Goal: Task Accomplishment & Management: Manage account settings

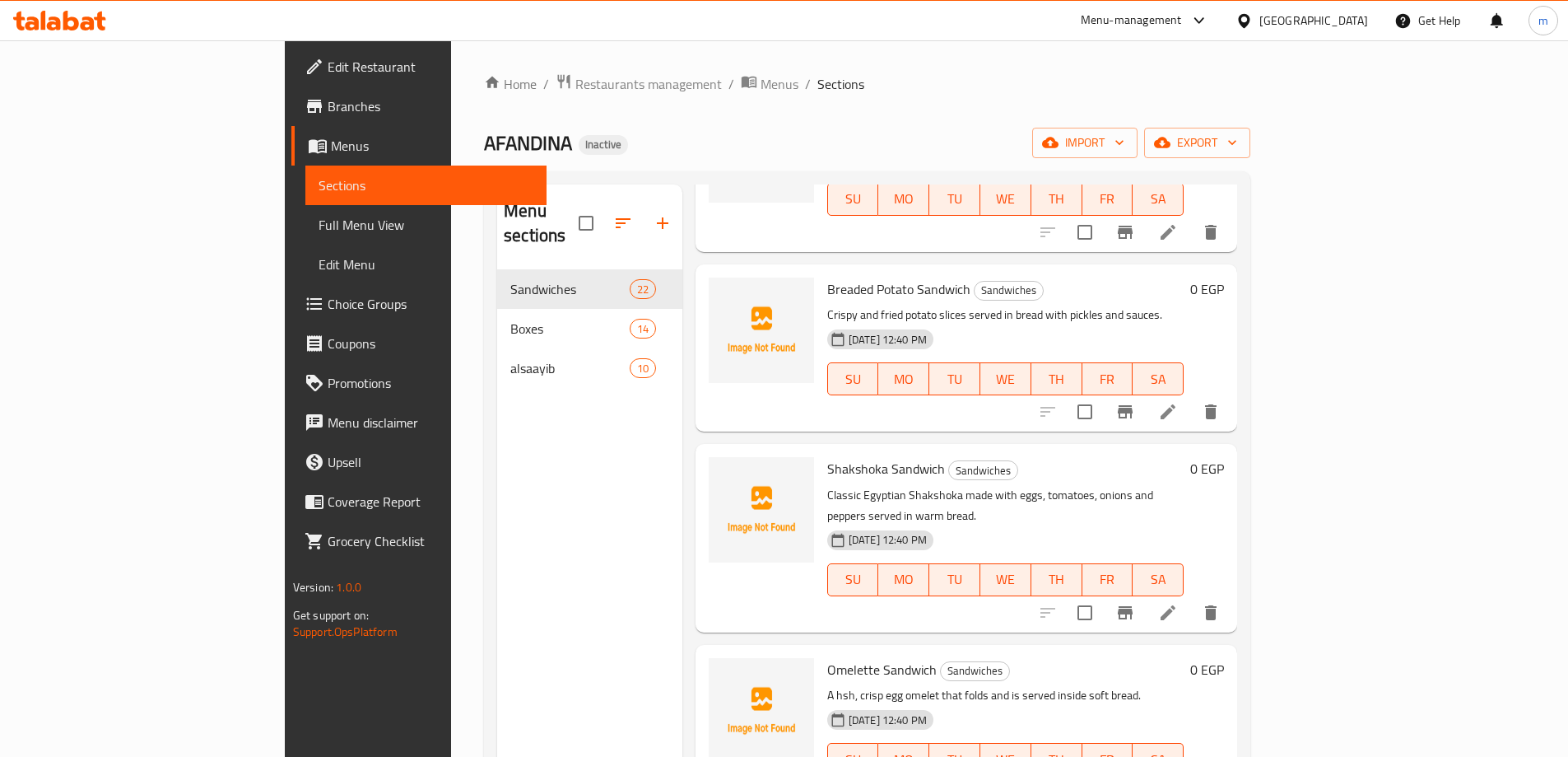
click at [331, 151] on span "Menus" at bounding box center [433, 145] width 203 height 20
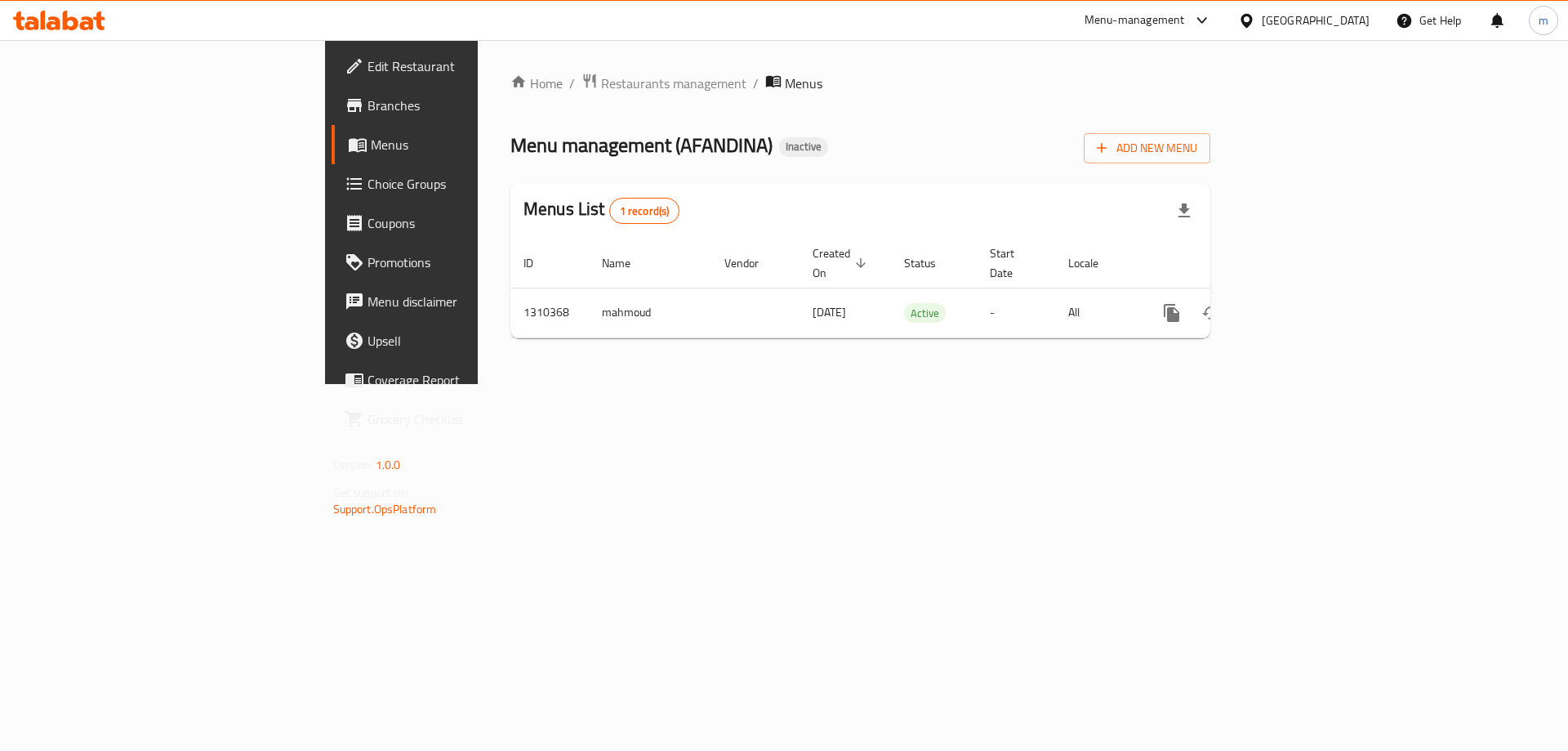
click at [518, 151] on span "Menu management ( AFANDINA )" at bounding box center [641, 145] width 262 height 37
copy span "AFANDINA"
click at [1210, 164] on div "Home / Restaurants management / Menus Menu management ( AFANDINA ) Inactive Add…" at bounding box center [860, 211] width 700 height 278
click at [1198, 153] on span "Add New Menu" at bounding box center [1147, 149] width 101 height 21
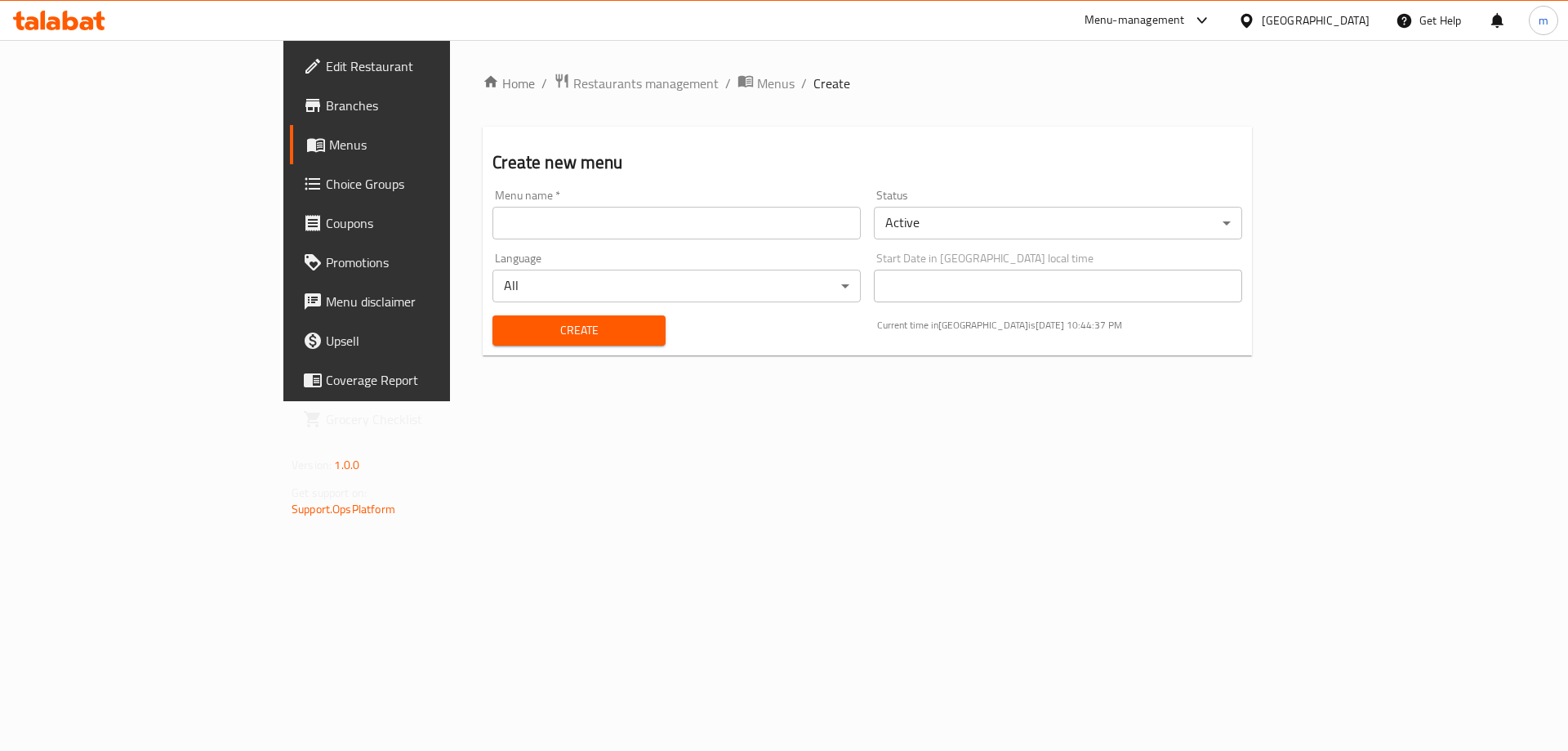
click at [596, 248] on div "Language All ​" at bounding box center [676, 277] width 381 height 63
click at [601, 237] on input "text" at bounding box center [676, 223] width 368 height 33
paste input "AFANDINA"
type input "AFANDINA's Menu"
click at [492, 316] on button "Create" at bounding box center [578, 331] width 172 height 30
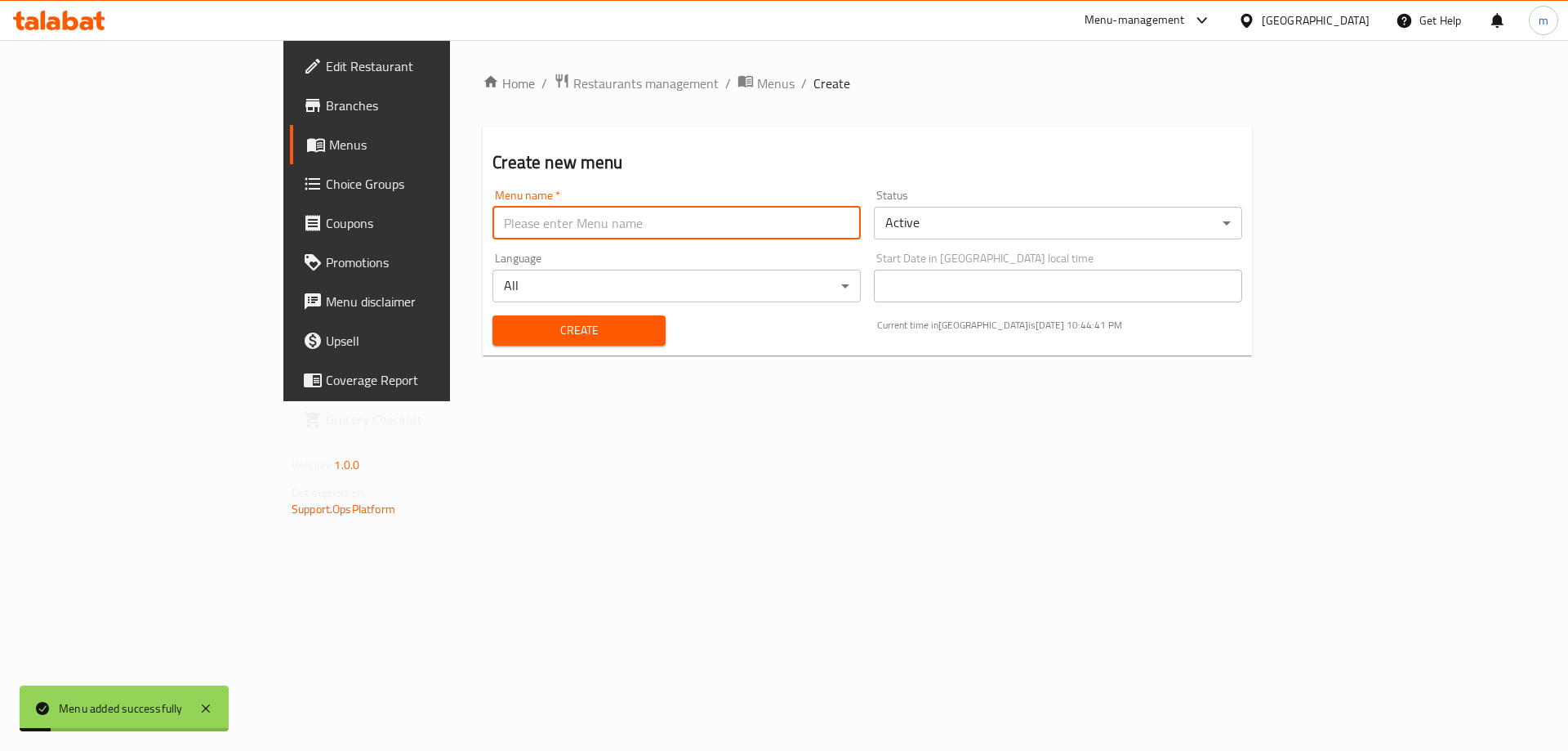
click at [329, 153] on span "Menus" at bounding box center [430, 144] width 203 height 20
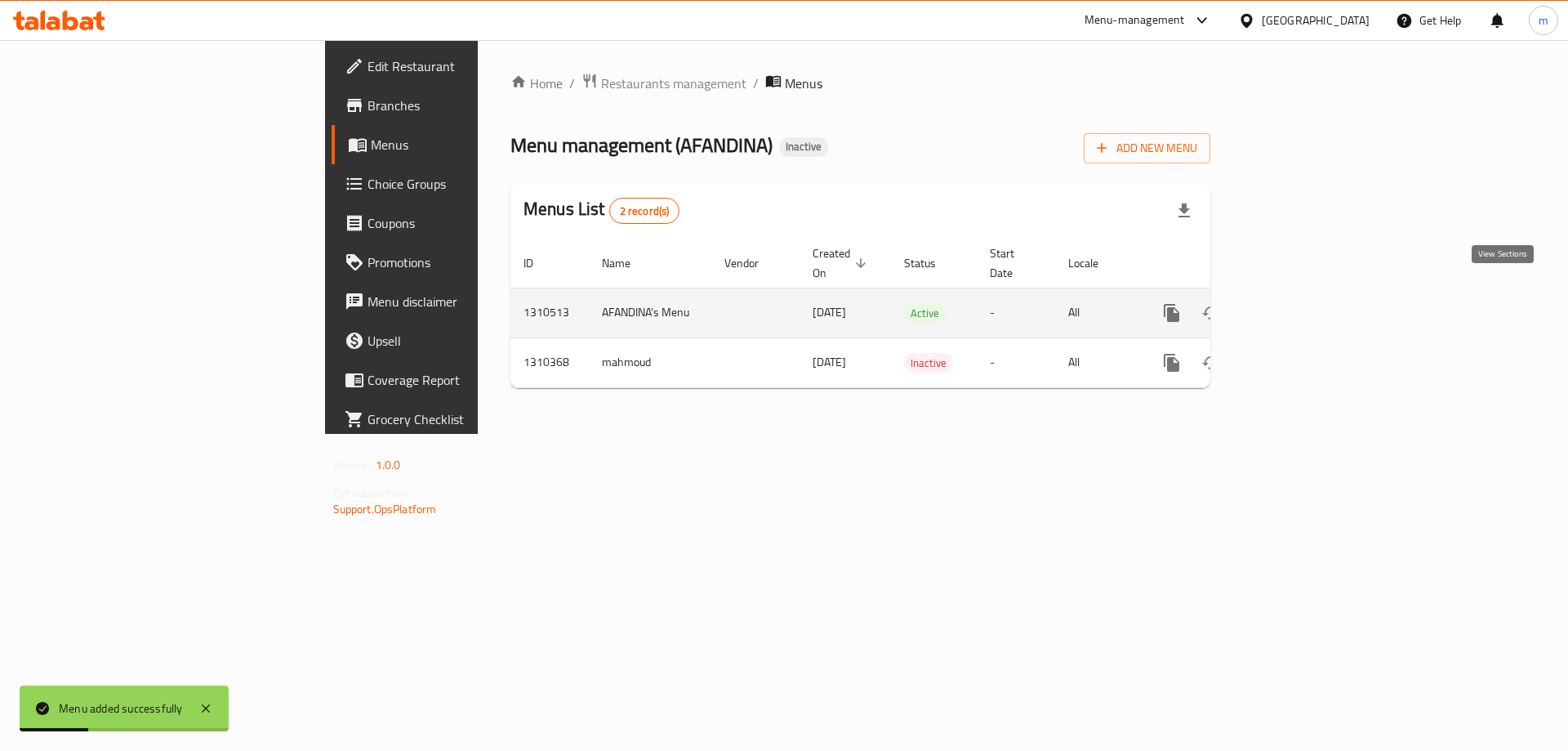
click at [1299, 304] on icon "enhanced table" at bounding box center [1289, 313] width 20 height 20
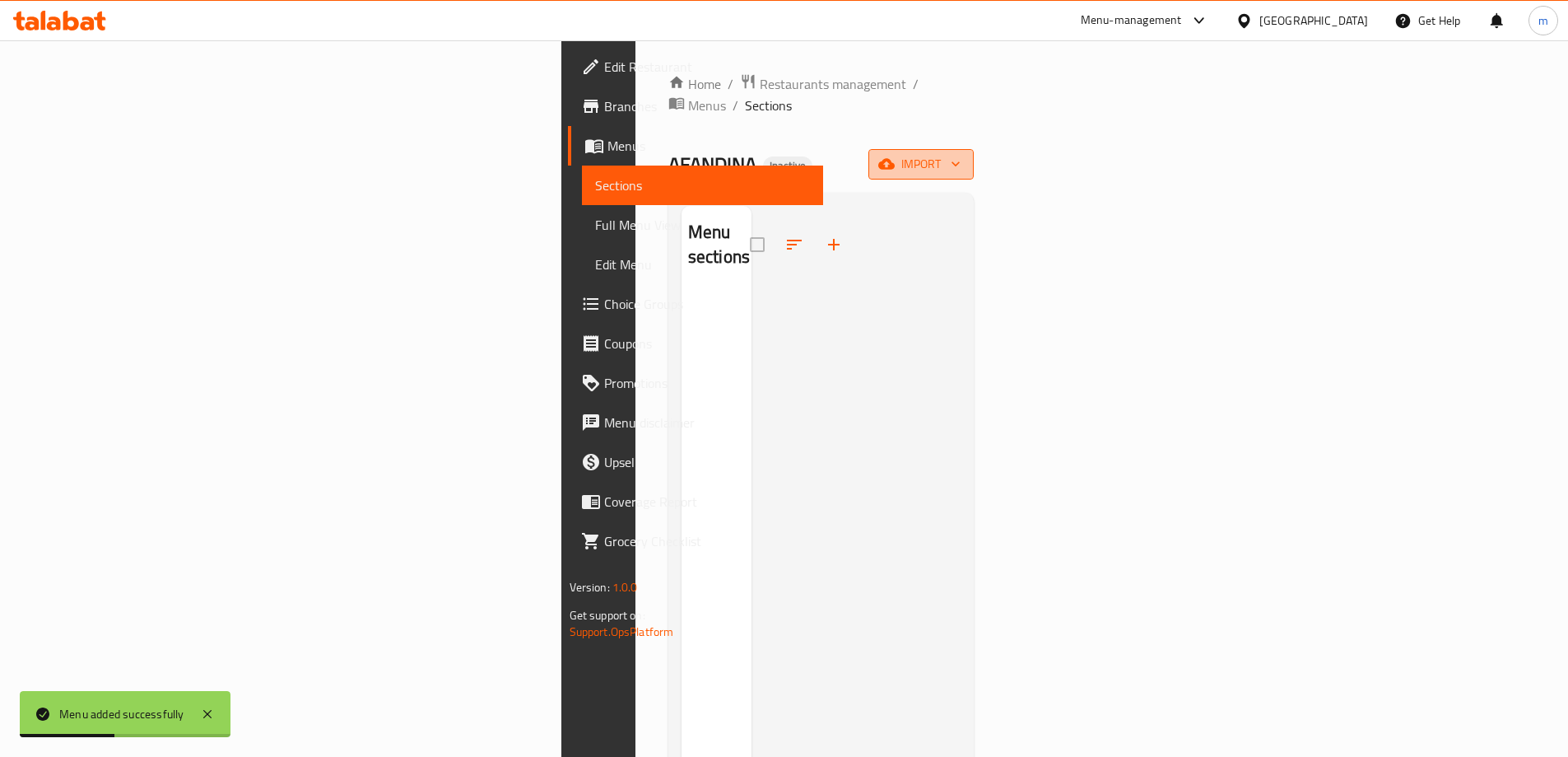
click at [974, 153] on button "import" at bounding box center [920, 164] width 105 height 30
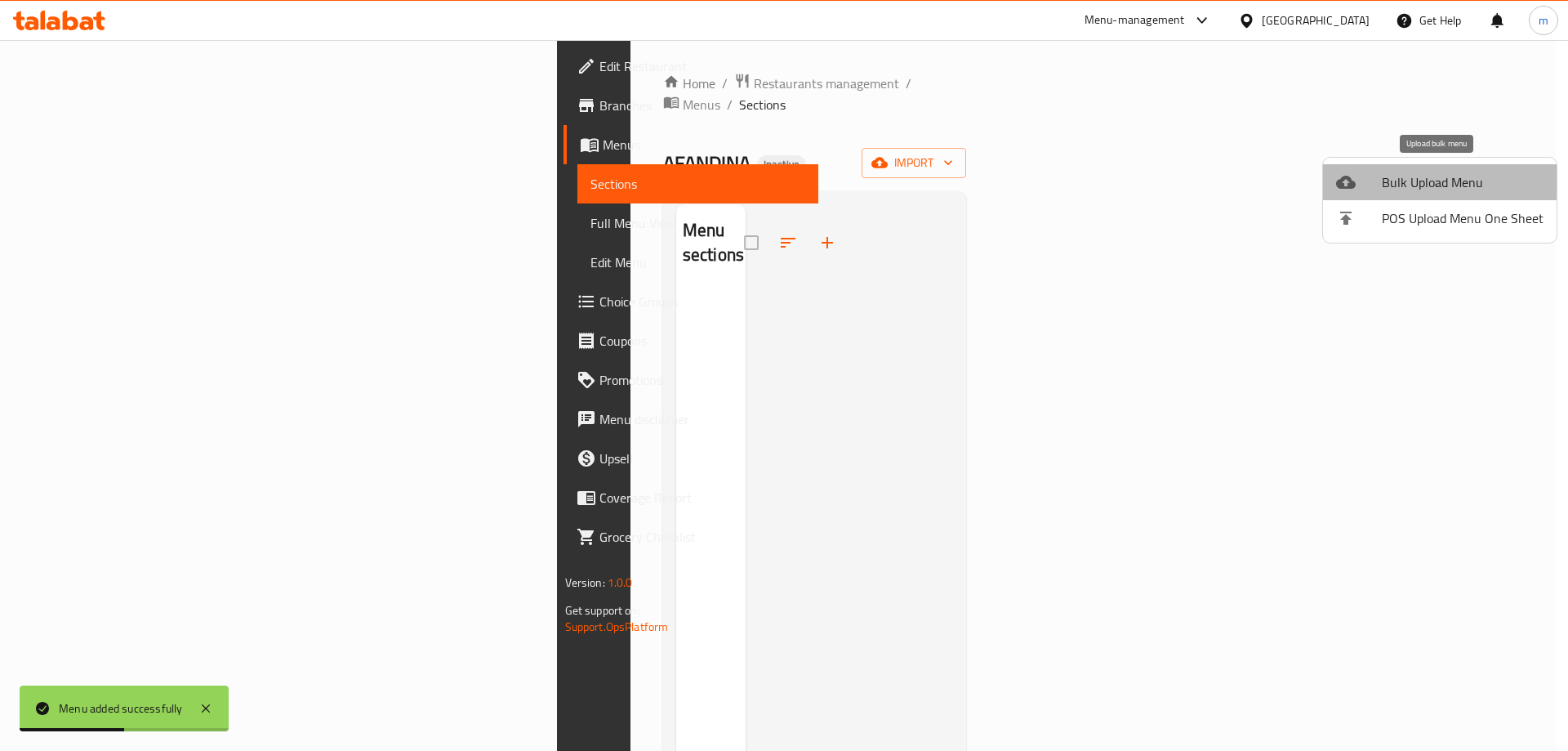
click at [1438, 175] on span "Bulk Upload Menu" at bounding box center [1463, 181] width 162 height 20
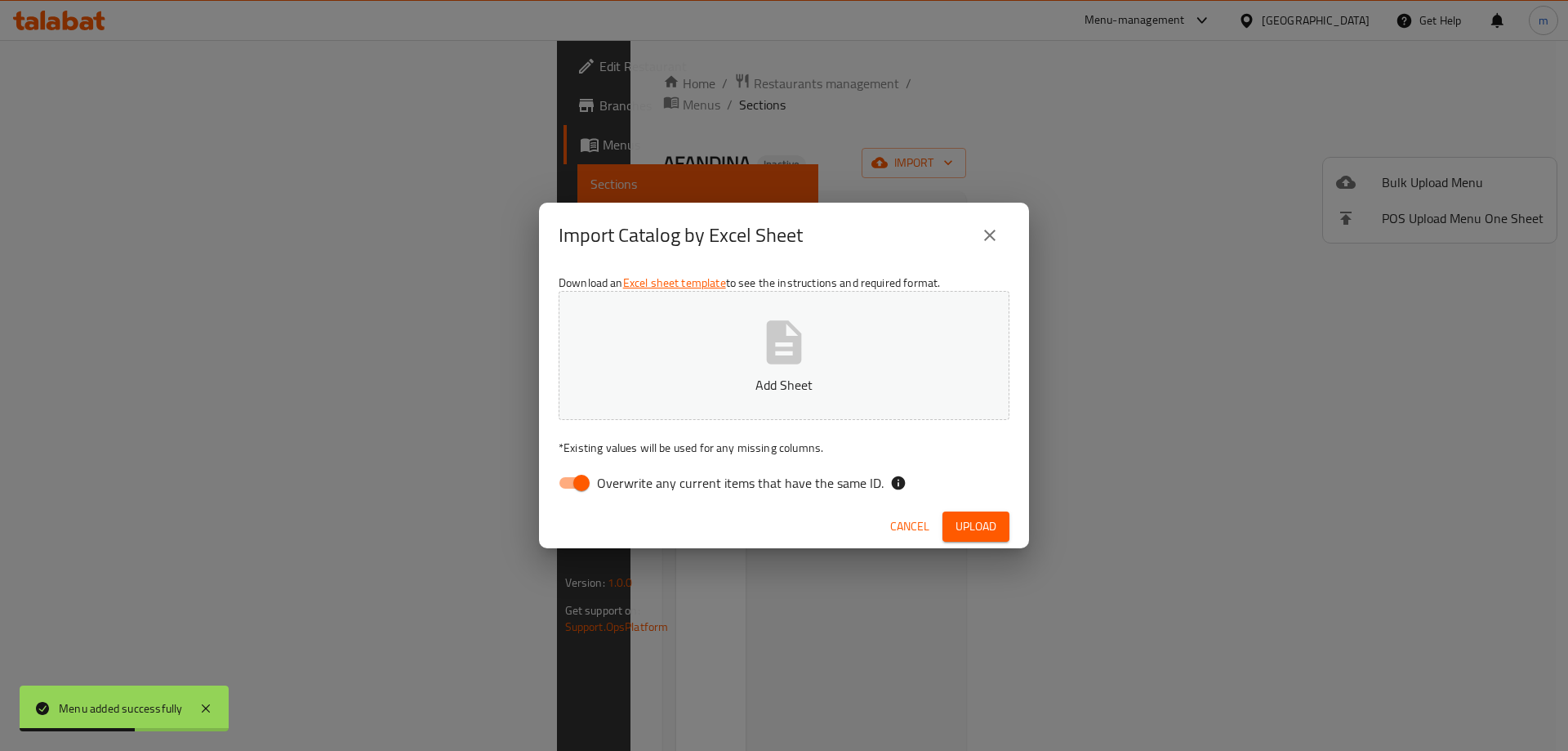
click at [727, 482] on span "Overwrite any current items that have the same ID." at bounding box center [740, 482] width 287 height 20
click at [629, 482] on input "Overwrite any current items that have the same ID." at bounding box center [581, 482] width 93 height 31
checkbox input "false"
click at [990, 536] on span "Upload" at bounding box center [975, 526] width 40 height 21
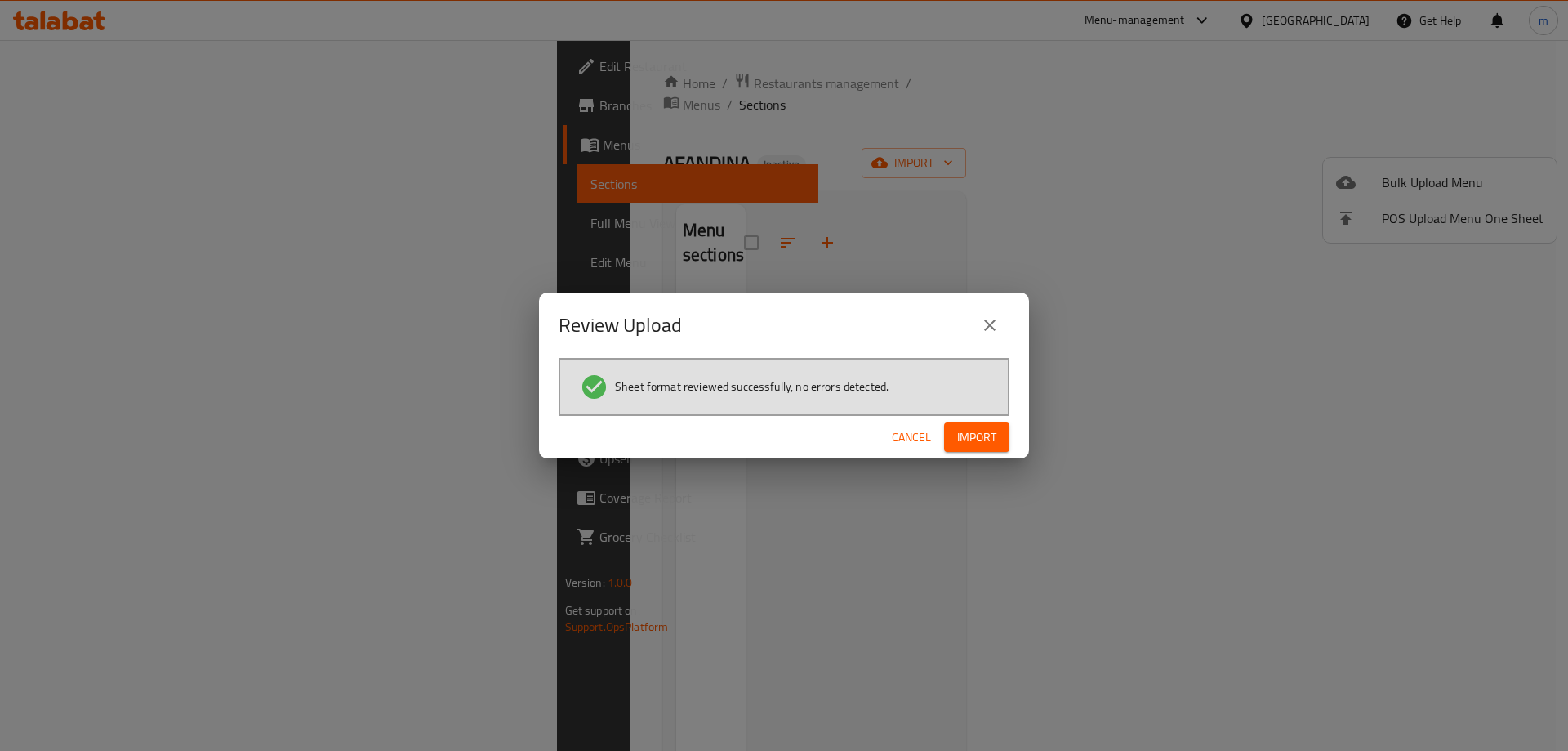
click at [939, 444] on div "Cancel Import" at bounding box center [784, 438] width 490 height 43
click at [963, 440] on span "Import" at bounding box center [977, 438] width 39 height 21
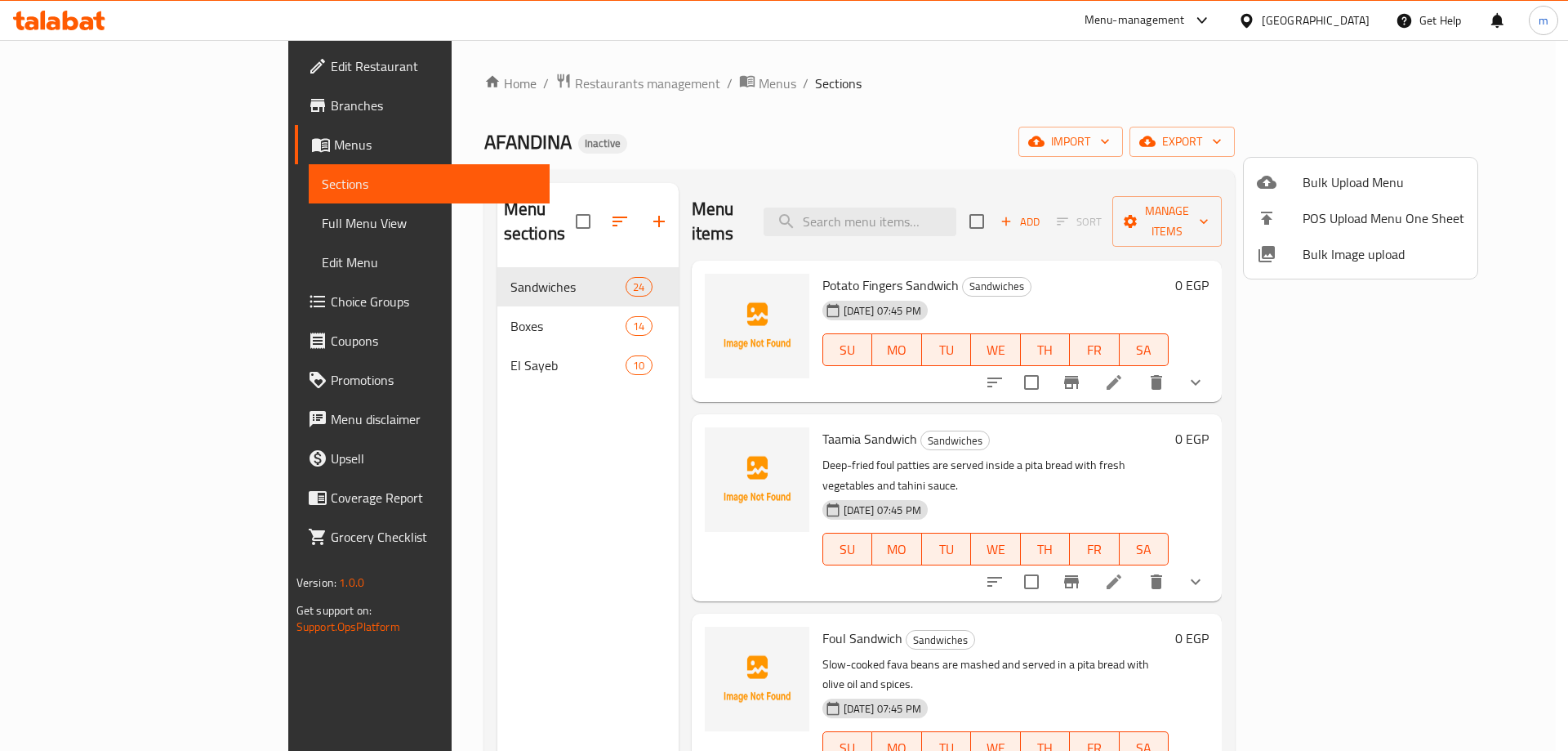
click at [375, 465] on div at bounding box center [784, 375] width 1568 height 751
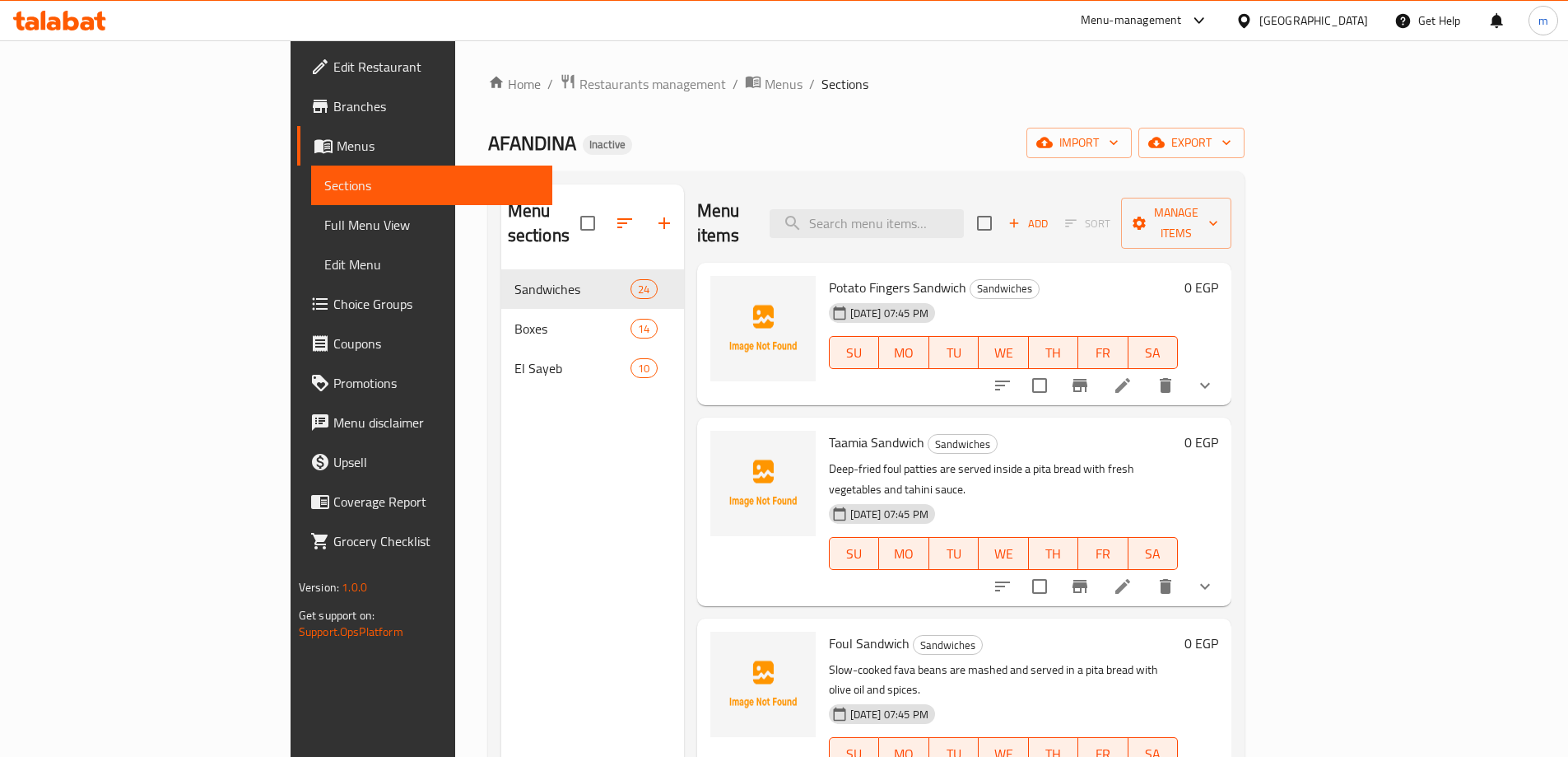
click at [325, 223] on span "Full Menu View" at bounding box center [432, 225] width 215 height 20
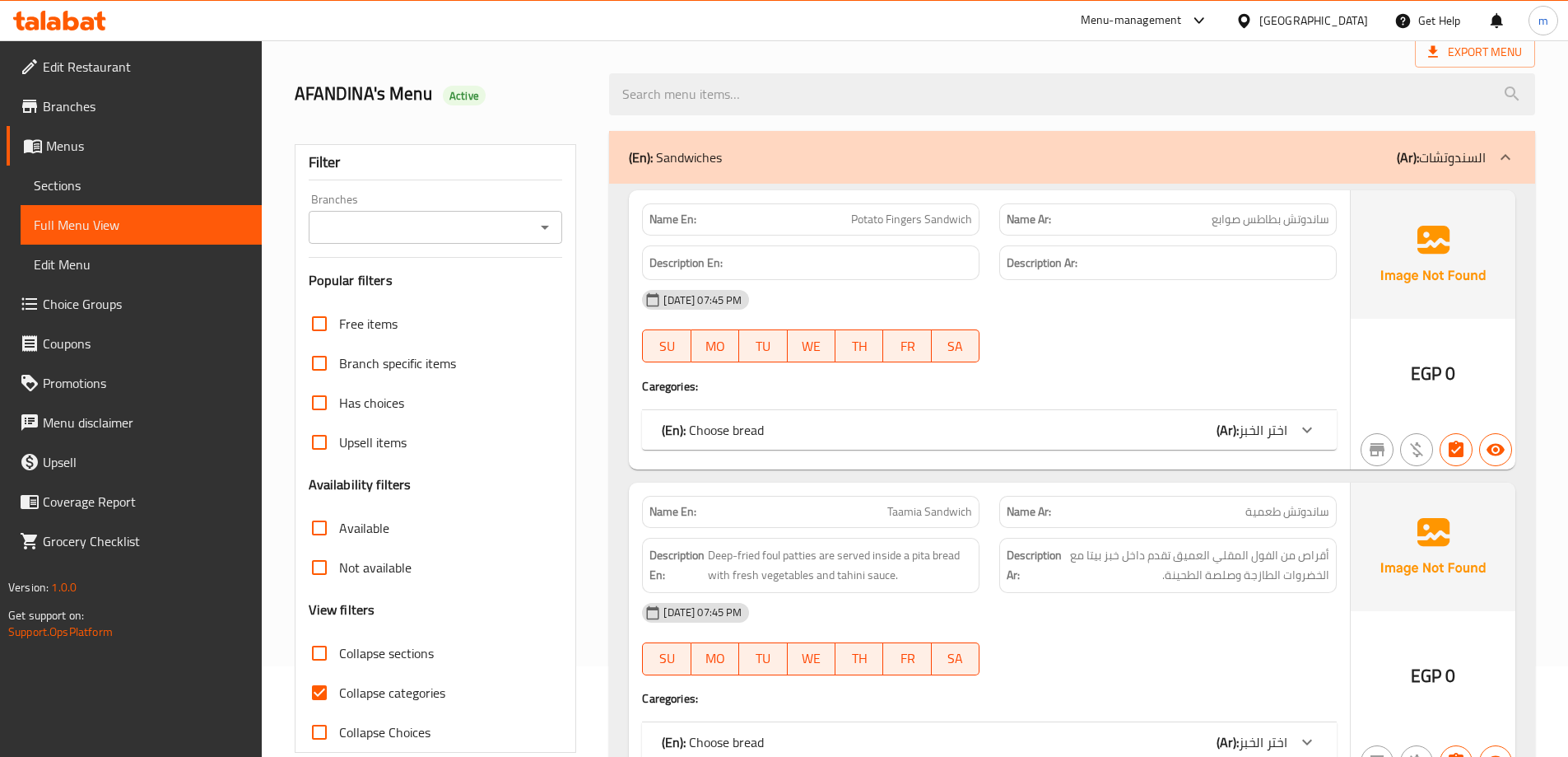
scroll to position [165, 0]
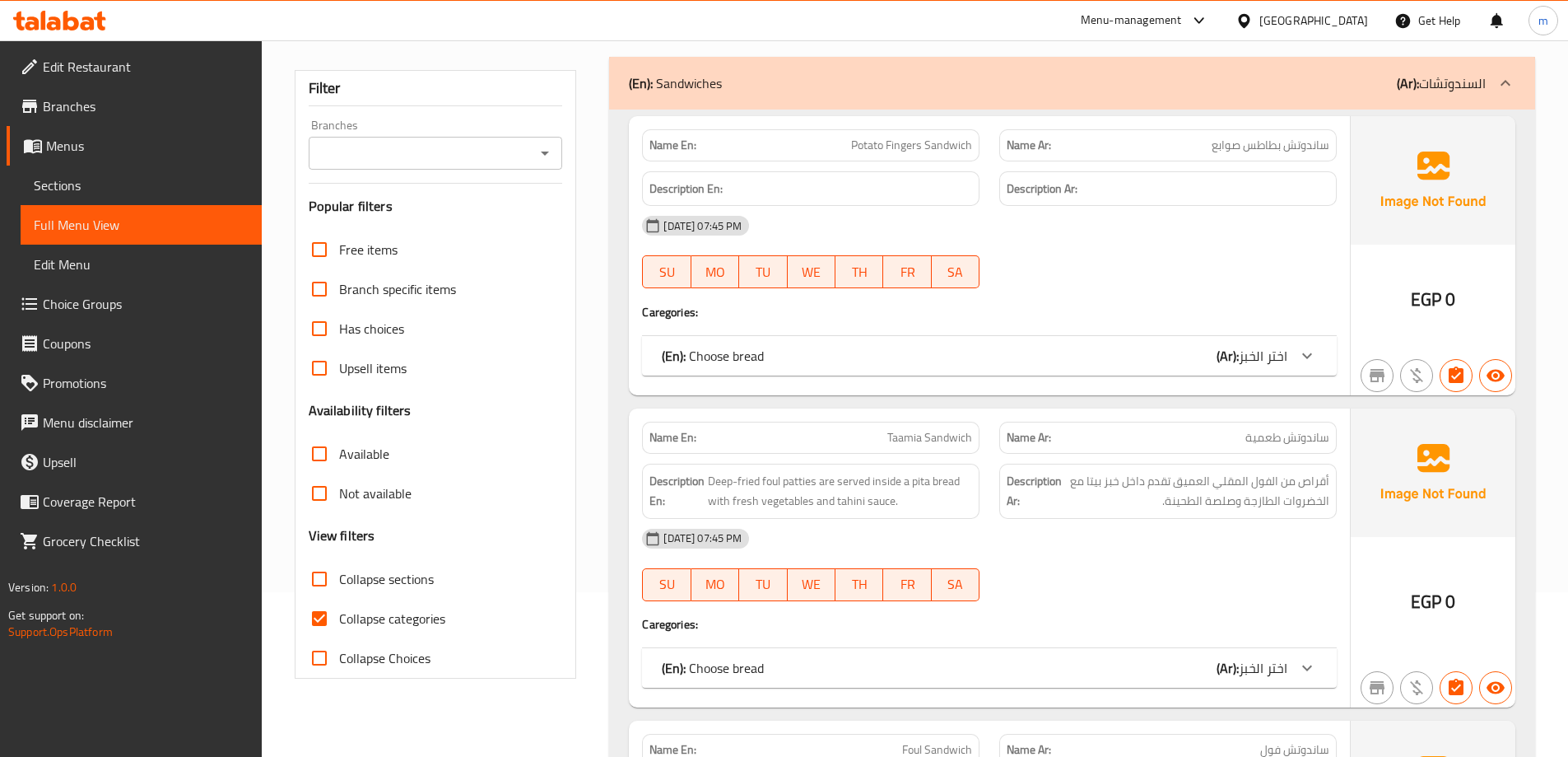
click at [371, 587] on span "Collapse sections" at bounding box center [386, 579] width 95 height 20
click at [339, 587] on input "Collapse sections" at bounding box center [319, 579] width 40 height 40
checkbox input "true"
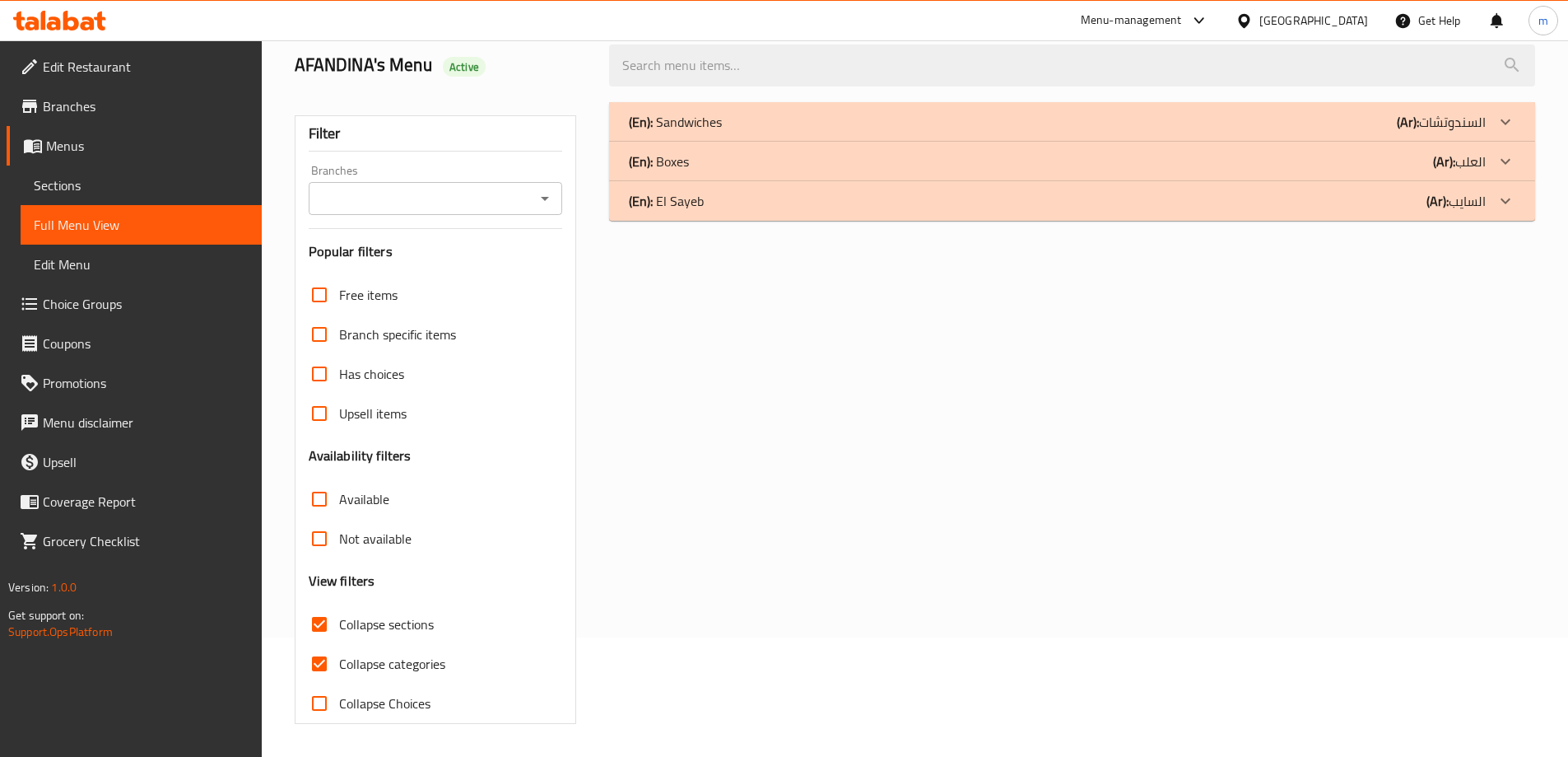
click at [367, 654] on span "Collapse categories" at bounding box center [392, 663] width 106 height 20
click at [339, 644] on input "Collapse categories" at bounding box center [319, 664] width 40 height 40
checkbox input "false"
click at [913, 109] on div "(En): Sandwiches (Ar): السندوتشات" at bounding box center [1072, 122] width 926 height 40
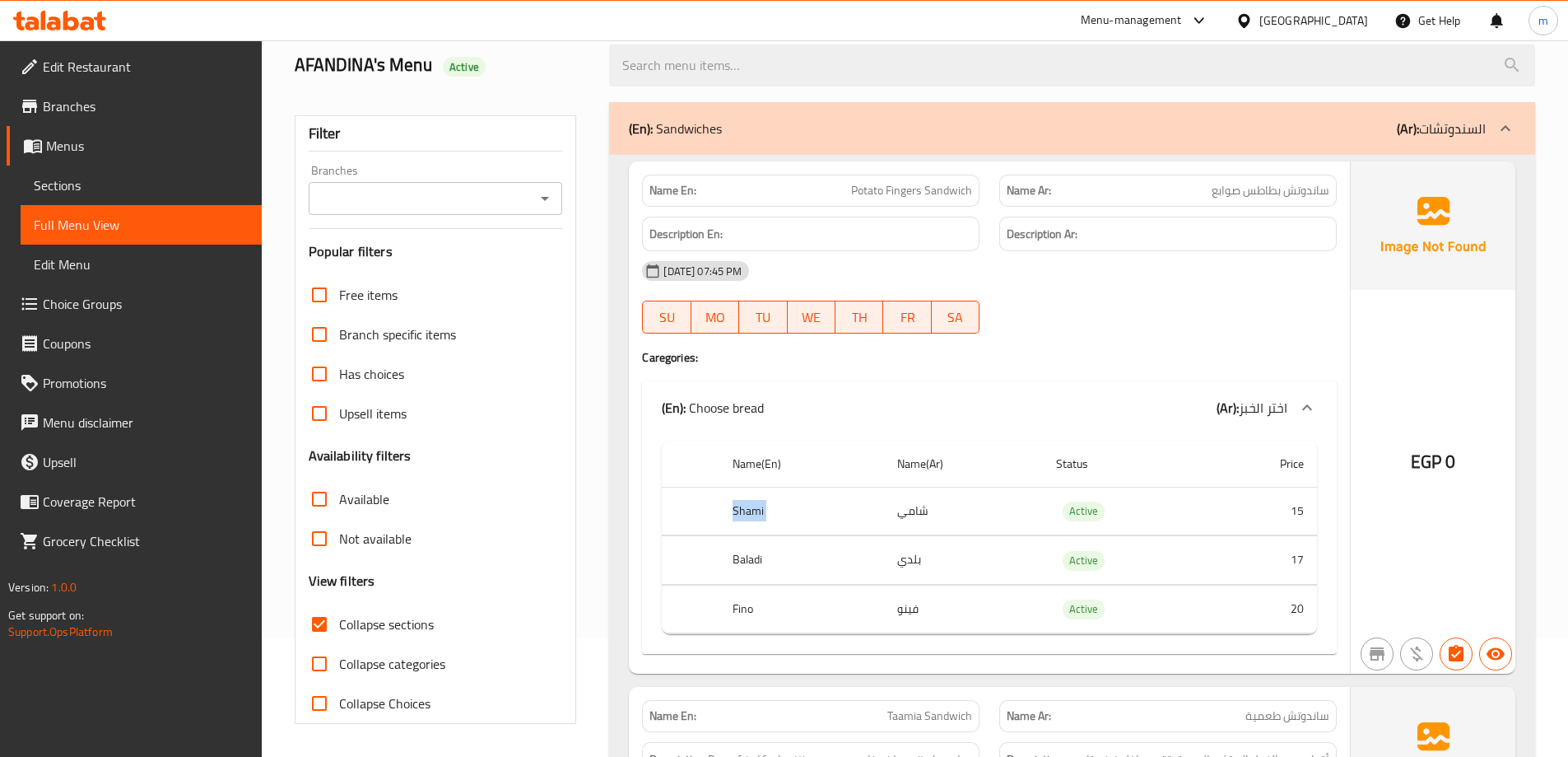
drag, startPoint x: 718, startPoint y: 506, endPoint x: 1009, endPoint y: 514, distance: 291.1
click at [1006, 514] on tr "[PERSON_NAME] Active 15" at bounding box center [989, 511] width 655 height 48
click at [728, 558] on th "Baladi" at bounding box center [801, 560] width 164 height 48
drag, startPoint x: 728, startPoint y: 558, endPoint x: 904, endPoint y: 558, distance: 176.0
click at [904, 558] on tr "Baladi بلدي Active 17" at bounding box center [989, 560] width 655 height 48
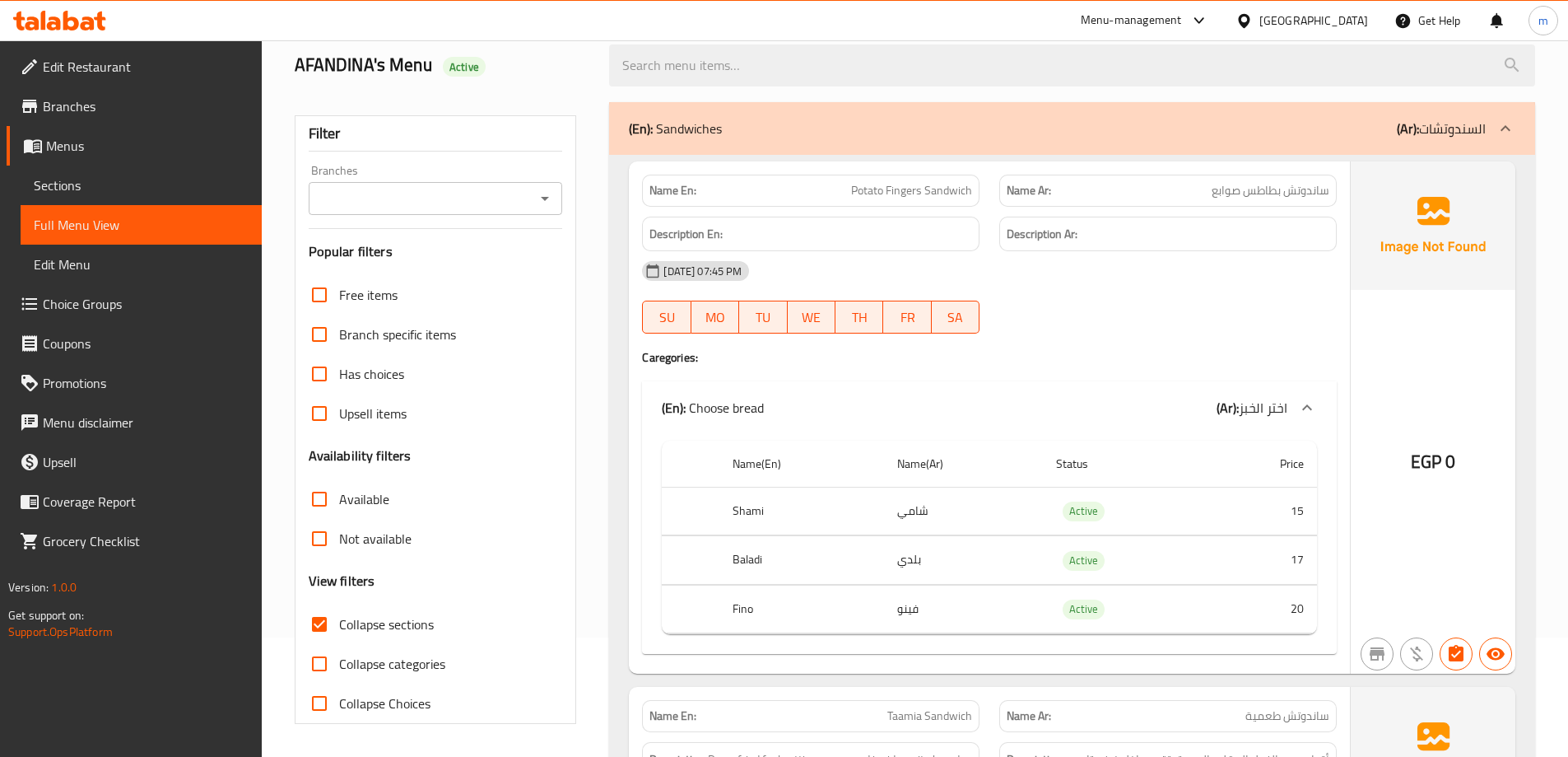
click at [881, 612] on th "Fino" at bounding box center [801, 608] width 164 height 48
click at [890, 612] on td "فينو" at bounding box center [964, 608] width 159 height 48
click at [1178, 325] on div at bounding box center [1167, 333] width 357 height 20
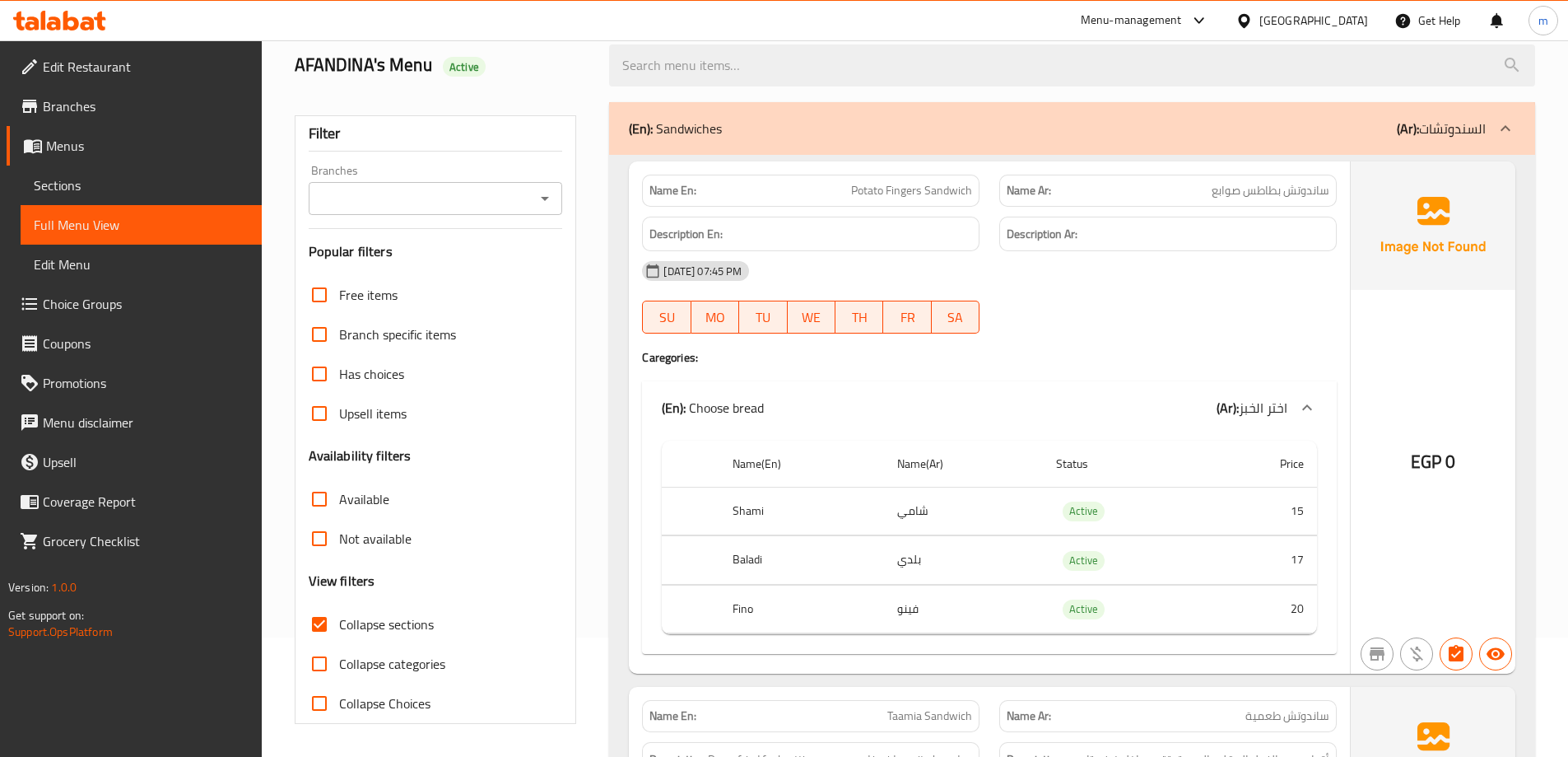
click at [1191, 316] on div "[DATE] 07:45 PM SU MO TU WE TH FR SA" at bounding box center [989, 297] width 715 height 92
click at [1215, 278] on div "[DATE] 07:45 PM" at bounding box center [989, 271] width 715 height 40
click at [1213, 279] on div "[DATE] 07:45 PM" at bounding box center [989, 271] width 715 height 40
drag, startPoint x: 965, startPoint y: 189, endPoint x: 886, endPoint y: 192, distance: 79.1
click at [886, 192] on span "Potato Fingers Sandwich" at bounding box center [912, 190] width 121 height 17
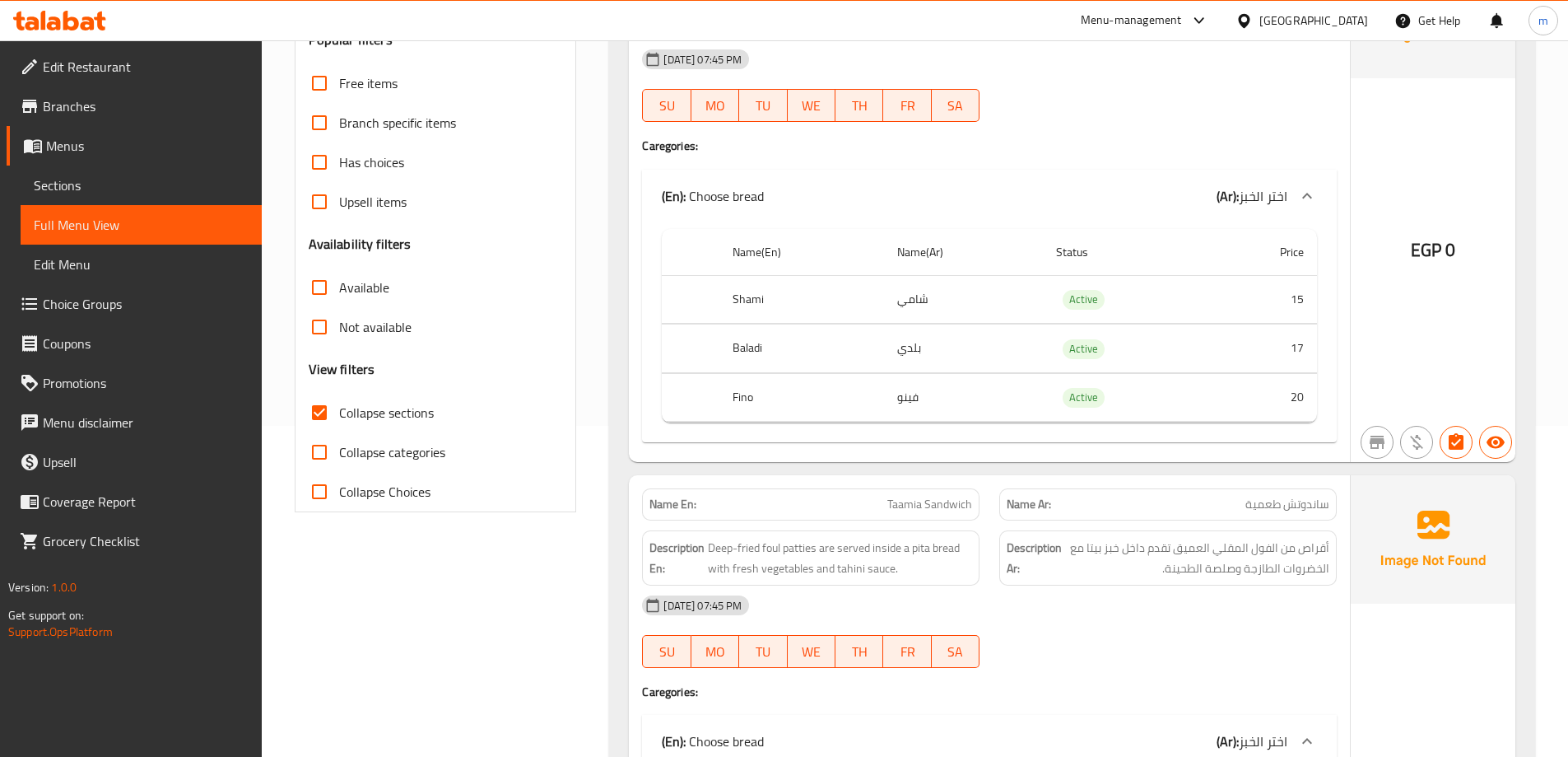
drag, startPoint x: 1109, startPoint y: 285, endPoint x: 1110, endPoint y: 310, distance: 25.0
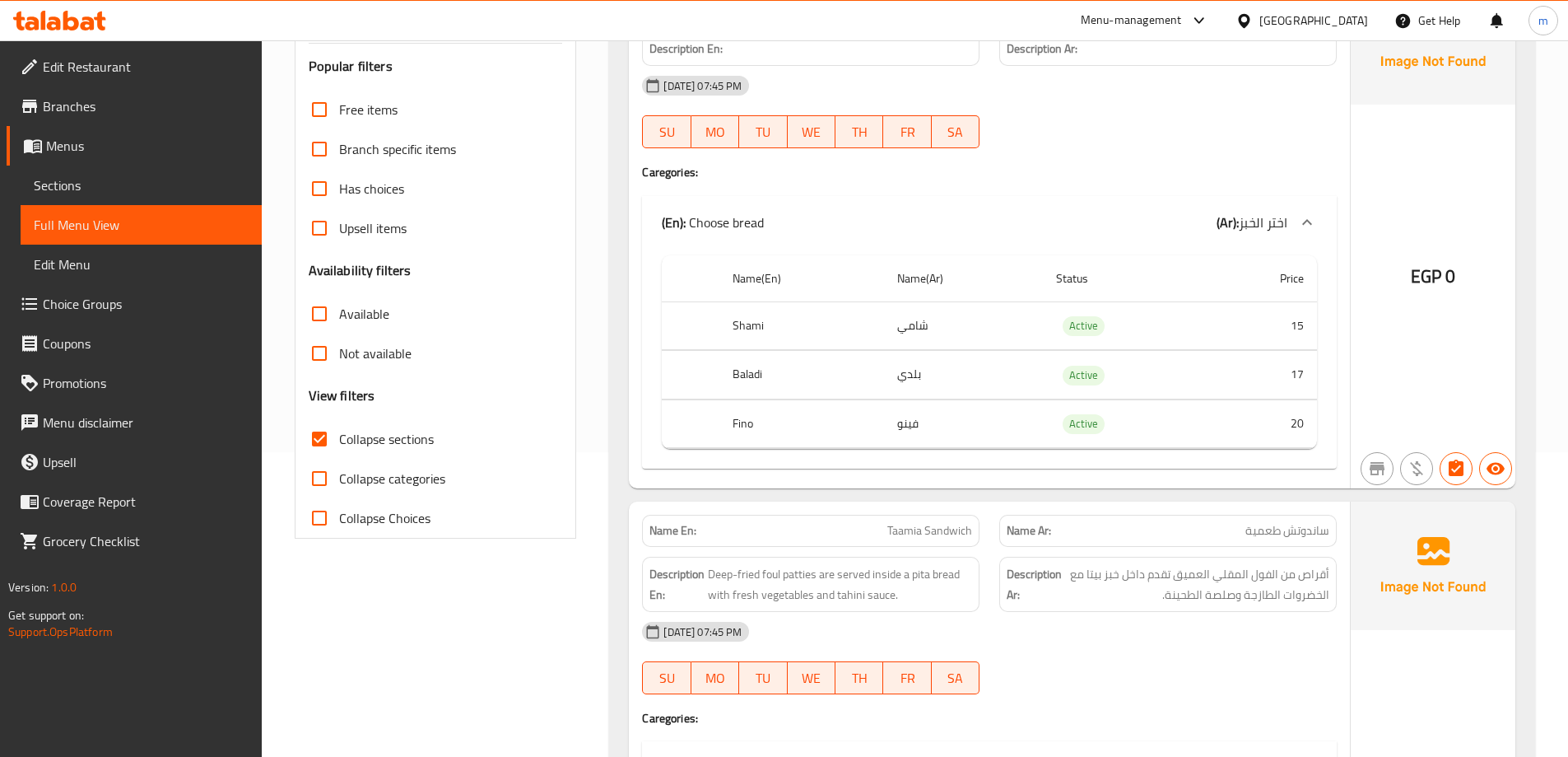
drag, startPoint x: 1117, startPoint y: 289, endPoint x: 1124, endPoint y: 264, distance: 26.0
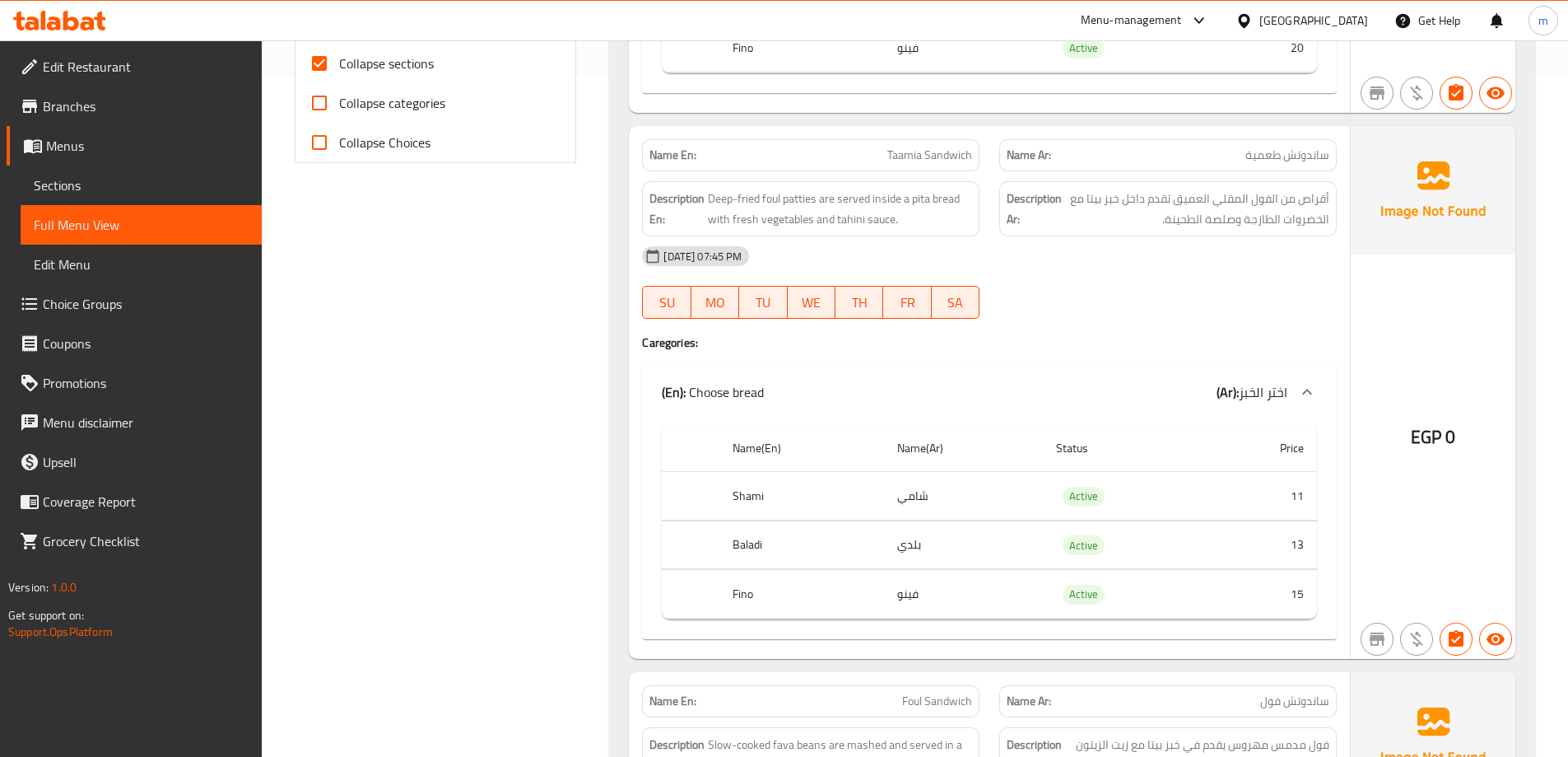
scroll to position [702, 0]
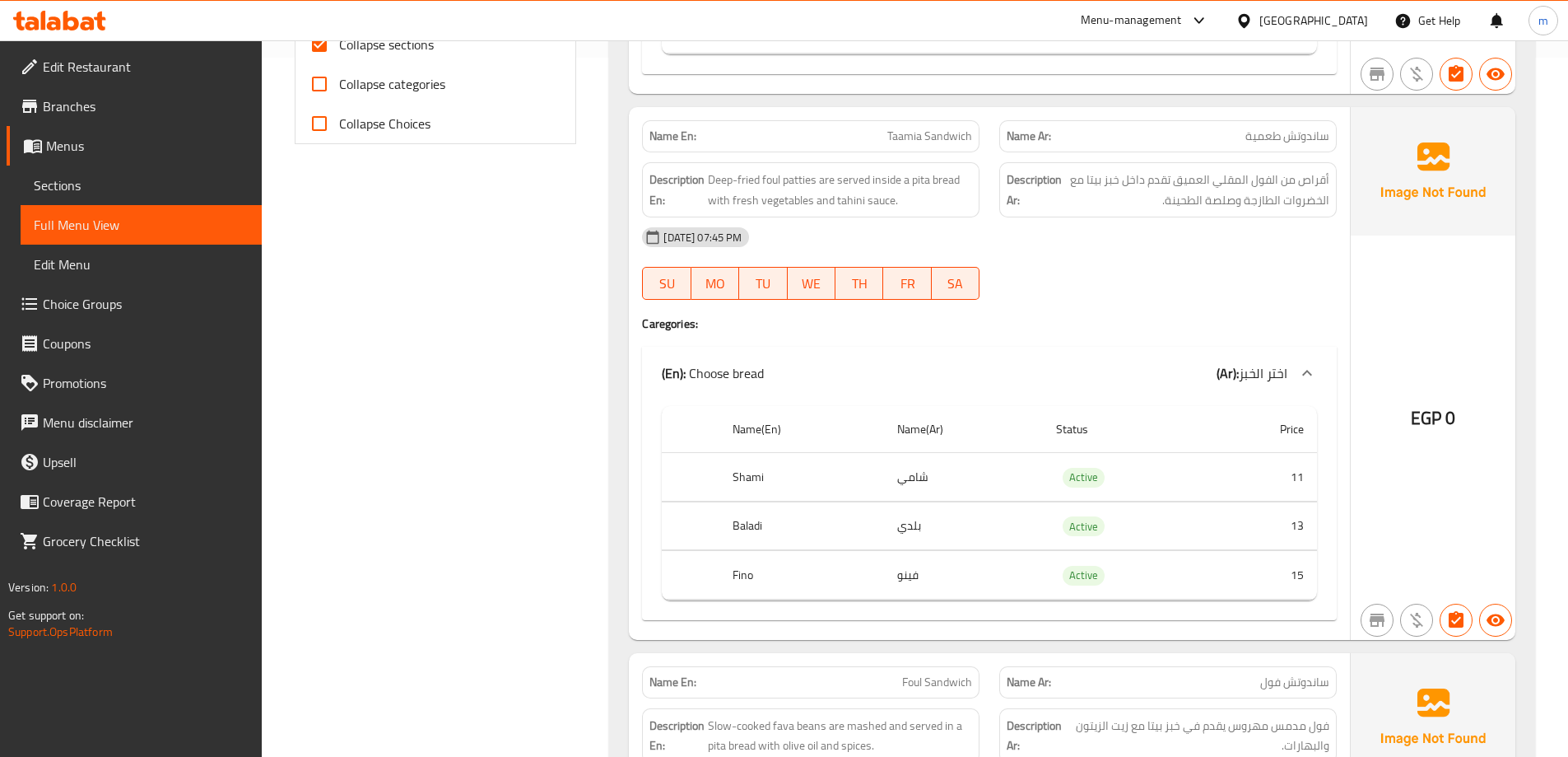
drag, startPoint x: 1293, startPoint y: 179, endPoint x: 1293, endPoint y: 210, distance: 31.0
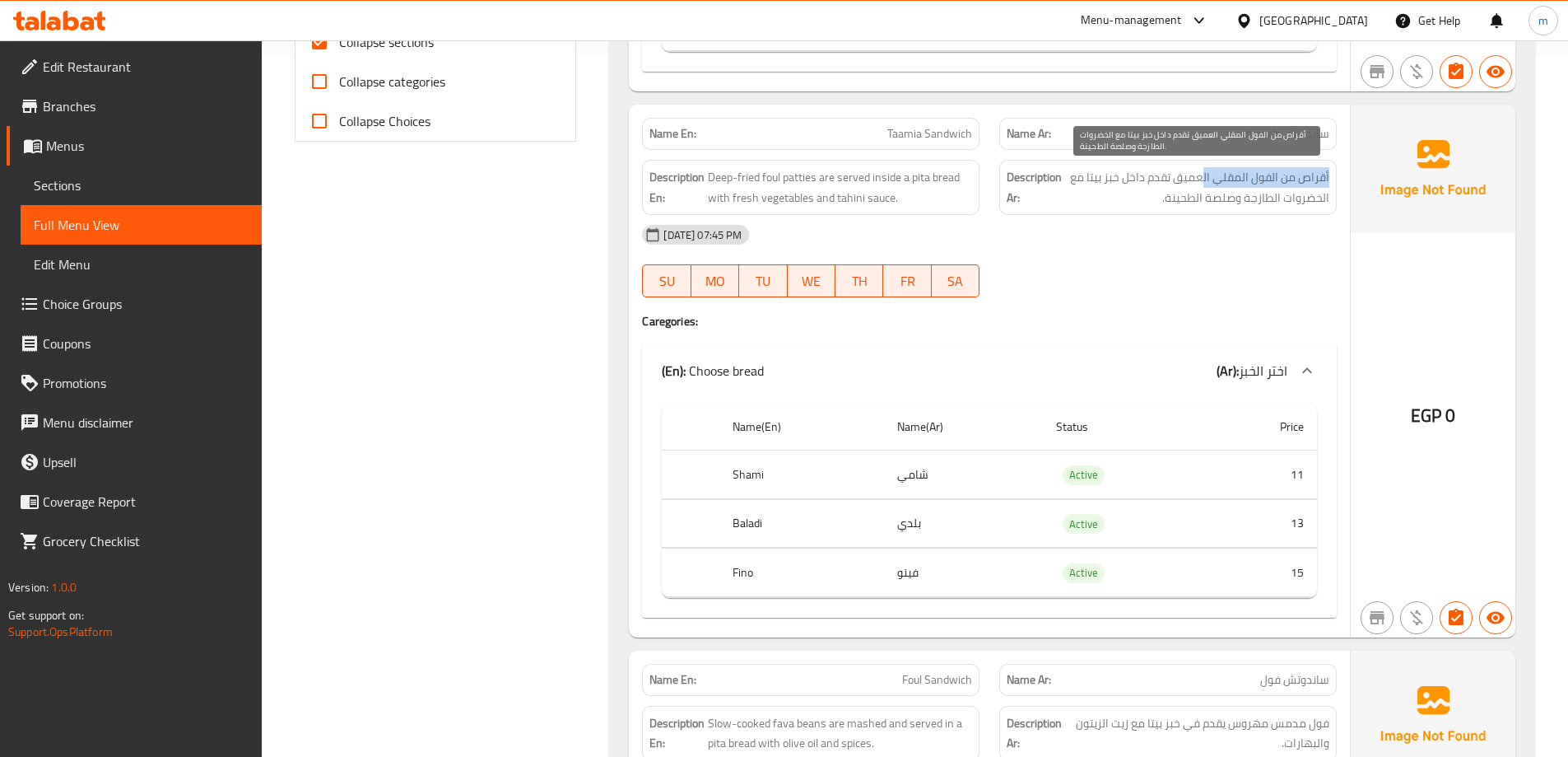
drag, startPoint x: 1328, startPoint y: 180, endPoint x: 1203, endPoint y: 180, distance: 125.0
click at [1203, 180] on span "أقراص من الفول المقلي العميق تقدم داخل خبز بيتا مع الخضروات الطازجة وصلصة الطحي…" at bounding box center [1197, 187] width 264 height 41
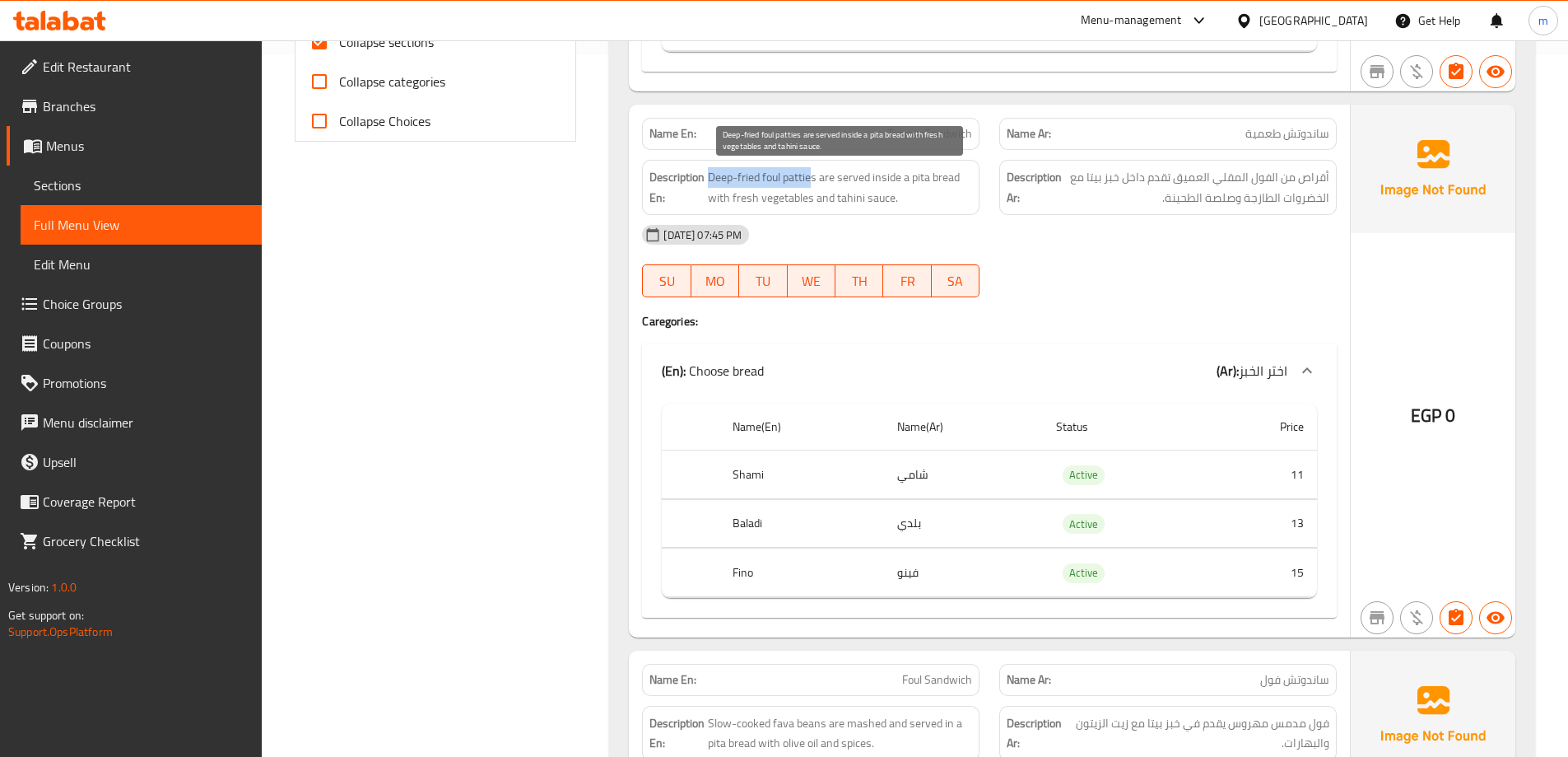
drag, startPoint x: 814, startPoint y: 173, endPoint x: 710, endPoint y: 179, distance: 104.2
click at [710, 179] on span "Deep-fried foul patties are served inside a pita bread with fresh vegetables an…" at bounding box center [840, 187] width 264 height 41
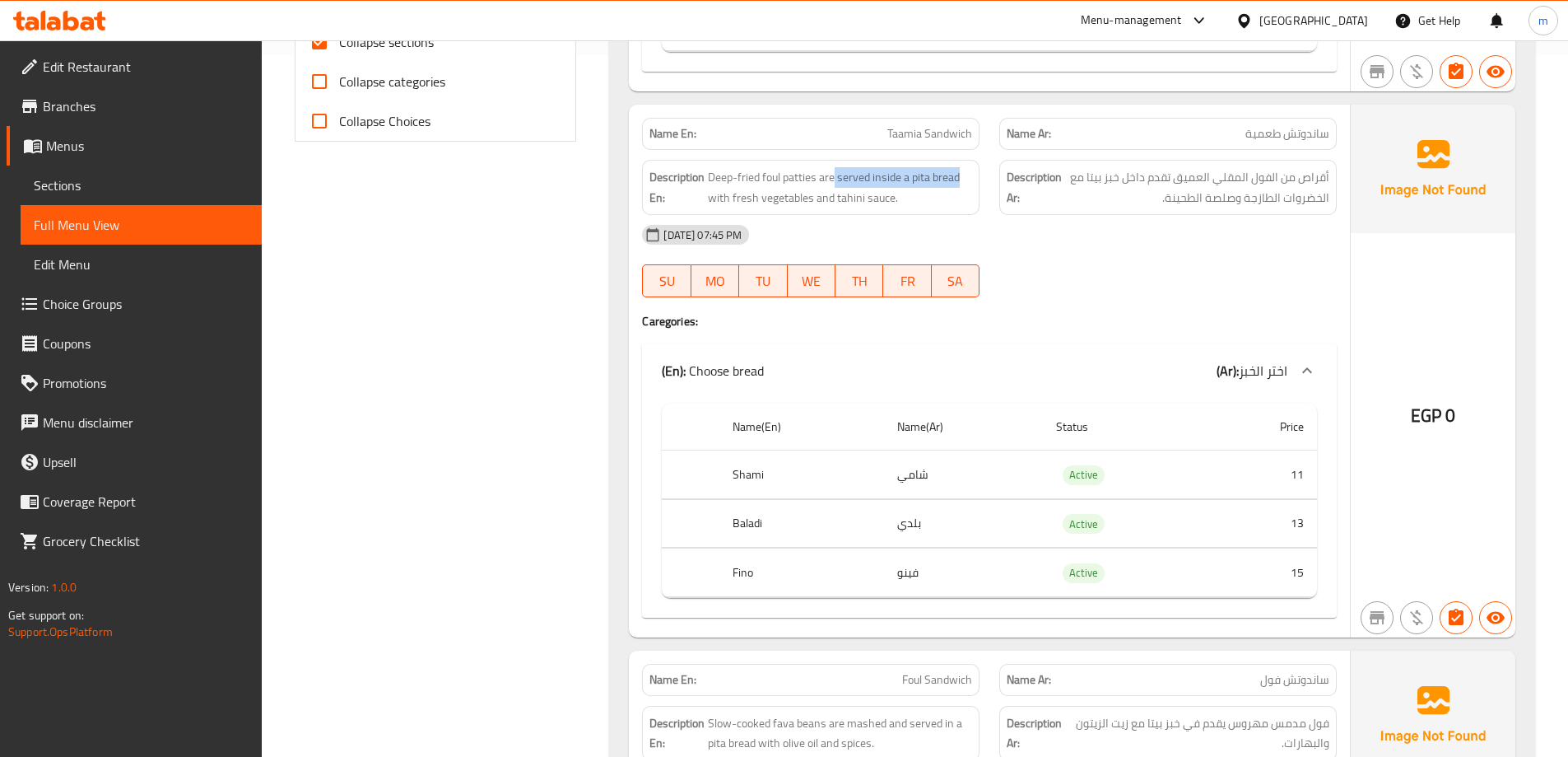
drag, startPoint x: 834, startPoint y: 175, endPoint x: 973, endPoint y: 177, distance: 139.0
click at [973, 177] on div "Description En: Deep-fried foul patties are served inside a pita bread with fre…" at bounding box center [811, 188] width 337 height 55
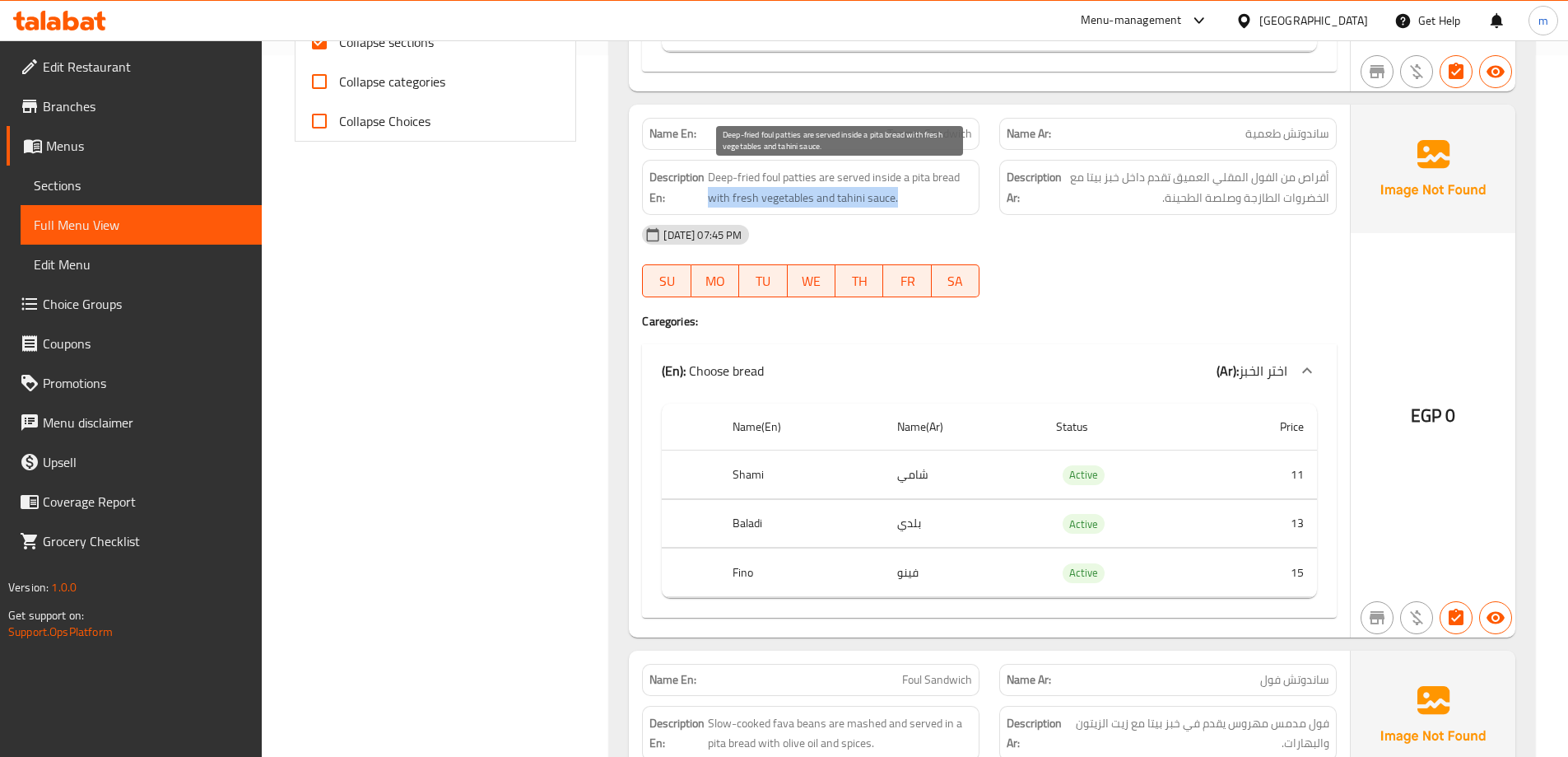
drag, startPoint x: 710, startPoint y: 198, endPoint x: 896, endPoint y: 202, distance: 186.0
click at [896, 202] on span "Deep-fried foul patties are served inside a pita bread with fresh vegetables an…" at bounding box center [840, 187] width 264 height 41
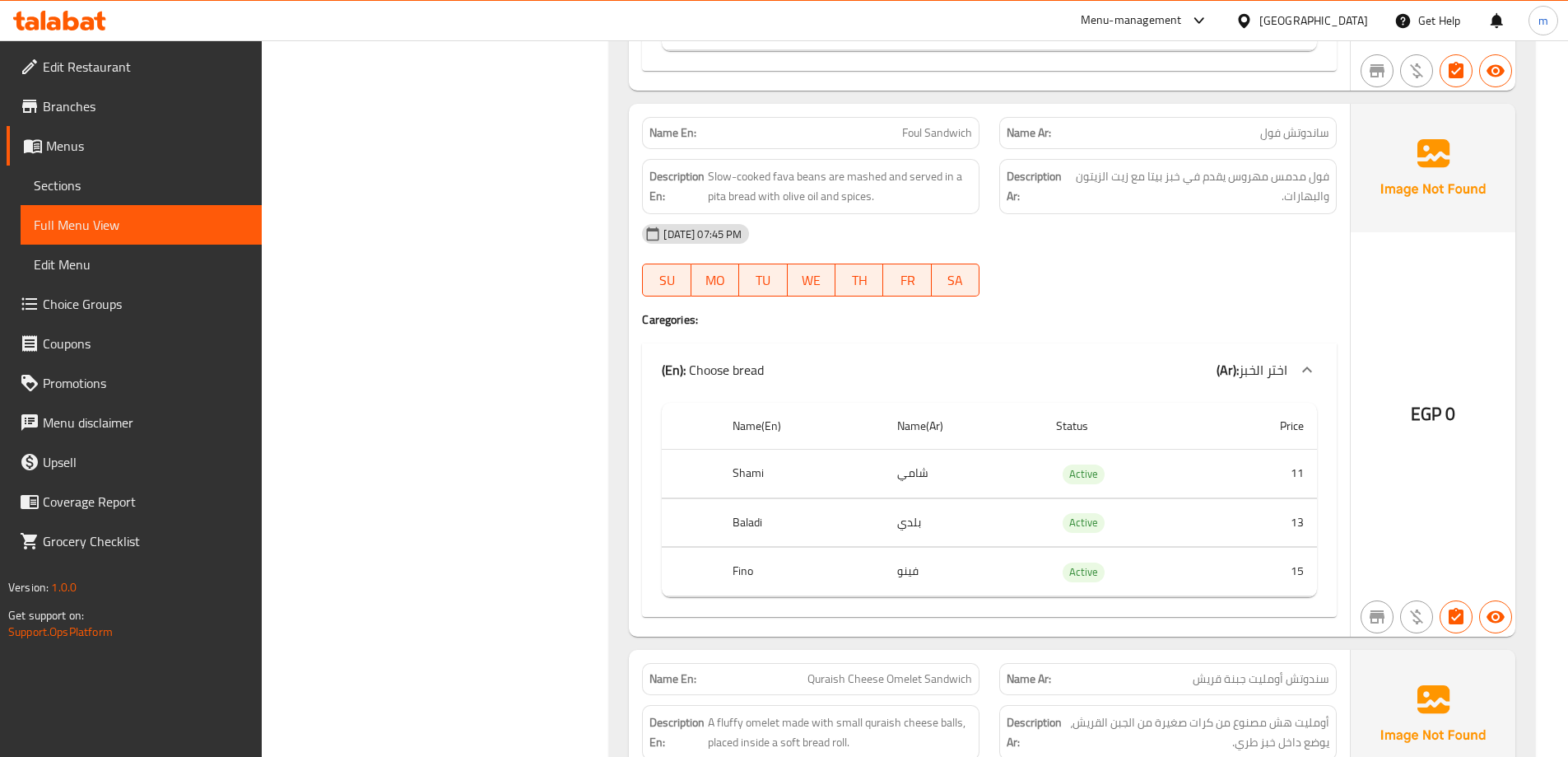
scroll to position [1278, 0]
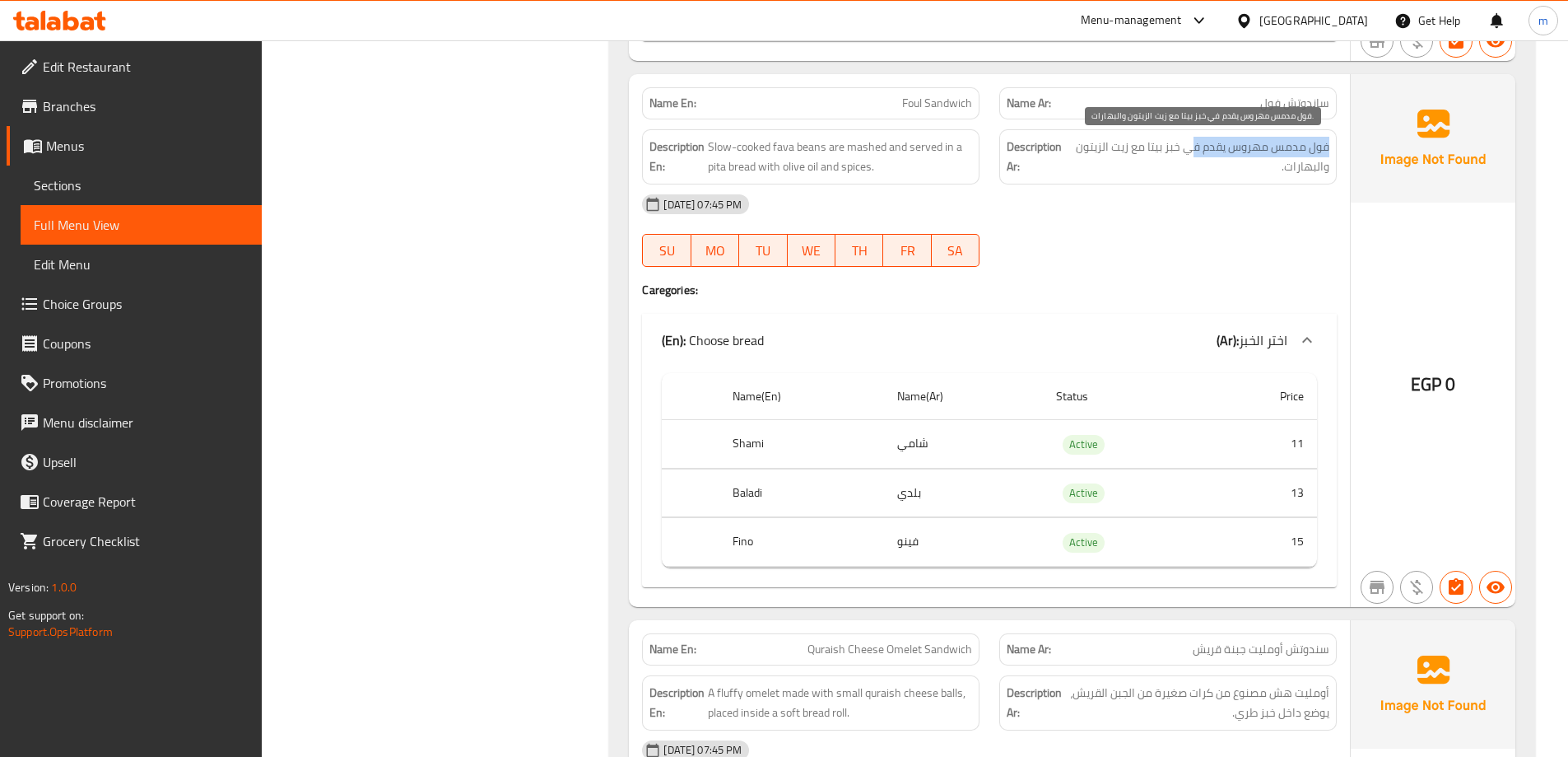
drag, startPoint x: 1331, startPoint y: 142, endPoint x: 1195, endPoint y: 148, distance: 136.1
click at [1195, 148] on div "Description Ar: فول مدمس مهروس يقدم في خبز بيتا مع زيت الزيتون والبهارات." at bounding box center [1167, 156] width 337 height 55
drag, startPoint x: 829, startPoint y: 143, endPoint x: 887, endPoint y: 130, distance: 59.4
click at [887, 130] on div "Description En: Slow-cooked fava beans are mashed and served in a pita bread wi…" at bounding box center [811, 156] width 337 height 55
click at [953, 75] on div "Name En: Foul Sandwich Name Ar: ساندوتش فول Description En: Slow-cooked fava be…" at bounding box center [989, 340] width 722 height 533
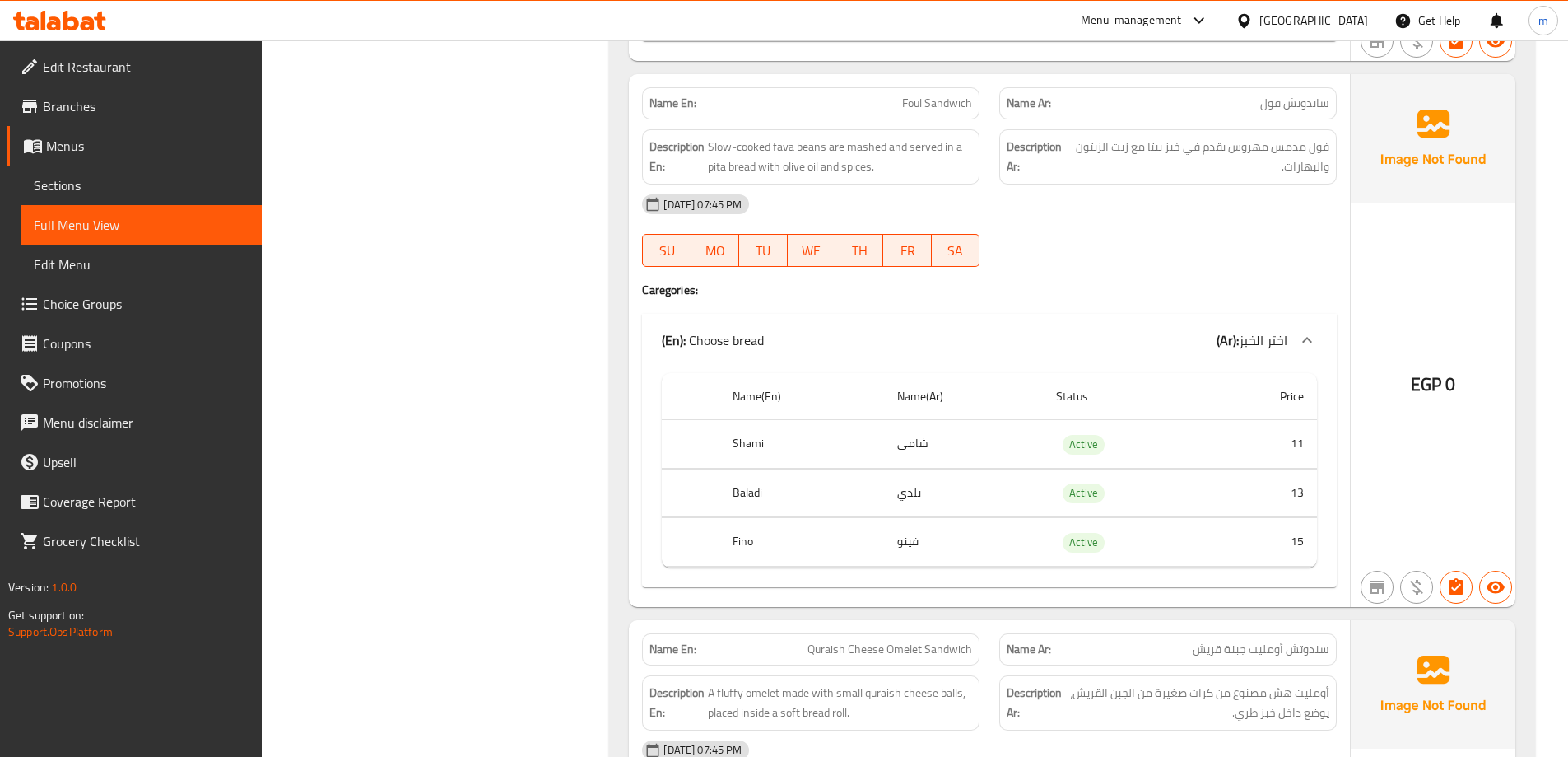
click at [947, 88] on div "Name En: Foul Sandwich" at bounding box center [811, 103] width 337 height 32
copy span "Foul Sandwich"
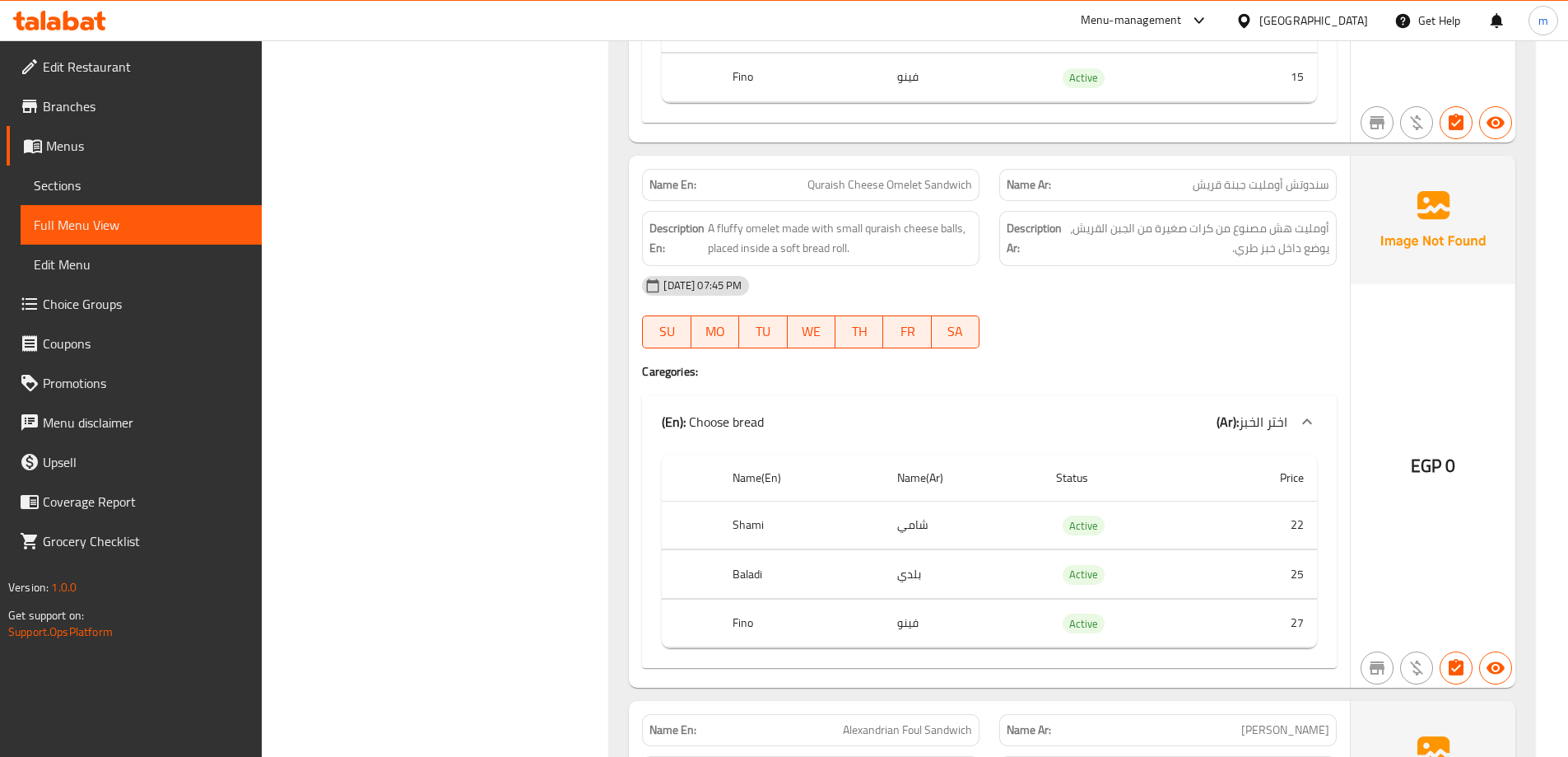
scroll to position [1773, 0]
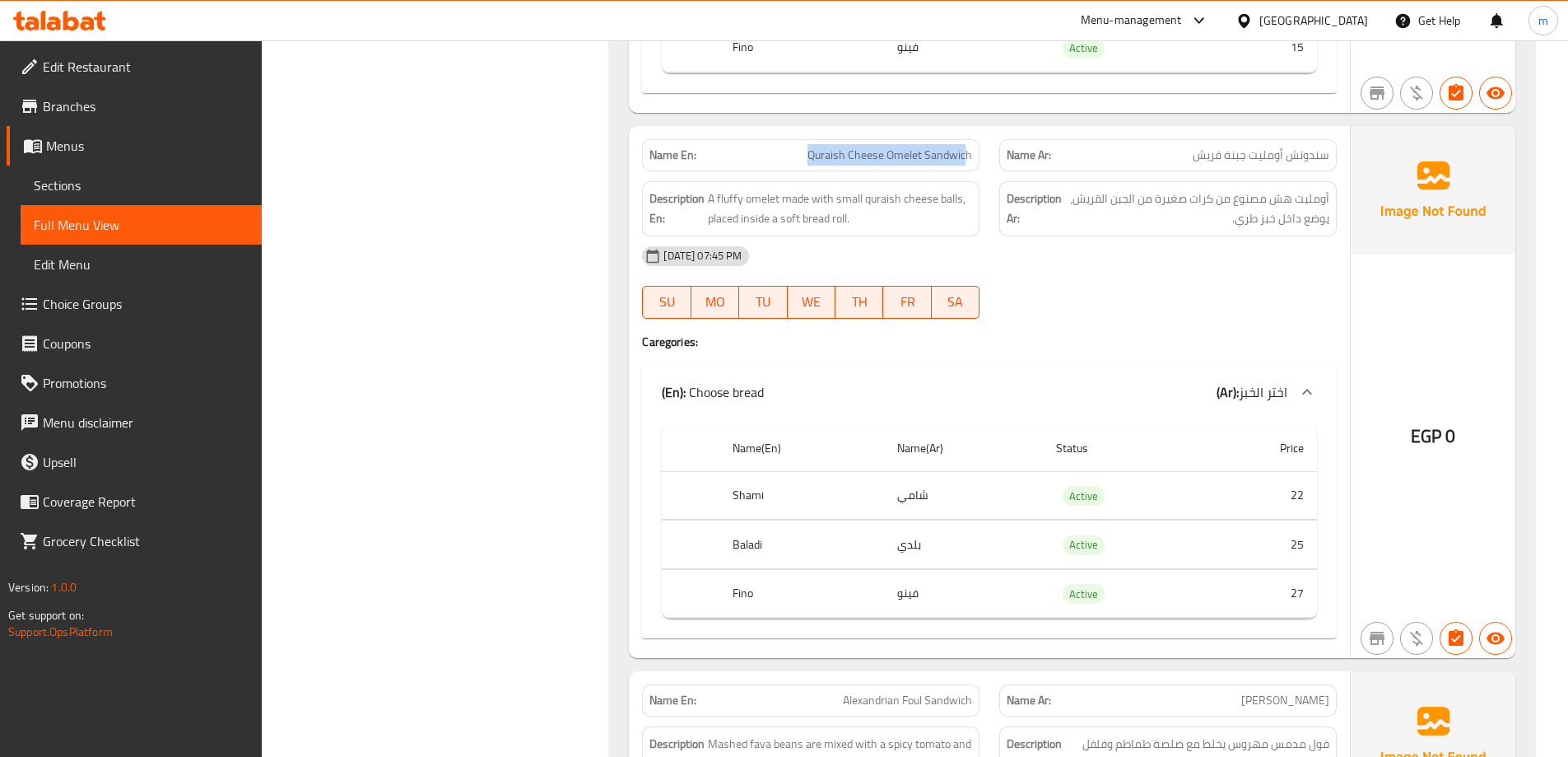
drag, startPoint x: 804, startPoint y: 153, endPoint x: 966, endPoint y: 143, distance: 162.3
click at [966, 143] on div "Name En: Quraish Cheese Omelet Sandwich" at bounding box center [811, 155] width 337 height 32
drag, startPoint x: 777, startPoint y: 194, endPoint x: 803, endPoint y: 204, distance: 27.9
click at [793, 202] on span "A fluffy omelet made with small quraish cheese balls, placed inside a soft brea…" at bounding box center [840, 208] width 264 height 41
click at [810, 205] on span "A fluffy omelet made with small quraish cheese balls, placed inside a soft brea…" at bounding box center [840, 208] width 264 height 41
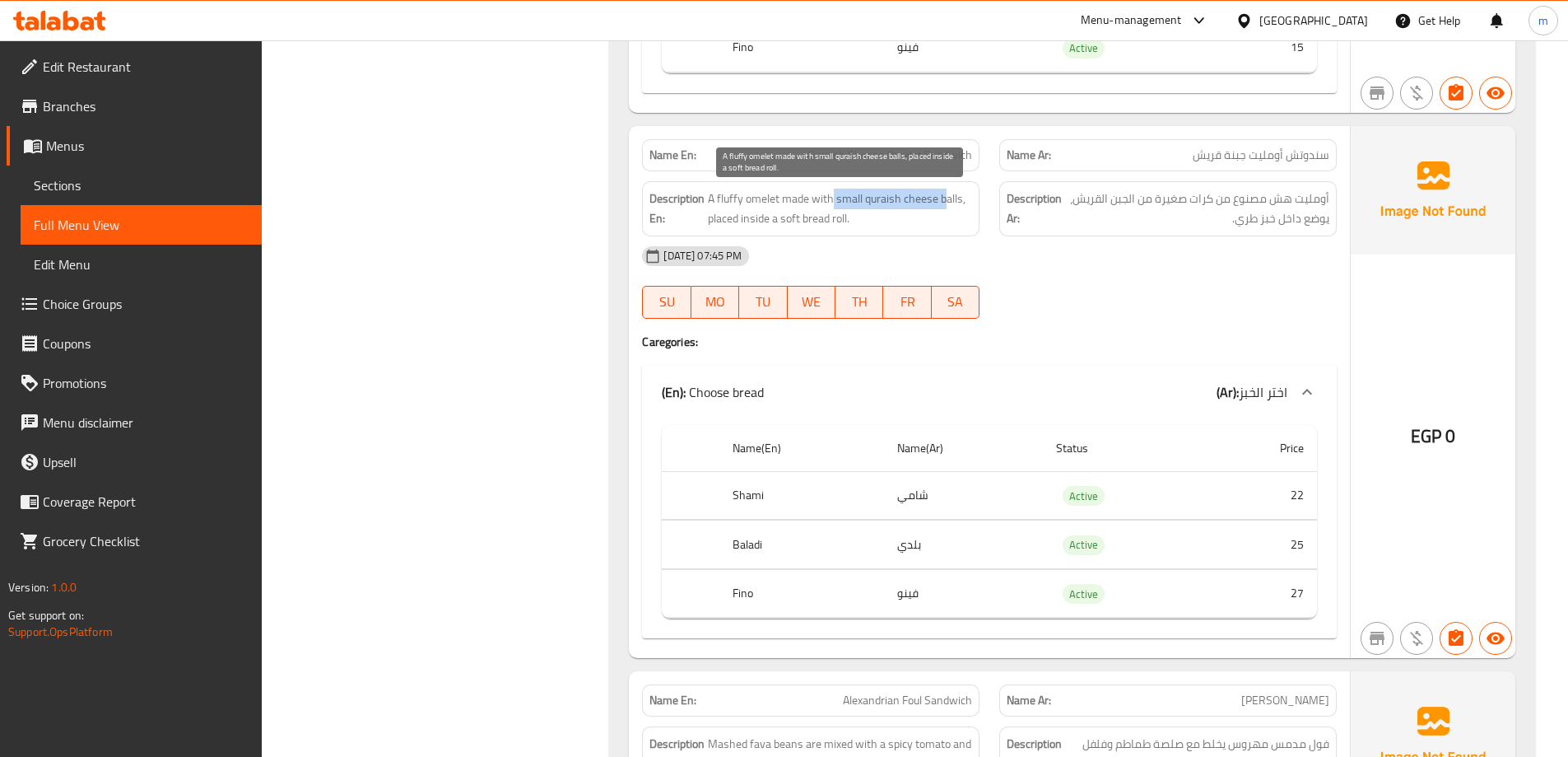
drag, startPoint x: 841, startPoint y: 199, endPoint x: 944, endPoint y: 205, distance: 103.2
click at [944, 205] on span "A fluffy omelet made with small quraish cheese balls, placed inside a soft brea…" at bounding box center [840, 208] width 264 height 41
drag, startPoint x: 709, startPoint y: 217, endPoint x: 864, endPoint y: 216, distance: 155.0
click at [864, 216] on span "A fluffy omelet made with small quraish cheese balls, placed inside a soft brea…" at bounding box center [840, 208] width 264 height 41
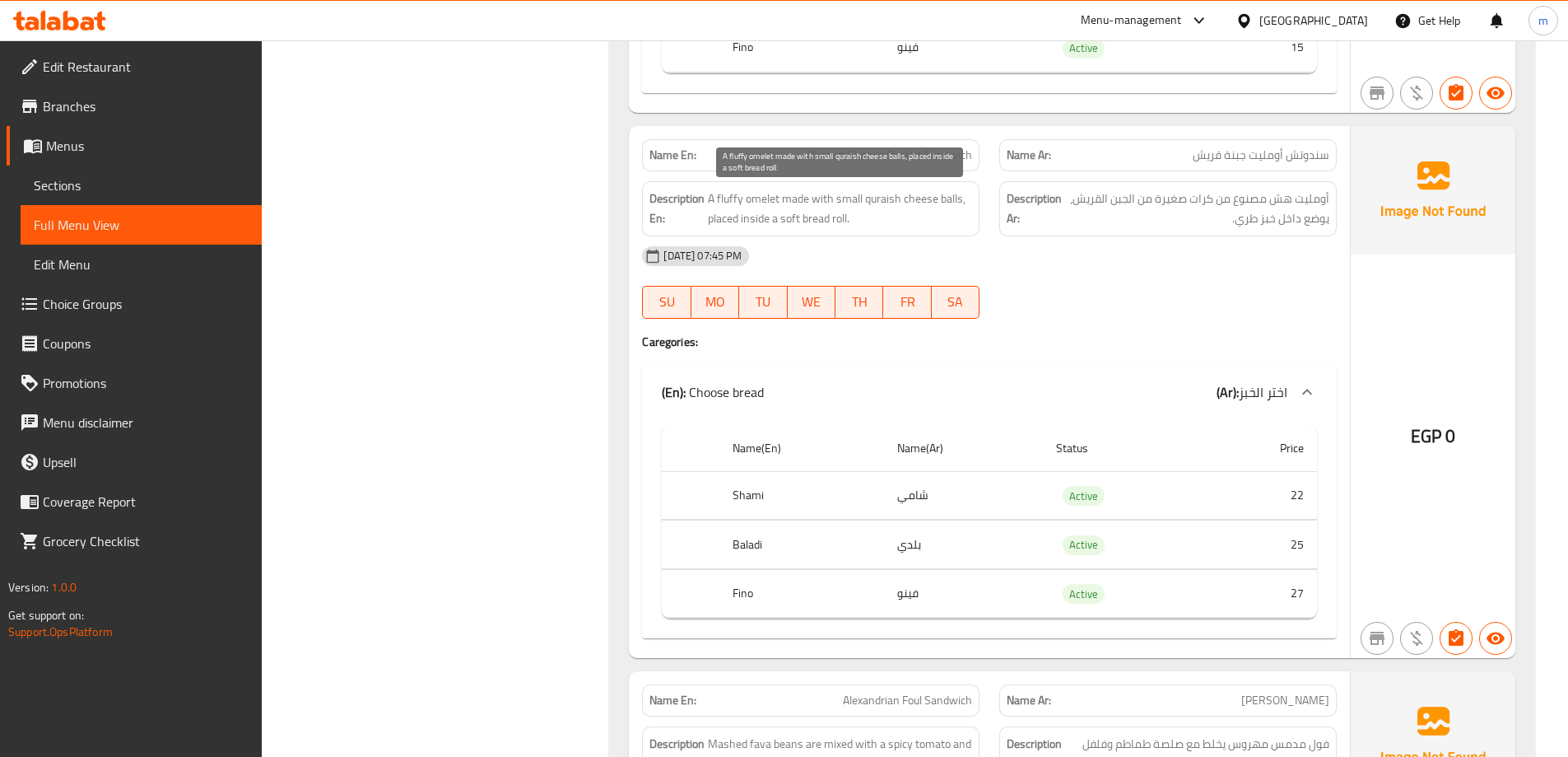
click at [864, 216] on span "A fluffy omelet made with small quraish cheese balls, placed inside a soft brea…" at bounding box center [840, 208] width 264 height 41
click at [907, 164] on span "Quraish Cheese Omelet Sandwich" at bounding box center [890, 155] width 165 height 17
copy span "Quraish Cheese Omelet Sandwich"
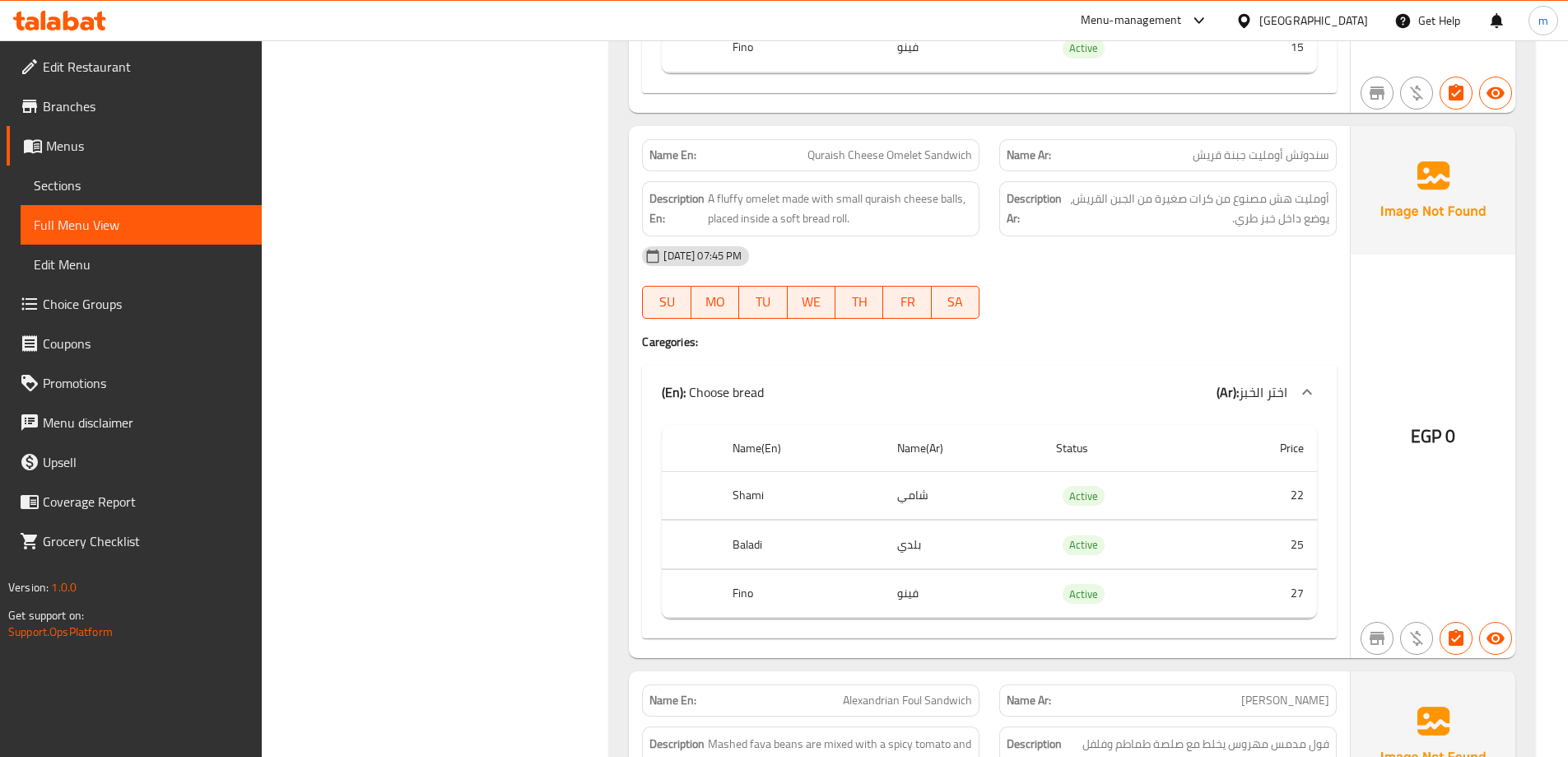
drag, startPoint x: 1323, startPoint y: 199, endPoint x: 1066, endPoint y: 186, distance: 257.3
click at [1068, 186] on div "Description Ar: أومليت هش مصنوع من كرات صغيرة من الجبن القريش، يوضع داخل خبز طر…" at bounding box center [1167, 208] width 337 height 55
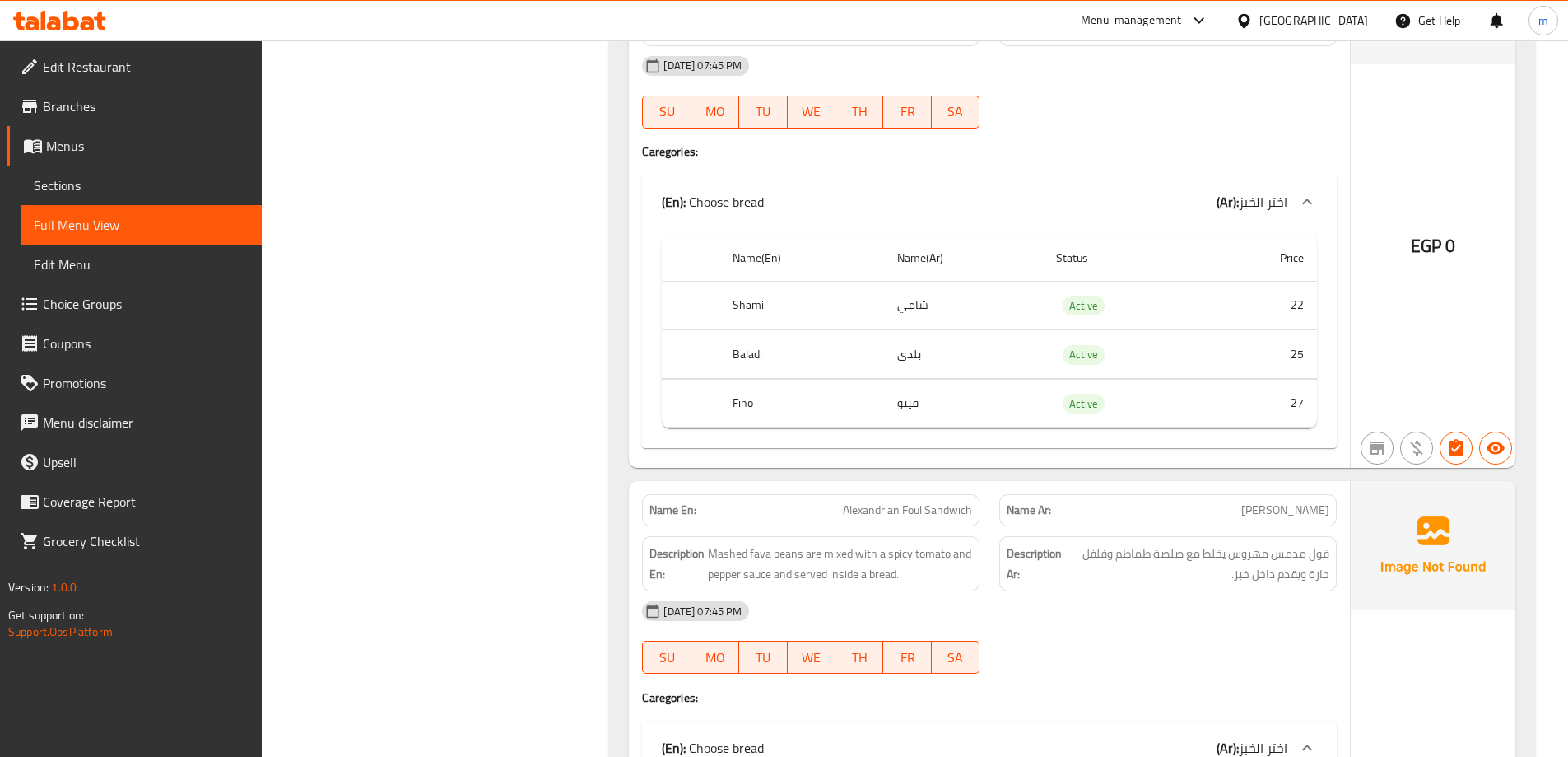
drag, startPoint x: 673, startPoint y: 267, endPoint x: 688, endPoint y: 300, distance: 36.2
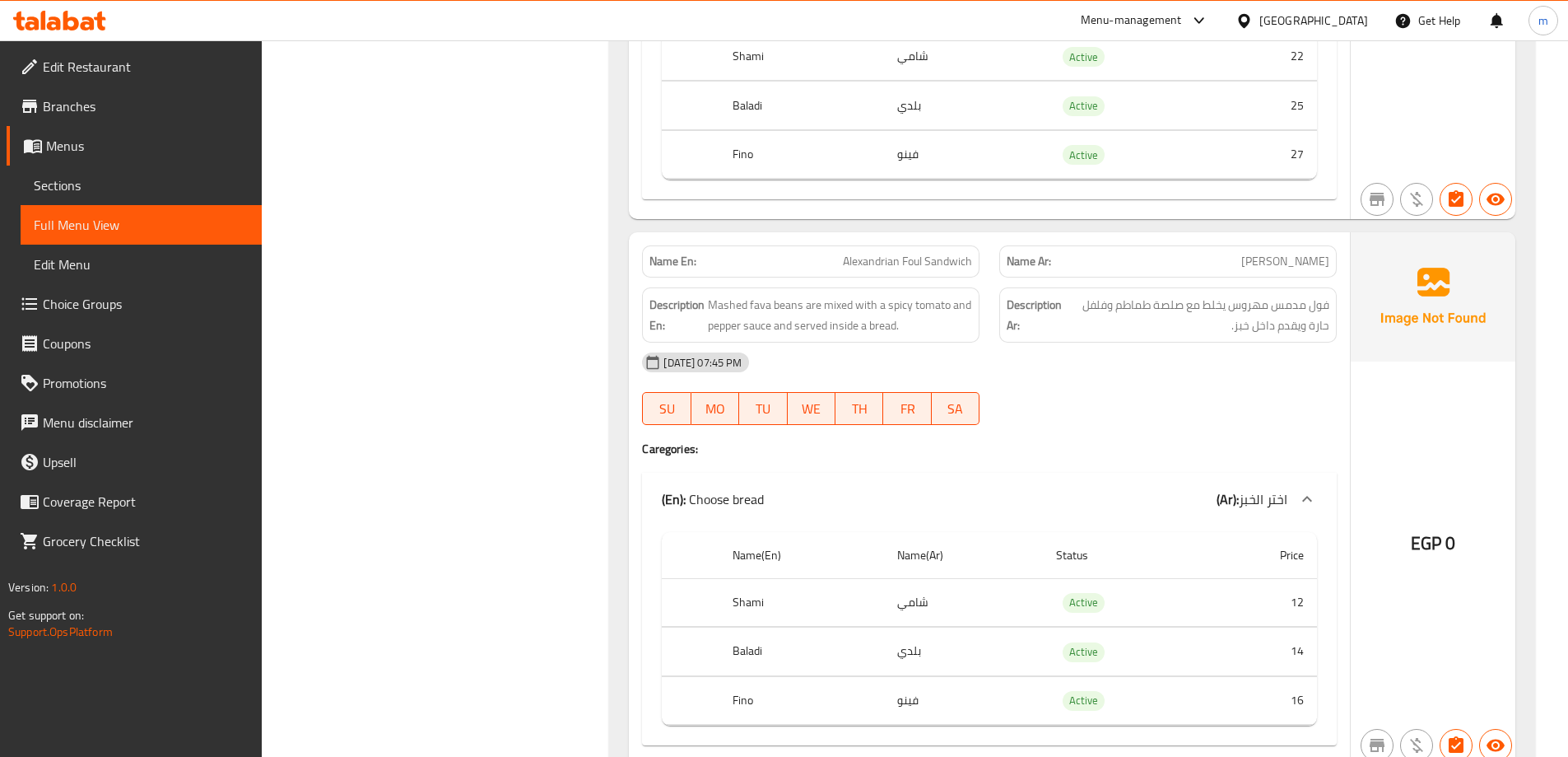
scroll to position [2294, 0]
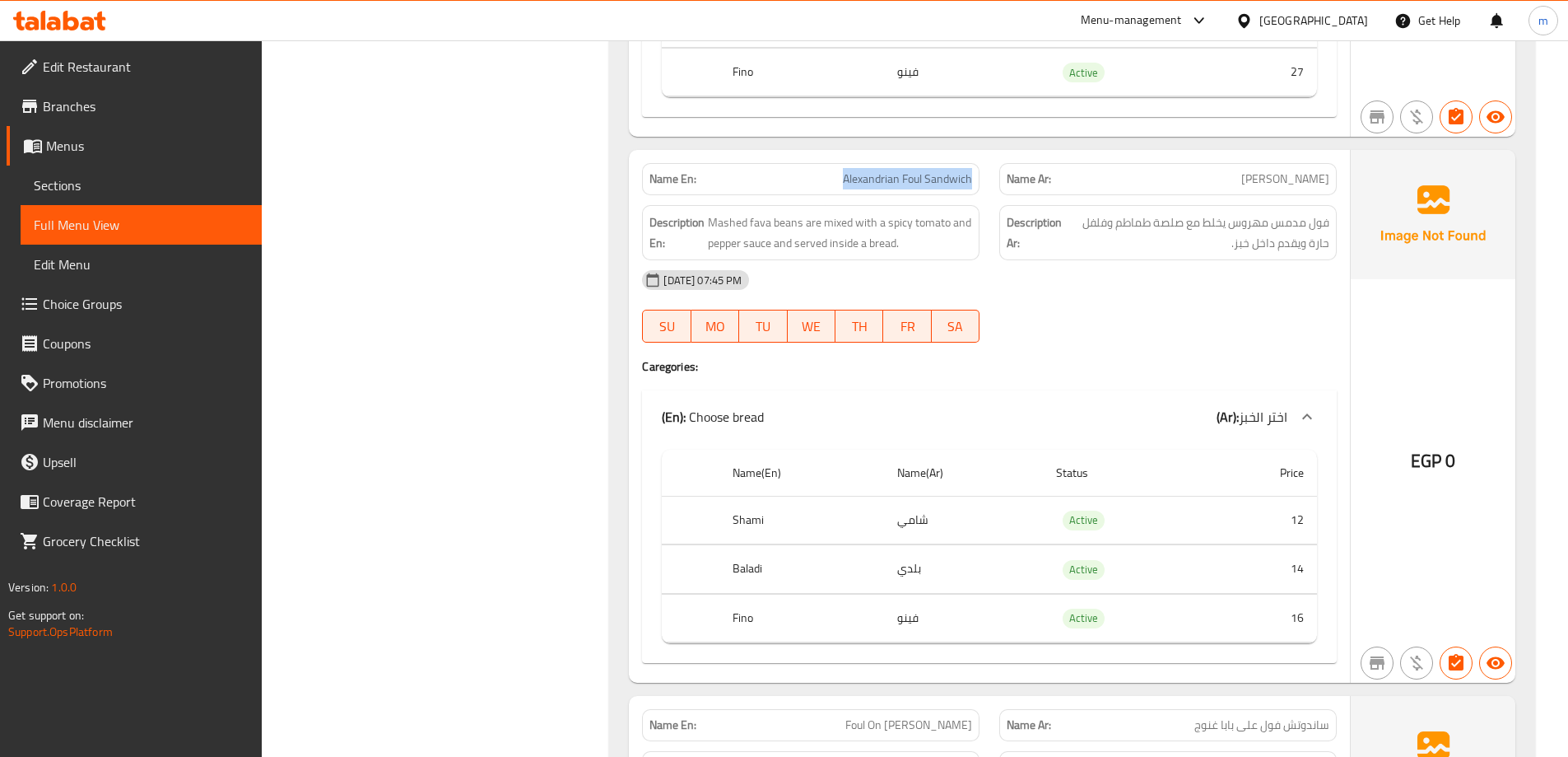
drag, startPoint x: 793, startPoint y: 163, endPoint x: 971, endPoint y: 168, distance: 178.1
click at [971, 168] on div "Name En: Alexandrian Foul Sandwich" at bounding box center [811, 179] width 337 height 32
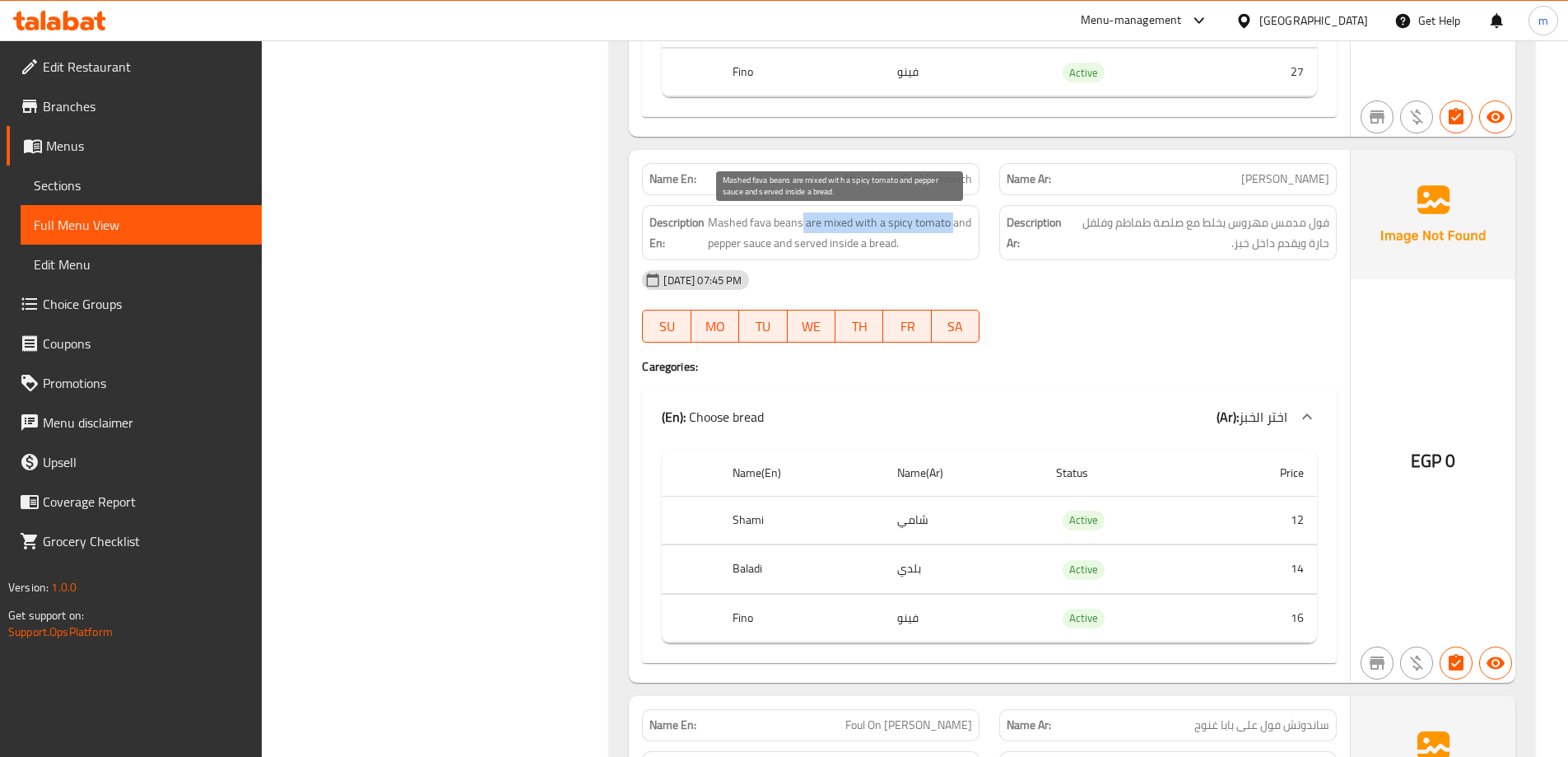
drag, startPoint x: 798, startPoint y: 223, endPoint x: 953, endPoint y: 218, distance: 155.1
click at [953, 218] on span "Mashed fava beans are mixed with a spicy tomato and pepper sauce and served ins…" at bounding box center [840, 232] width 264 height 41
click at [934, 244] on span "Mashed fava beans are mixed with a spicy tomato and pepper sauce and served ins…" at bounding box center [840, 232] width 264 height 41
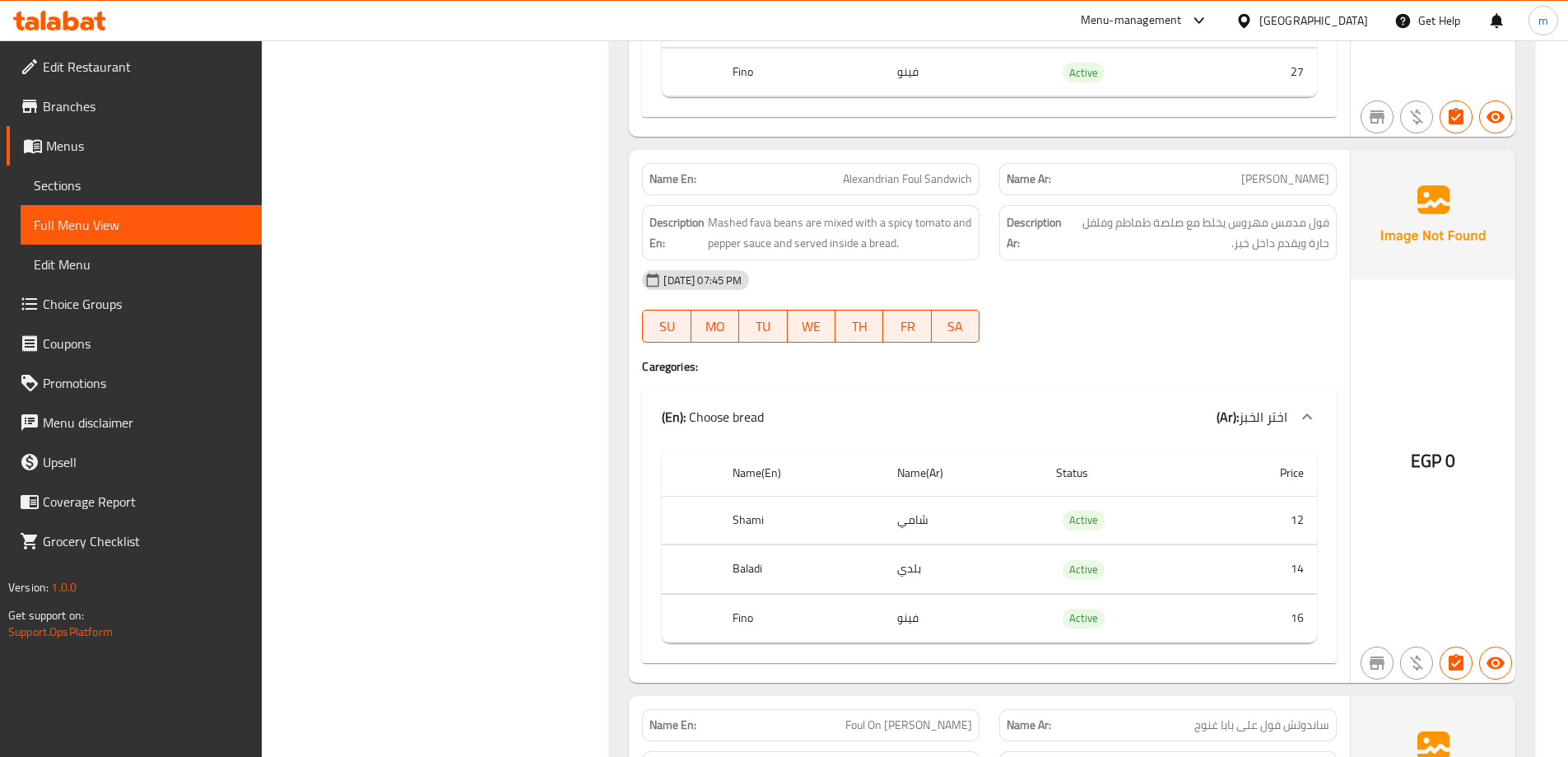
click at [944, 173] on span "Alexandrian Foul Sandwich" at bounding box center [907, 179] width 129 height 17
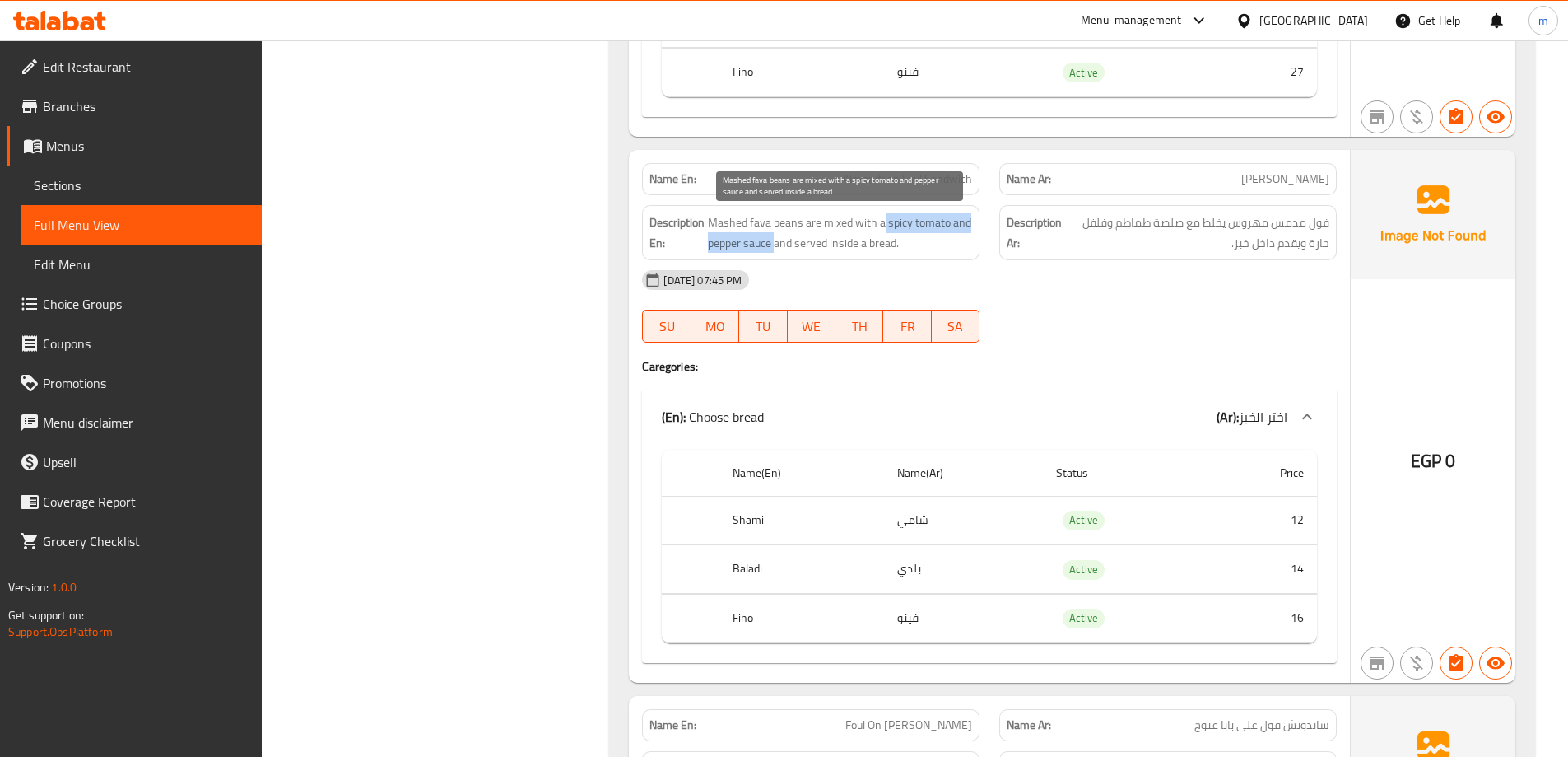
drag, startPoint x: 883, startPoint y: 219, endPoint x: 774, endPoint y: 246, distance: 112.3
click at [774, 246] on span "Mashed fava beans are mixed with a spicy tomato and pepper sauce and served ins…" at bounding box center [840, 232] width 264 height 41
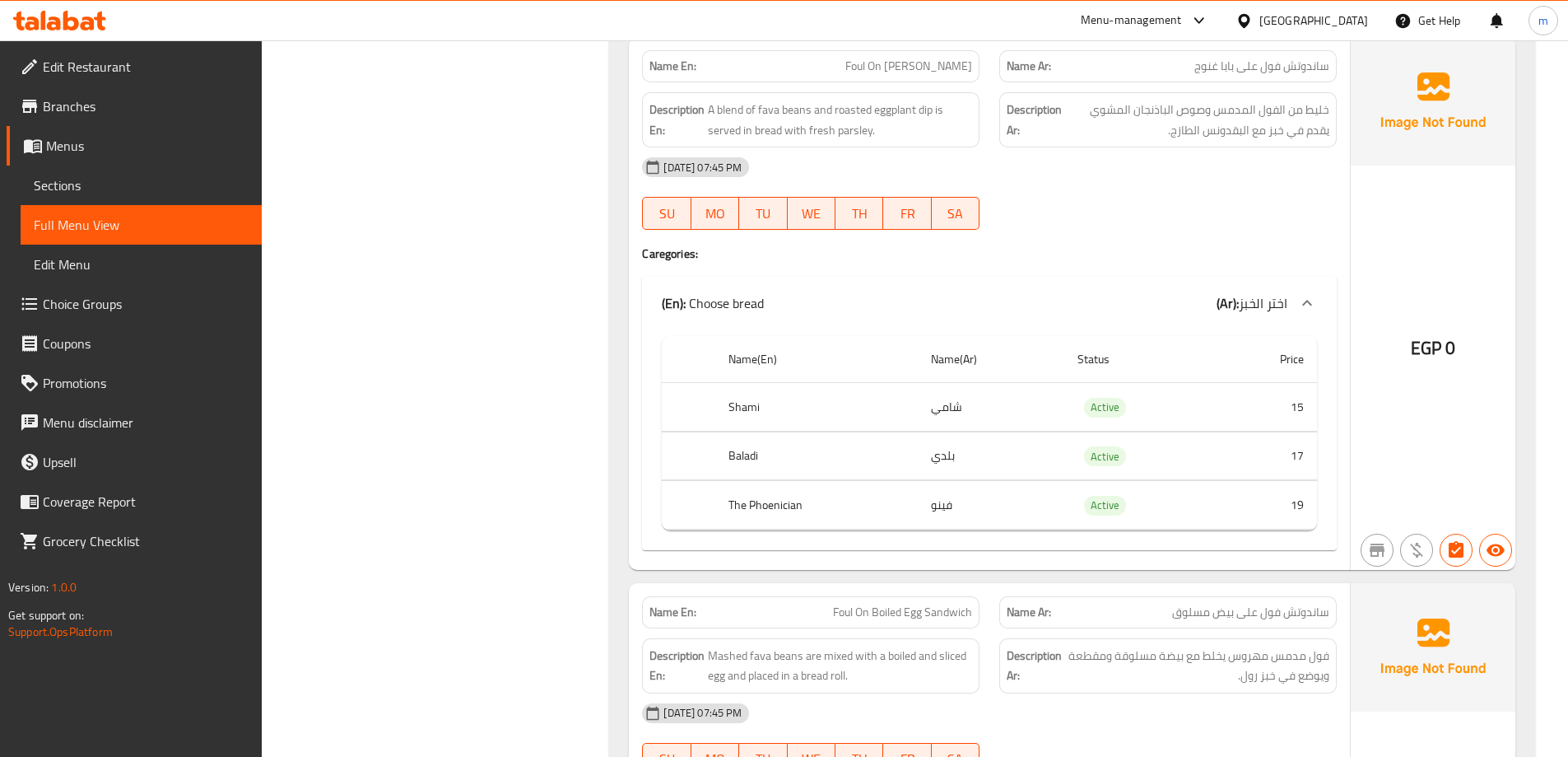
scroll to position [2871, 0]
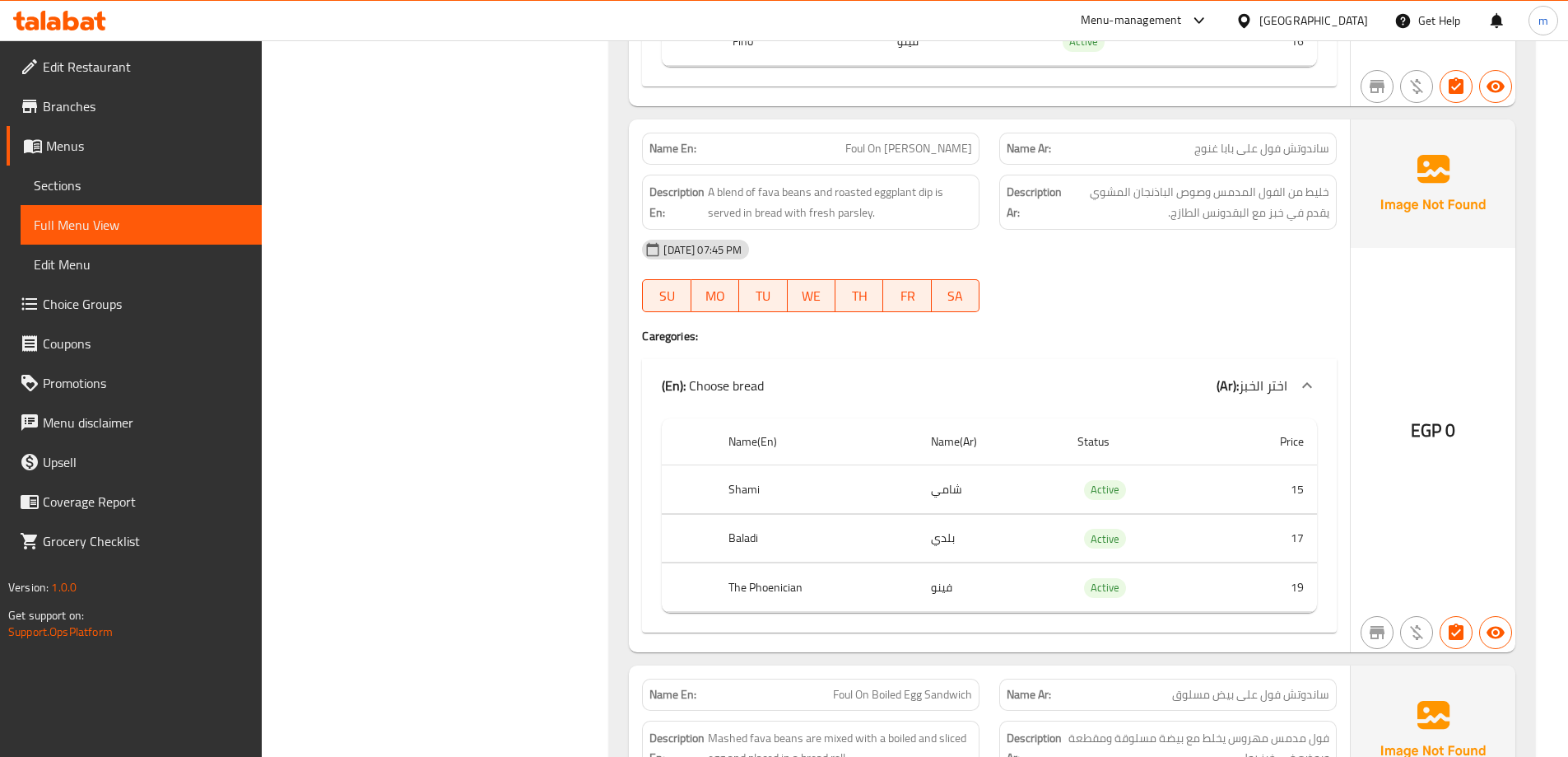
drag, startPoint x: 805, startPoint y: 149, endPoint x: 934, endPoint y: 147, distance: 129.0
click at [934, 147] on p "Name En: Foul On [PERSON_NAME]" at bounding box center [811, 149] width 323 height 17
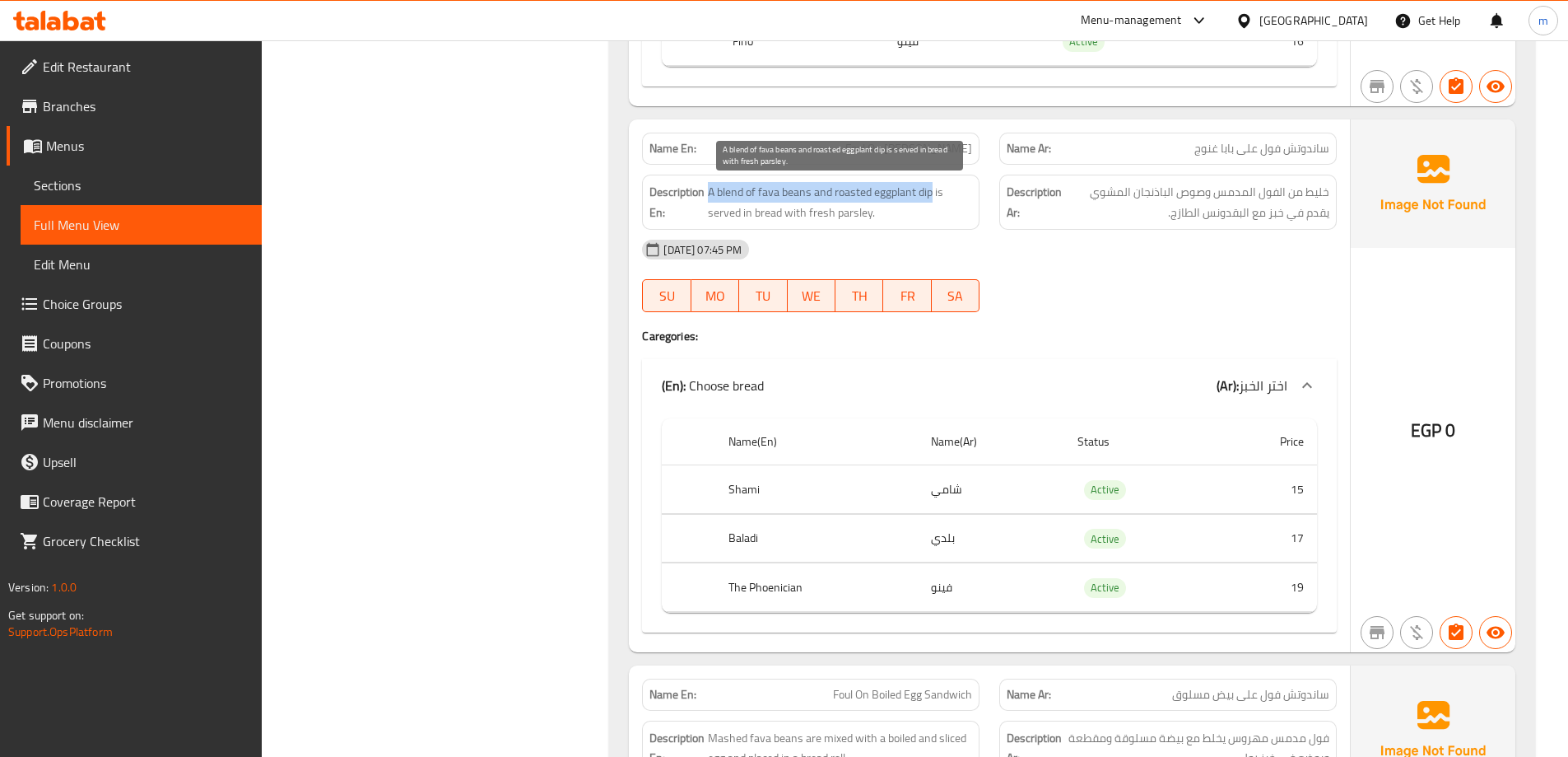
drag, startPoint x: 711, startPoint y: 193, endPoint x: 935, endPoint y: 192, distance: 224.0
click at [935, 192] on span "A blend of fava beans and roasted eggplant dip is served in bread with fresh pa…" at bounding box center [840, 202] width 264 height 41
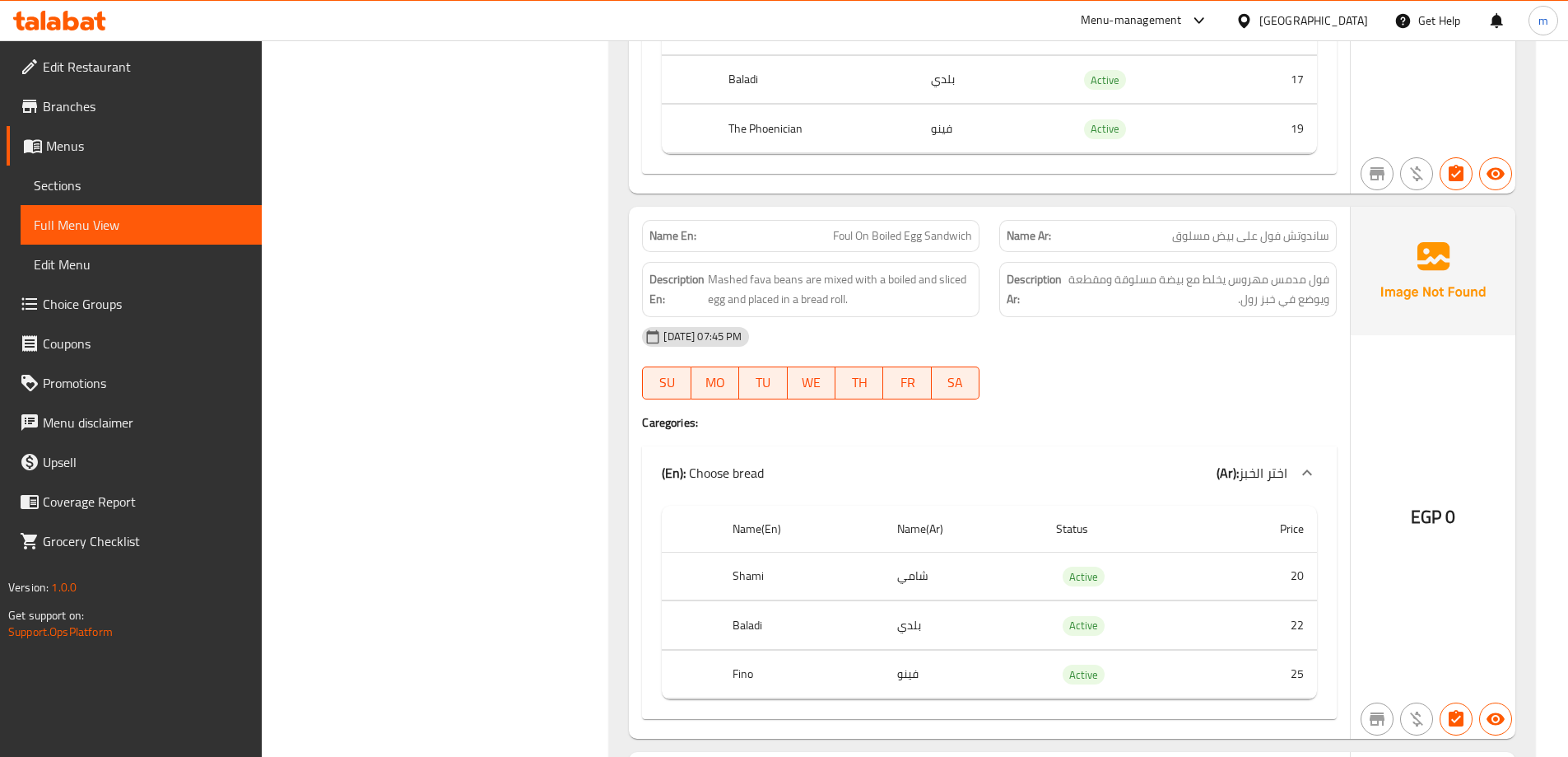
scroll to position [3365, 0]
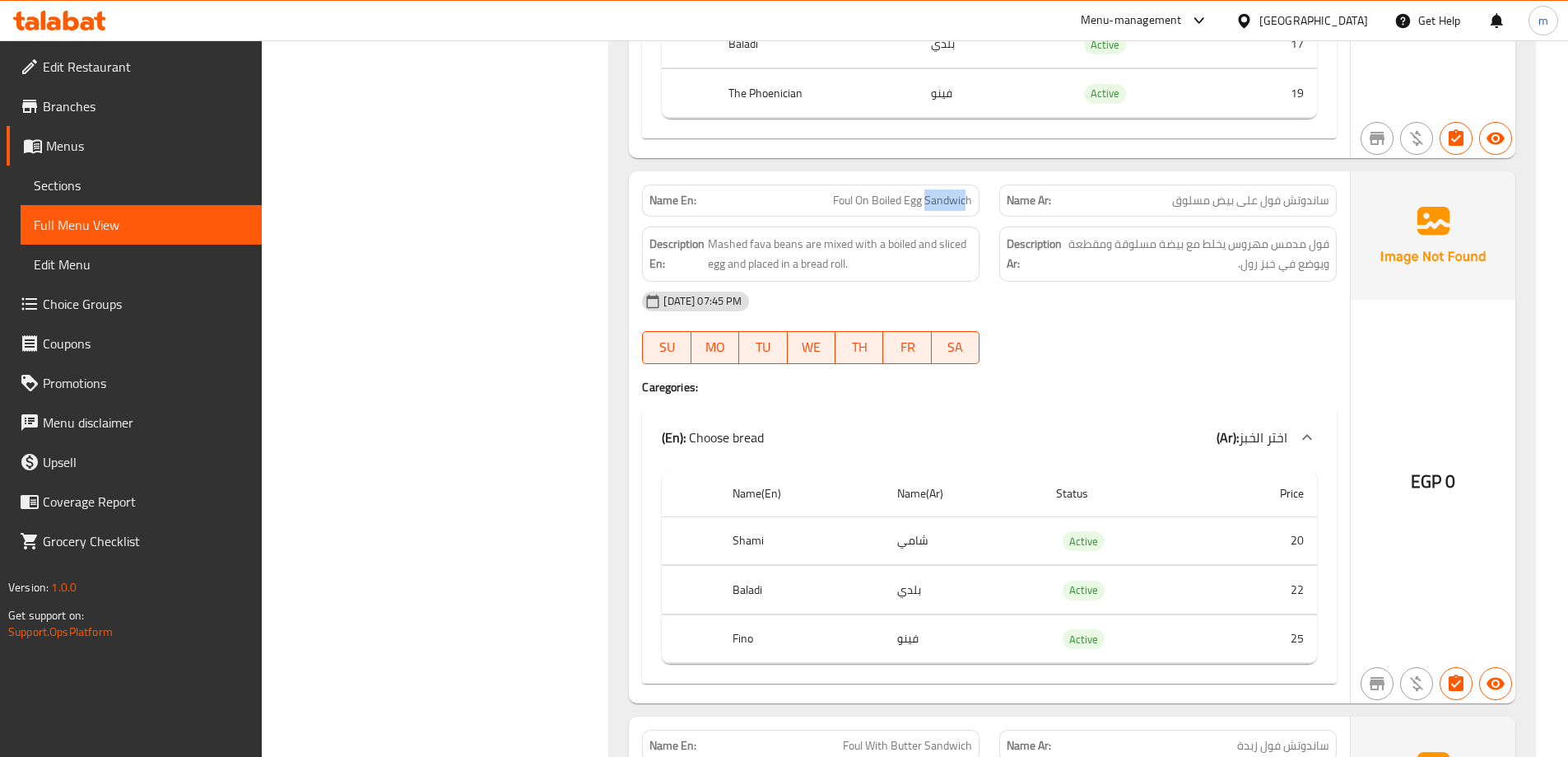
drag, startPoint x: 968, startPoint y: 189, endPoint x: 929, endPoint y: 212, distance: 45.3
click at [929, 212] on div "Name En: Foul On Boiled Egg Sandwich" at bounding box center [811, 201] width 337 height 32
drag, startPoint x: 820, startPoint y: 193, endPoint x: 922, endPoint y: 199, distance: 102.2
click at [922, 199] on p "Name En: Foul On Boiled Egg Sandwich" at bounding box center [811, 201] width 323 height 17
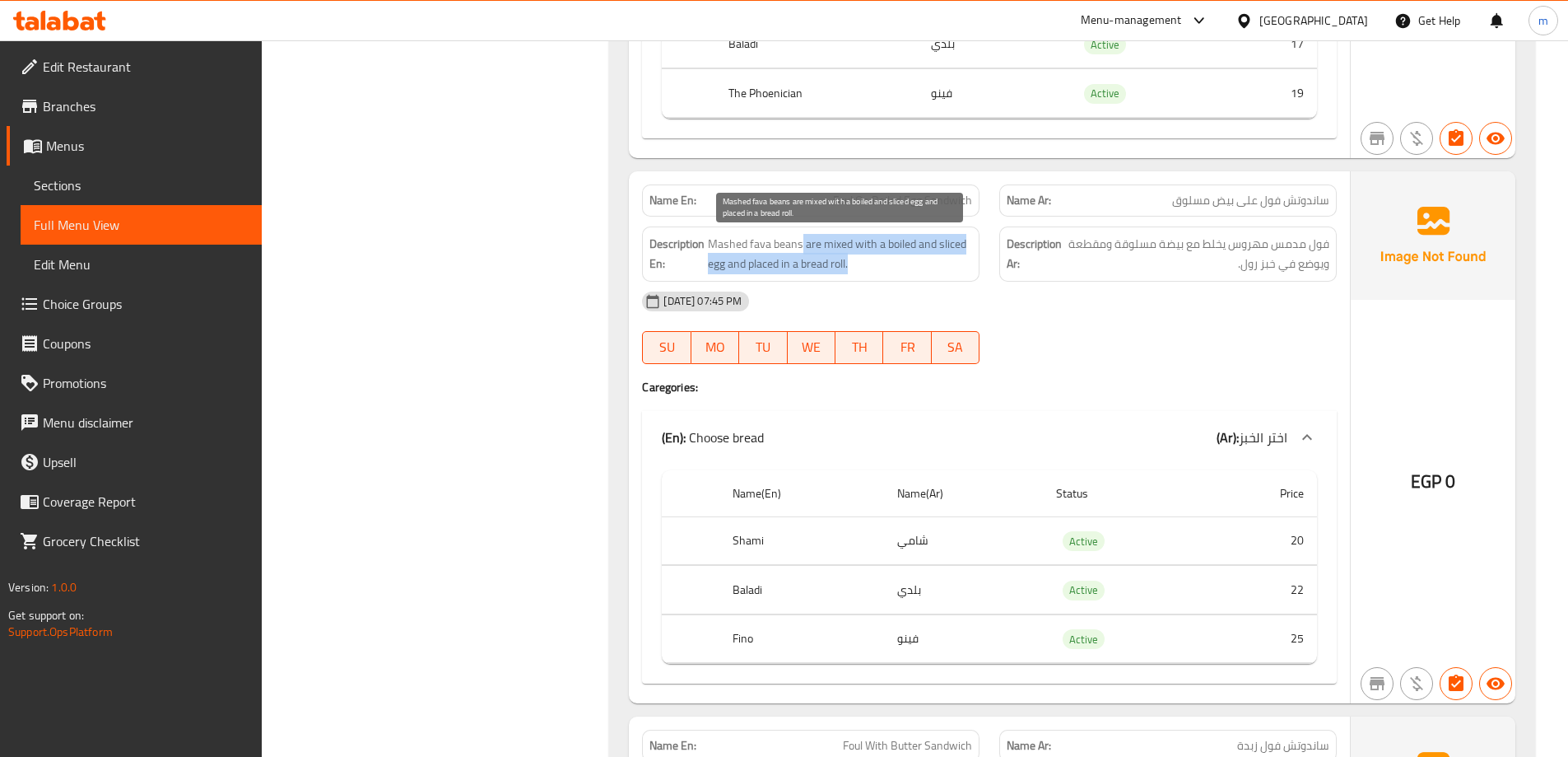
drag, startPoint x: 800, startPoint y: 245, endPoint x: 882, endPoint y: 266, distance: 84.6
click at [882, 266] on span "Mashed fava beans are mixed with a boiled and sliced egg and placed in a bread …" at bounding box center [840, 254] width 264 height 41
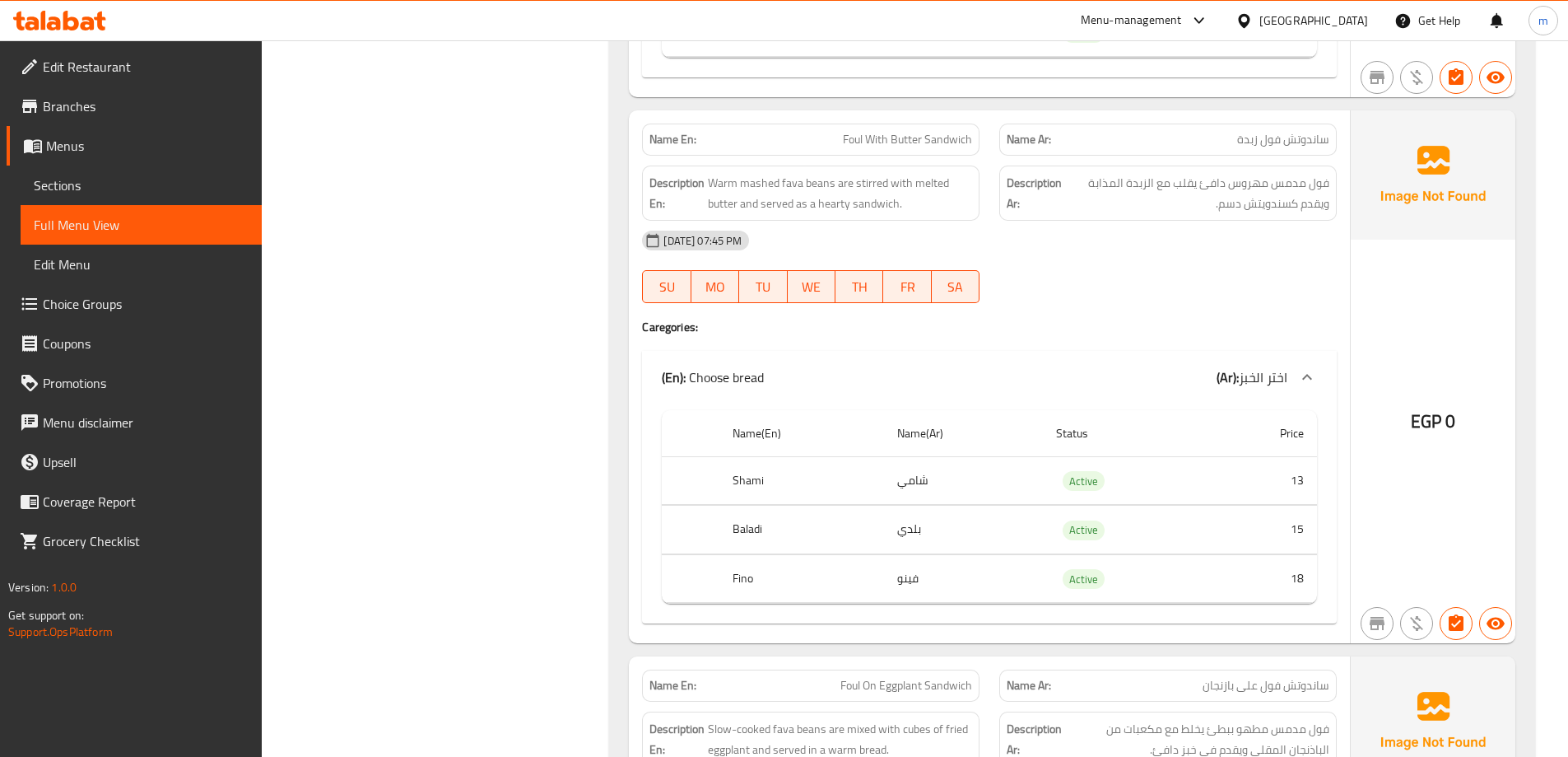
scroll to position [3941, 0]
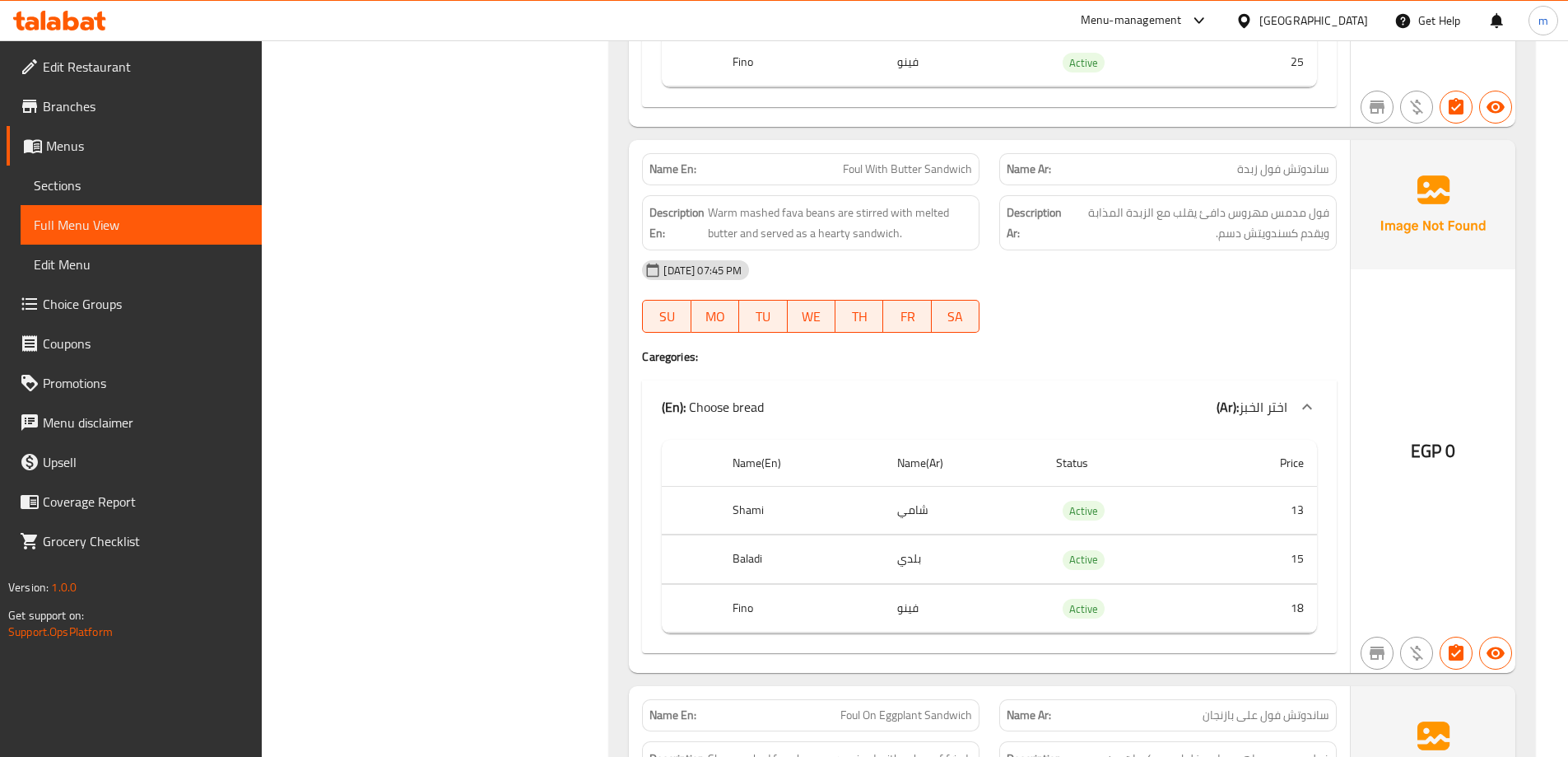
drag, startPoint x: 826, startPoint y: 216, endPoint x: 700, endPoint y: 218, distance: 126.0
click at [697, 218] on h6 "Description En: Warm mashed fava beans are stirred with melted butter and serve…" at bounding box center [811, 223] width 323 height 41
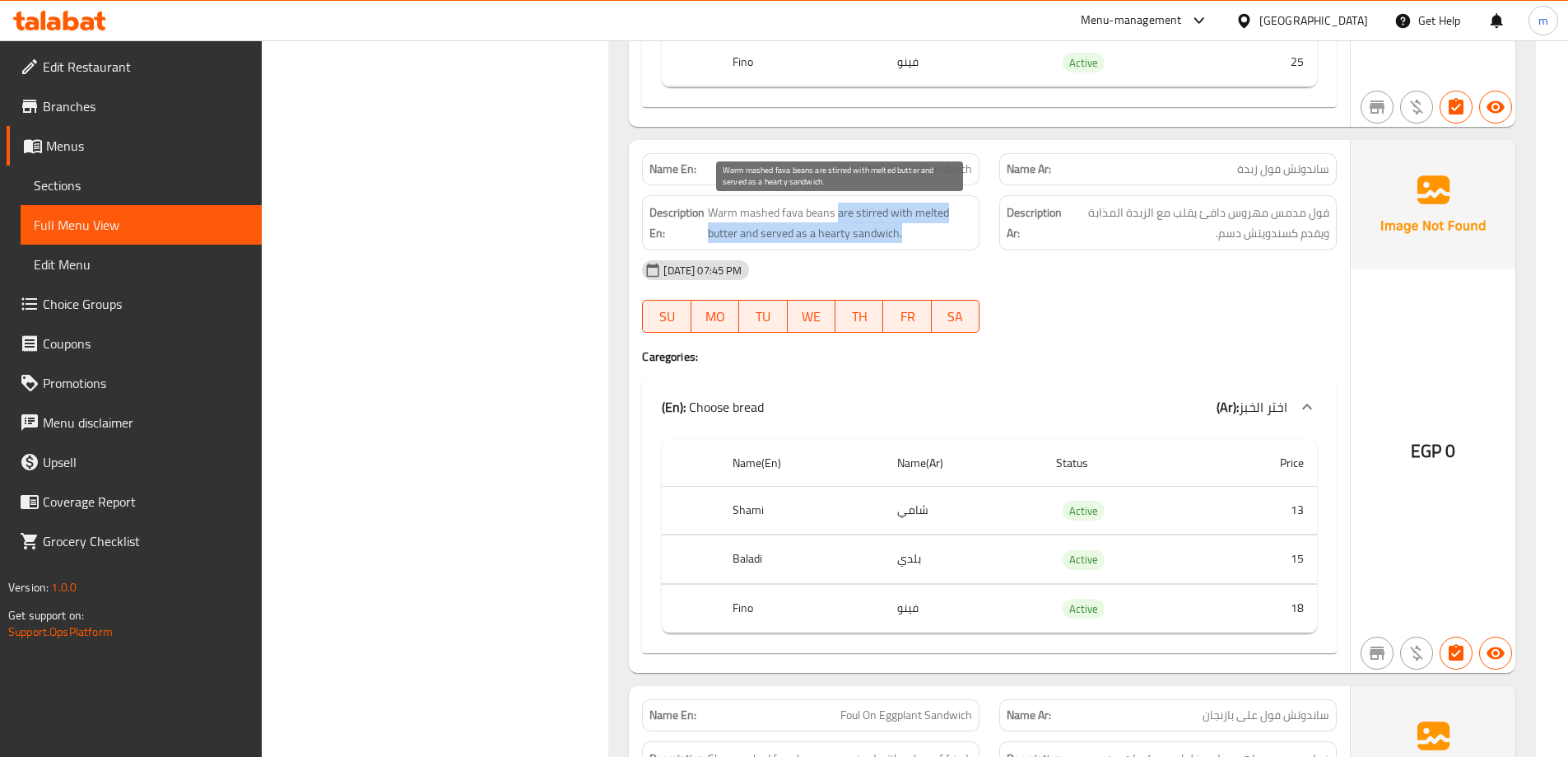
drag, startPoint x: 838, startPoint y: 214, endPoint x: 930, endPoint y: 230, distance: 93.4
click at [930, 230] on span "Warm mashed fava beans are stirred with melted butter and served as a hearty sa…" at bounding box center [840, 223] width 264 height 41
click at [806, 249] on div "Description En: Warm mashed fava beans are stirred with melted butter and serve…" at bounding box center [811, 223] width 337 height 55
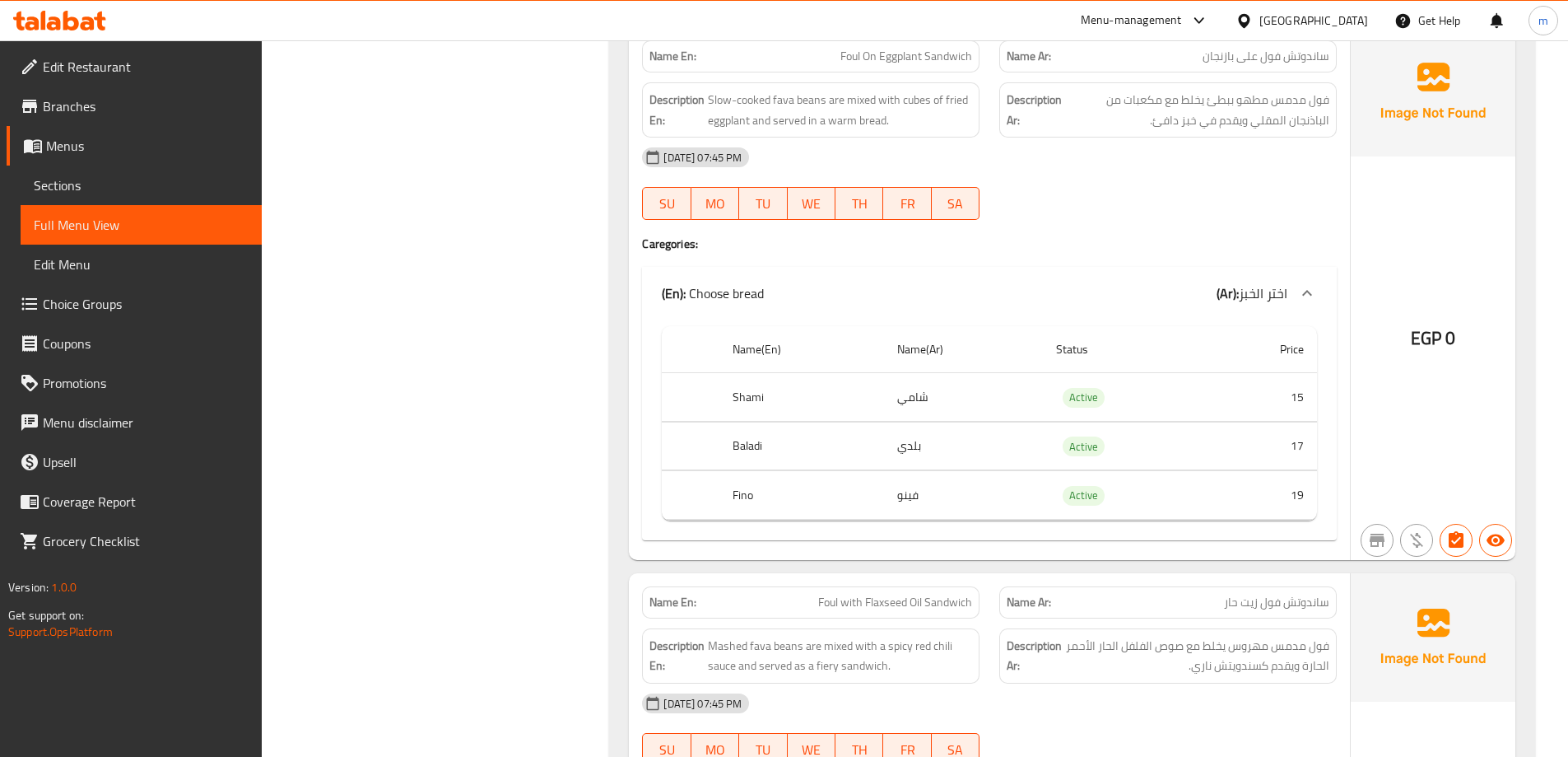
scroll to position [4518, 0]
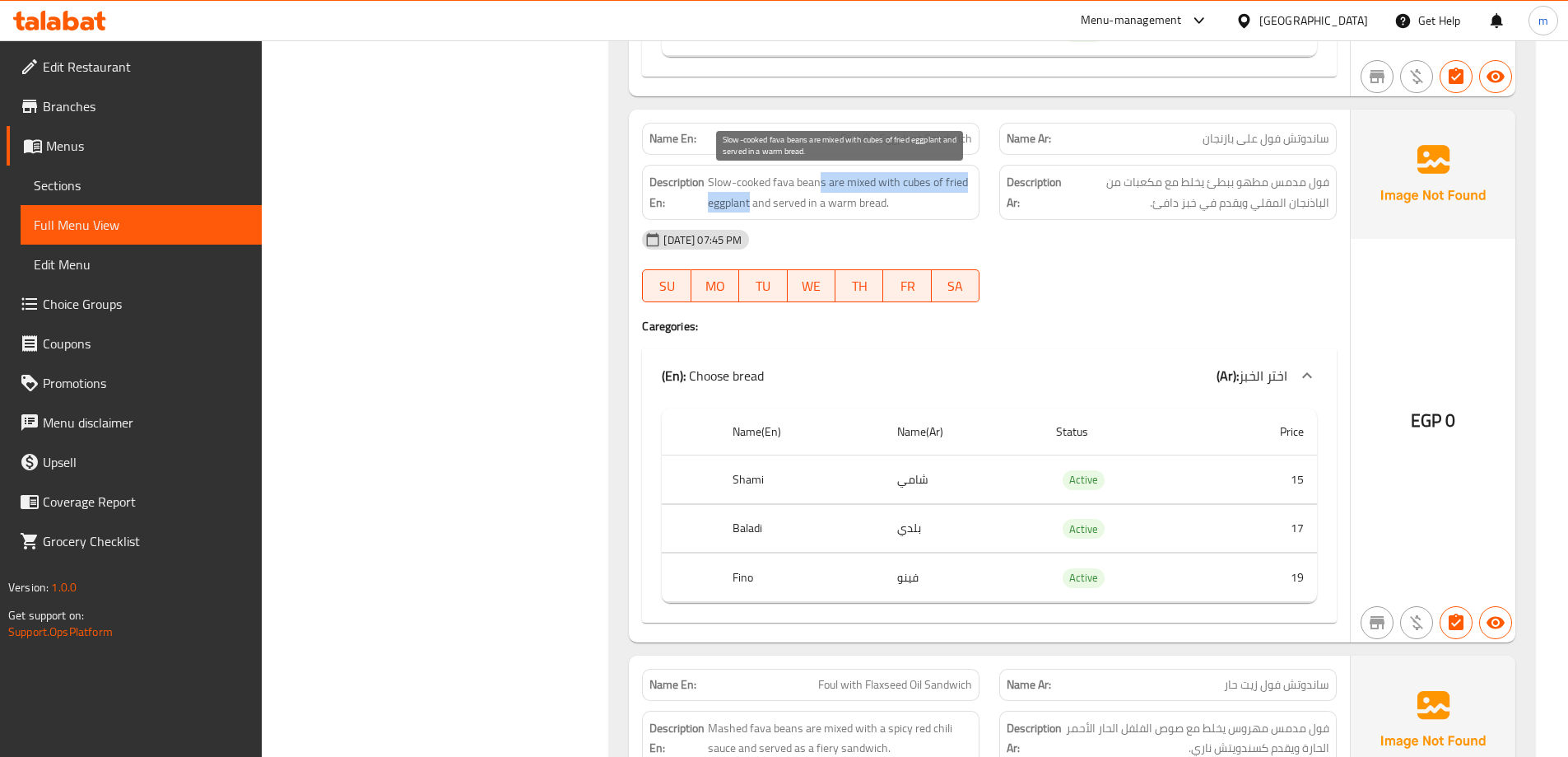
drag, startPoint x: 820, startPoint y: 181, endPoint x: 751, endPoint y: 202, distance: 72.1
click at [751, 202] on span "Slow-cooked fava beans are mixed with cubes of fried eggplant and served in a w…" at bounding box center [840, 192] width 264 height 41
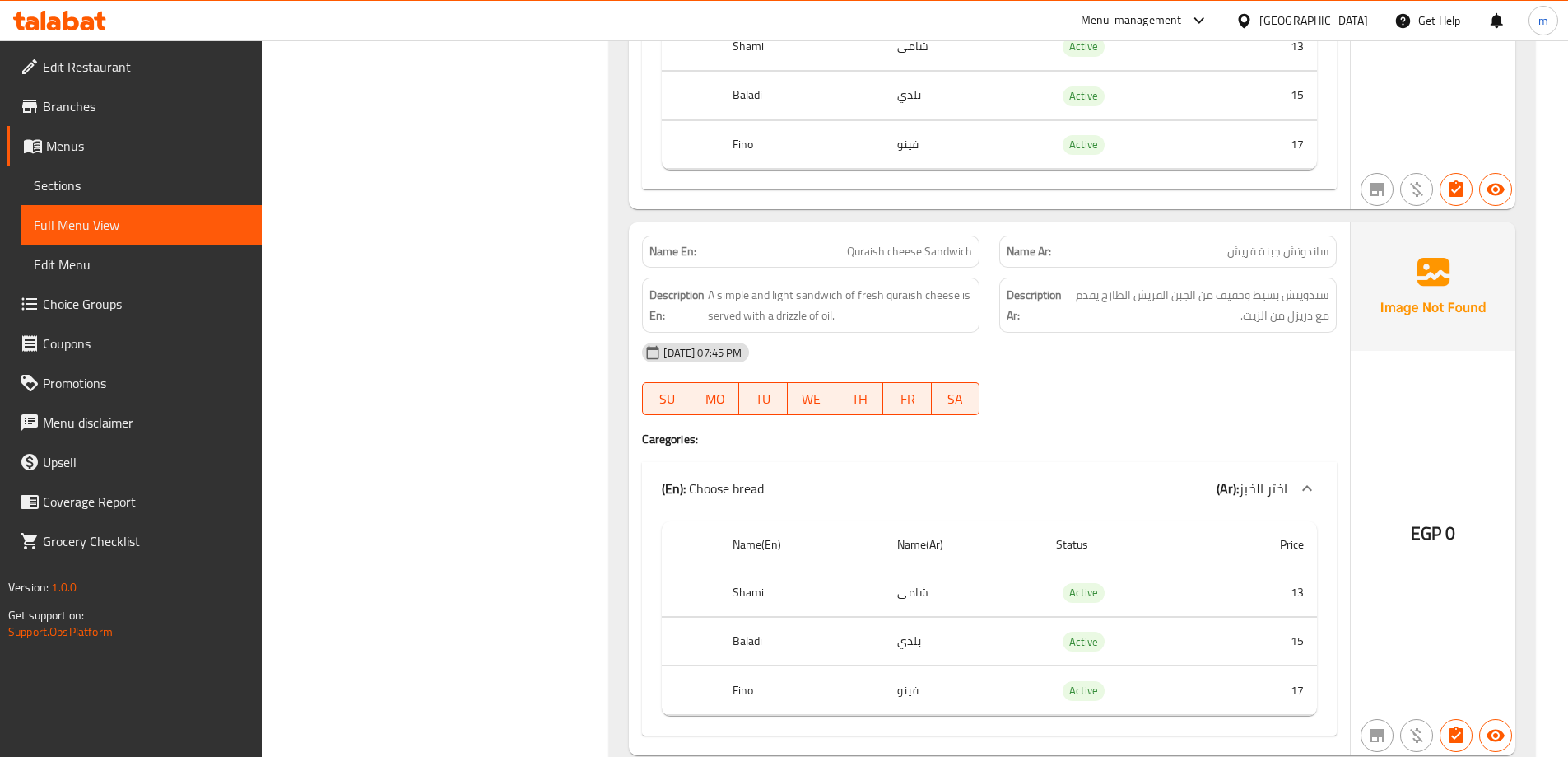
scroll to position [8802, 0]
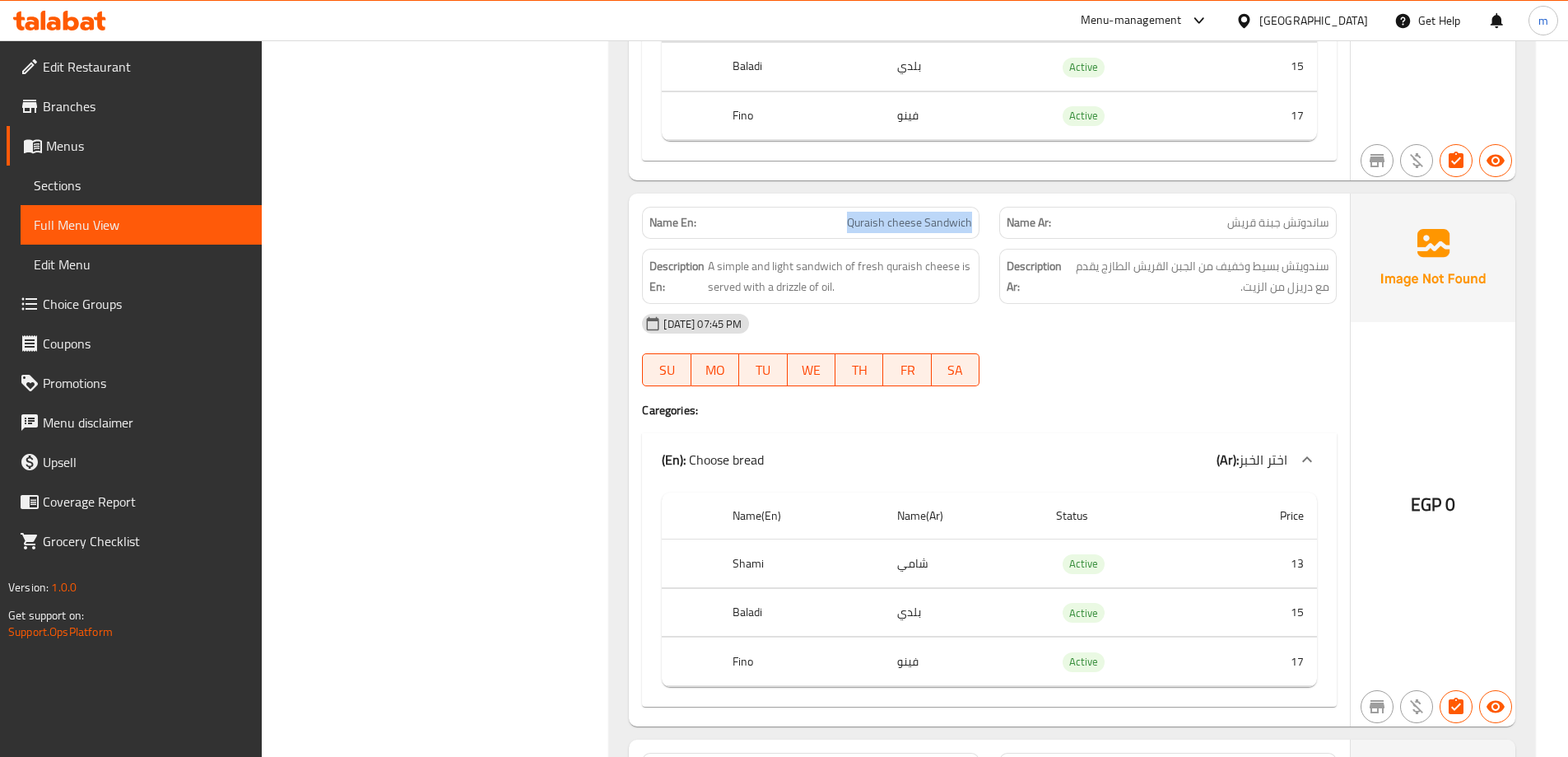
drag, startPoint x: 843, startPoint y: 224, endPoint x: 971, endPoint y: 230, distance: 128.1
click at [971, 230] on p "Name En: Quraish cheese Sandwich" at bounding box center [811, 223] width 323 height 17
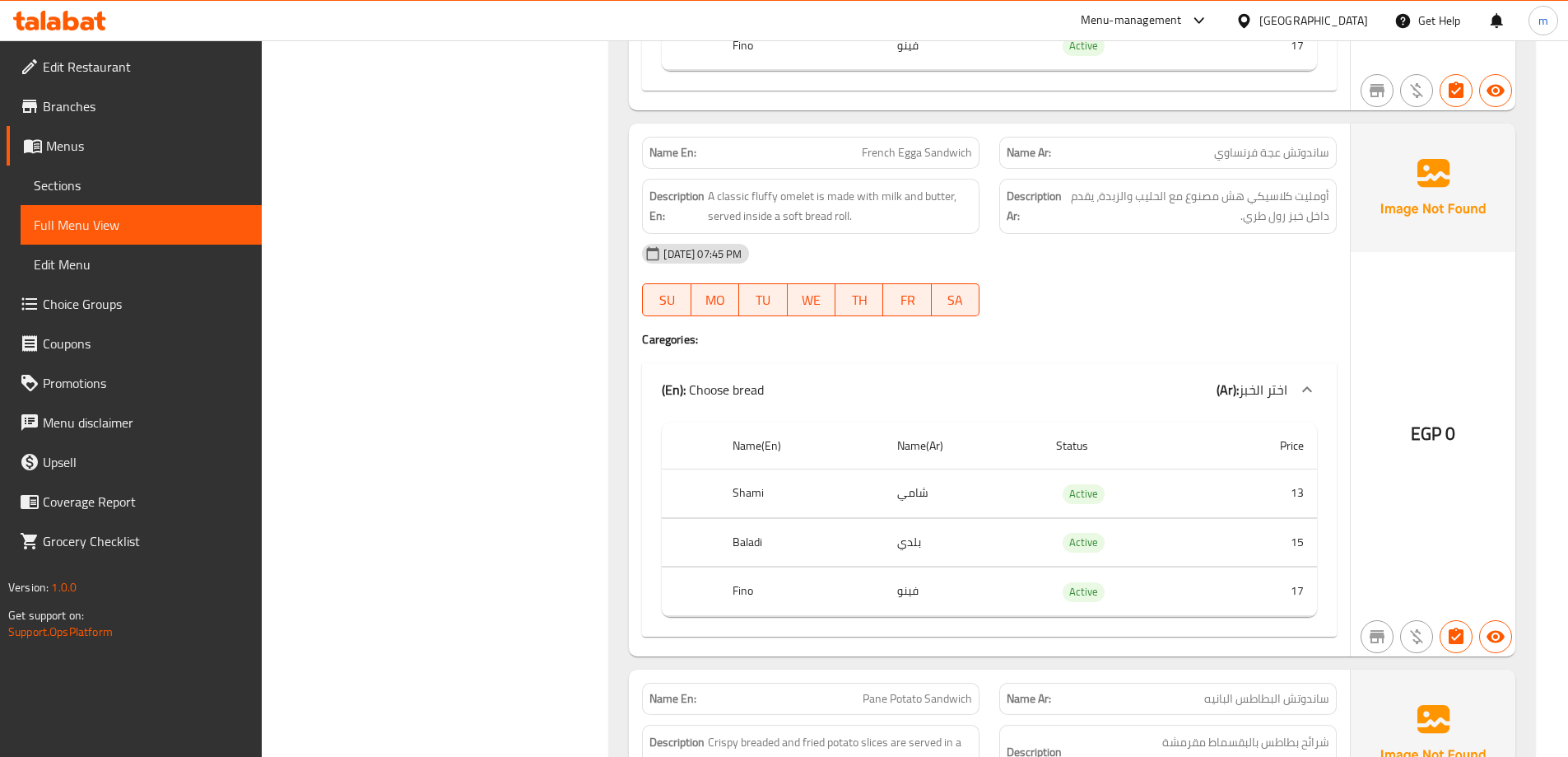
scroll to position [9378, 0]
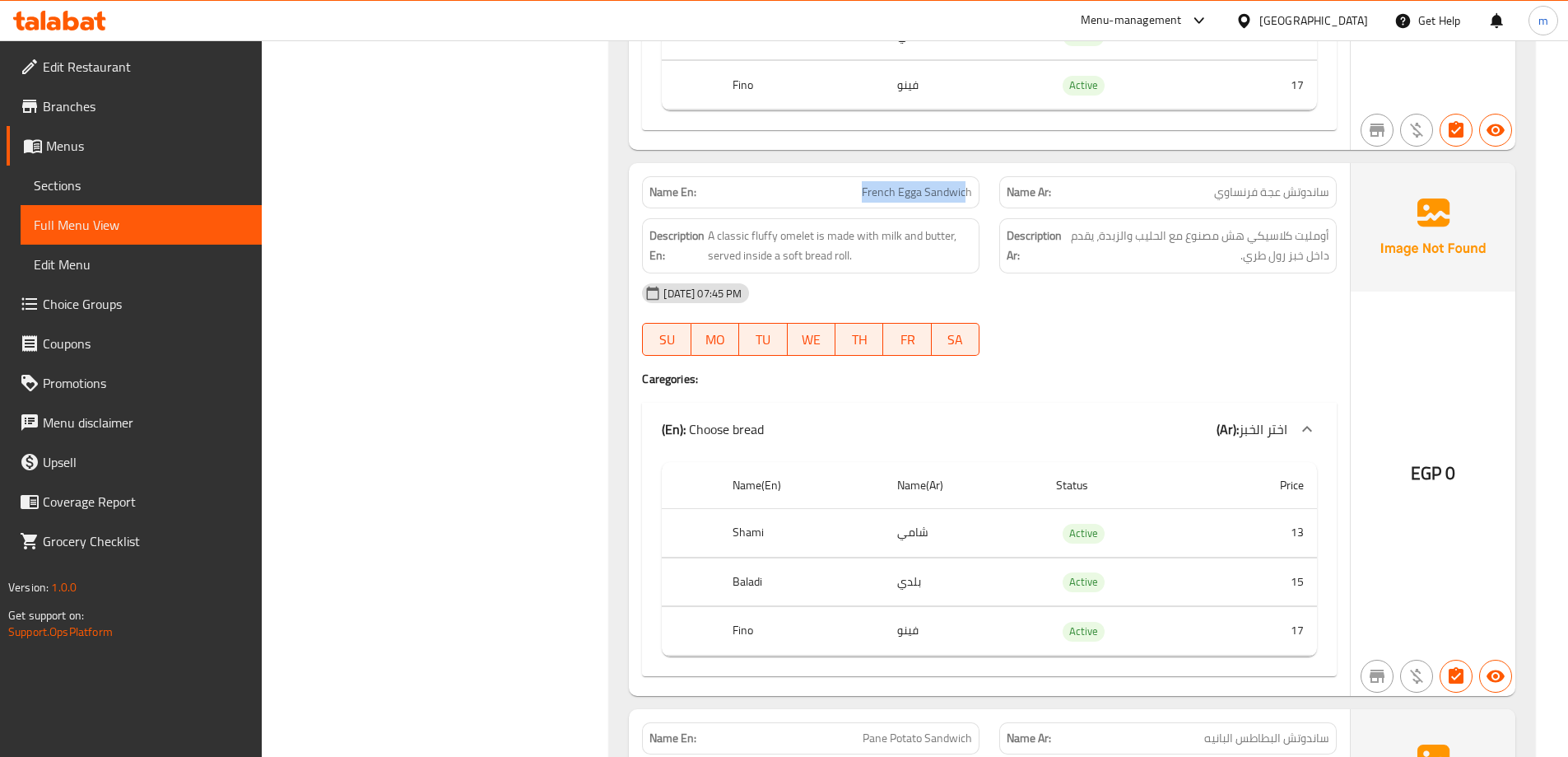
drag, startPoint x: 966, startPoint y: 189, endPoint x: 860, endPoint y: 192, distance: 106.0
click at [860, 192] on p "Name En: French Egga Sandwich" at bounding box center [811, 192] width 323 height 17
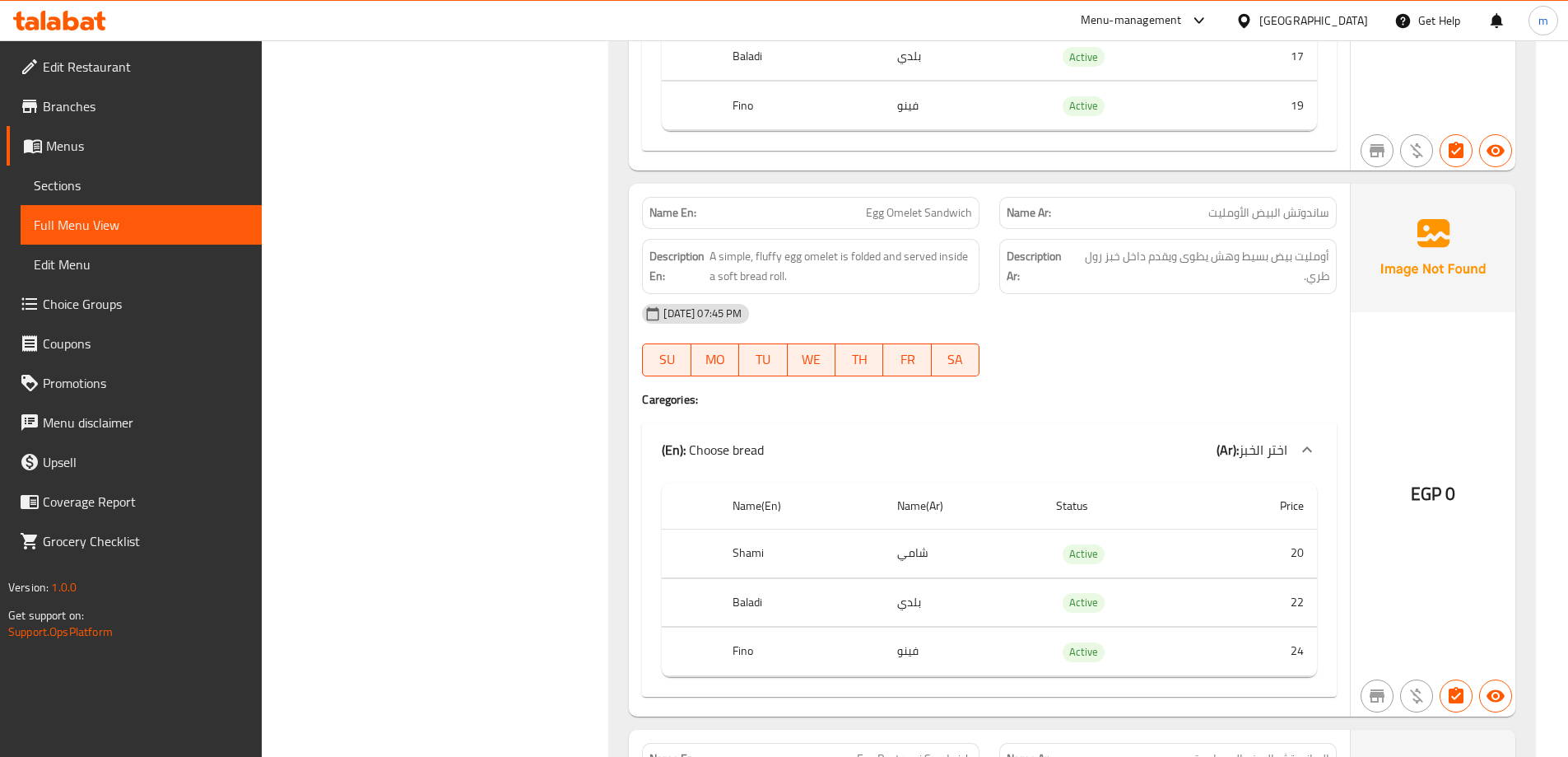
scroll to position [11602, 0]
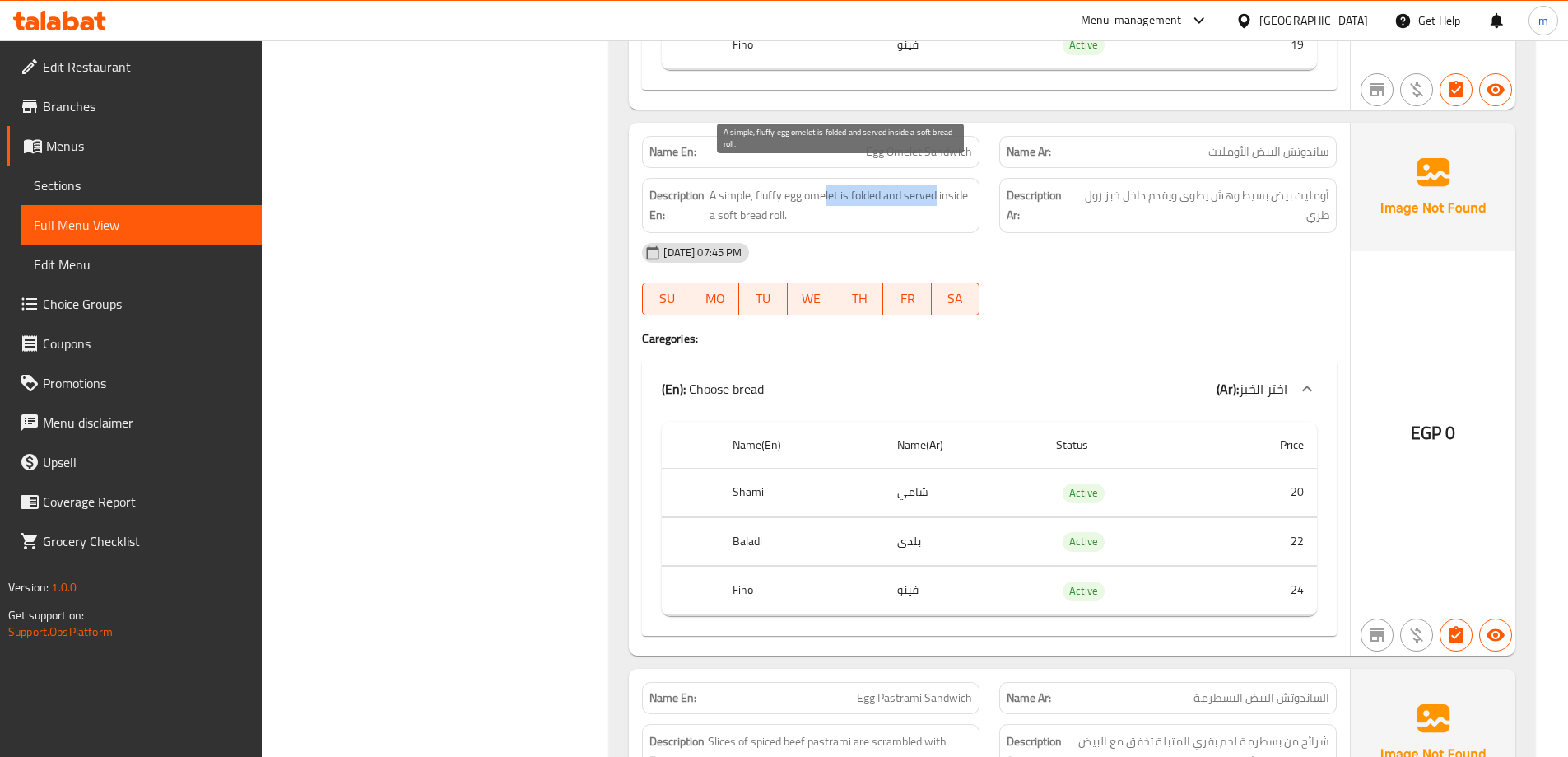
drag, startPoint x: 827, startPoint y: 174, endPoint x: 935, endPoint y: 180, distance: 108.2
click at [935, 186] on span "A simple, fluffy egg omelet is folded and served inside a soft bread roll." at bounding box center [840, 206] width 262 height 41
click at [1059, 250] on div "[DATE] 07:45 PM" at bounding box center [989, 253] width 715 height 40
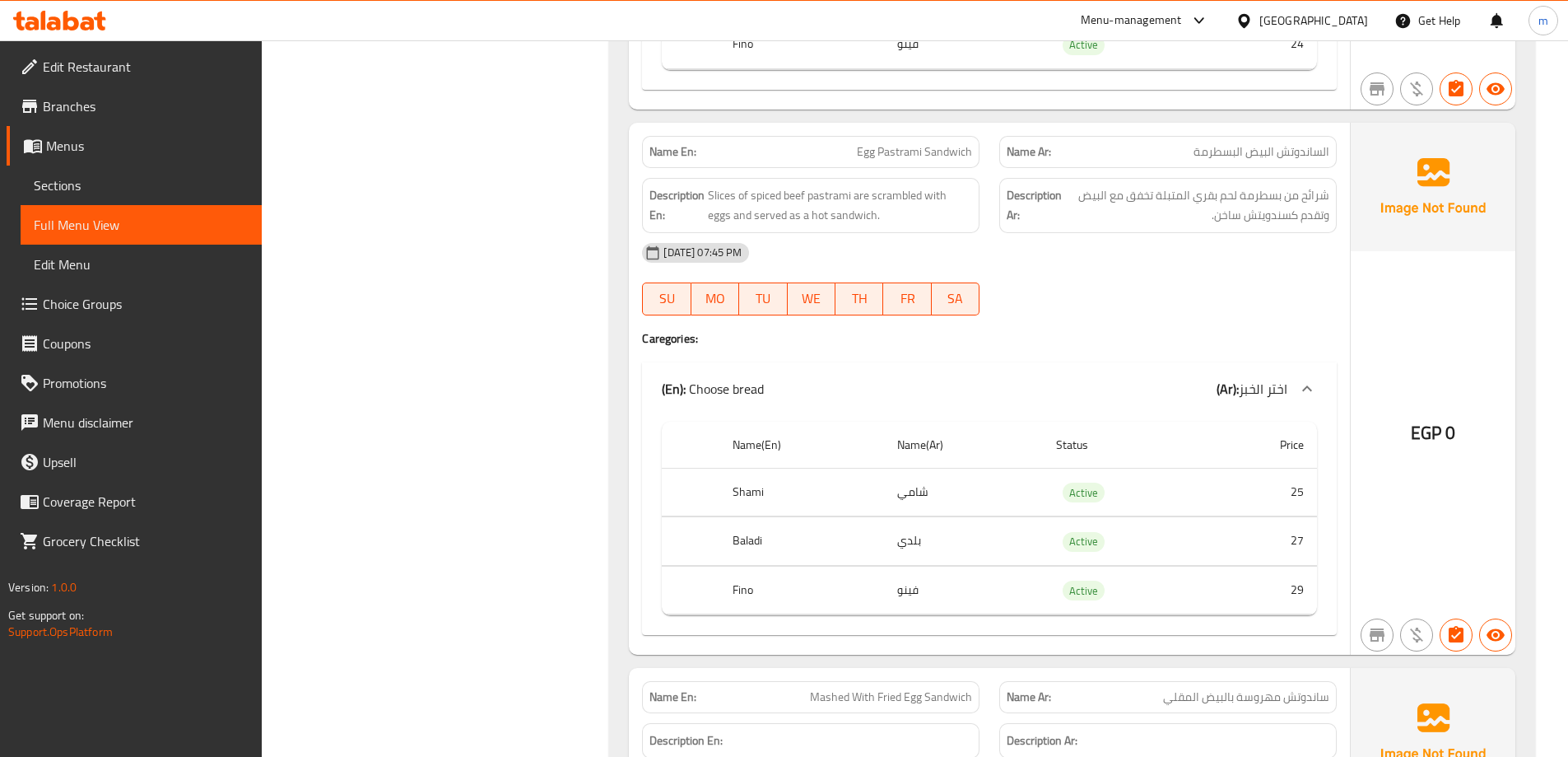
drag, startPoint x: 544, startPoint y: 216, endPoint x: 568, endPoint y: 288, distance: 75.9
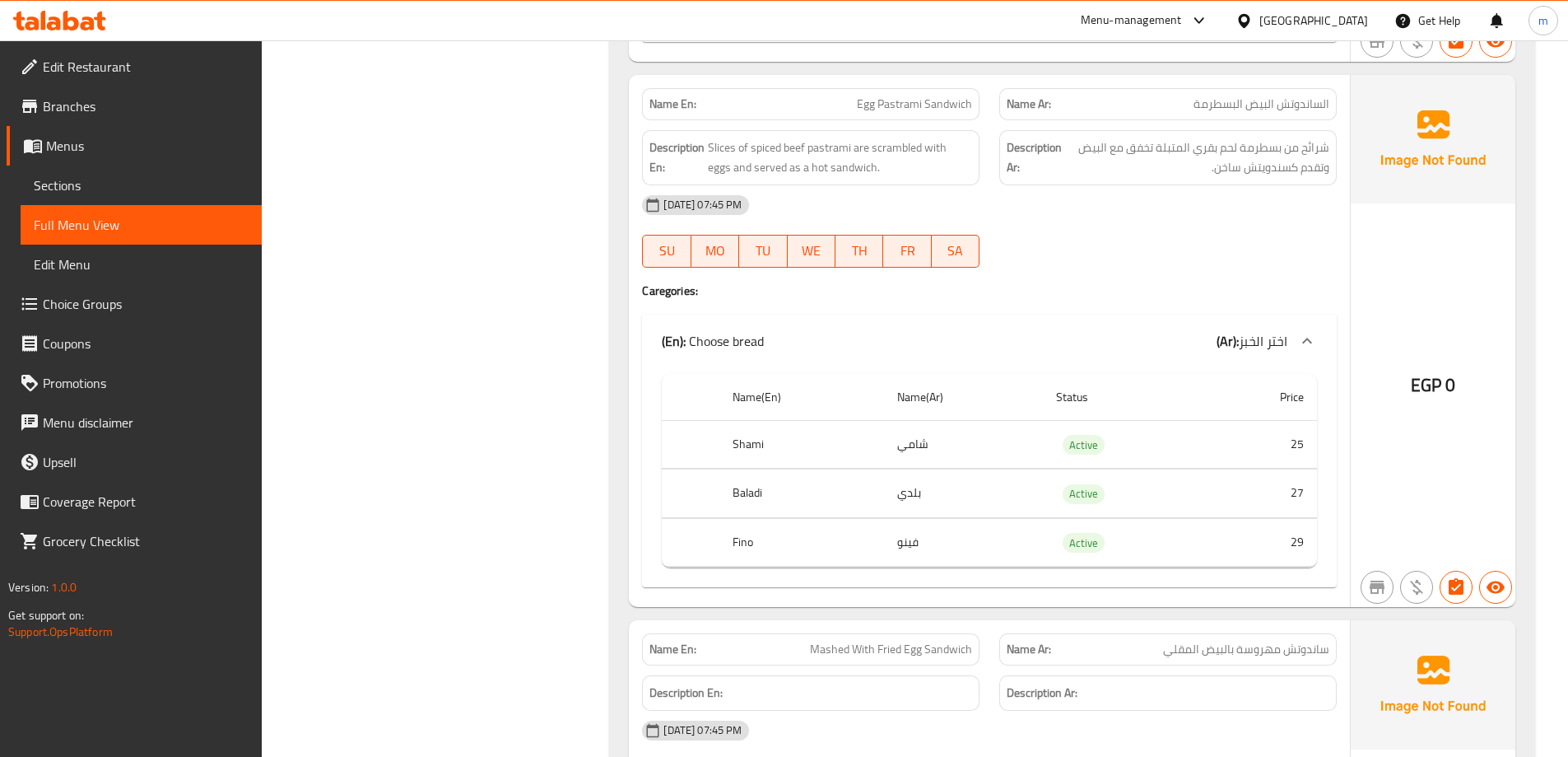
drag, startPoint x: 568, startPoint y: 288, endPoint x: 577, endPoint y: 267, distance: 22.8
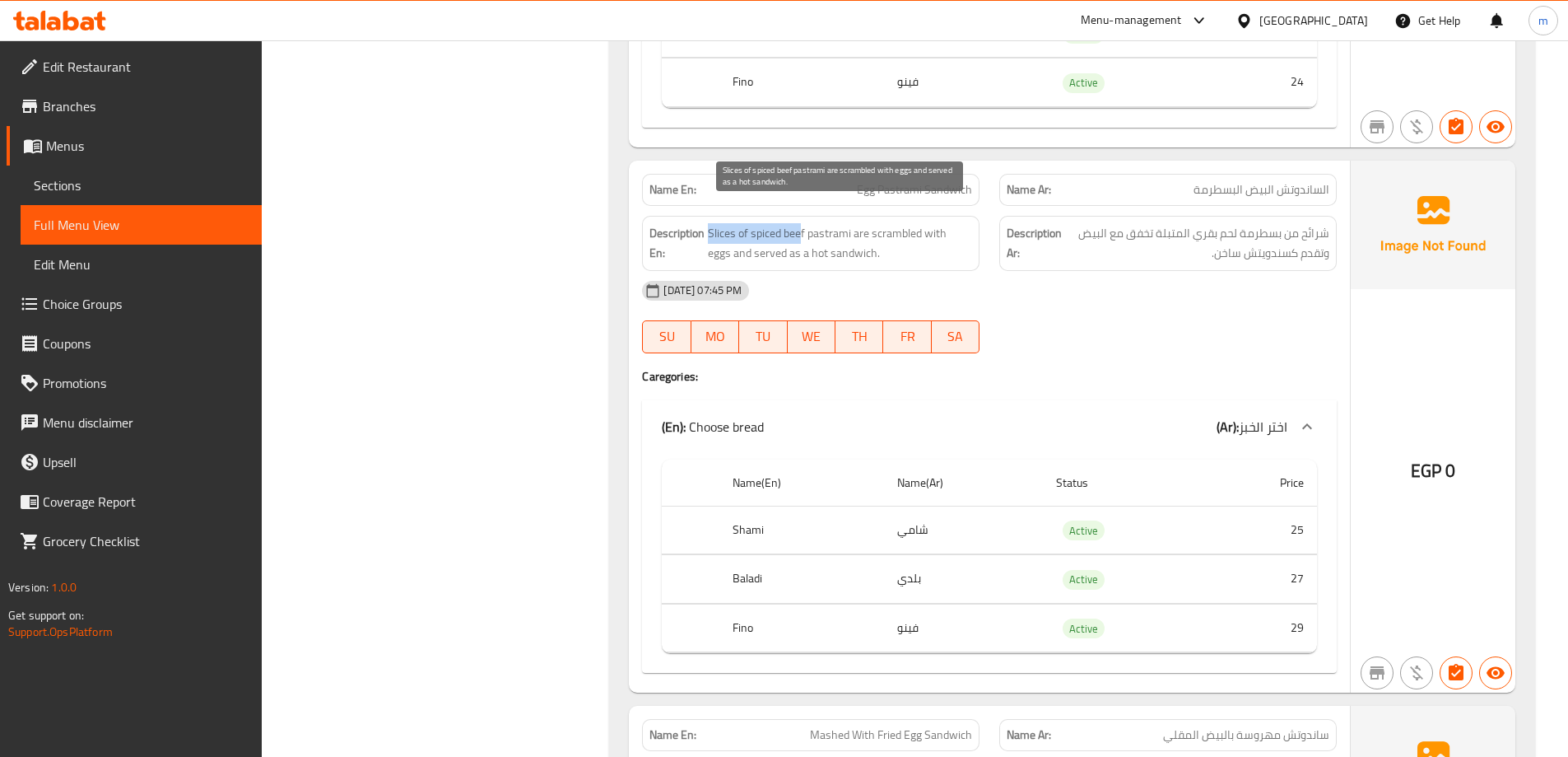
drag, startPoint x: 709, startPoint y: 210, endPoint x: 802, endPoint y: 214, distance: 93.1
click at [802, 224] on span "Slices of spiced beef pastrami are scrambled with eggs and served as a hot sand…" at bounding box center [840, 243] width 264 height 41
drag, startPoint x: 828, startPoint y: 214, endPoint x: 748, endPoint y: 219, distance: 80.2
click at [748, 224] on span "Slices of spiced beef pastrami are scrambled with eggs and served as a hot sand…" at bounding box center [840, 243] width 264 height 41
click at [728, 224] on span "Slices of spiced beef pastrami are scrambled with eggs and served as a hot sand…" at bounding box center [840, 243] width 264 height 41
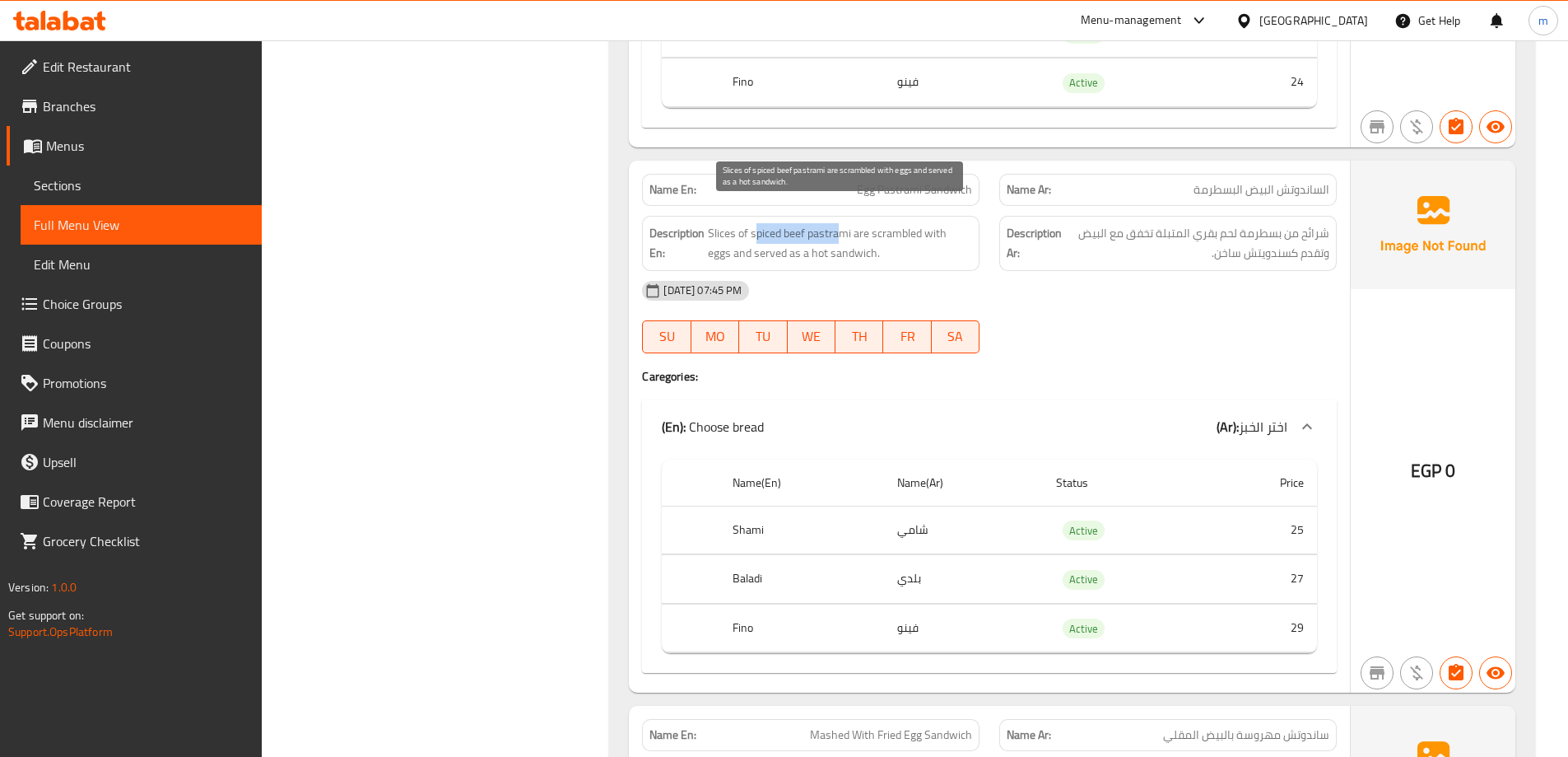
drag, startPoint x: 843, startPoint y: 218, endPoint x: 754, endPoint y: 222, distance: 89.1
click at [754, 224] on span "Slices of spiced beef pastrami are scrambled with eggs and served as a hot sand…" at bounding box center [840, 243] width 264 height 41
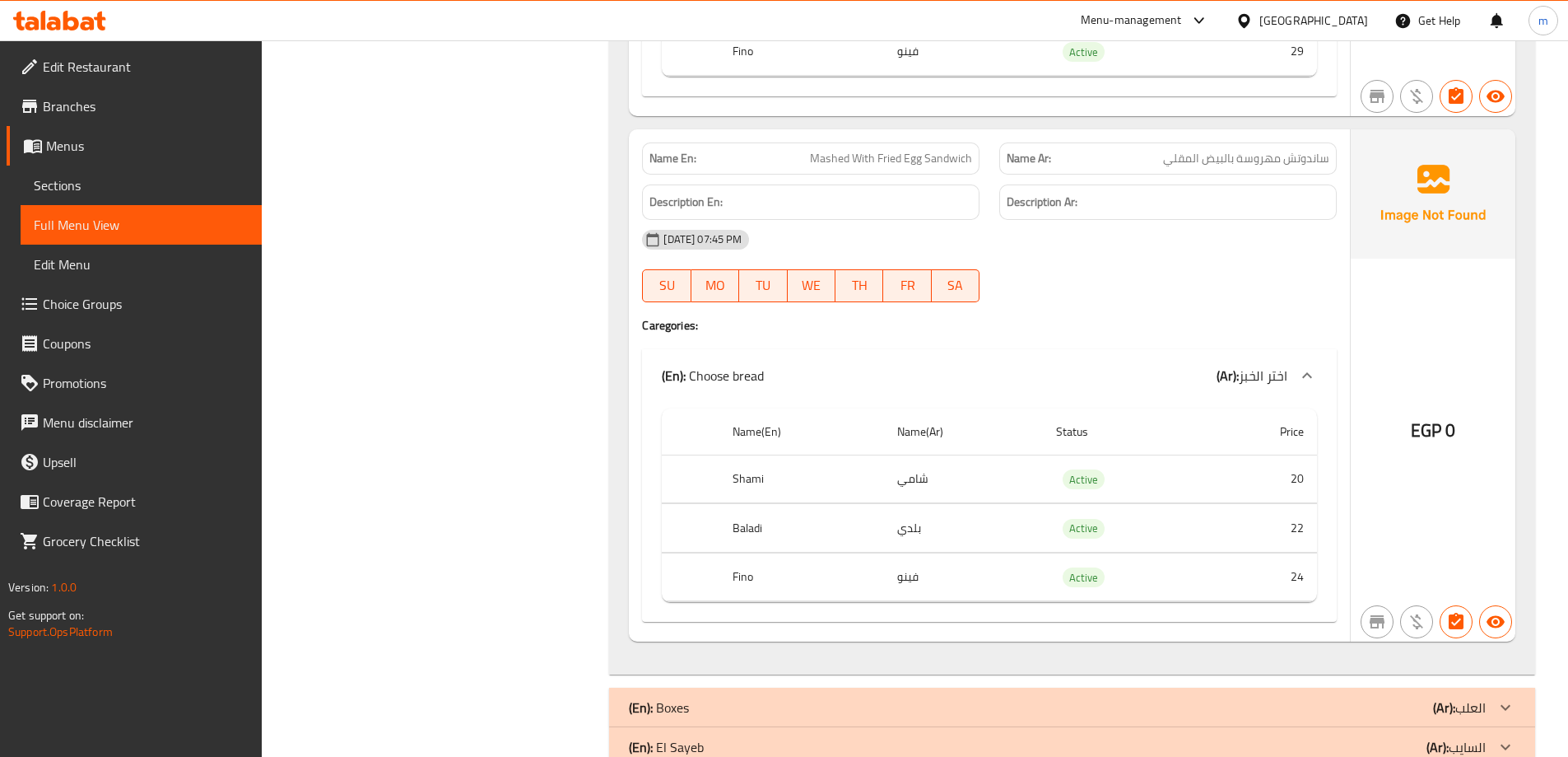
scroll to position [12710, 0]
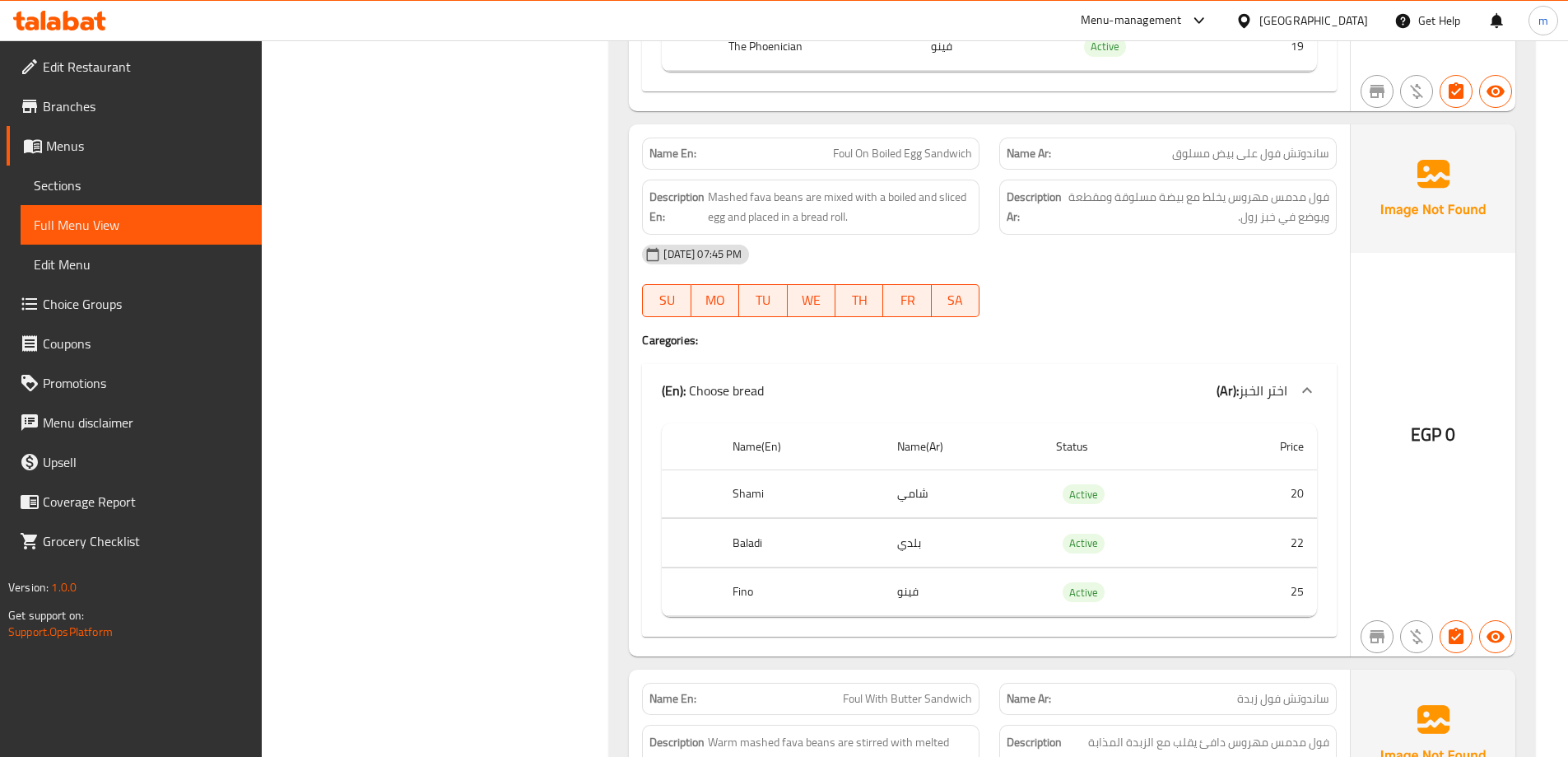
drag, startPoint x: 477, startPoint y: 442, endPoint x: 538, endPoint y: 81, distance: 366.1
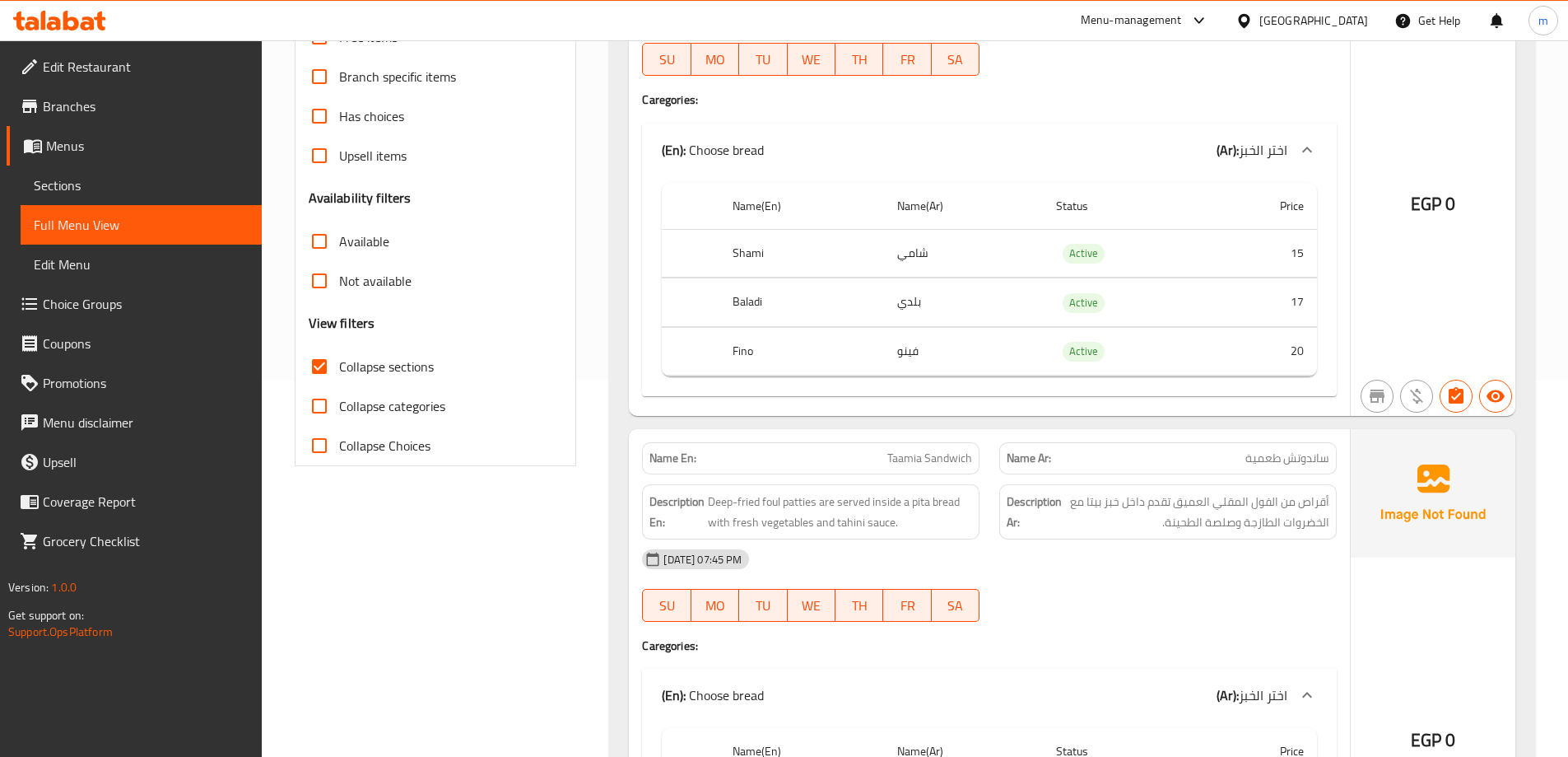
scroll to position [0, 0]
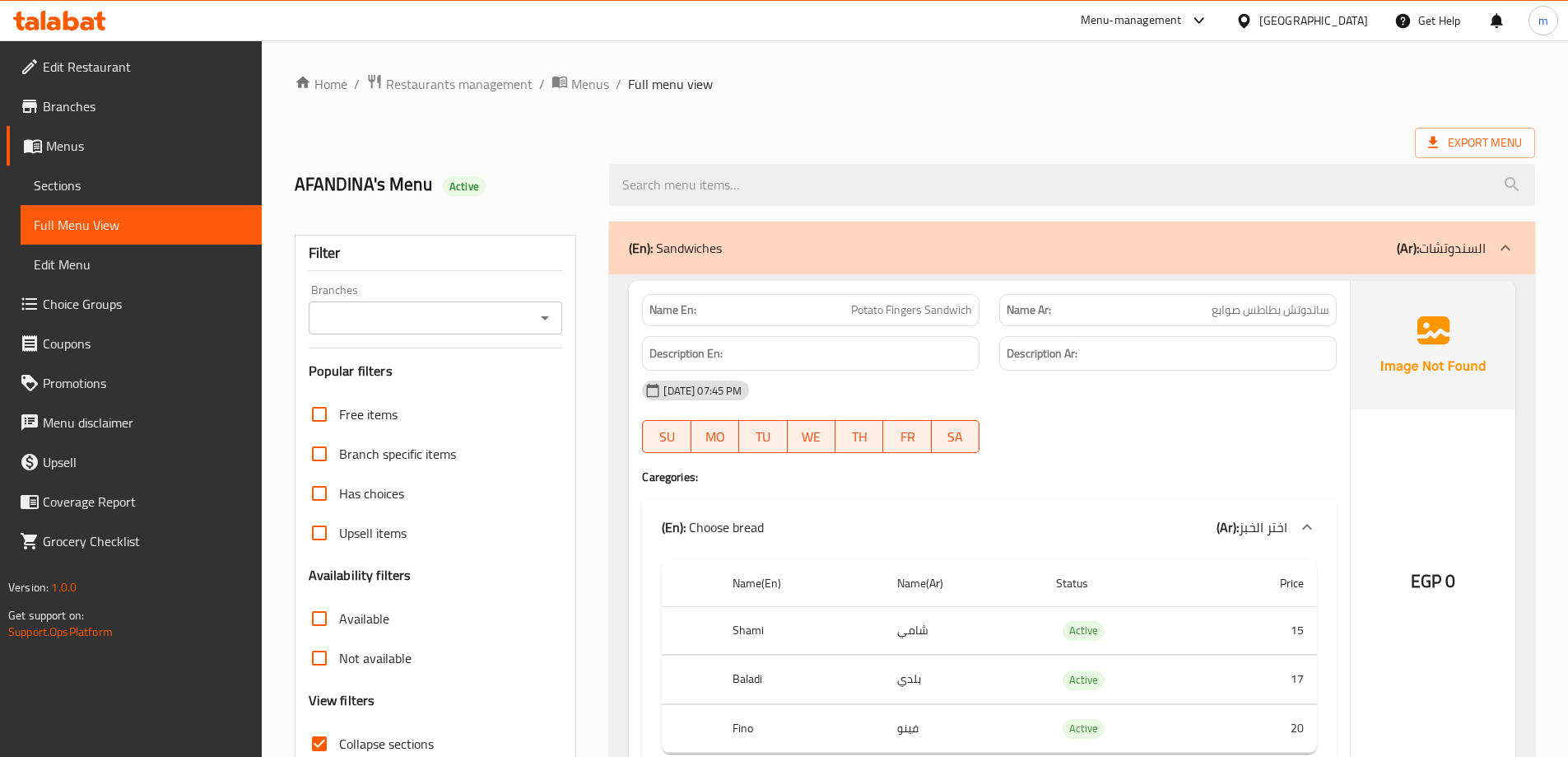
drag, startPoint x: 904, startPoint y: 349, endPoint x: 909, endPoint y: 211, distance: 138.1
click at [1114, 238] on div "(En): Sandwiches (Ar): السندوتشات" at bounding box center [1057, 247] width 857 height 20
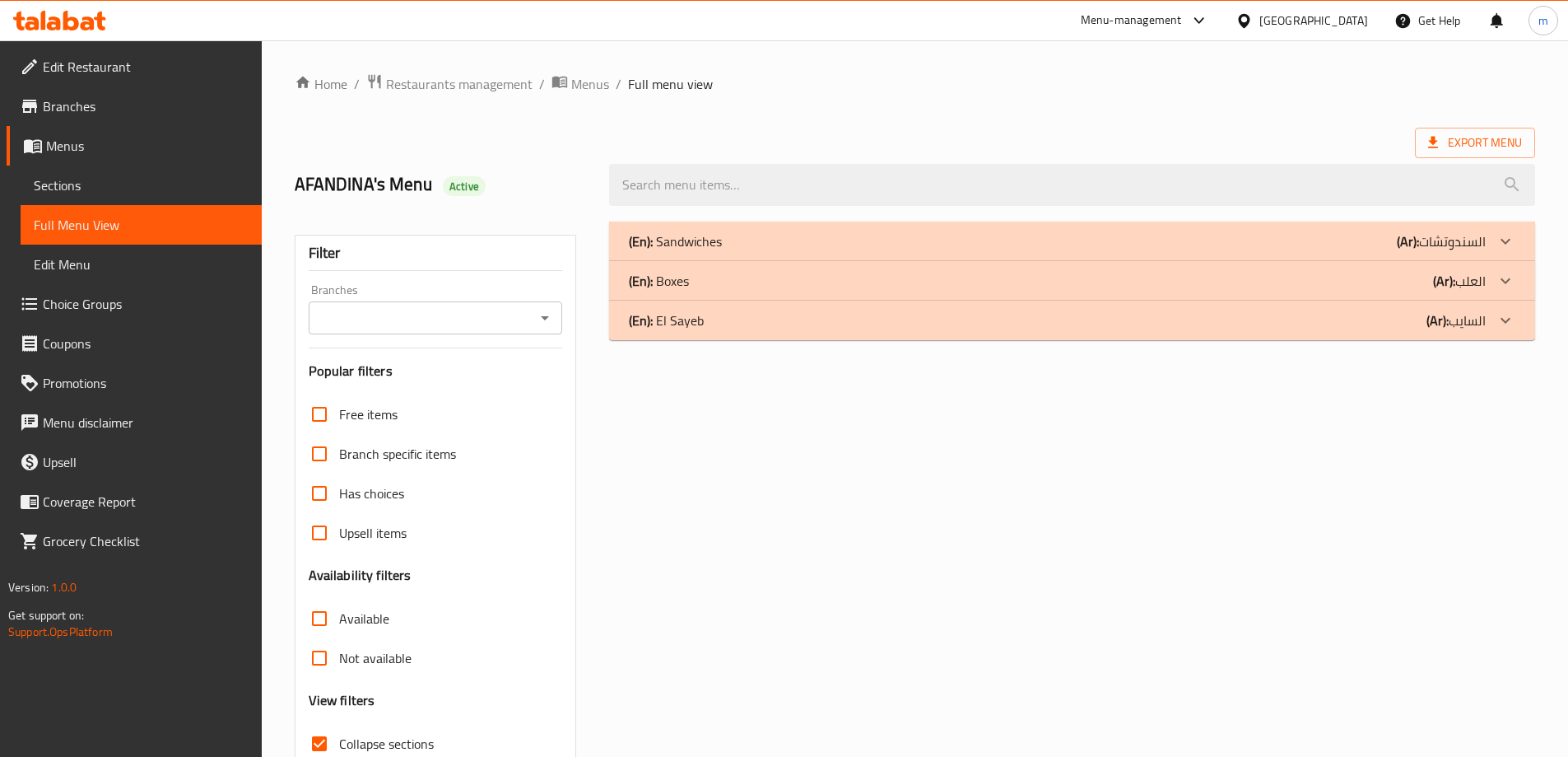
click at [1264, 280] on div "(En): Boxes (Ar): العلب" at bounding box center [1057, 280] width 857 height 20
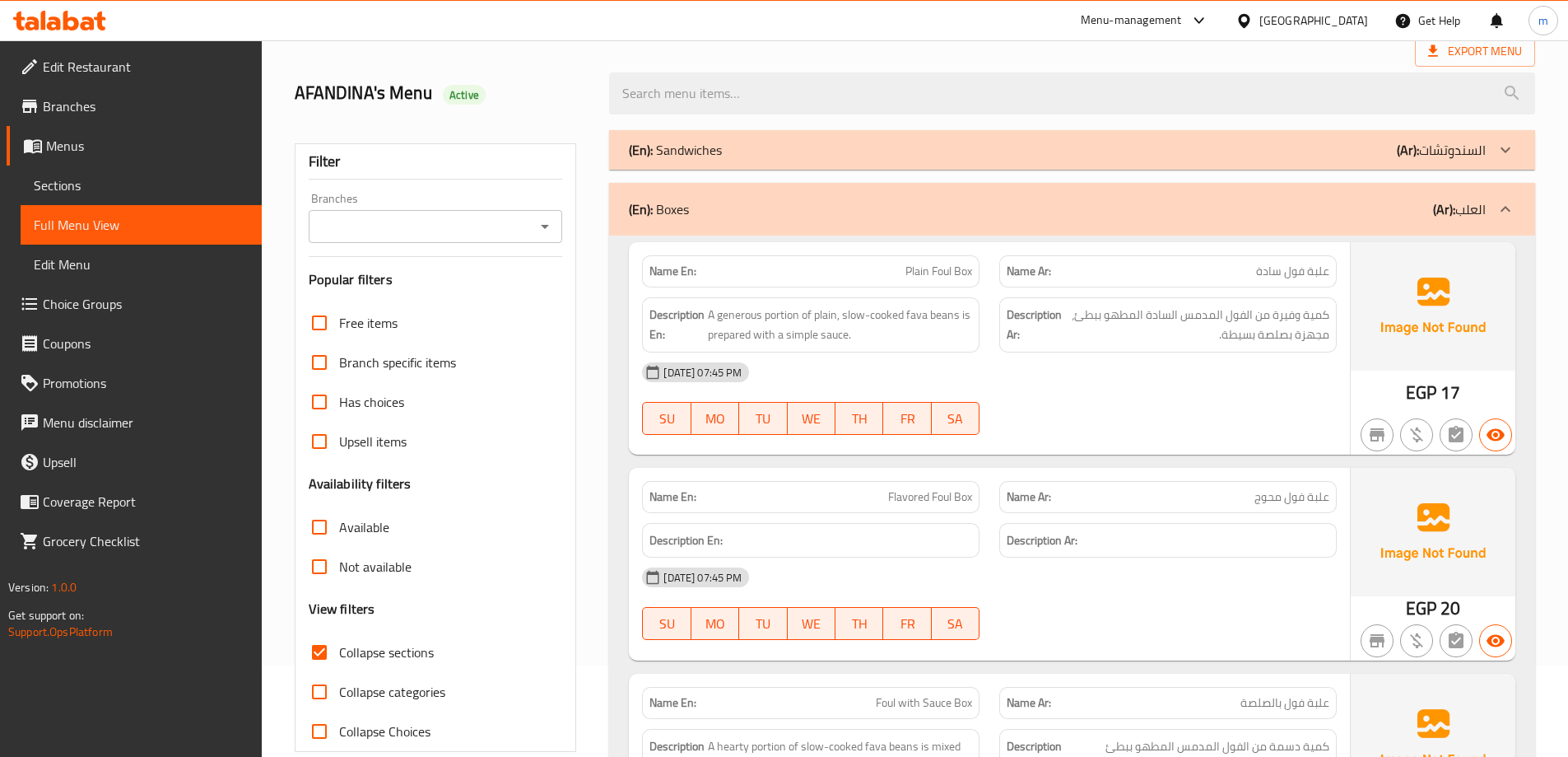
scroll to position [165, 0]
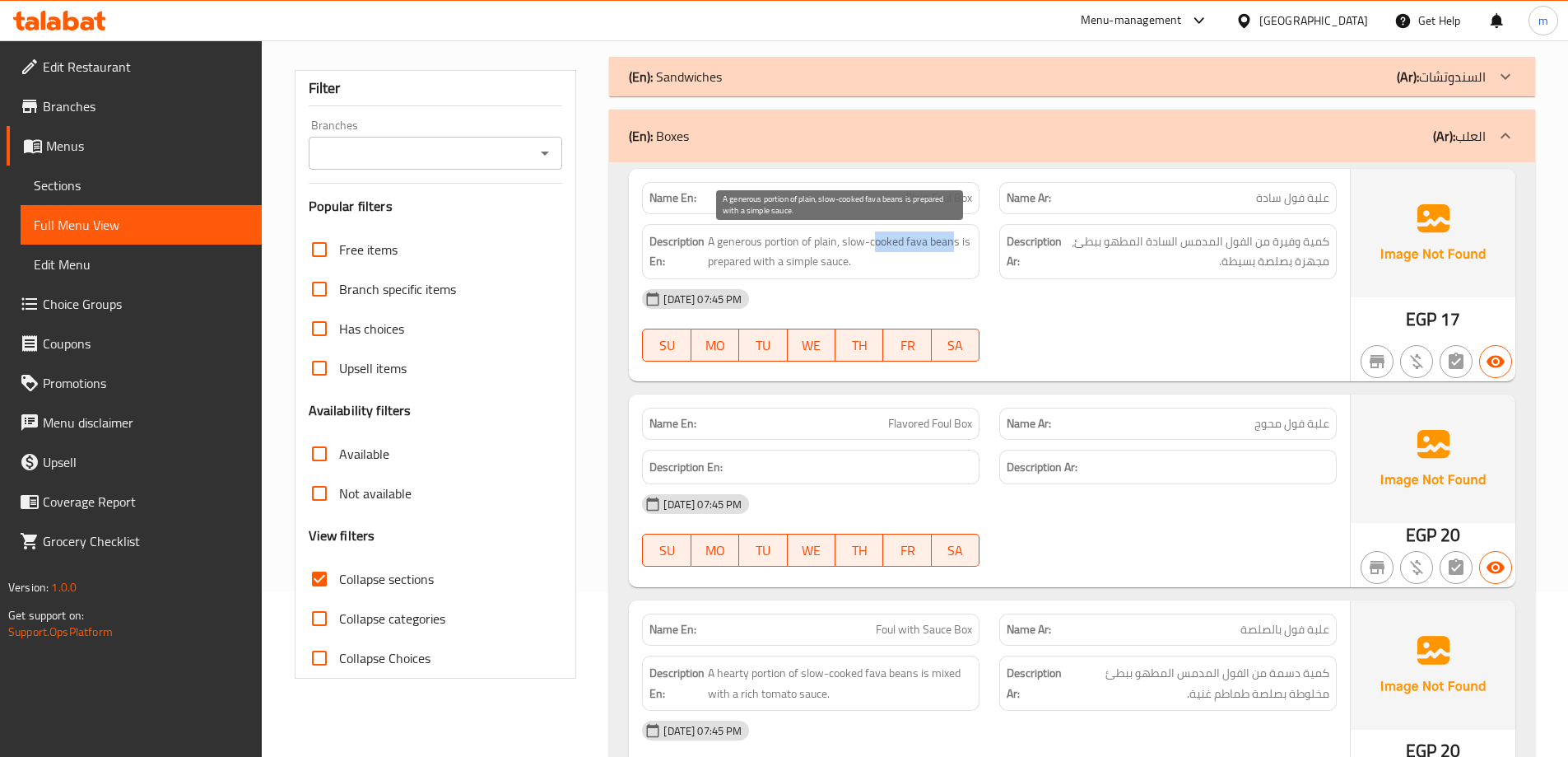
drag, startPoint x: 957, startPoint y: 238, endPoint x: 879, endPoint y: 237, distance: 78.0
click at [879, 237] on span "A generous portion of plain, slow-cooked fava beans is prepared with a simple s…" at bounding box center [840, 251] width 264 height 41
drag, startPoint x: 702, startPoint y: 260, endPoint x: 889, endPoint y: 264, distance: 187.0
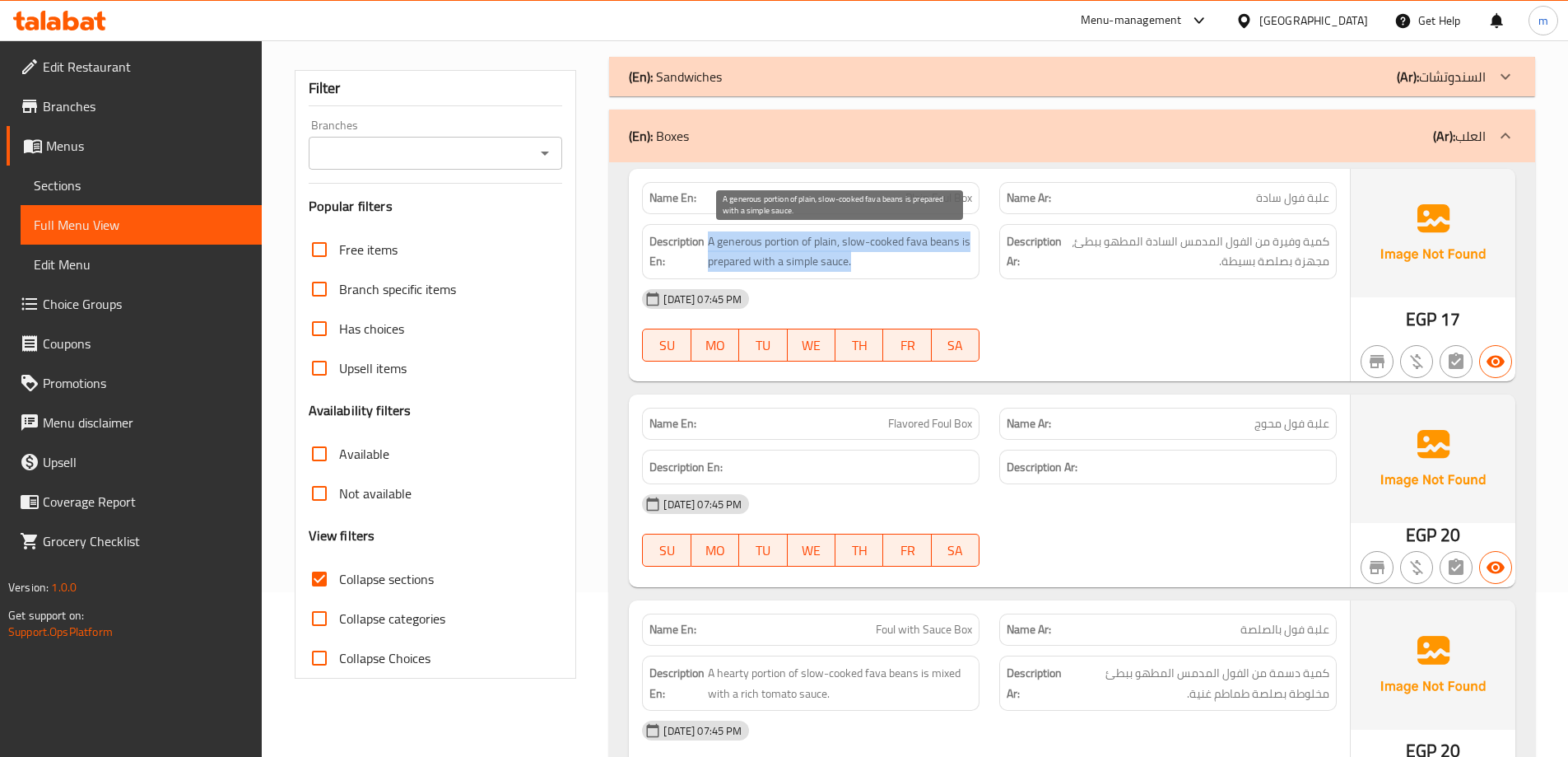
click at [889, 264] on h6 "Description En: A generous portion of plain, slow-cooked fava beans is prepared…" at bounding box center [811, 251] width 323 height 41
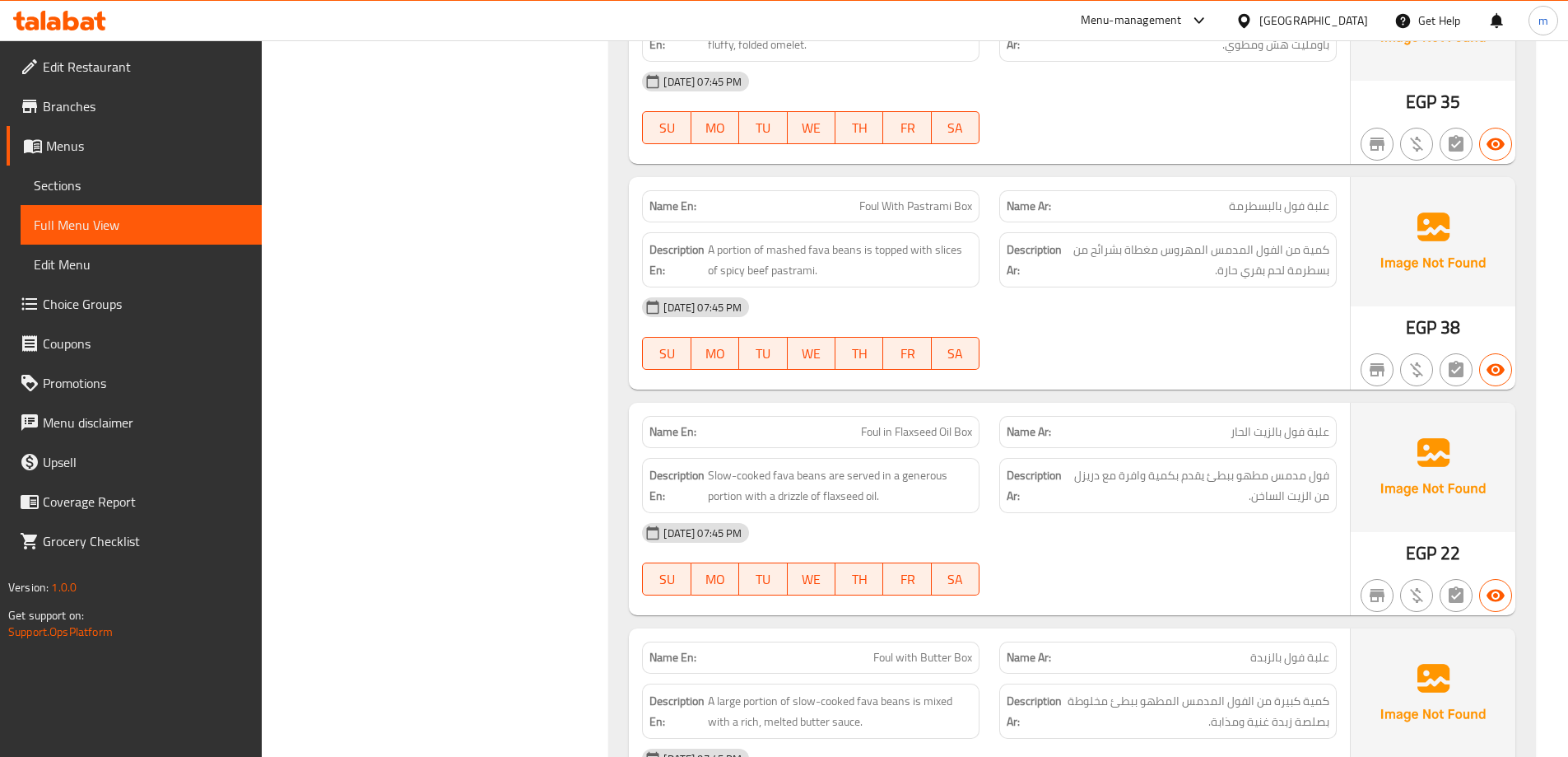
scroll to position [1235, 0]
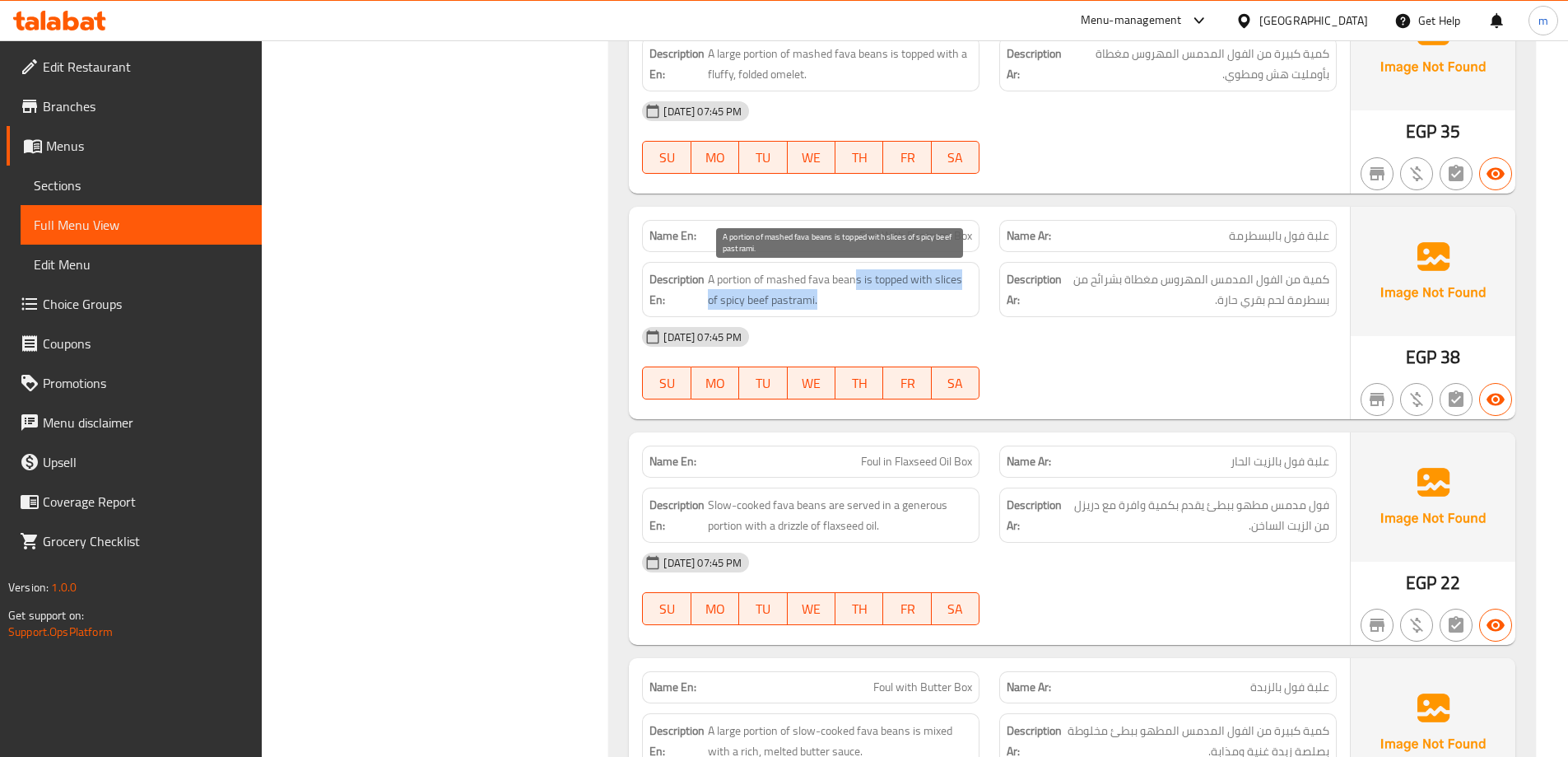
drag, startPoint x: 858, startPoint y: 270, endPoint x: 905, endPoint y: 291, distance: 51.5
click at [905, 291] on span "A portion of mashed fava beans is topped with slices of spicy beef pastrami." at bounding box center [840, 289] width 264 height 41
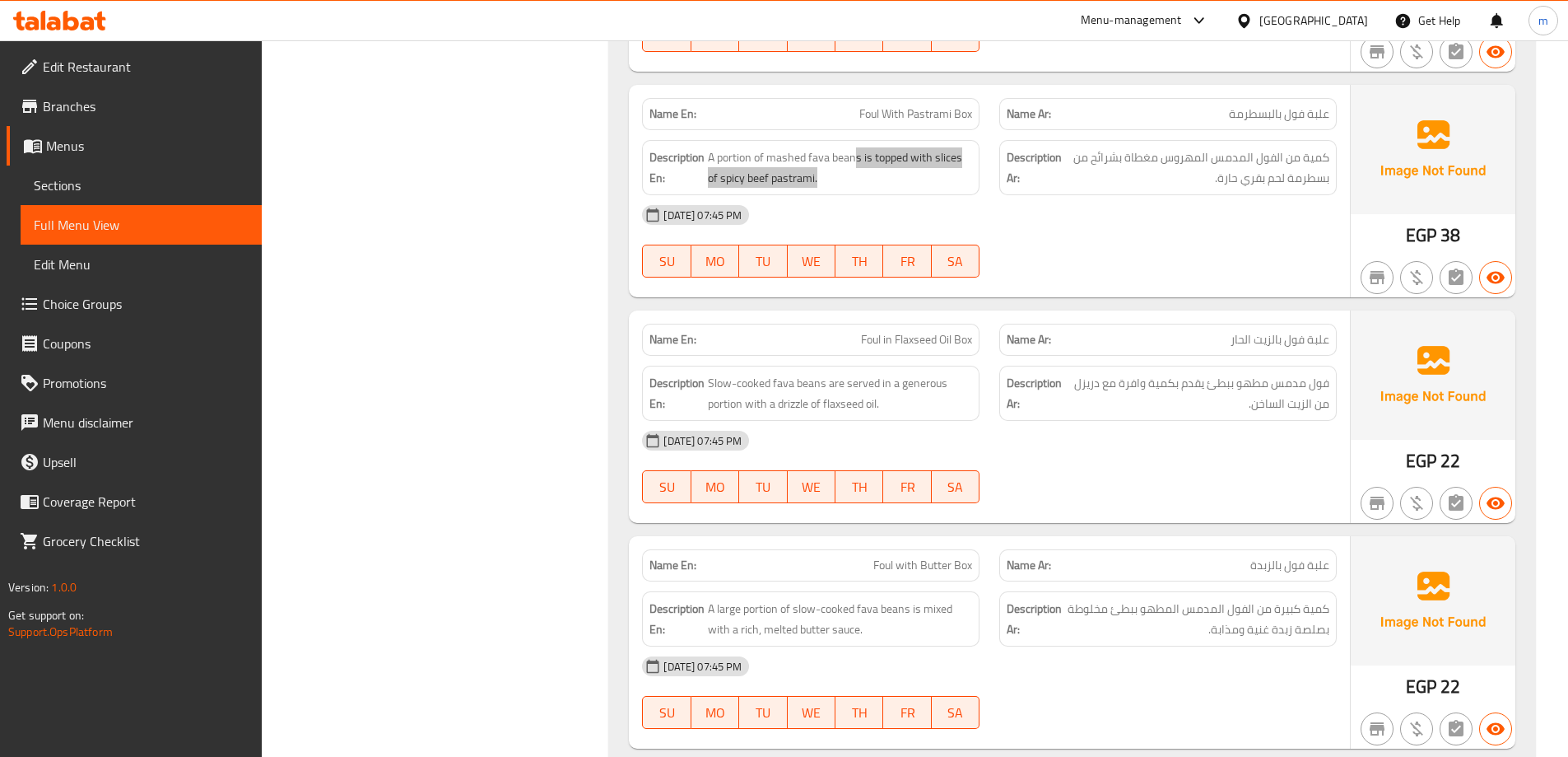
scroll to position [1400, 0]
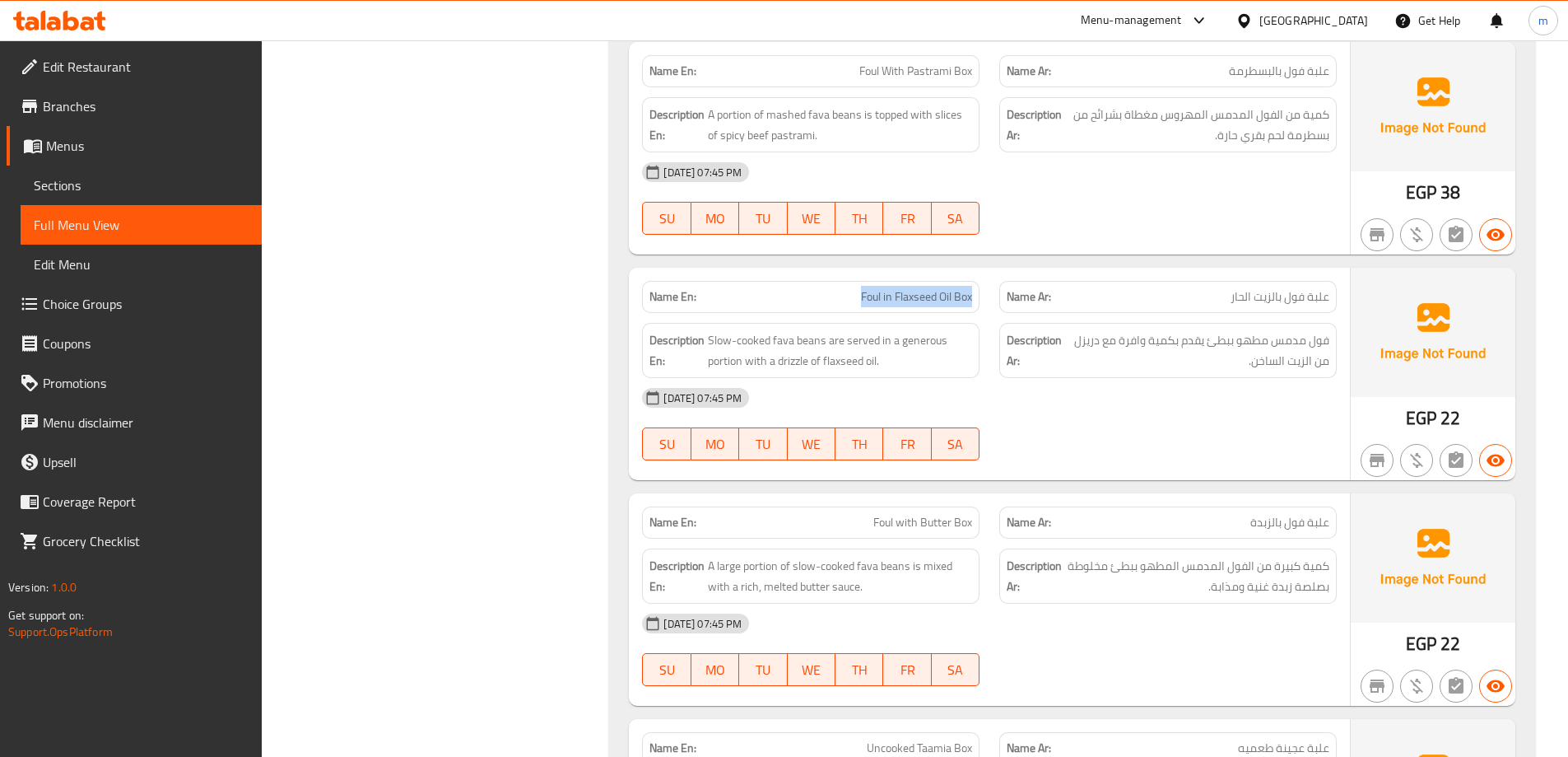
drag, startPoint x: 854, startPoint y: 302, endPoint x: 972, endPoint y: 290, distance: 118.6
click at [972, 290] on p "Name En: Foul in Flaxseed Oil Box" at bounding box center [811, 297] width 323 height 17
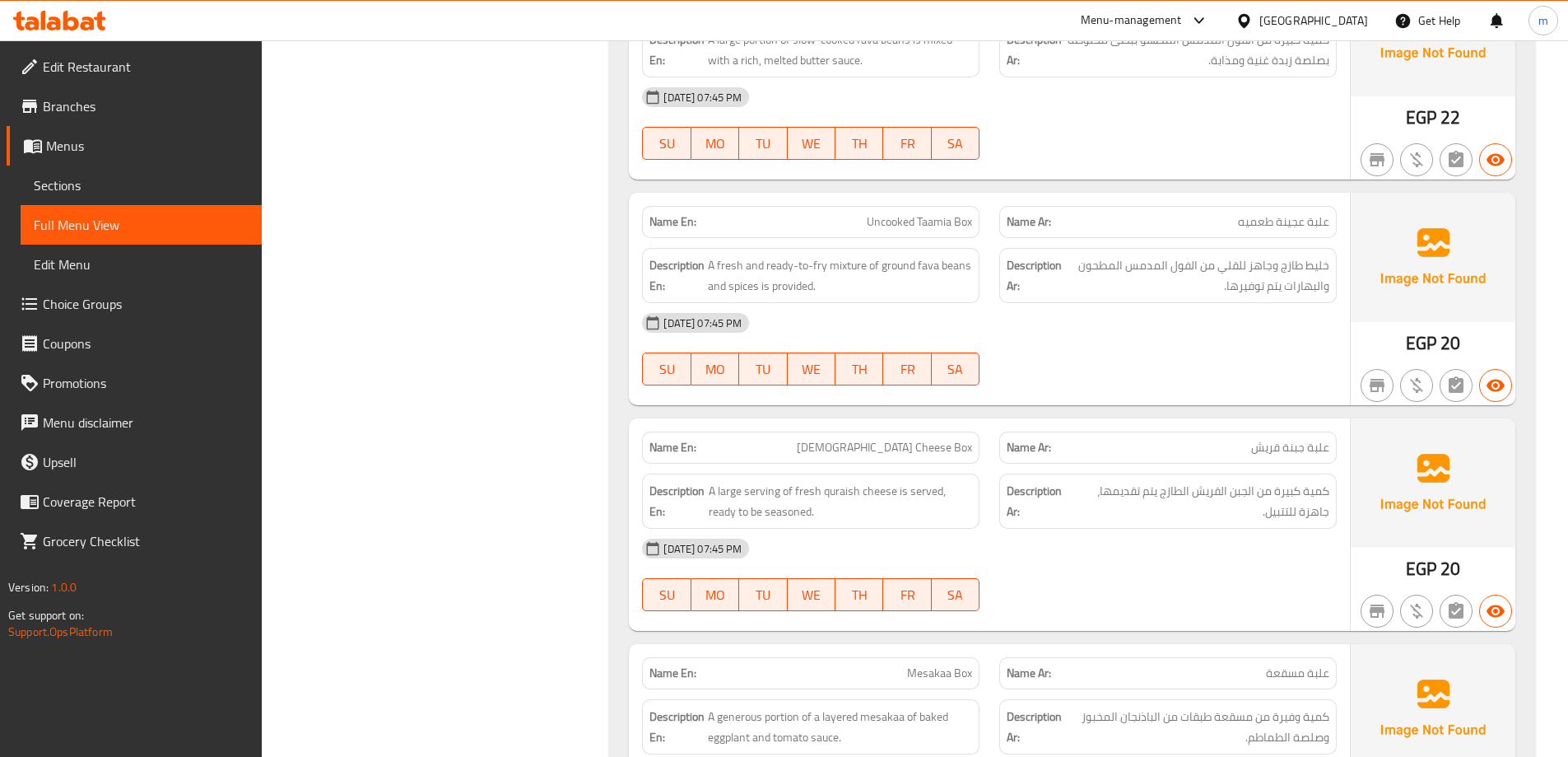
scroll to position [1977, 0]
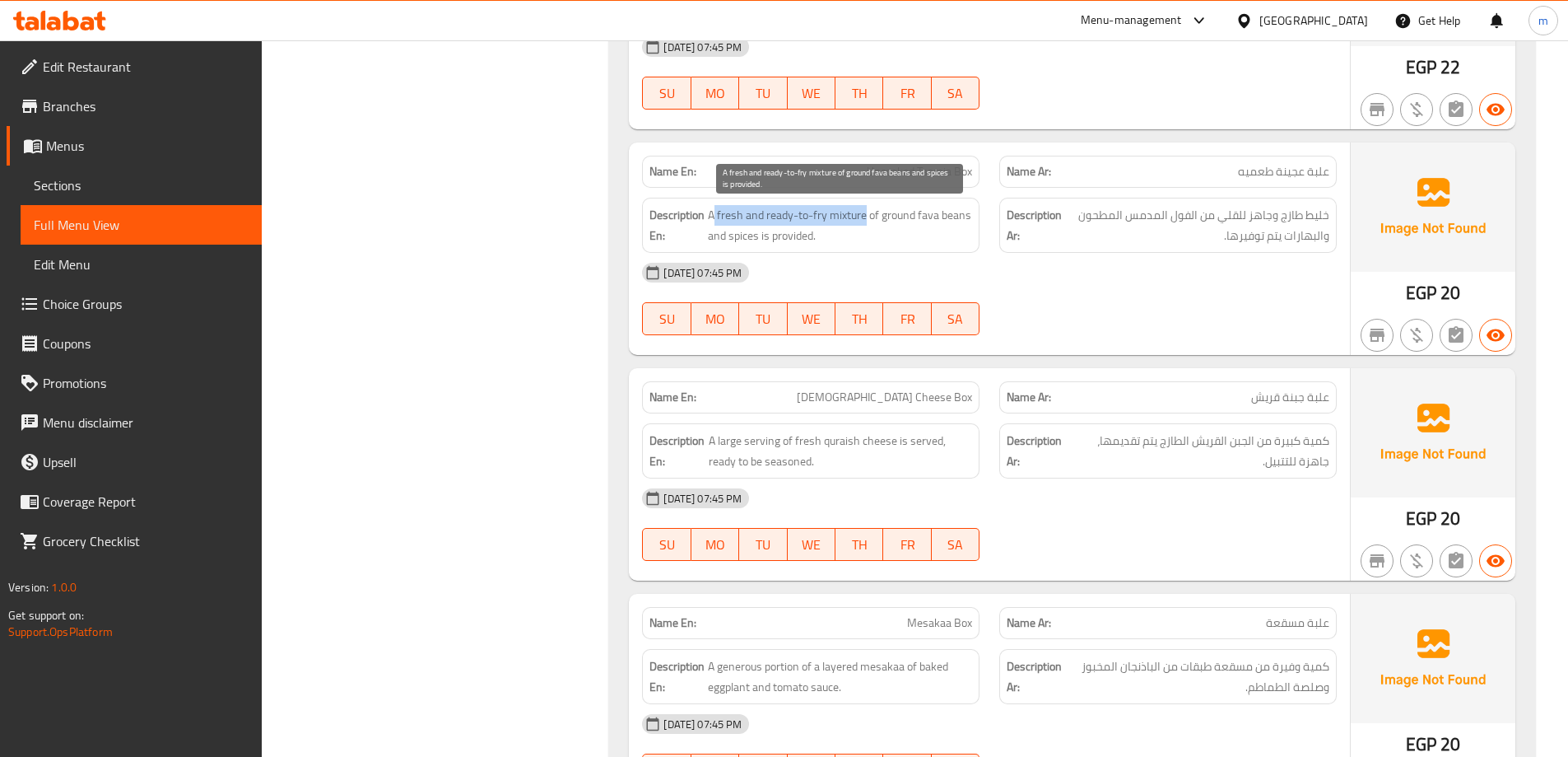
drag, startPoint x: 713, startPoint y: 217, endPoint x: 864, endPoint y: 218, distance: 151.0
click at [864, 218] on span "A fresh and ready-to-fry mixture of ground fava beans and spices is provided." at bounding box center [840, 225] width 264 height 41
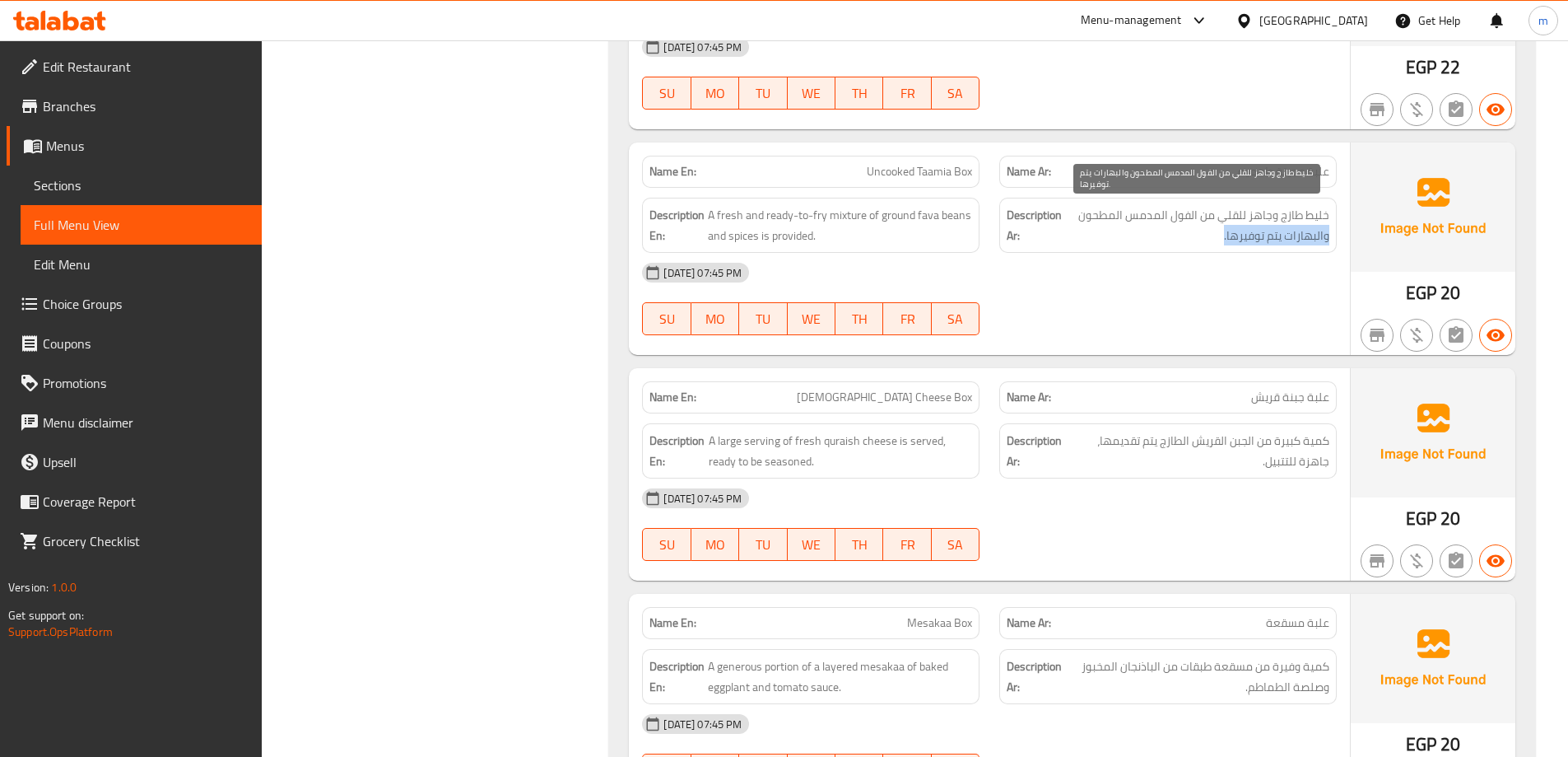
drag, startPoint x: 1327, startPoint y: 228, endPoint x: 1201, endPoint y: 241, distance: 126.7
click at [1201, 241] on span "خليط طازج وجاهز للقلي من الفول المدمس المطحون والبهارات يتم توفيرها." at bounding box center [1197, 225] width 264 height 41
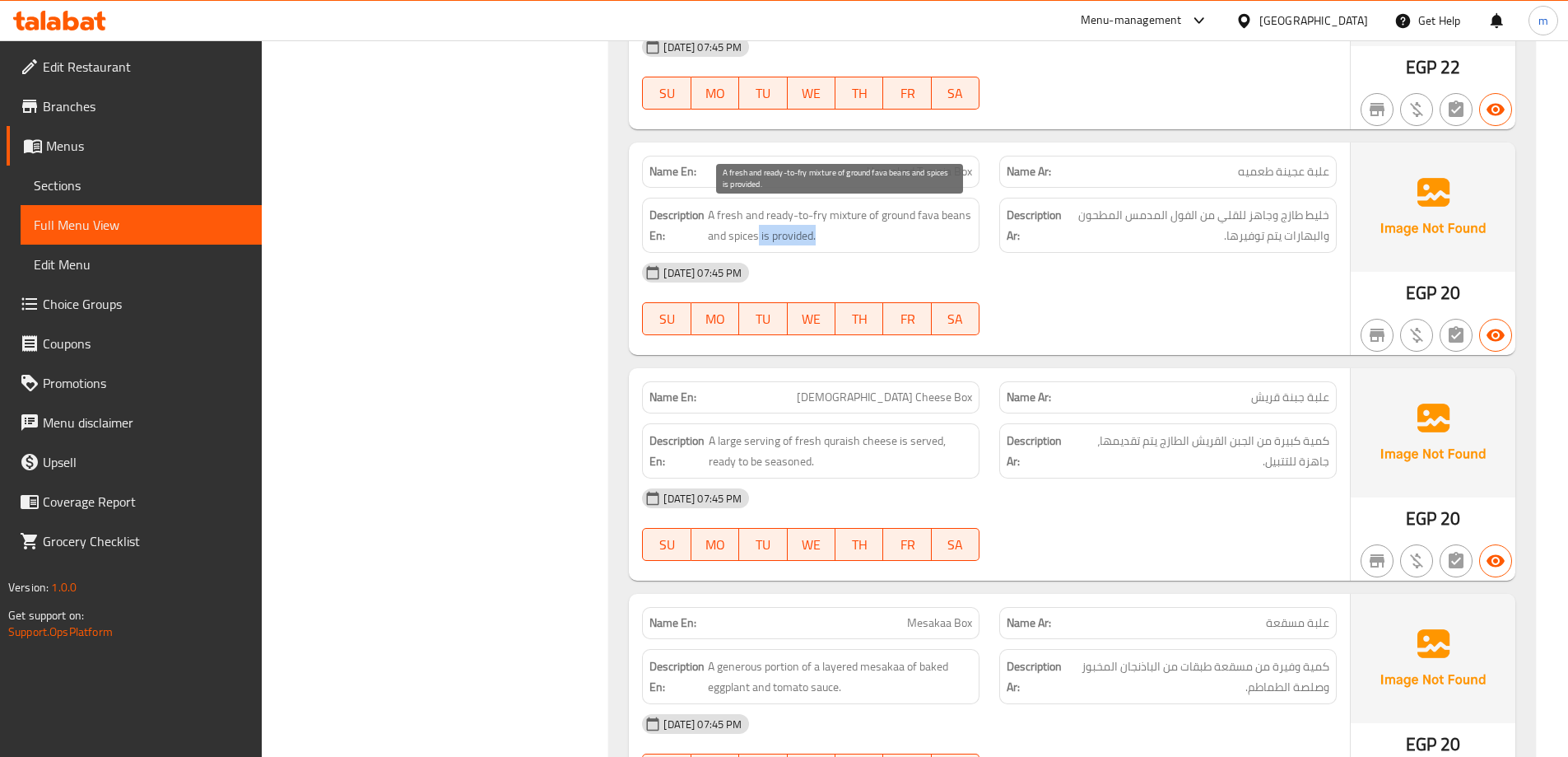
drag, startPoint x: 759, startPoint y: 232, endPoint x: 829, endPoint y: 228, distance: 70.1
click at [848, 236] on span "A fresh and ready-to-fry mixture of ground fava beans and spices is provided." at bounding box center [840, 225] width 264 height 41
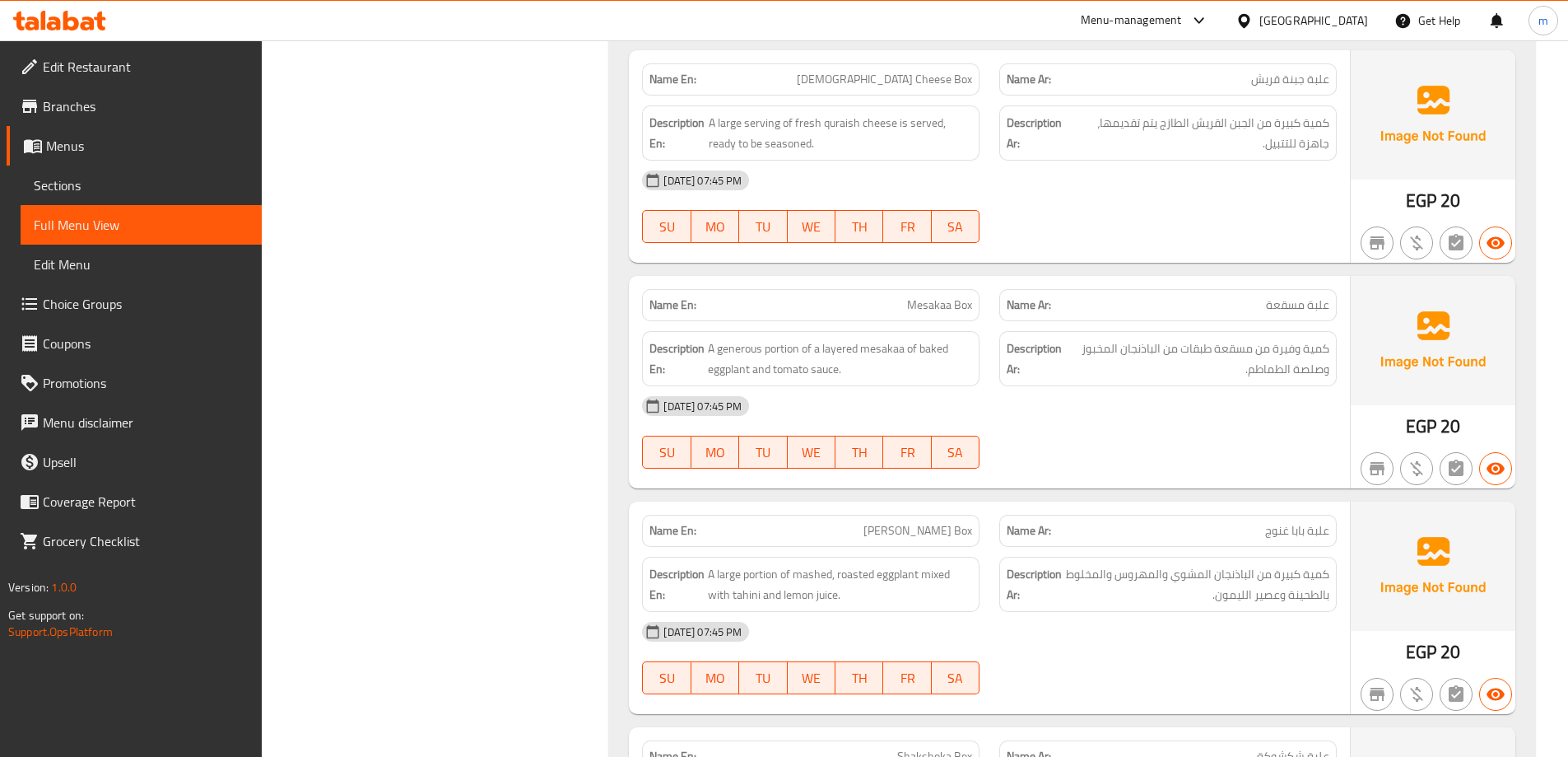
scroll to position [2306, 0]
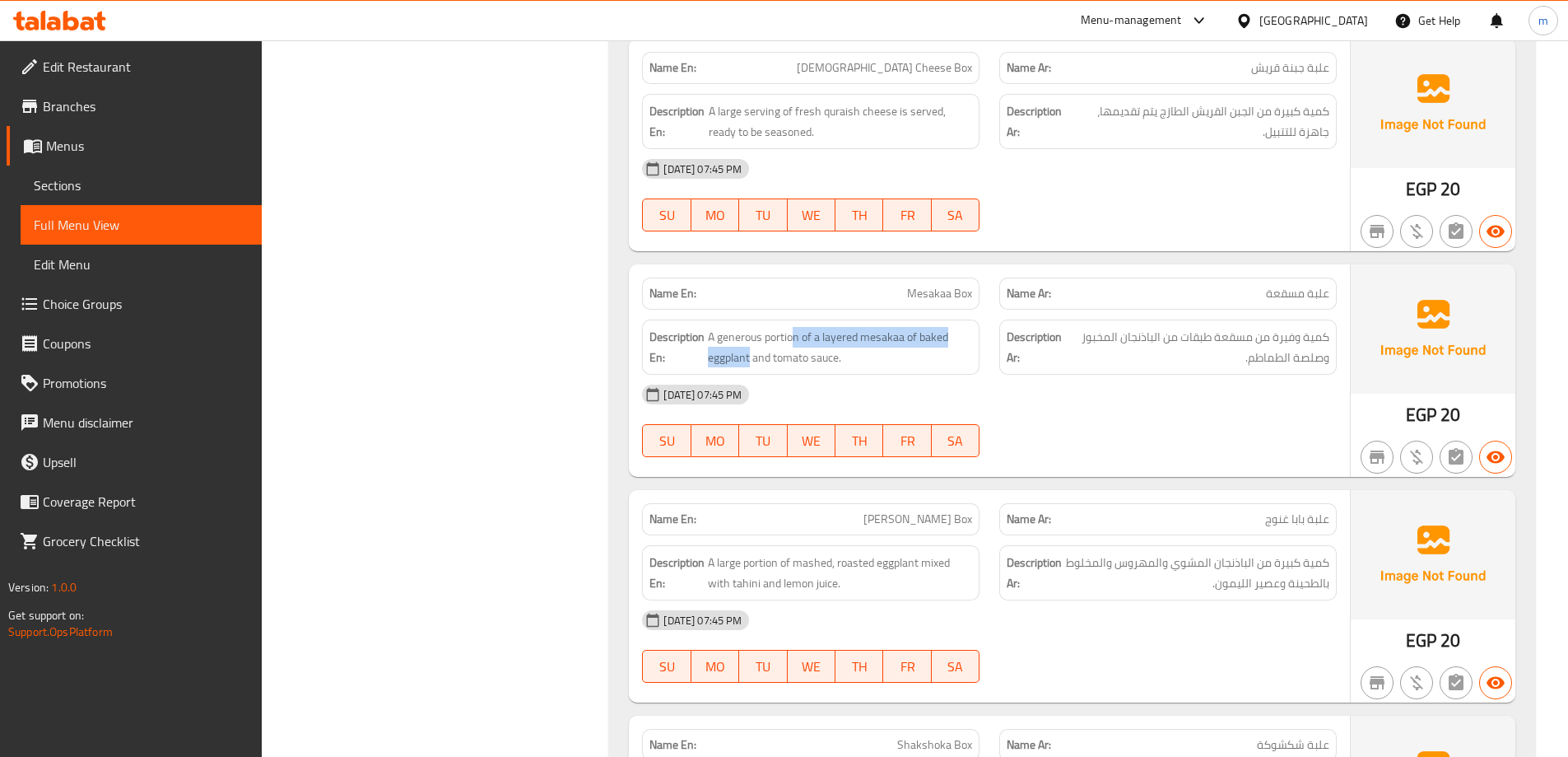
drag, startPoint x: 796, startPoint y: 334, endPoint x: 749, endPoint y: 369, distance: 58.6
click at [749, 369] on div "Description En: A generous portion of a layered mesakaa of baked eggplant and t…" at bounding box center [811, 347] width 337 height 55
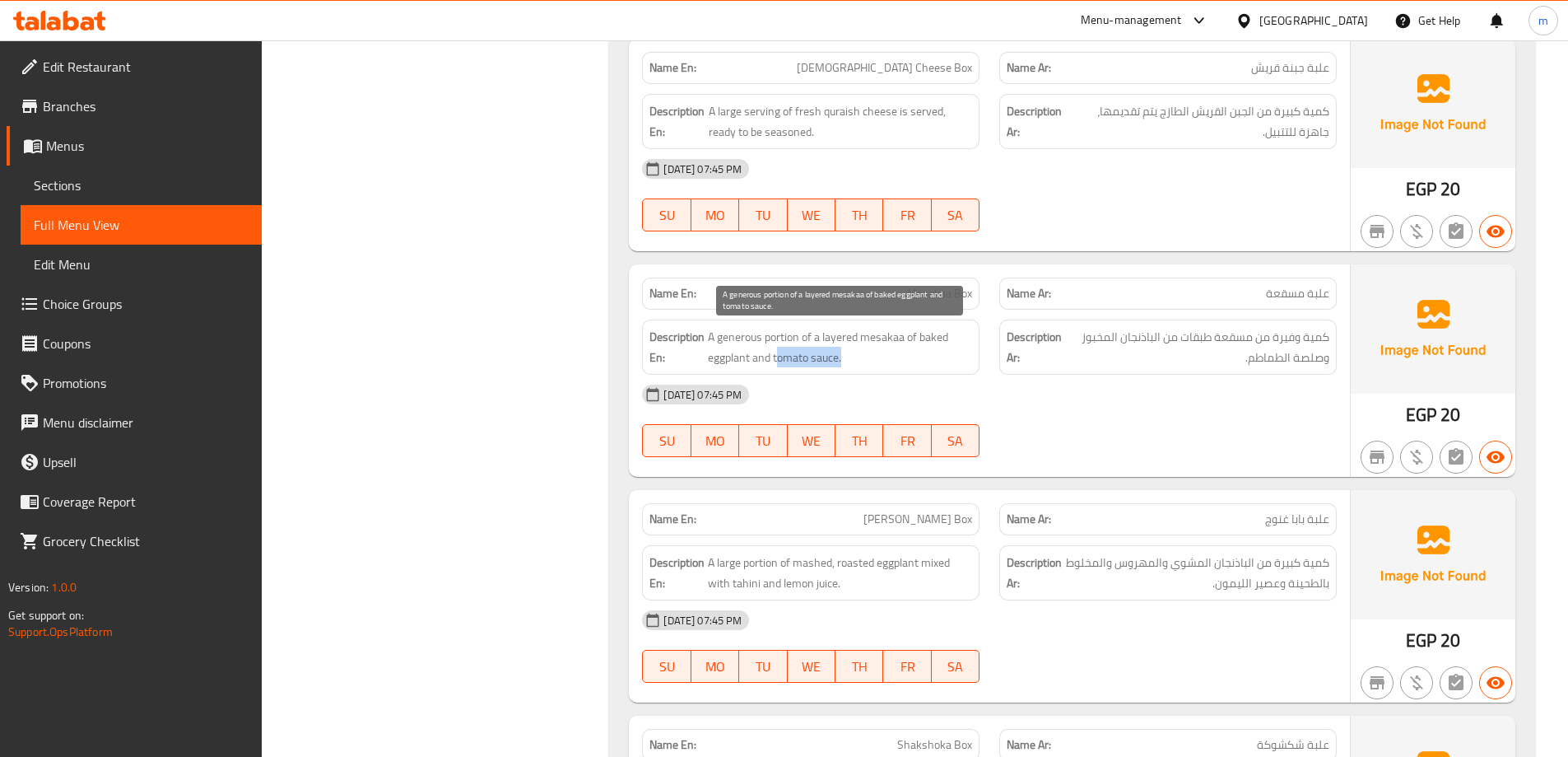
drag, startPoint x: 826, startPoint y: 363, endPoint x: 863, endPoint y: 360, distance: 37.1
click at [863, 360] on span "A generous portion of a layered mesakaa of baked eggplant and tomato sauce." at bounding box center [840, 347] width 264 height 41
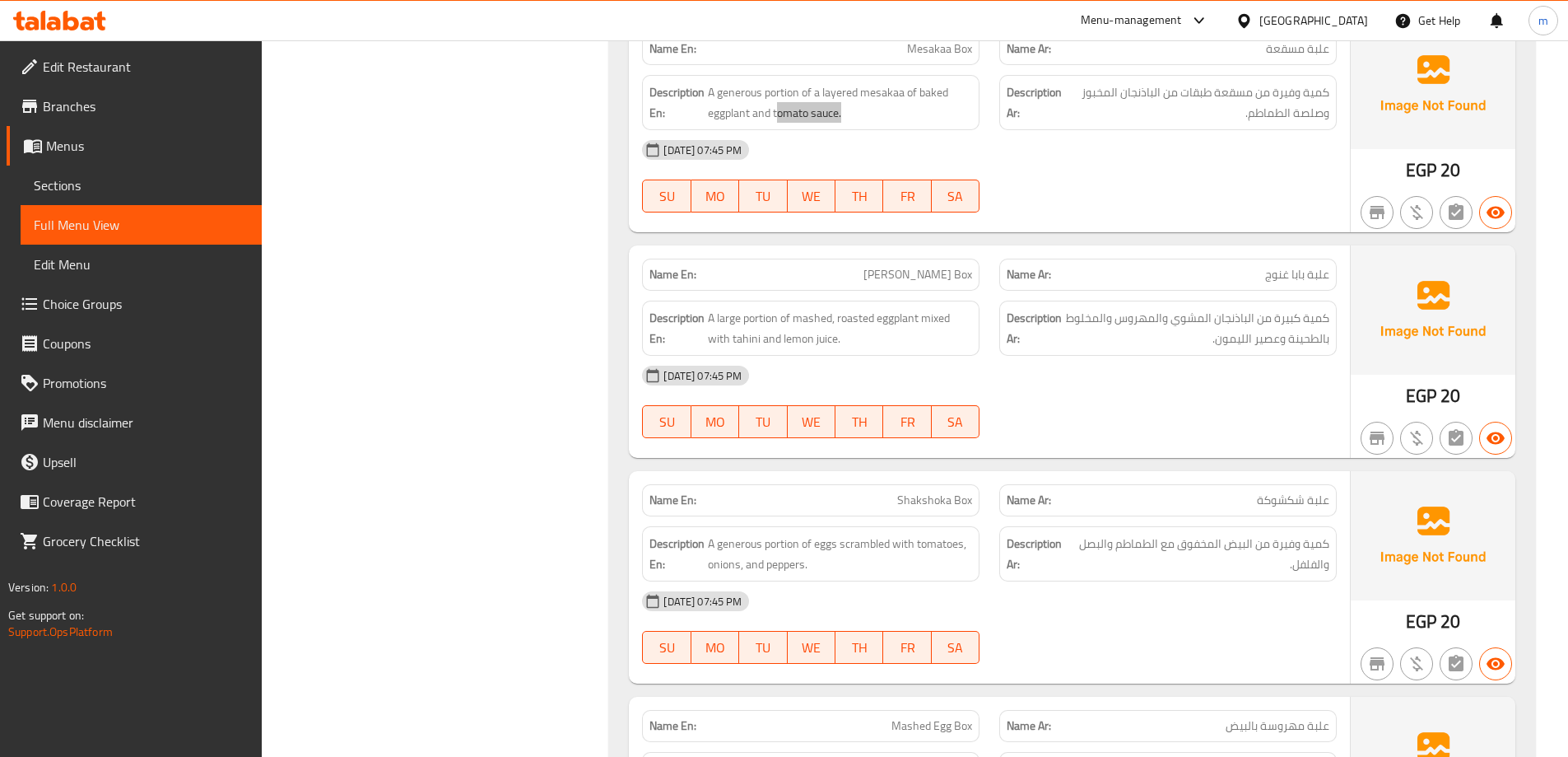
scroll to position [2553, 0]
drag, startPoint x: 864, startPoint y: 278, endPoint x: 993, endPoint y: 273, distance: 129.1
click at [993, 273] on div "Name En: [PERSON_NAME] Box Name Ar: علبة بابا غنوج" at bounding box center [989, 272] width 715 height 52
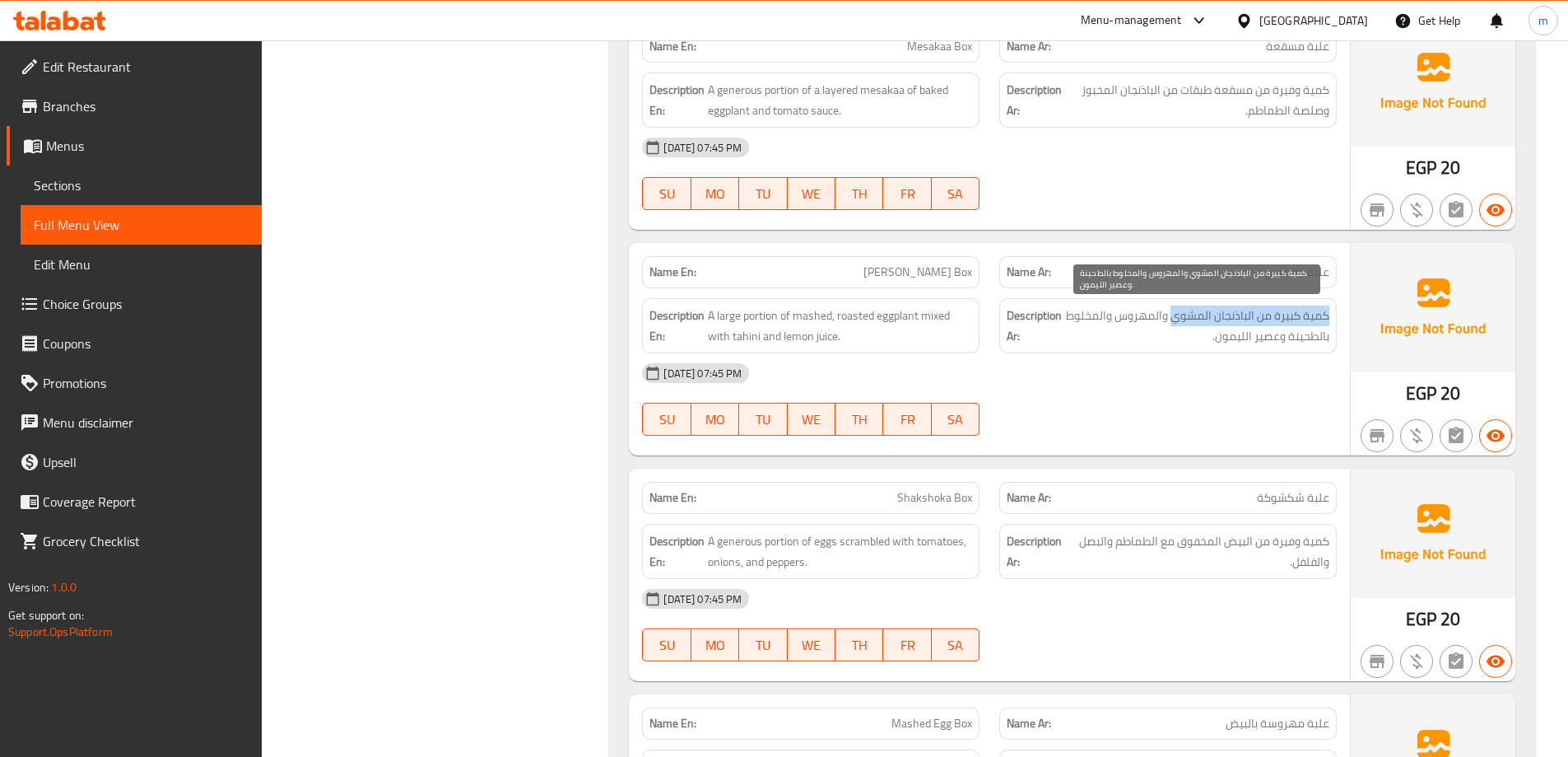
drag, startPoint x: 1331, startPoint y: 316, endPoint x: 1172, endPoint y: 319, distance: 159.0
click at [1172, 319] on div "Description Ar: كمية كبيرة من الباذنجان المشوي والمهروس والمخلوط بالطحينة وعصير…" at bounding box center [1167, 326] width 337 height 55
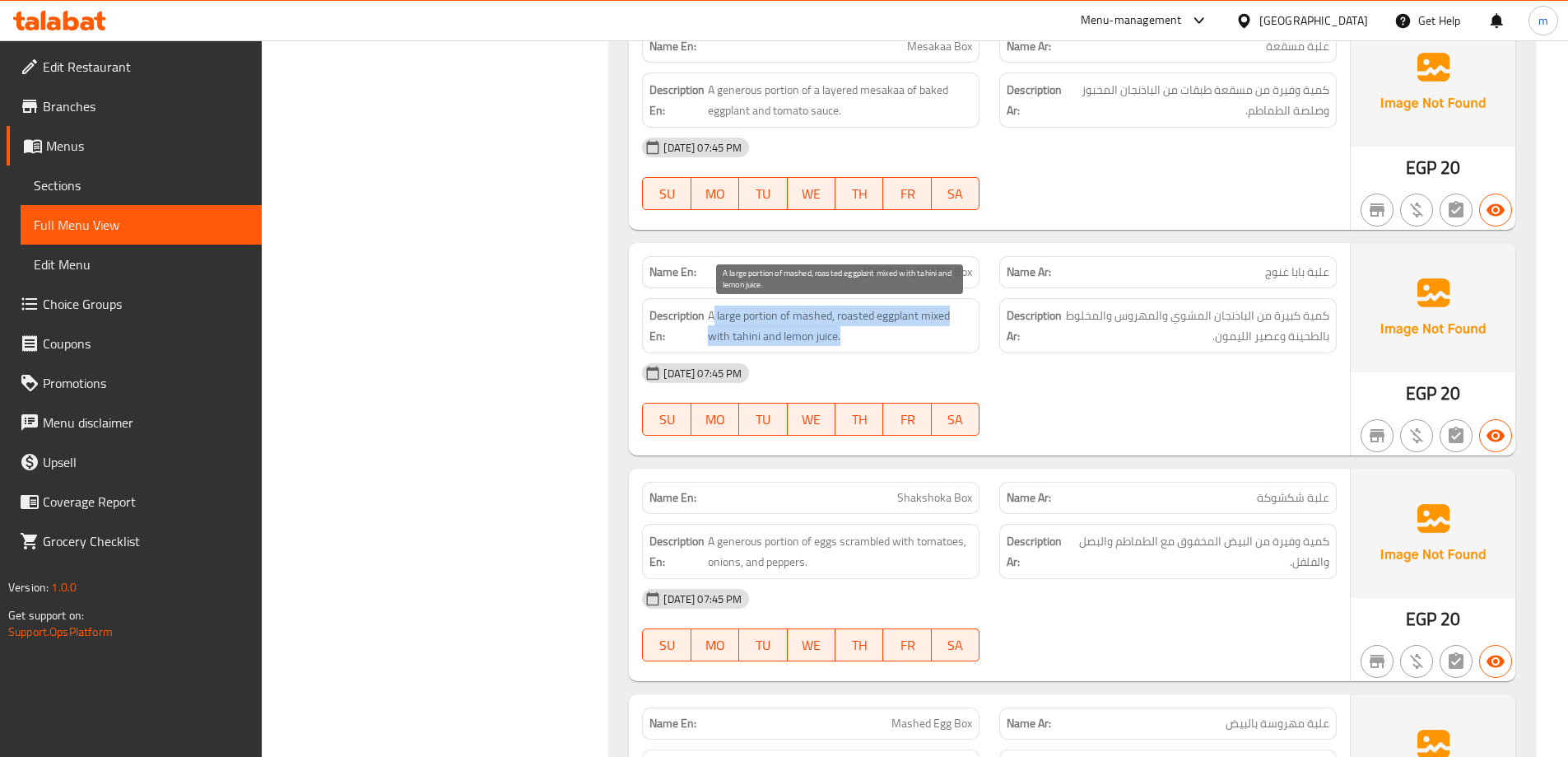
drag, startPoint x: 716, startPoint y: 315, endPoint x: 900, endPoint y: 341, distance: 185.8
click at [900, 341] on span "A large portion of mashed, roasted eggplant mixed with tahini and lemon juice." at bounding box center [840, 326] width 264 height 41
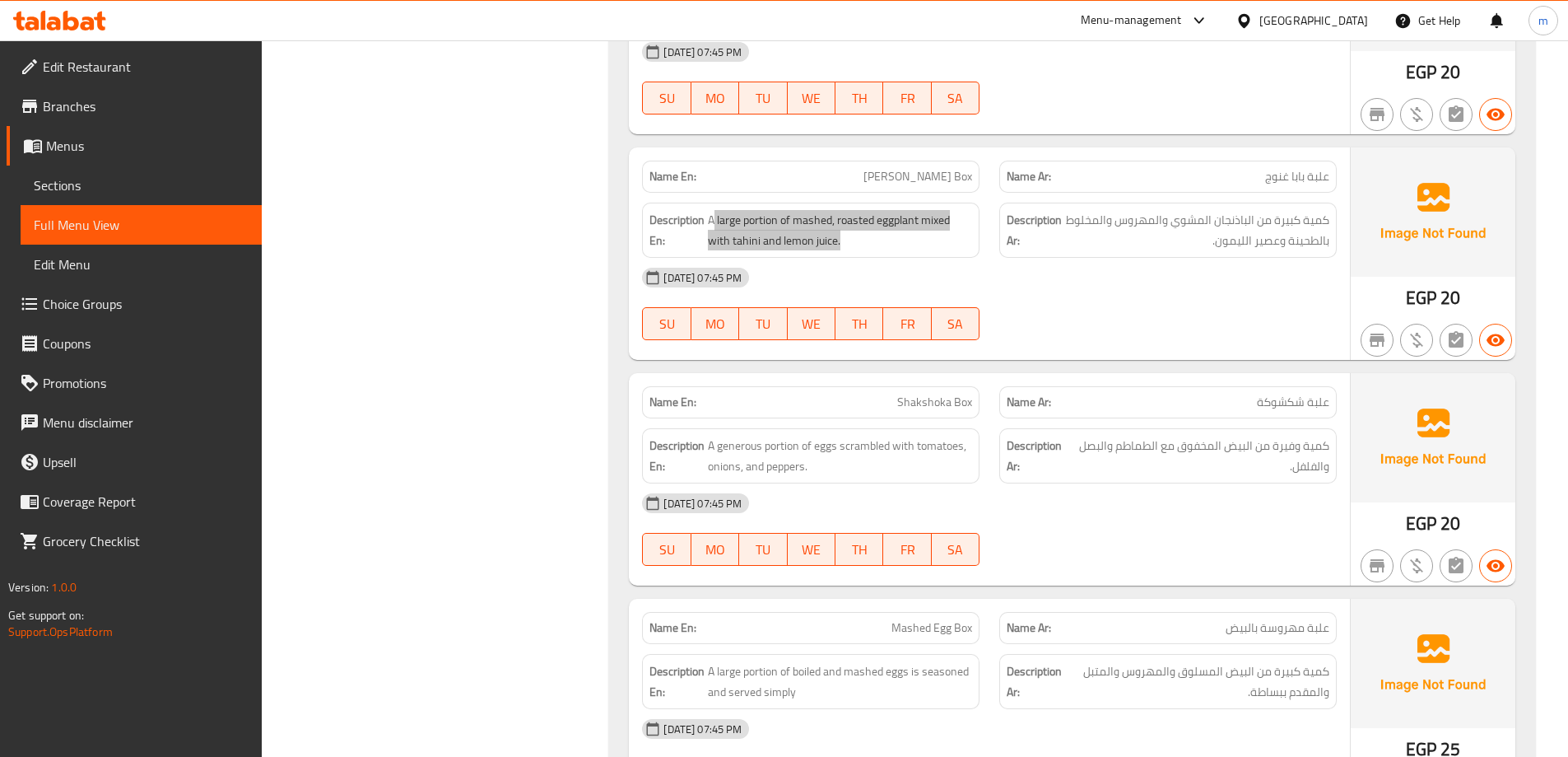
scroll to position [2718, 0]
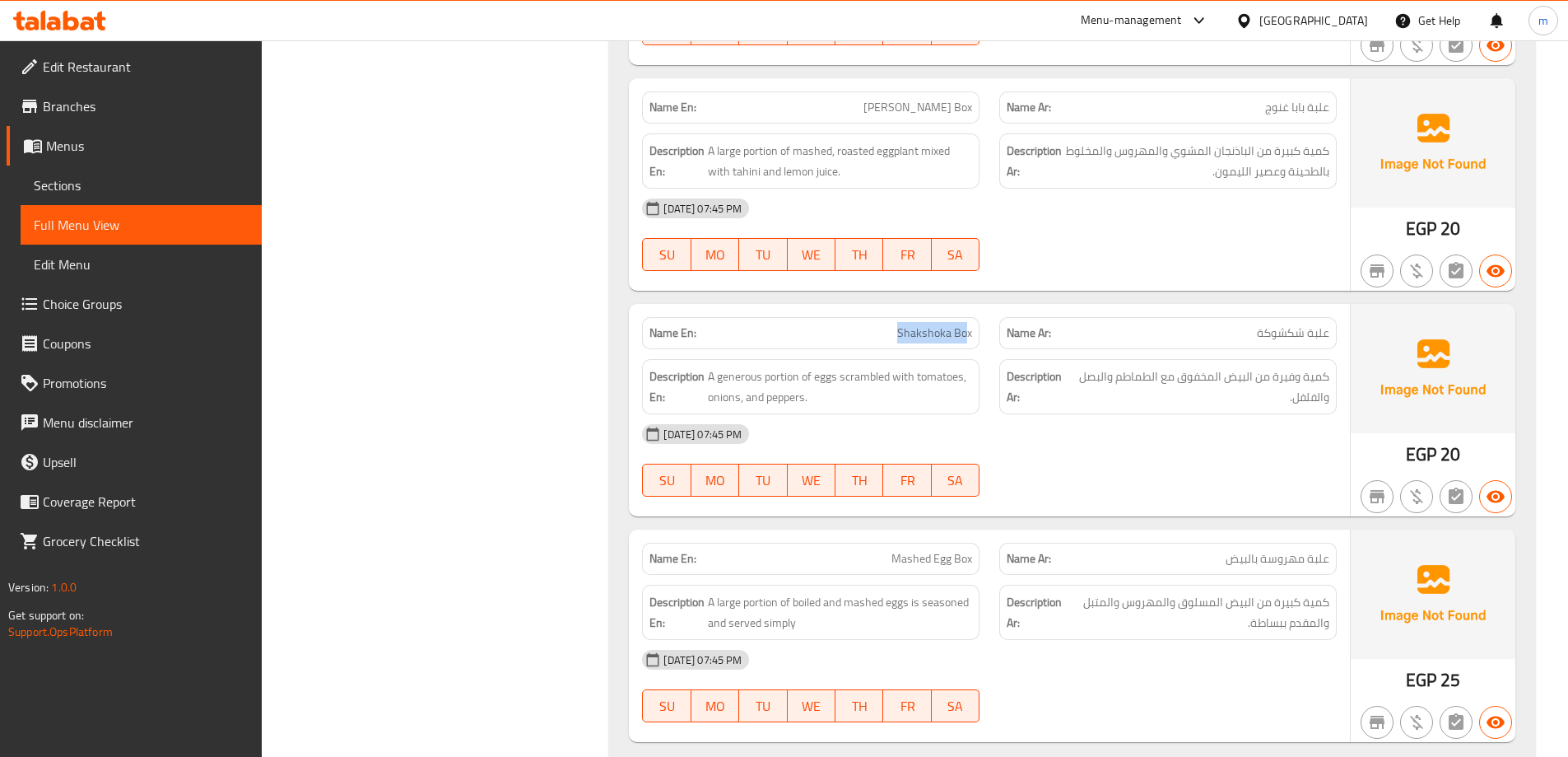
drag, startPoint x: 881, startPoint y: 338, endPoint x: 966, endPoint y: 328, distance: 85.6
click at [966, 328] on p "Name En: Shakshoka Box" at bounding box center [811, 333] width 323 height 17
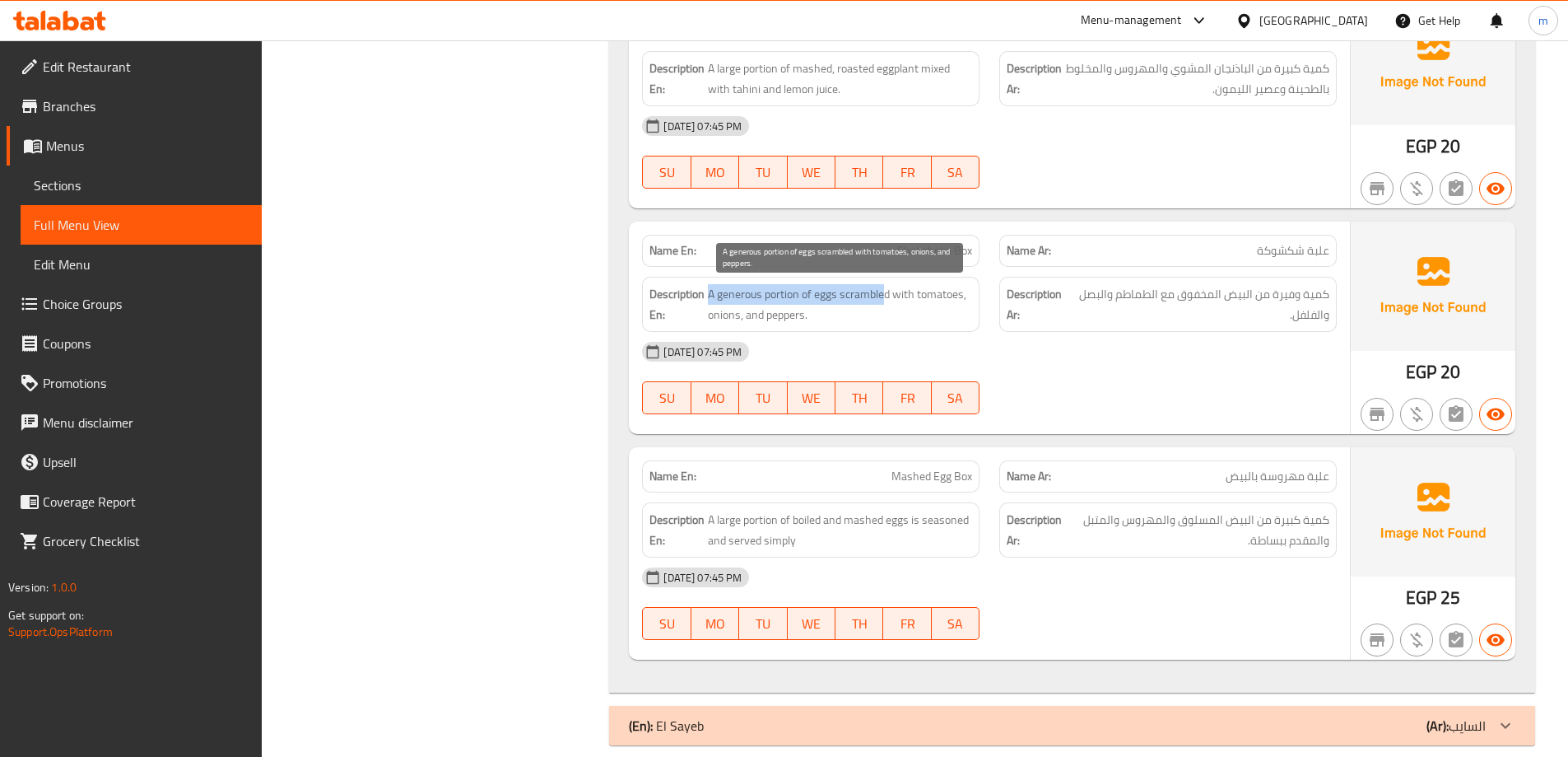
drag, startPoint x: 709, startPoint y: 289, endPoint x: 884, endPoint y: 297, distance: 175.2
click at [884, 297] on span "A generous portion of eggs scrambled with tomatoes, onions, and peppers." at bounding box center [840, 304] width 264 height 41
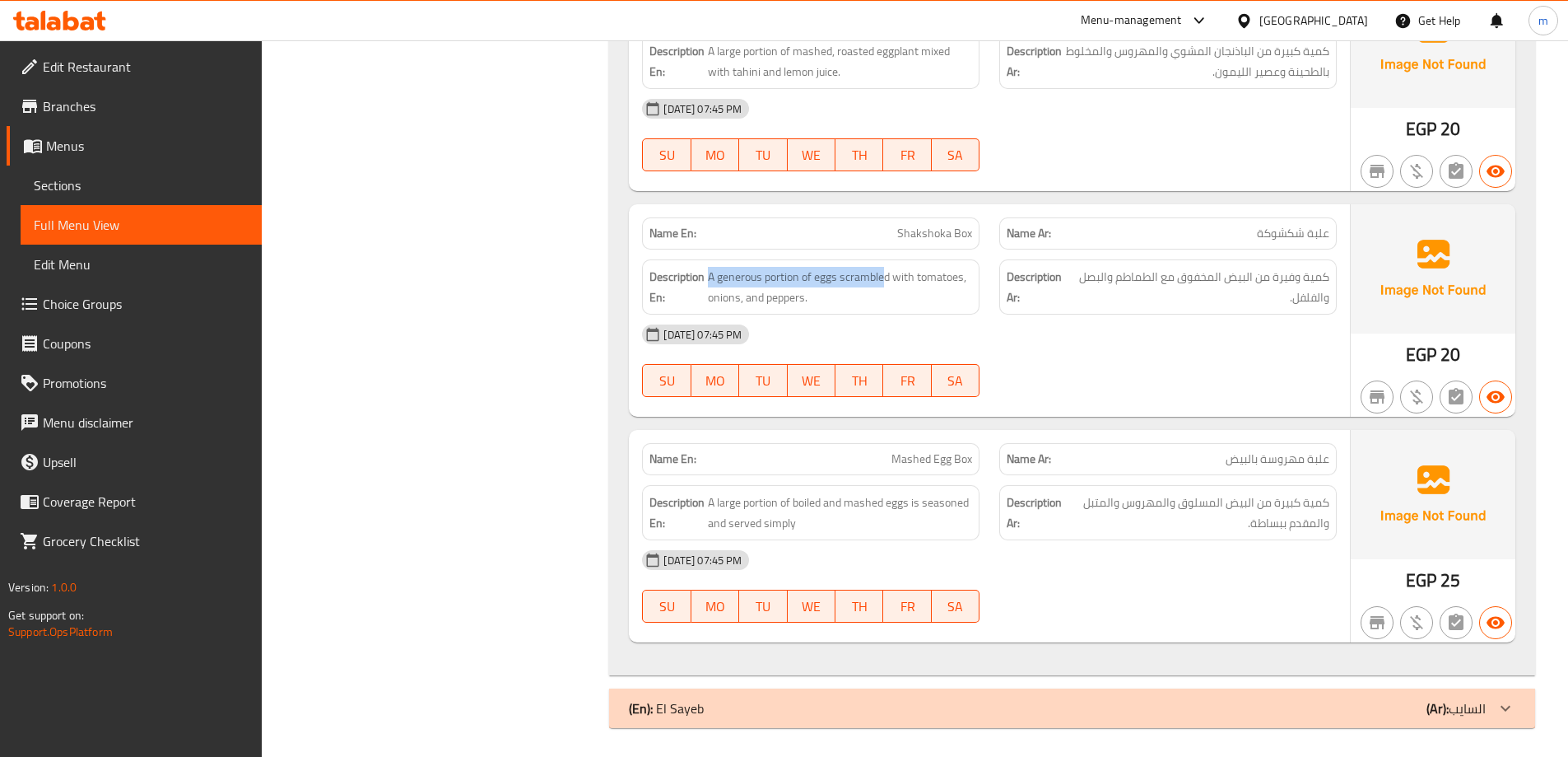
scroll to position [2822, 0]
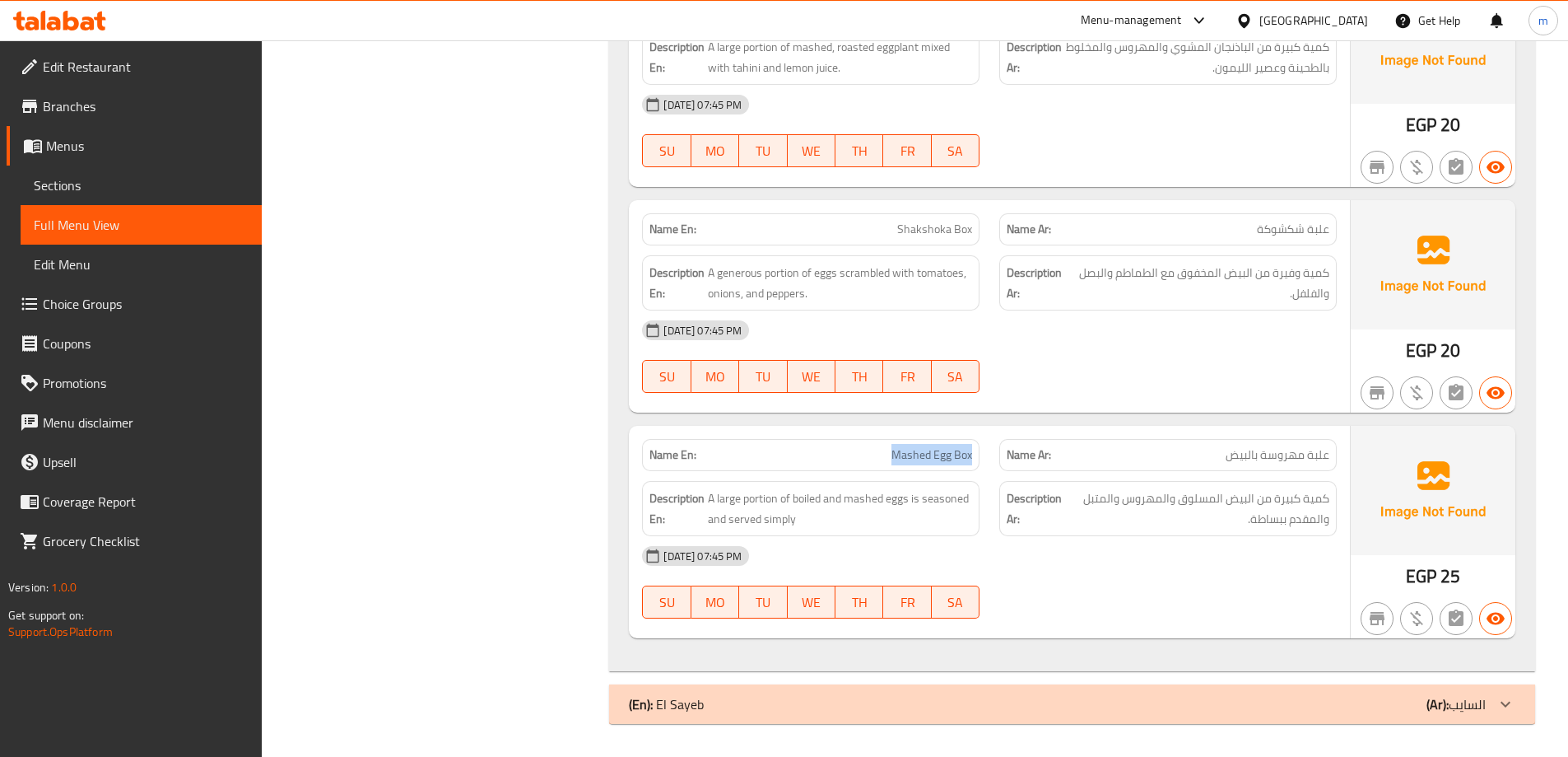
drag, startPoint x: 855, startPoint y: 442, endPoint x: 980, endPoint y: 451, distance: 125.3
click at [980, 451] on div "Name En: Mashed Egg Box" at bounding box center [811, 455] width 357 height 52
click at [900, 454] on span "Mashed Egg Box" at bounding box center [932, 455] width 80 height 17
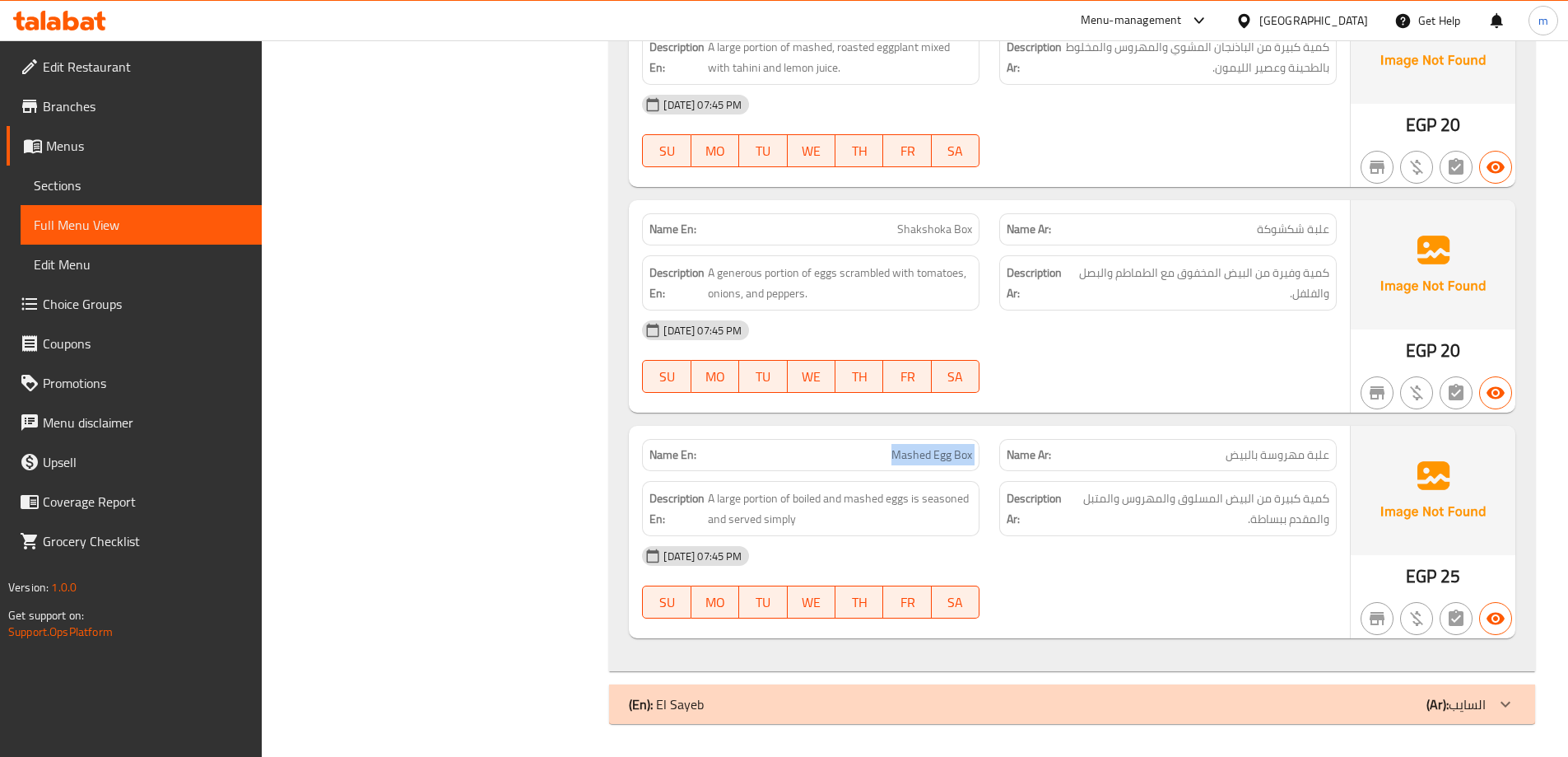
click at [900, 454] on span "Mashed Egg Box" at bounding box center [932, 455] width 80 height 17
copy span "Mashed Egg Box"
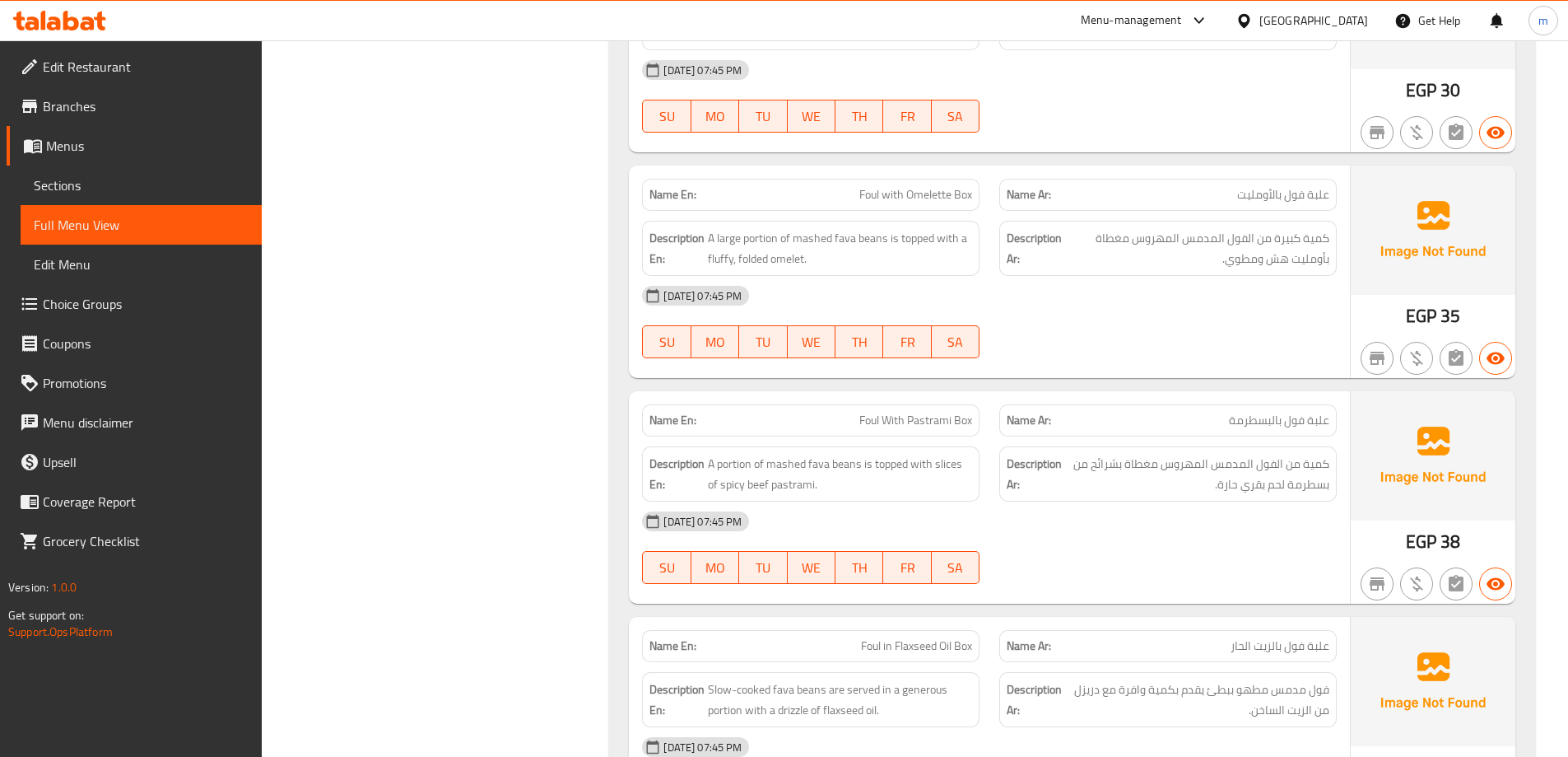
scroll to position [0, 0]
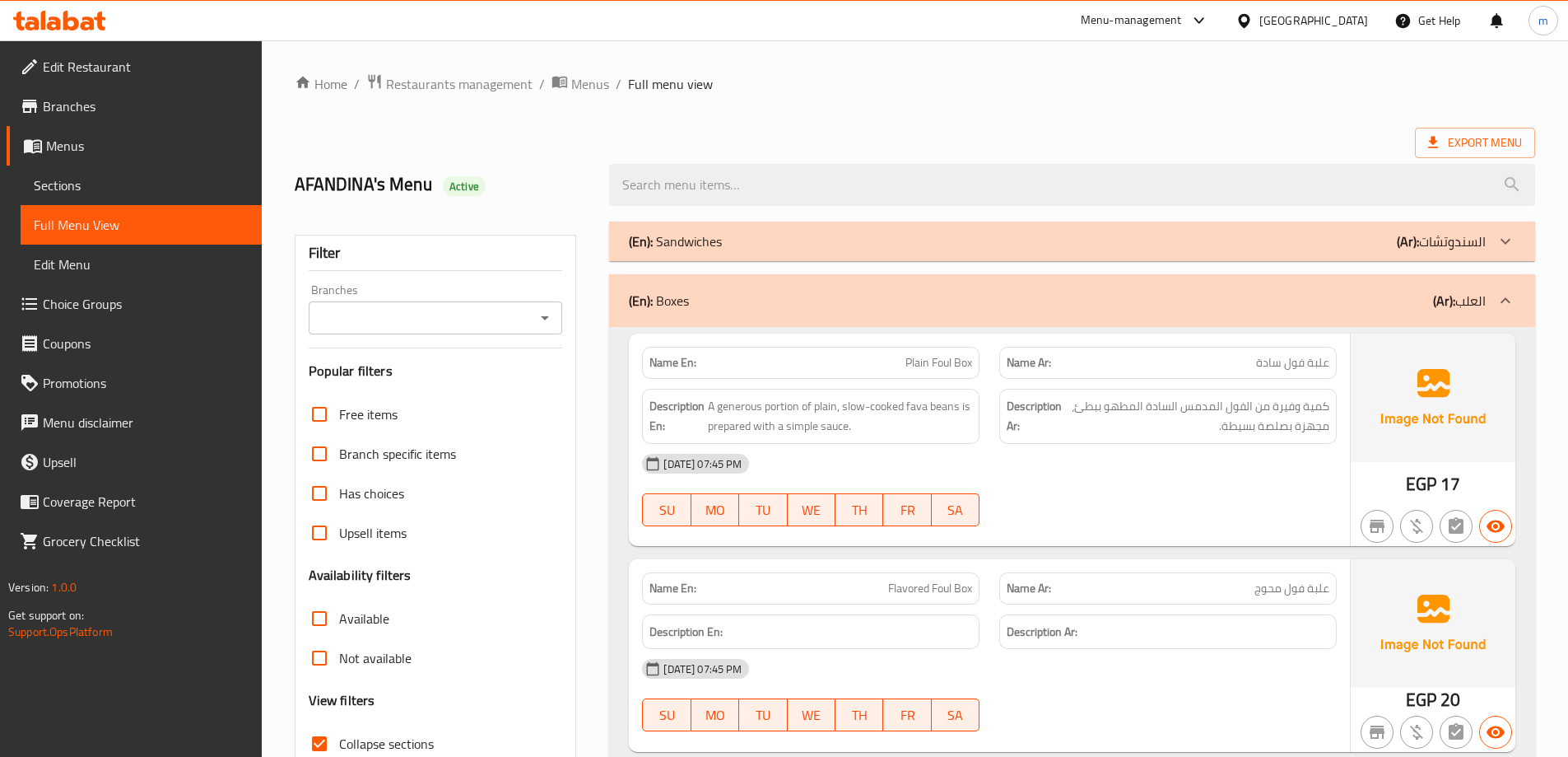
drag, startPoint x: 1053, startPoint y: 321, endPoint x: 1053, endPoint y: 224, distance: 97.0
click at [1139, 320] on div "(En): Boxes (Ar): العلب" at bounding box center [1072, 301] width 926 height 53
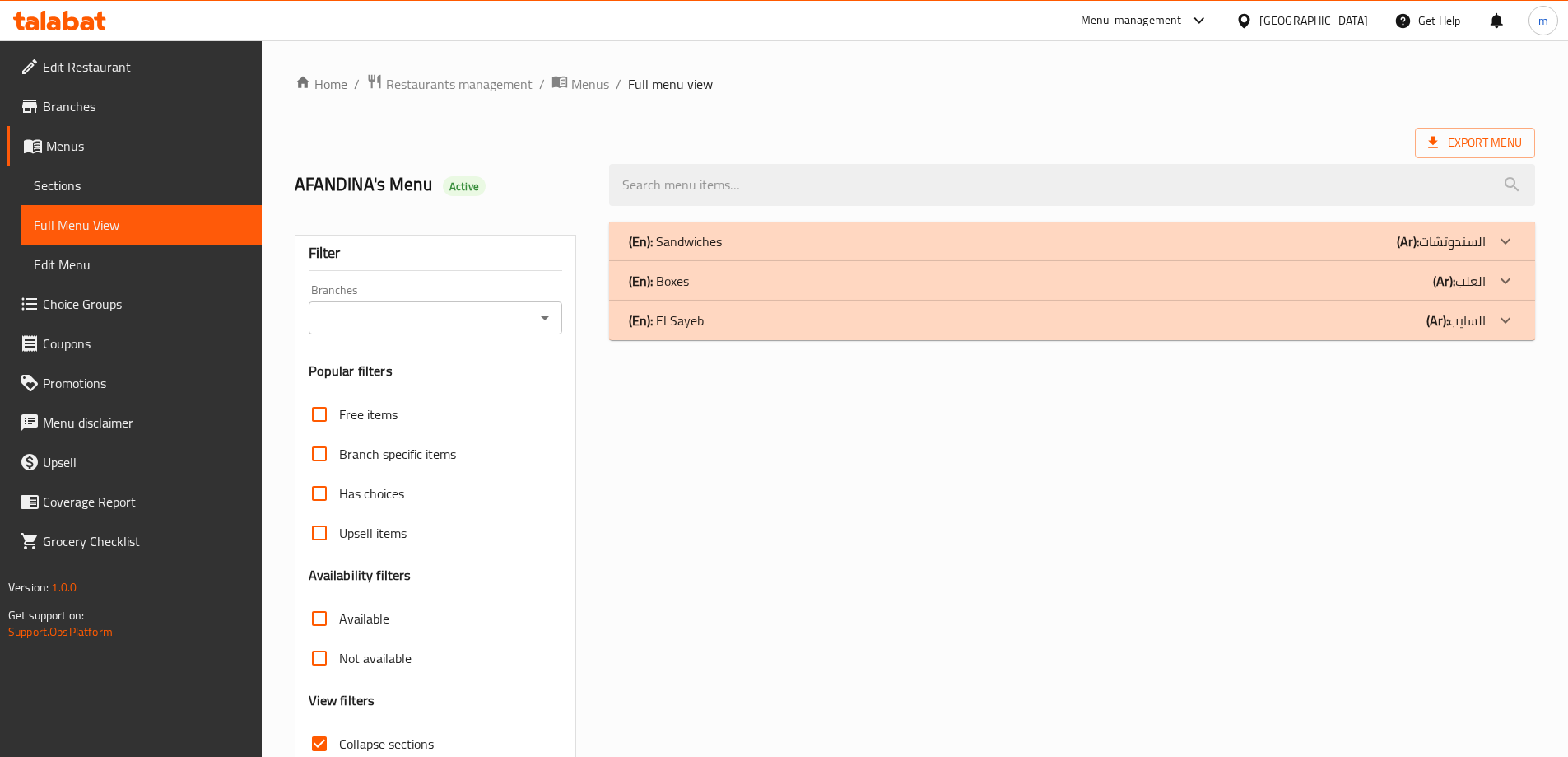
click at [1152, 330] on div "(En): El Sayeb (Ar): السايب" at bounding box center [1057, 320] width 857 height 20
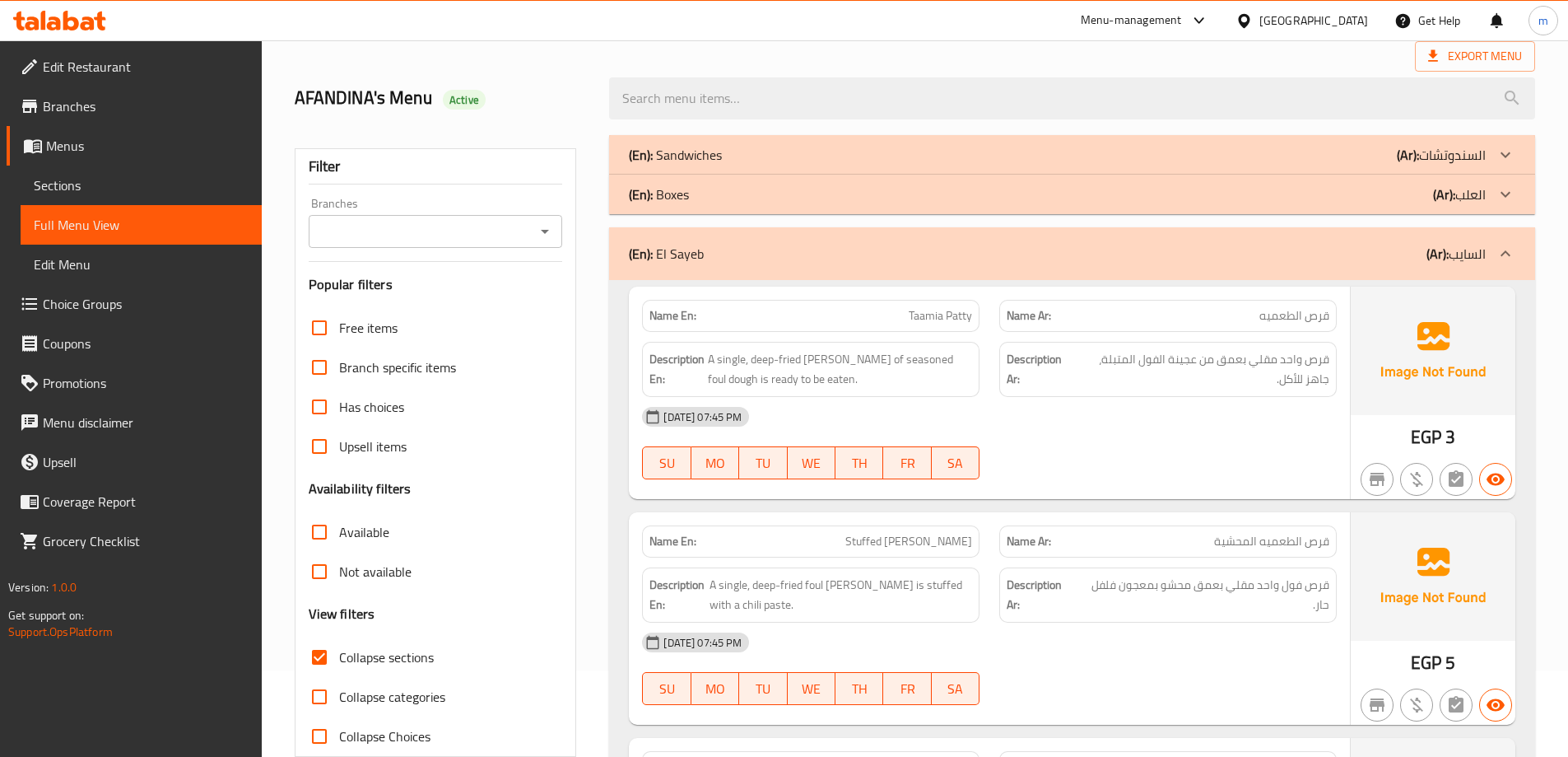
drag, startPoint x: 1169, startPoint y: 450, endPoint x: 1169, endPoint y: 465, distance: 15.0
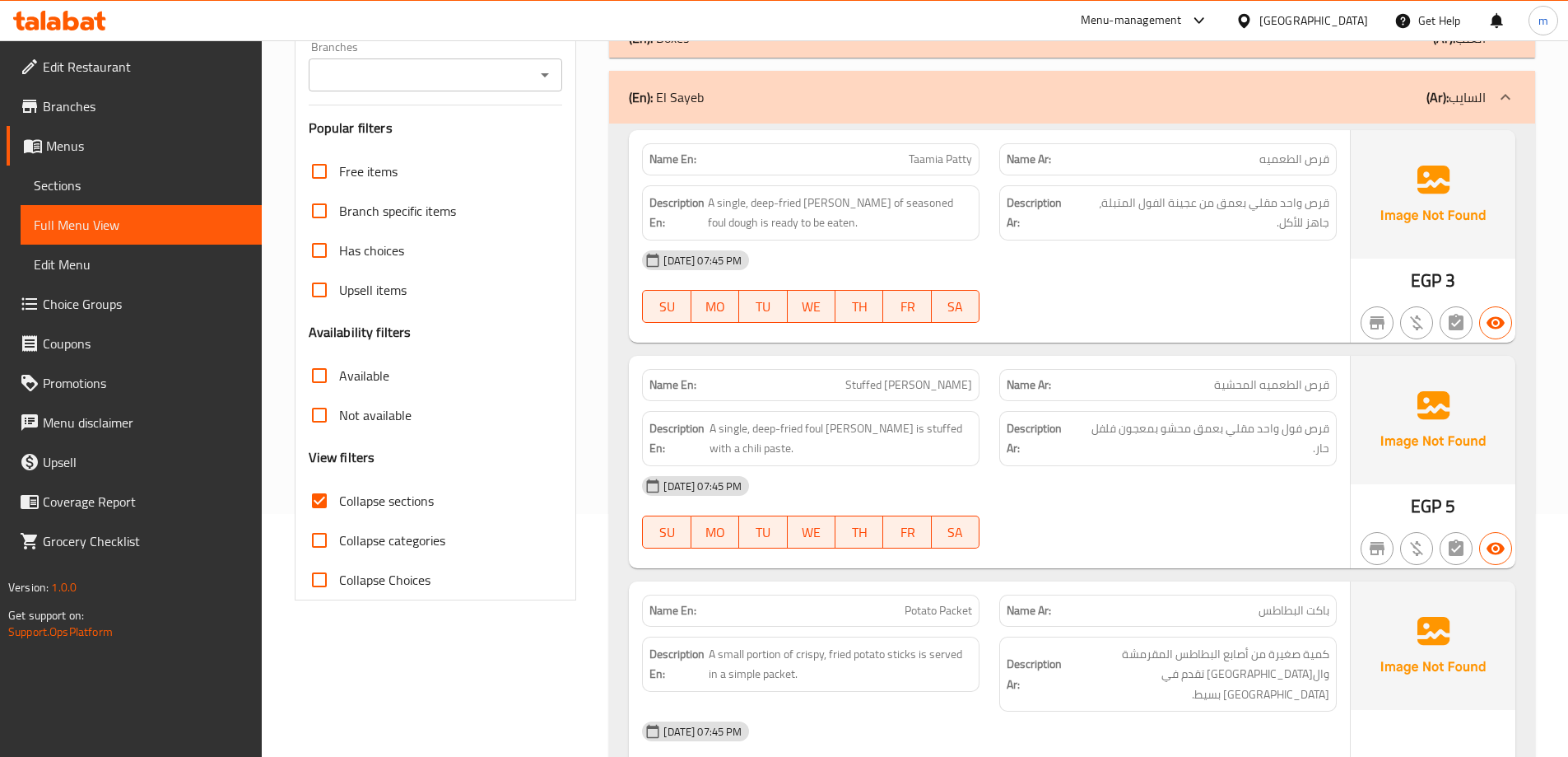
scroll to position [262, 0]
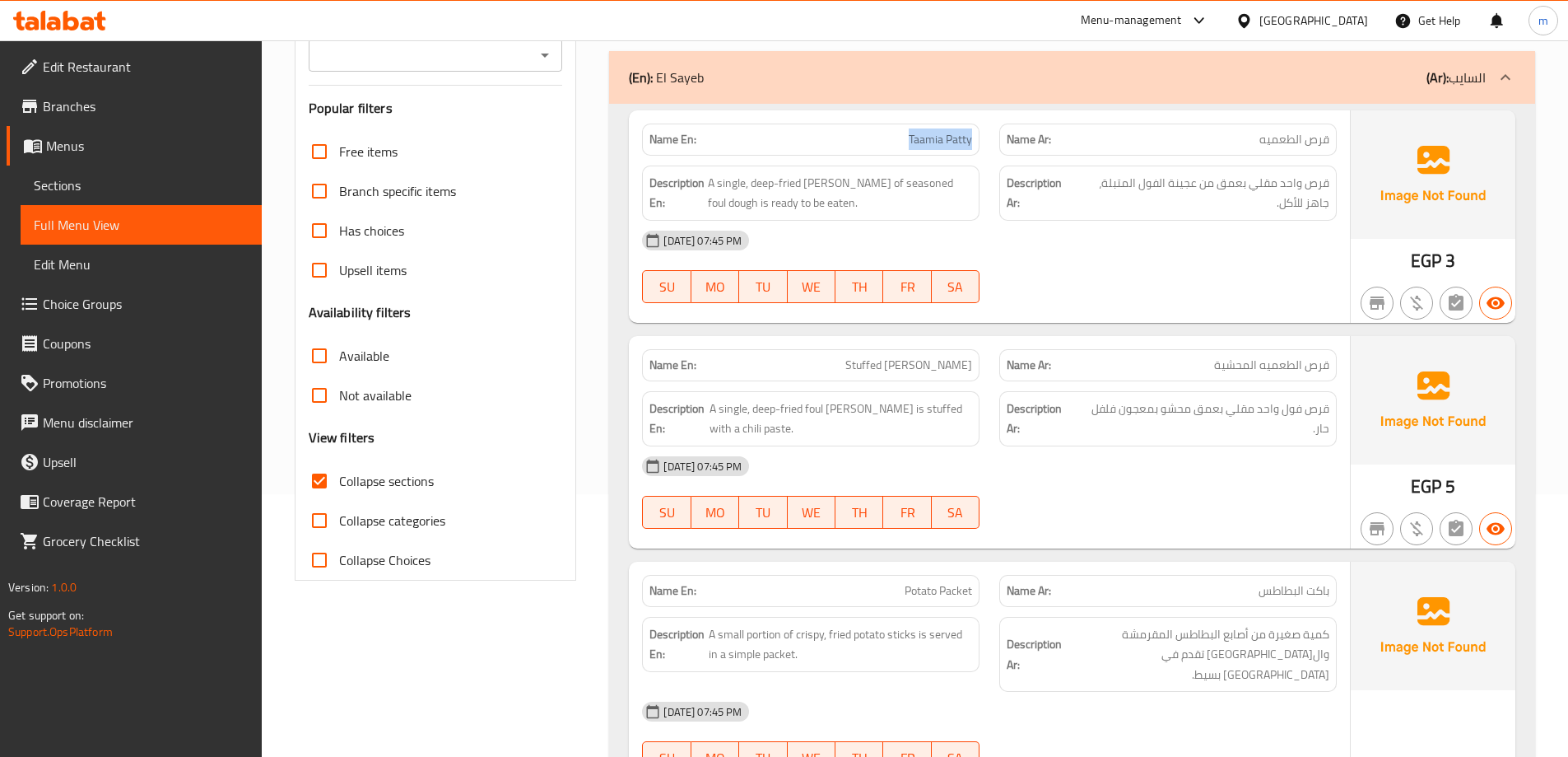
drag, startPoint x: 892, startPoint y: 137, endPoint x: 980, endPoint y: 143, distance: 88.2
click at [980, 143] on div "Name En: [PERSON_NAME]" at bounding box center [811, 139] width 357 height 52
click at [1050, 261] on div "[DATE] 07:45 PM SU MO TU WE TH FR SA" at bounding box center [989, 266] width 715 height 92
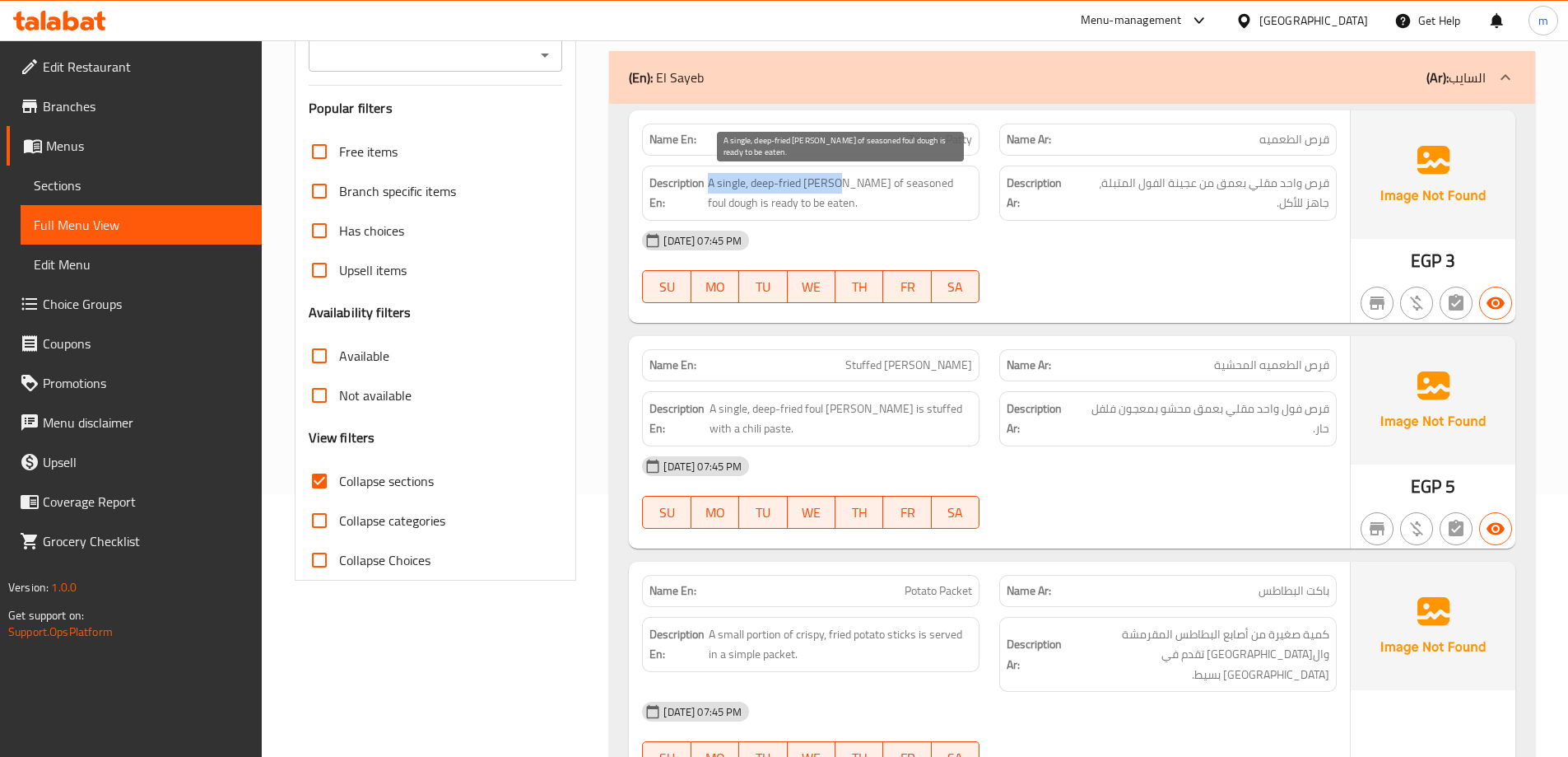
drag, startPoint x: 709, startPoint y: 182, endPoint x: 833, endPoint y: 175, distance: 124.2
click at [833, 175] on h6 "Description En: A single, deep-fried patty of seasoned foul dough is ready to b…" at bounding box center [811, 193] width 323 height 41
drag, startPoint x: 938, startPoint y: 185, endPoint x: 840, endPoint y: 186, distance: 98.0
click at [840, 186] on span "A single, deep-fried [PERSON_NAME] of seasoned foul dough is ready to be eaten." at bounding box center [840, 193] width 264 height 41
drag, startPoint x: 722, startPoint y: 198, endPoint x: 853, endPoint y: 199, distance: 131.0
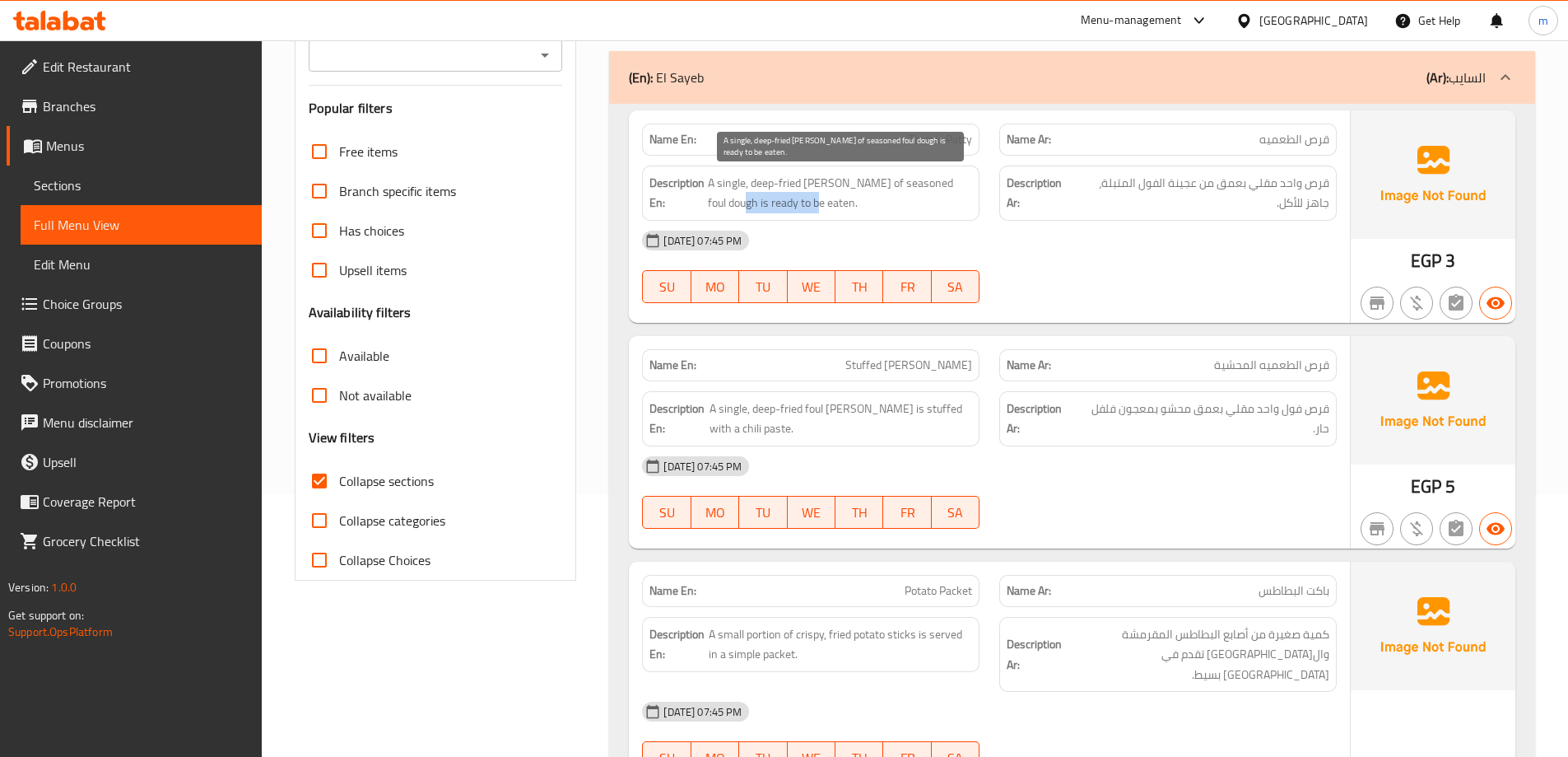
click at [853, 199] on span "A single, deep-fried [PERSON_NAME] of seasoned foul dough is ready to be eaten." at bounding box center [840, 193] width 264 height 41
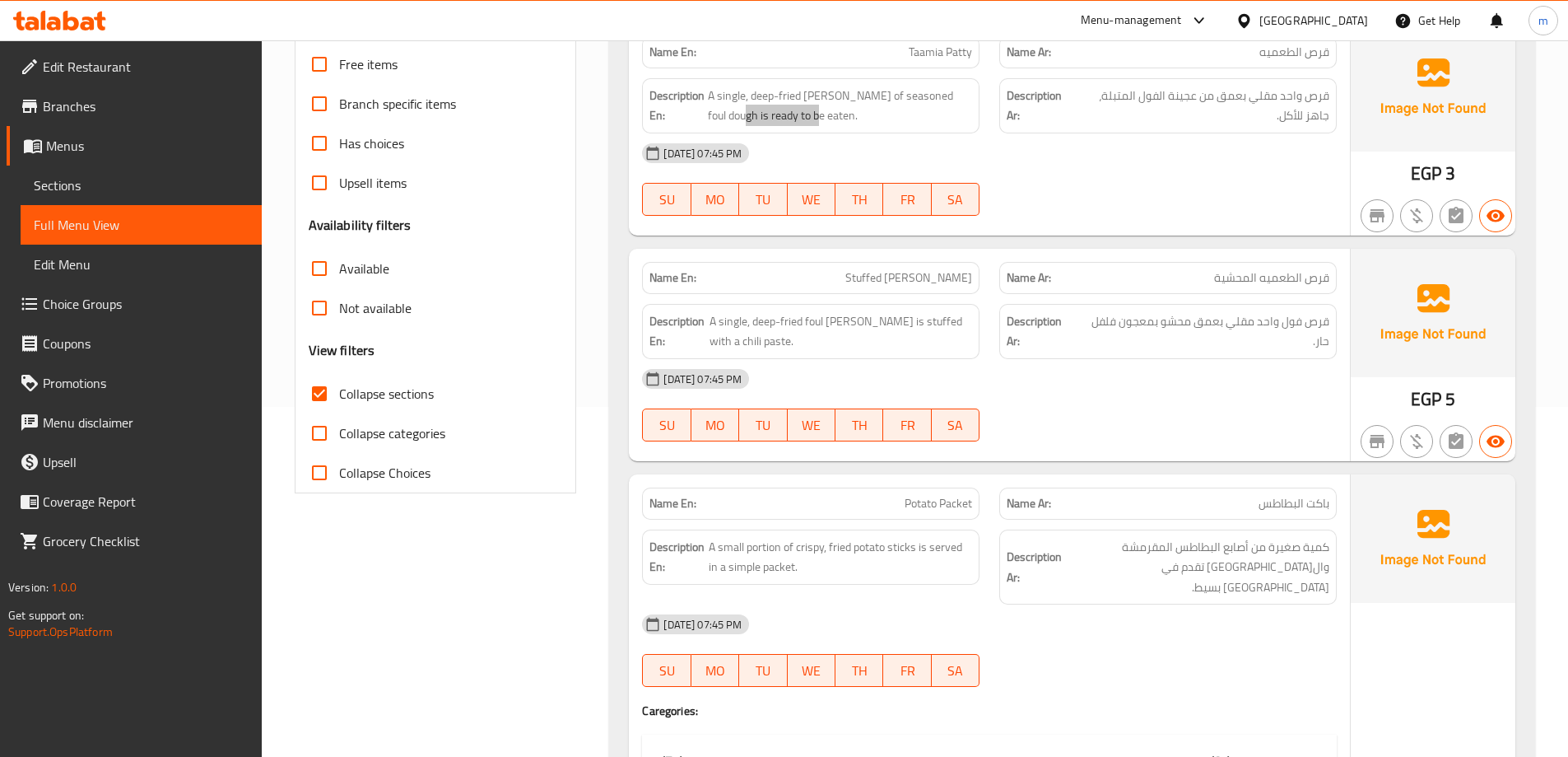
scroll to position [427, 0]
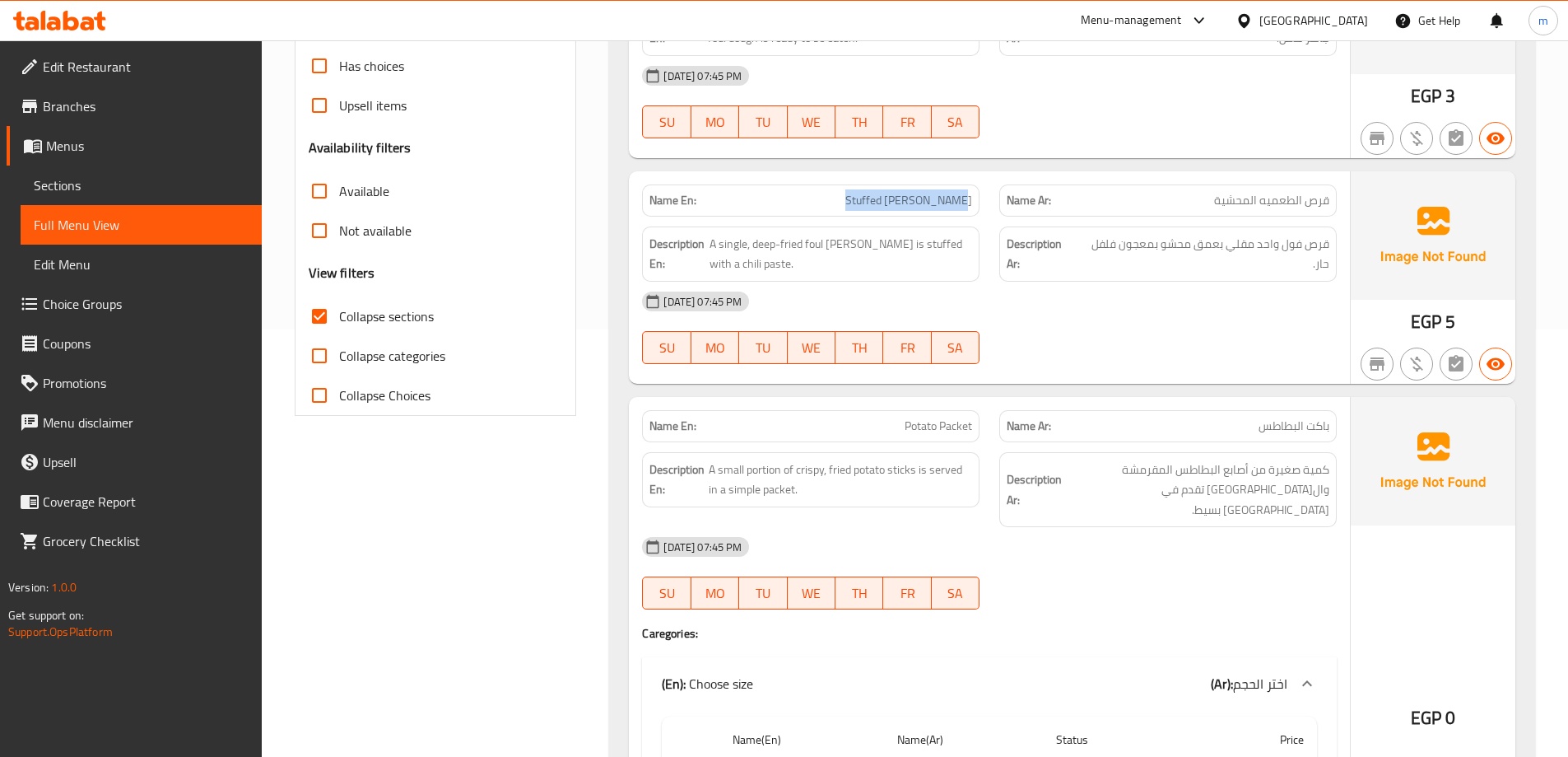
drag, startPoint x: 847, startPoint y: 199, endPoint x: 979, endPoint y: 200, distance: 132.0
click at [979, 200] on div "Name En: Stuffed [PERSON_NAME]" at bounding box center [811, 201] width 337 height 32
drag, startPoint x: 860, startPoint y: 240, endPoint x: 817, endPoint y: 243, distance: 43.1
click at [817, 243] on span "A single, deep-fried foul [PERSON_NAME] is stuffed with a chili paste." at bounding box center [840, 254] width 262 height 41
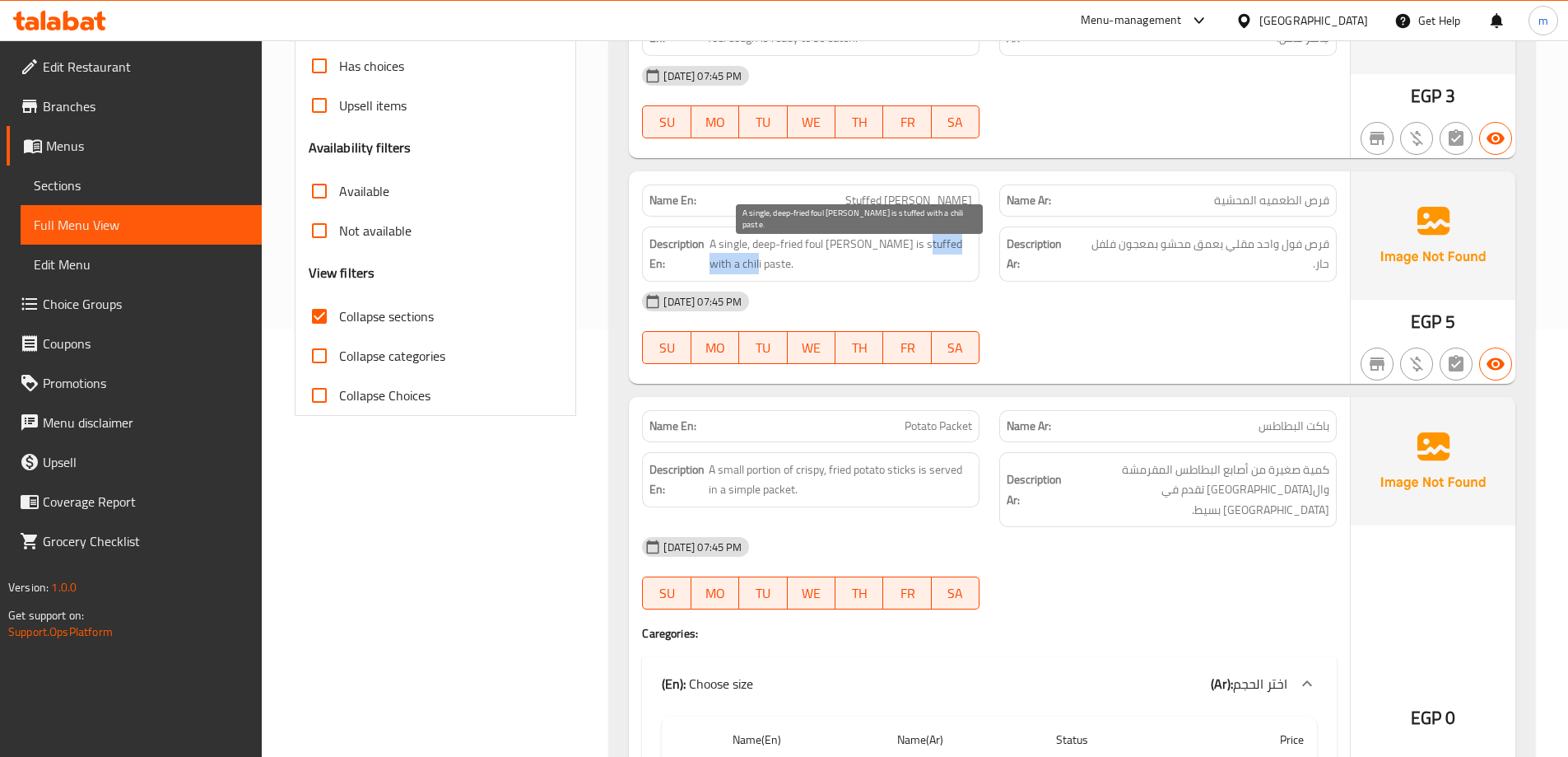
drag, startPoint x: 918, startPoint y: 237, endPoint x: 920, endPoint y: 261, distance: 24.1
click at [920, 261] on span "A single, deep-fried foul [PERSON_NAME] is stuffed with a chili paste." at bounding box center [840, 254] width 262 height 41
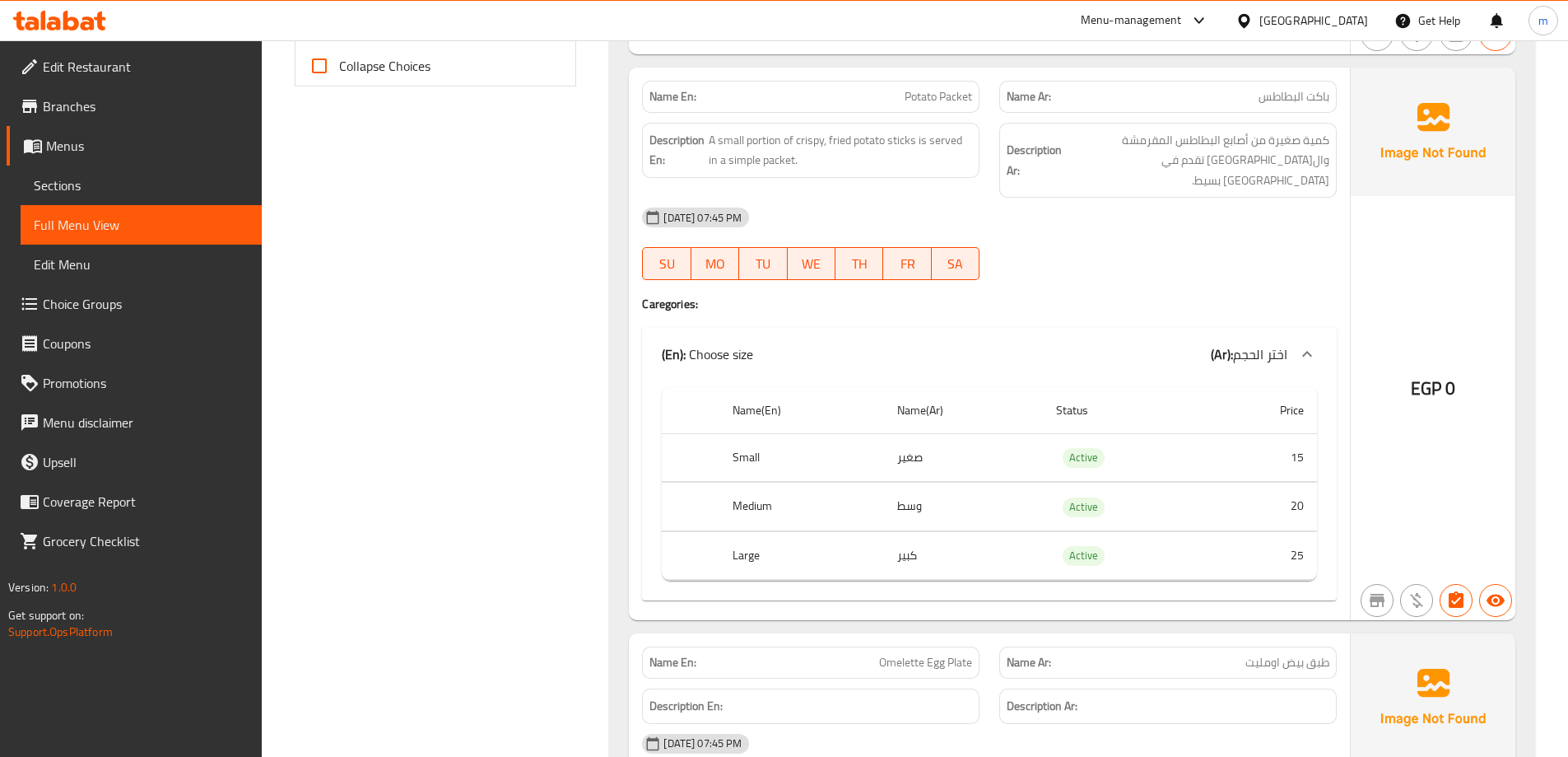
scroll to position [675, 0]
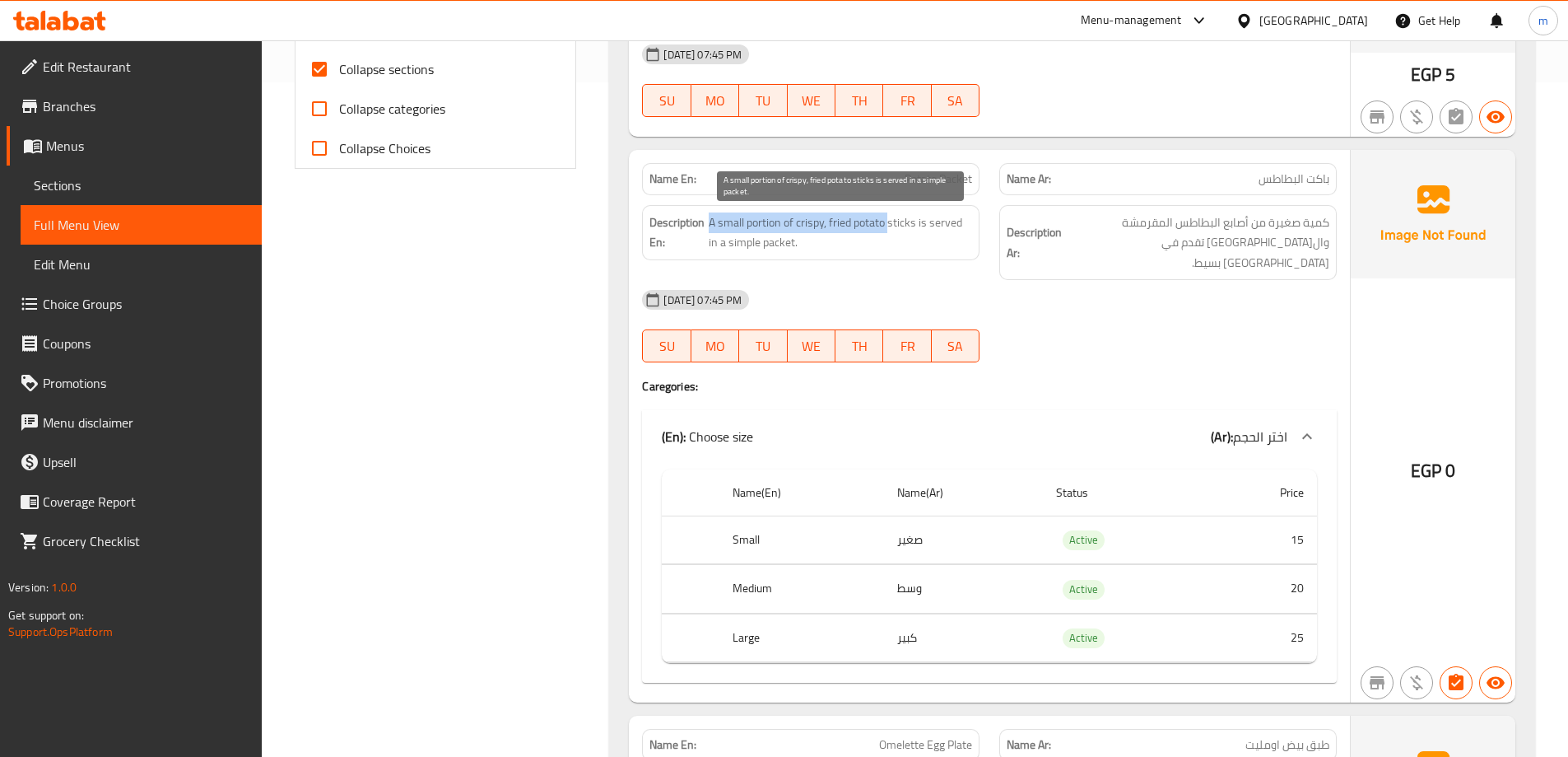
drag, startPoint x: 707, startPoint y: 222, endPoint x: 892, endPoint y: 218, distance: 185.0
click at [892, 218] on h6 "Description En: A small portion of crispy, fried potato sticks is served in a s…" at bounding box center [811, 232] width 323 height 41
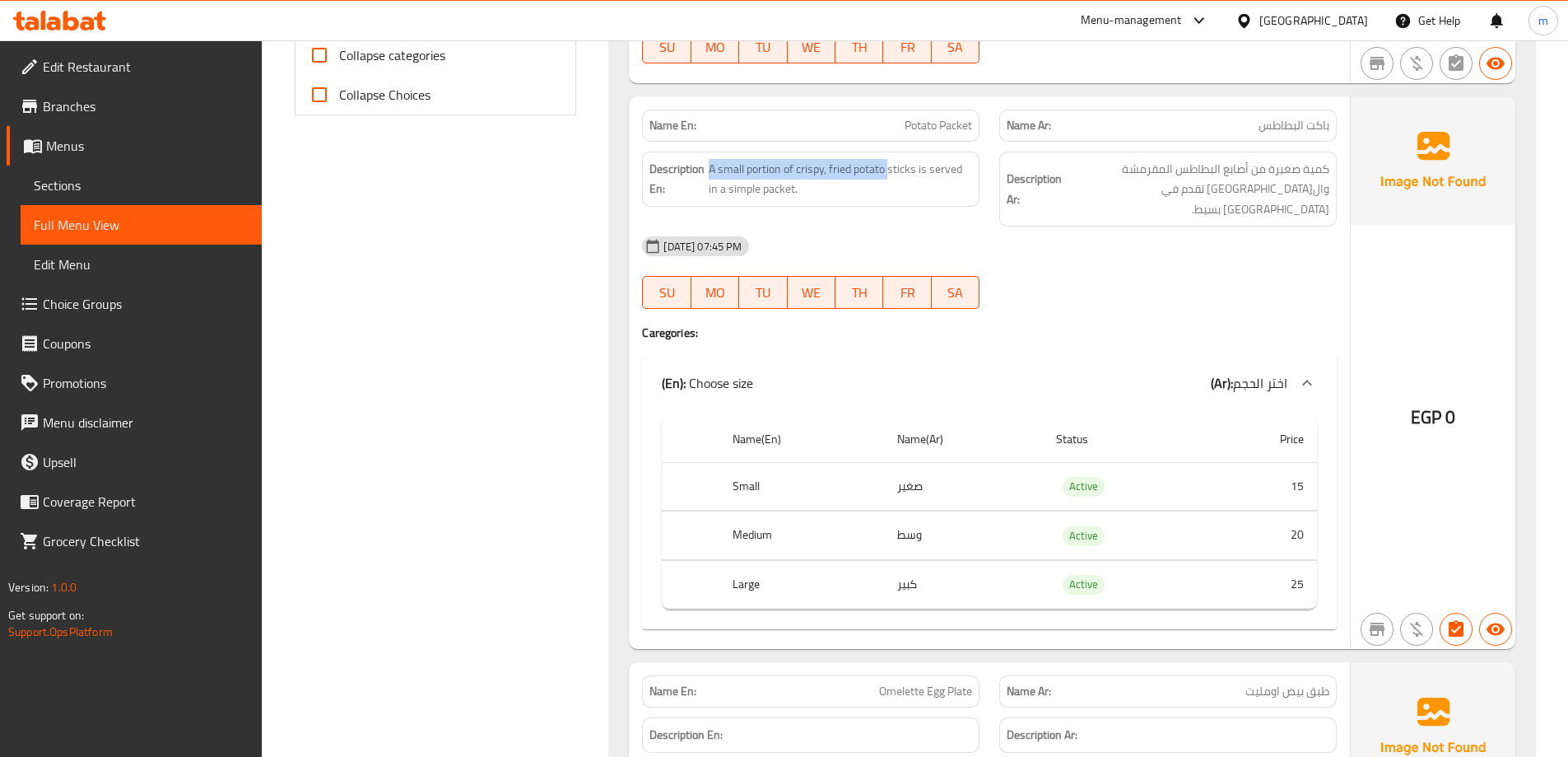
scroll to position [757, 0]
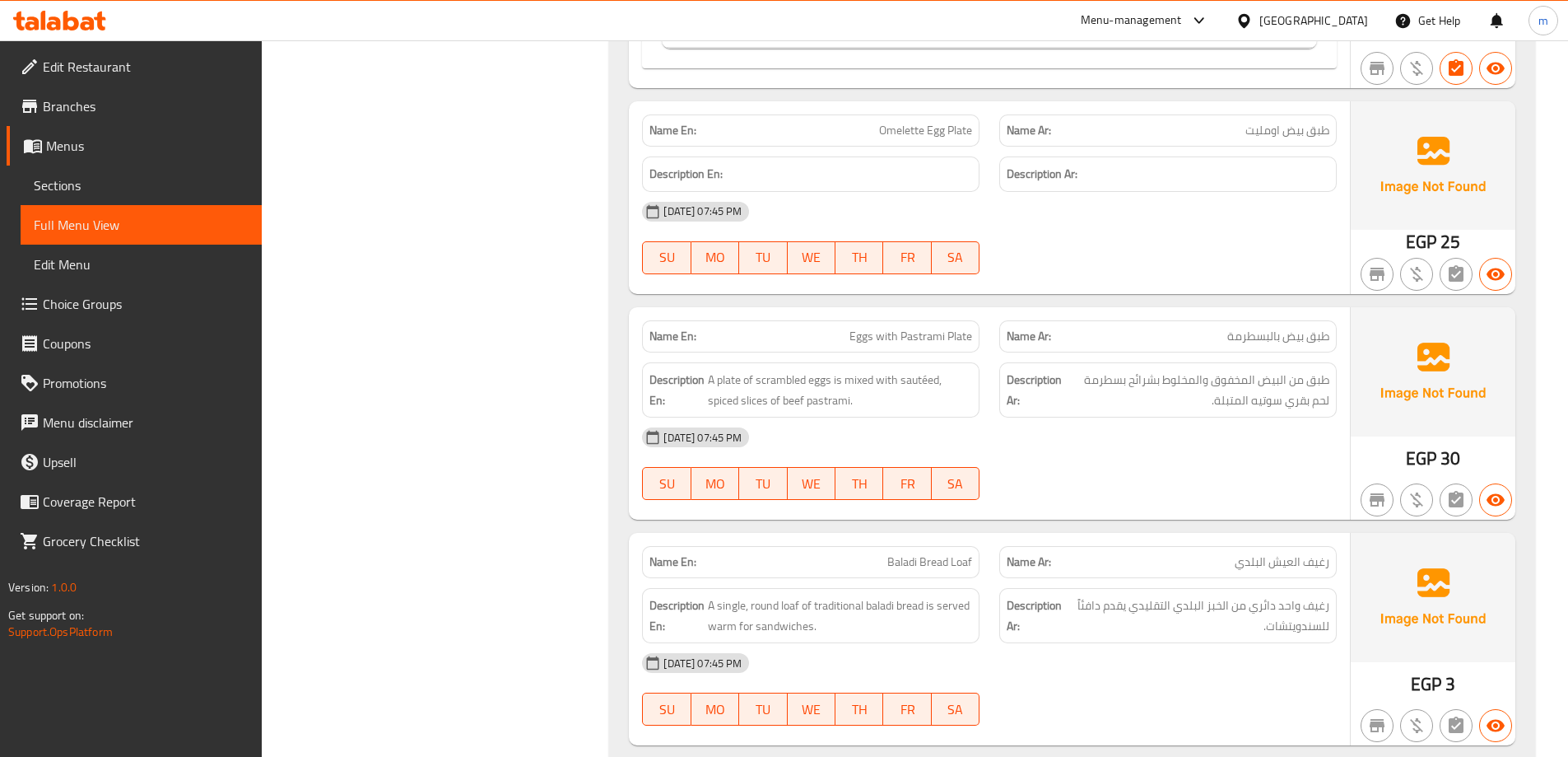
scroll to position [1334, 0]
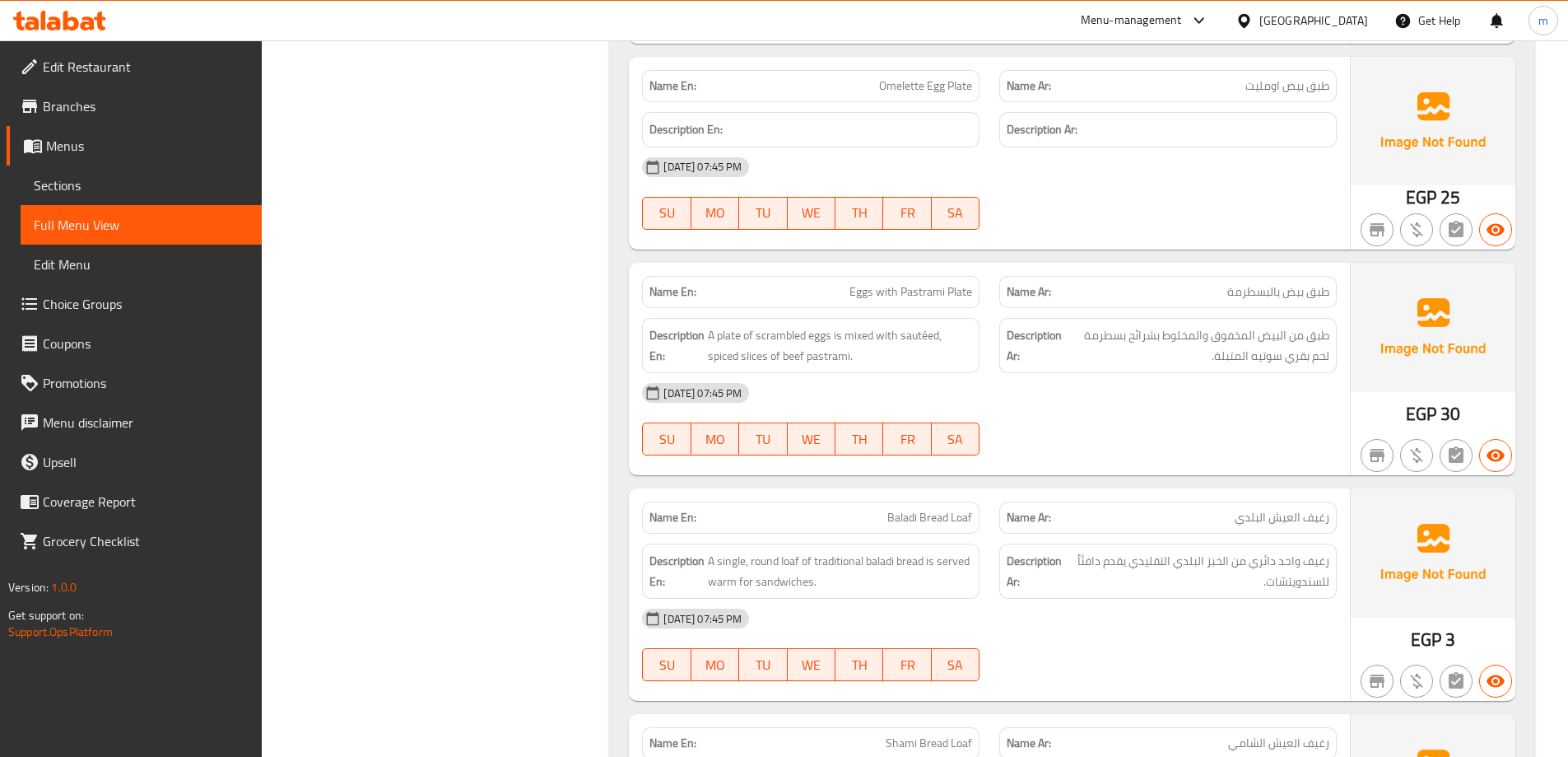
click at [963, 283] on span "Eggs with Pastrami Plate" at bounding box center [911, 292] width 123 height 17
click at [911, 283] on span "Eggs with Pastrami Plate" at bounding box center [911, 292] width 123 height 17
click at [841, 283] on p "Name En: Eggs with Pastrami Plate" at bounding box center [811, 292] width 323 height 17
click at [854, 283] on span "Eggs with Pastrami Plate" at bounding box center [911, 292] width 123 height 17
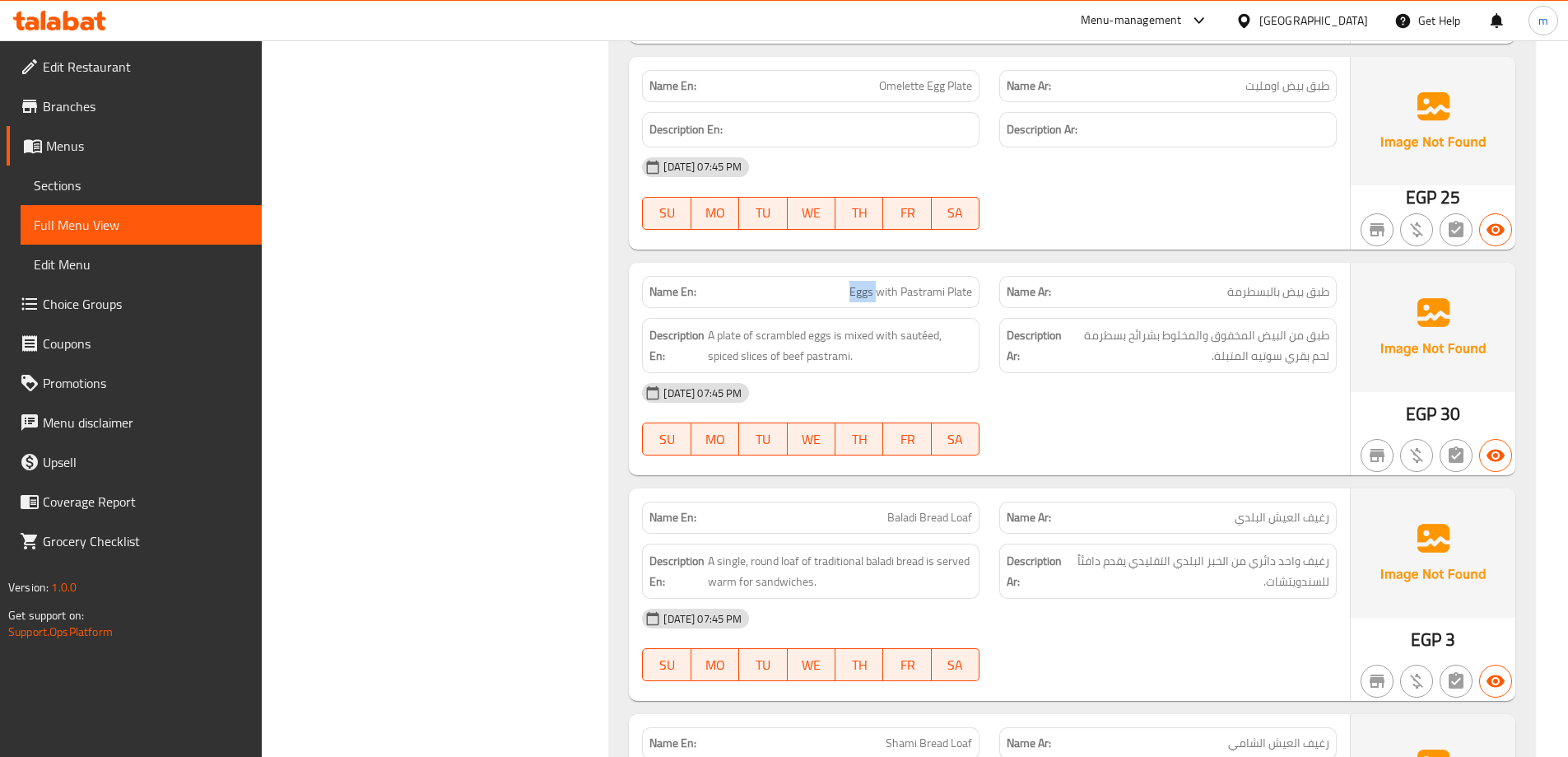
click at [854, 283] on span "Eggs with Pastrami Plate" at bounding box center [911, 292] width 123 height 17
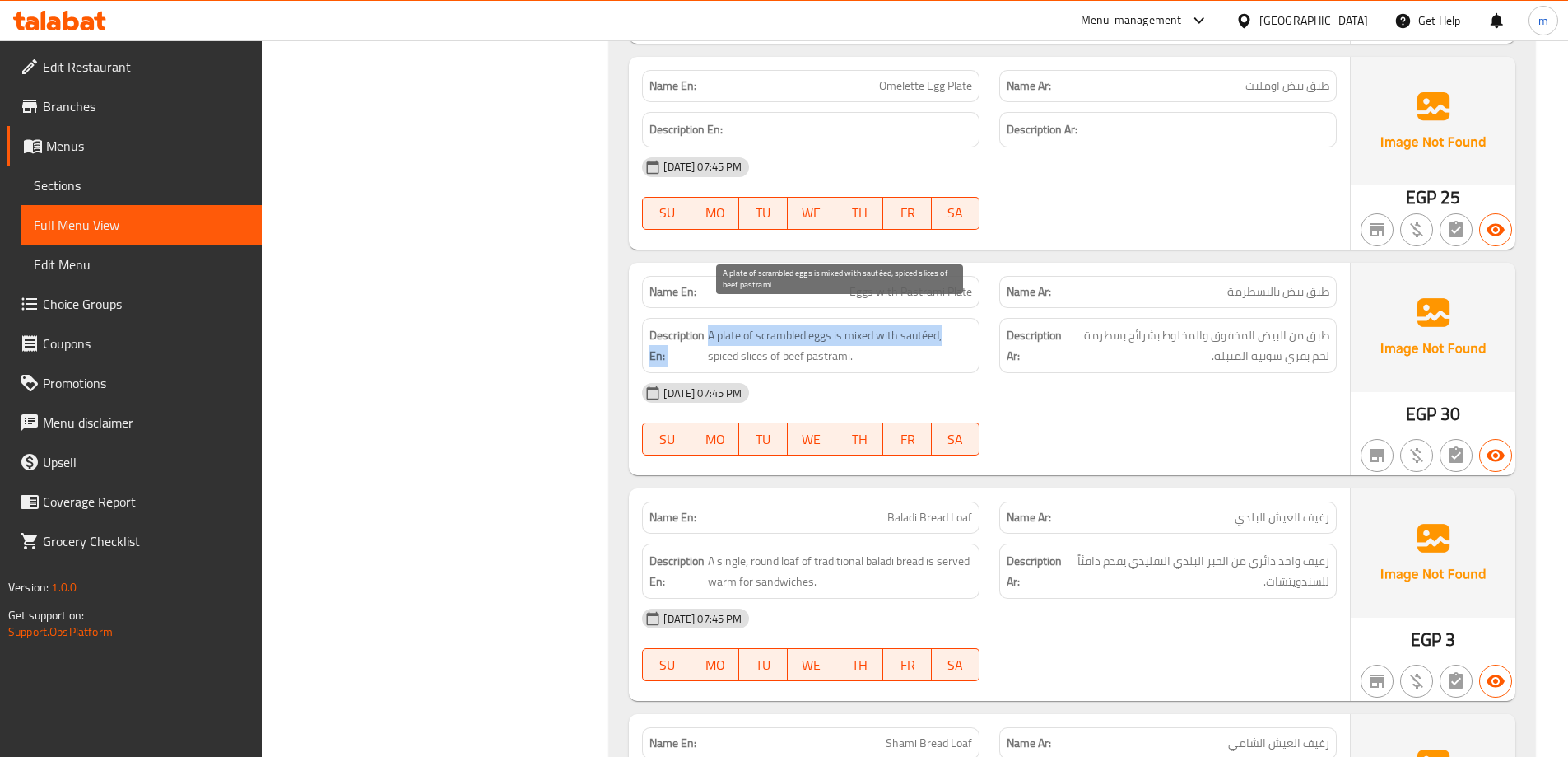
drag, startPoint x: 703, startPoint y: 316, endPoint x: 942, endPoint y: 312, distance: 239.0
click at [942, 325] on h6 "Description En: A plate of scrambled eggs is mixed with sautéed, spiced slices …" at bounding box center [811, 345] width 323 height 41
drag, startPoint x: 840, startPoint y: 336, endPoint x: 918, endPoint y: 318, distance: 80.0
click at [918, 325] on span "A plate of scrambled eggs is mixed with sautéed, spiced slices of beef pastrami." at bounding box center [840, 345] width 264 height 41
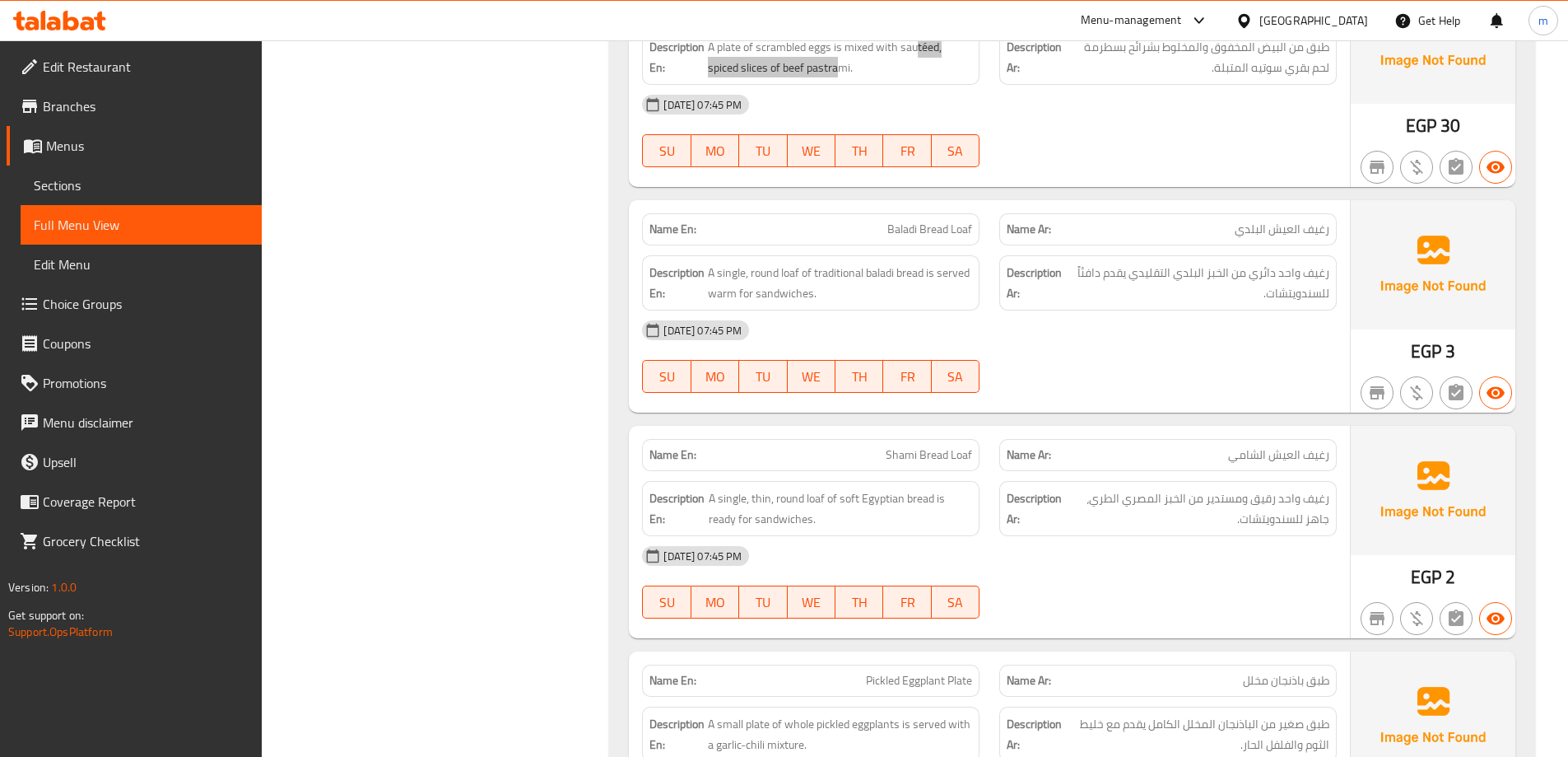
scroll to position [1663, 0]
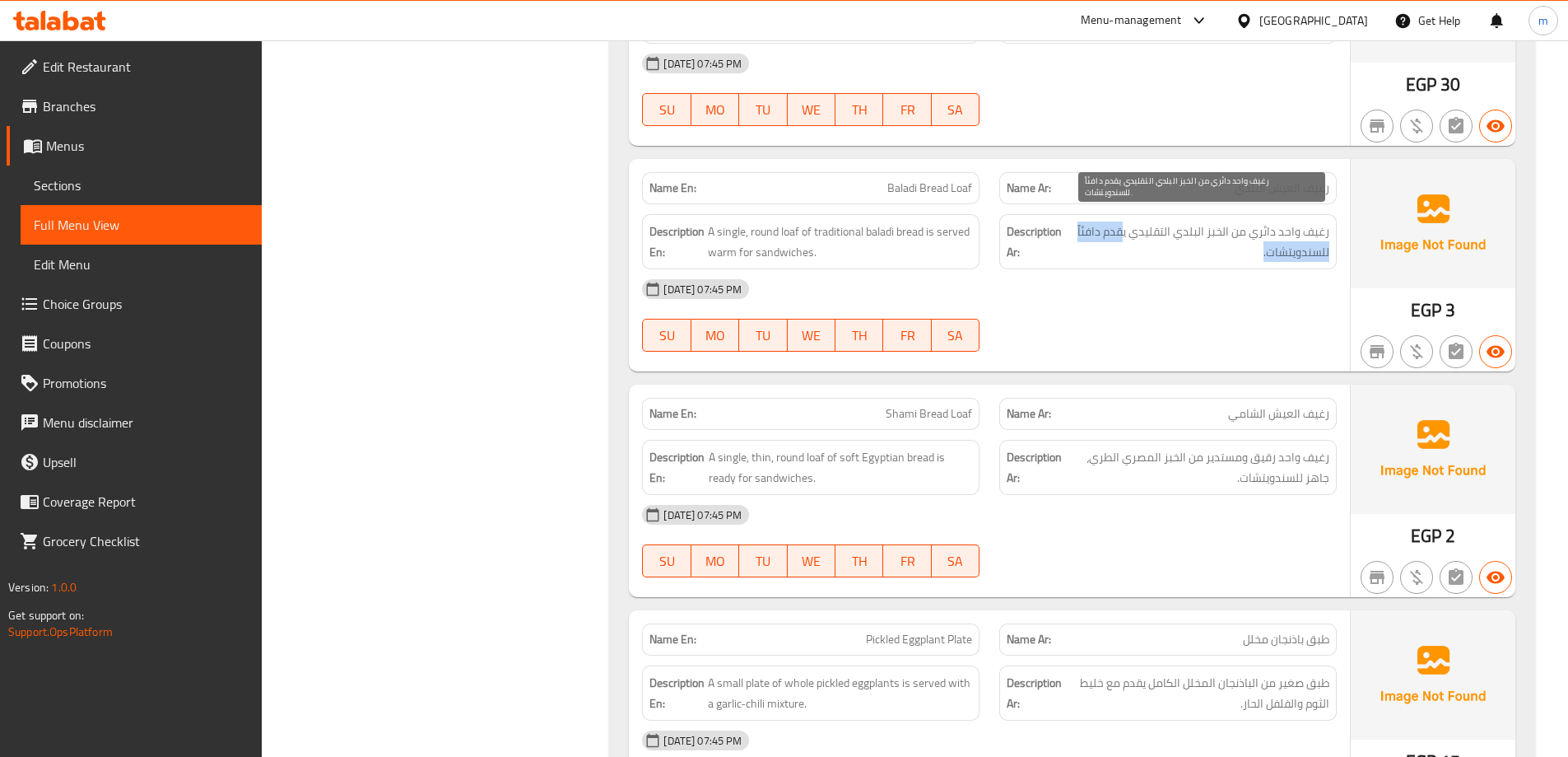
drag, startPoint x: 1123, startPoint y: 211, endPoint x: 1117, endPoint y: 232, distance: 21.8
click at [1117, 232] on span "رغيف واحد دائري من الخبز البلدي التقليدي يقدم دافئاً للسندويتشات." at bounding box center [1199, 242] width 261 height 41
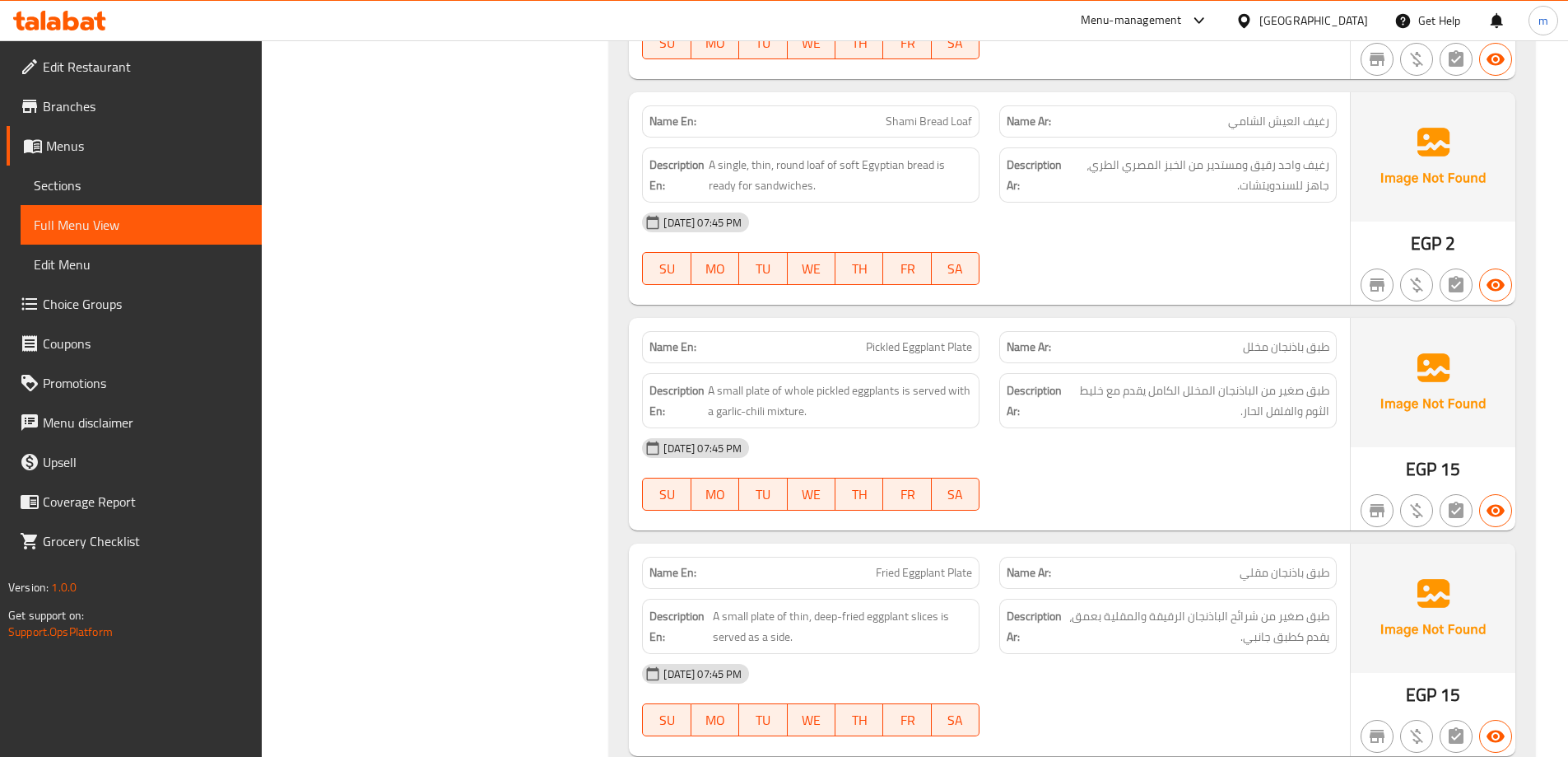
scroll to position [1992, 0]
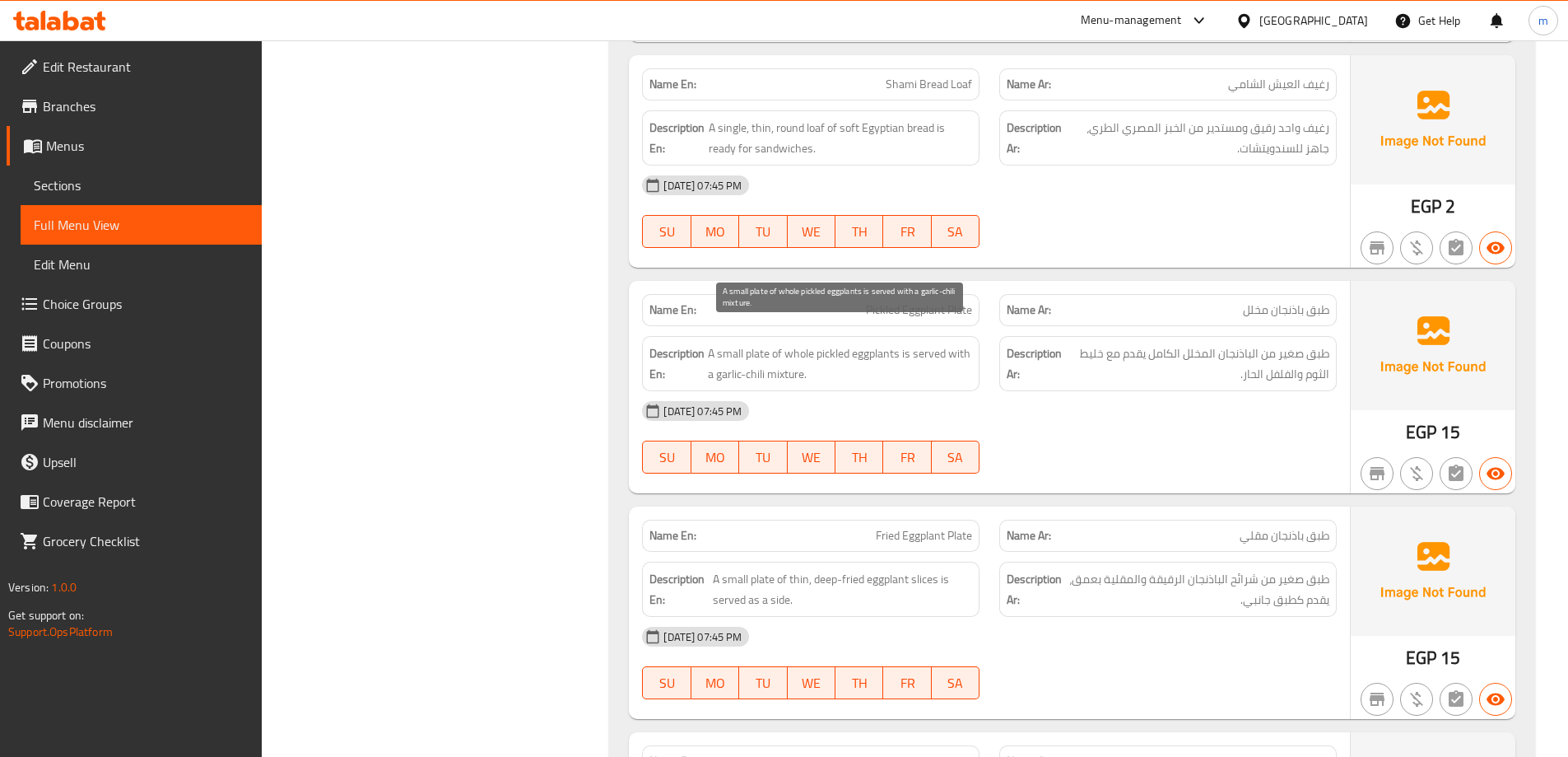
click at [712, 344] on span "A small plate of whole pickled eggplants is served with a garlic-chili mixture." at bounding box center [840, 364] width 264 height 41
drag, startPoint x: 712, startPoint y: 336, endPoint x: 882, endPoint y: 340, distance: 170.0
click at [882, 344] on span "A small plate of whole pickled eggplants is served with a garlic-chili mixture." at bounding box center [840, 364] width 264 height 41
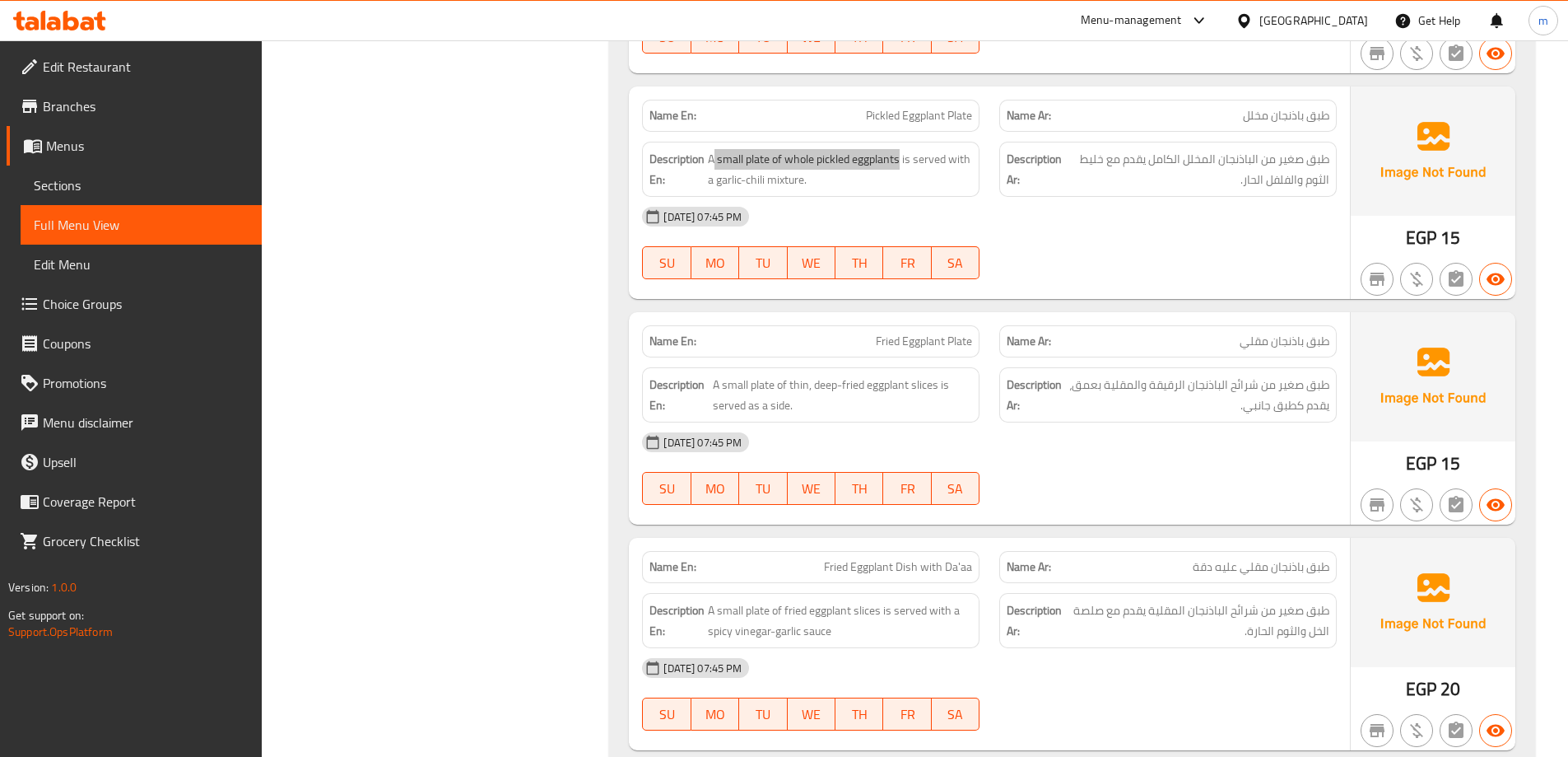
scroll to position [2226, 0]
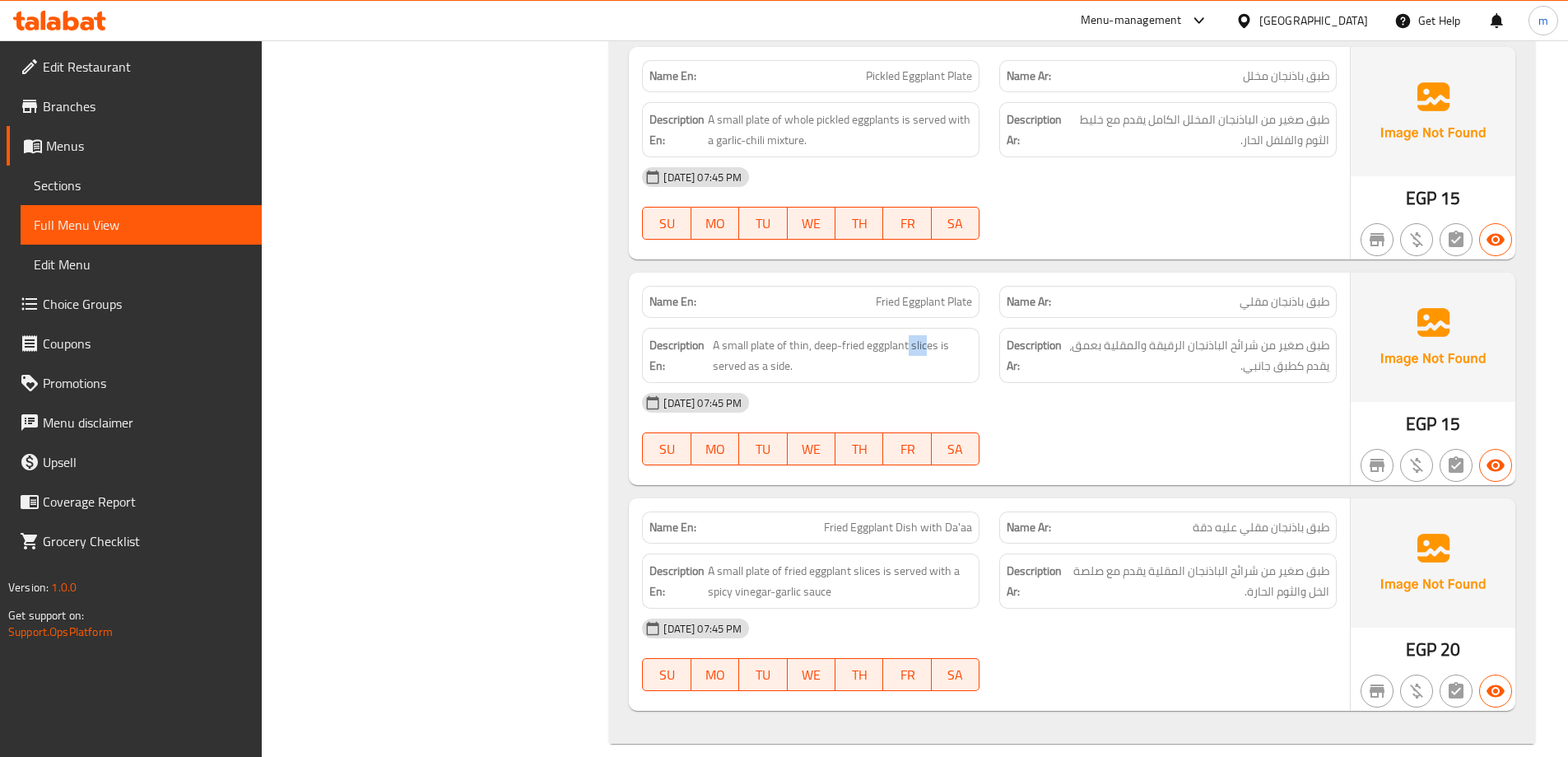
drag, startPoint x: 908, startPoint y: 321, endPoint x: 925, endPoint y: 311, distance: 19.7
click at [925, 328] on div "Description En: A small plate of thin, deep-fried eggplant slices is served as …" at bounding box center [811, 355] width 337 height 55
click at [941, 337] on span "A small plate of thin, deep-fried eggplant slices is served as a side." at bounding box center [843, 355] width 259 height 41
drag, startPoint x: 907, startPoint y: 331, endPoint x: 785, endPoint y: 322, distance: 122.3
click at [785, 335] on span "A small plate of thin, deep-fried eggplant slices is served as a side." at bounding box center [843, 355] width 259 height 41
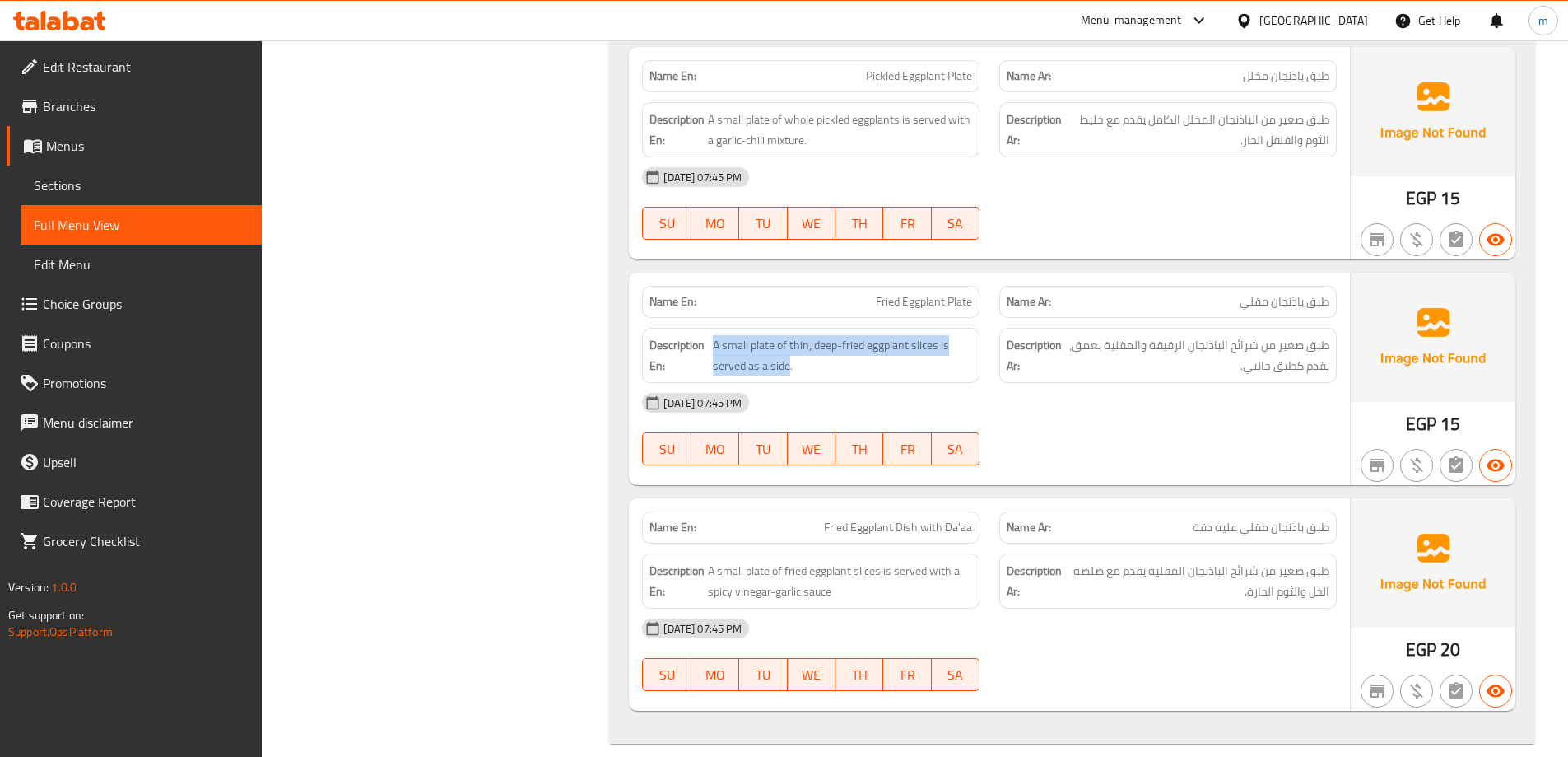
drag, startPoint x: 705, startPoint y: 347, endPoint x: 787, endPoint y: 337, distance: 82.6
click at [787, 337] on h6 "Description En: A small plate of thin, deep-fried eggplant slices is served as …" at bounding box center [811, 355] width 323 height 41
click at [1137, 640] on div "[DATE] 07:45 PM SU MO TU WE TH FR SA" at bounding box center [989, 655] width 715 height 92
drag, startPoint x: 918, startPoint y: 508, endPoint x: 980, endPoint y: 508, distance: 62.0
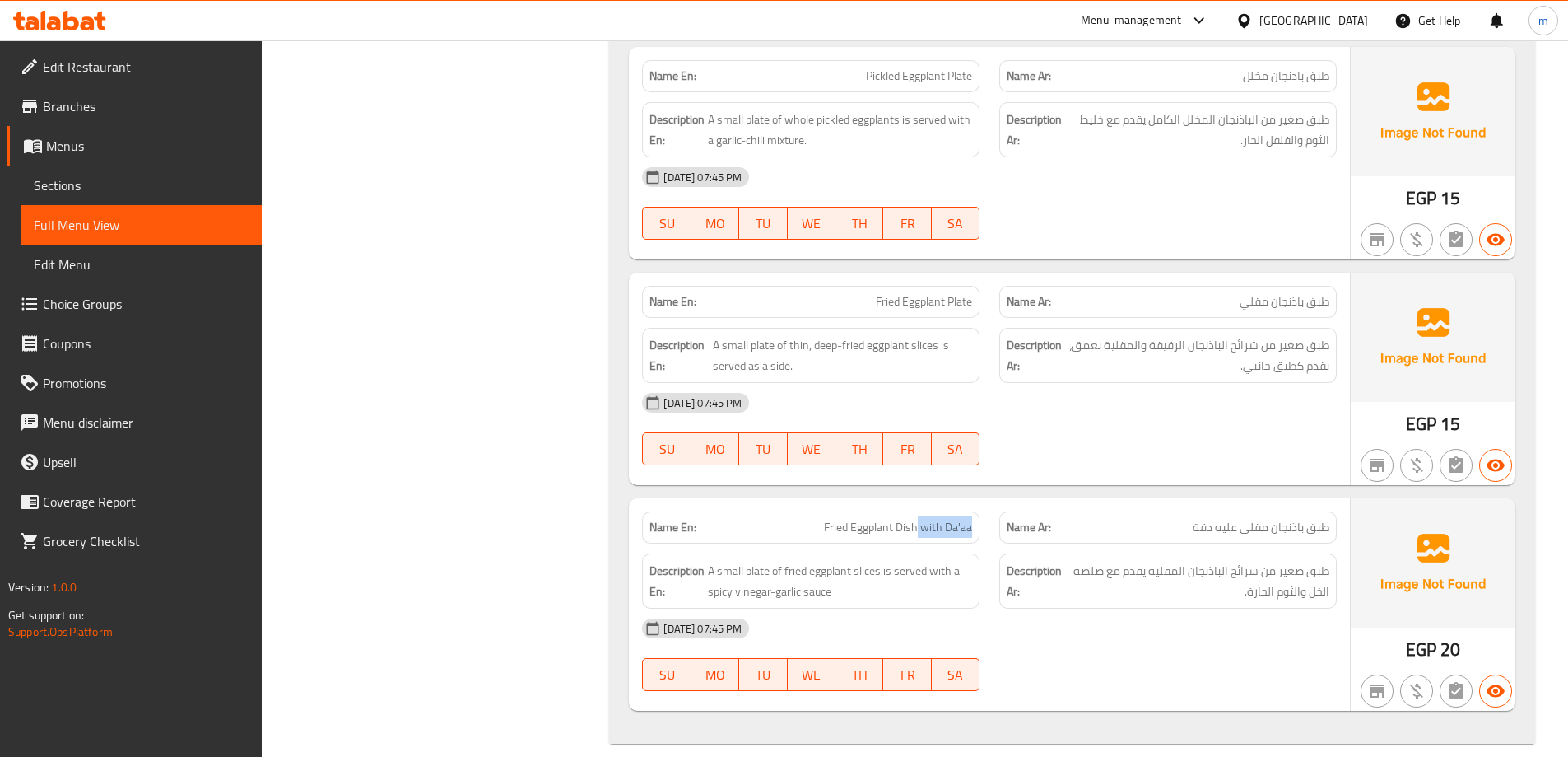
click at [980, 508] on div "Name En: Fried Eggplant Dish with Da'aa" at bounding box center [811, 527] width 357 height 52
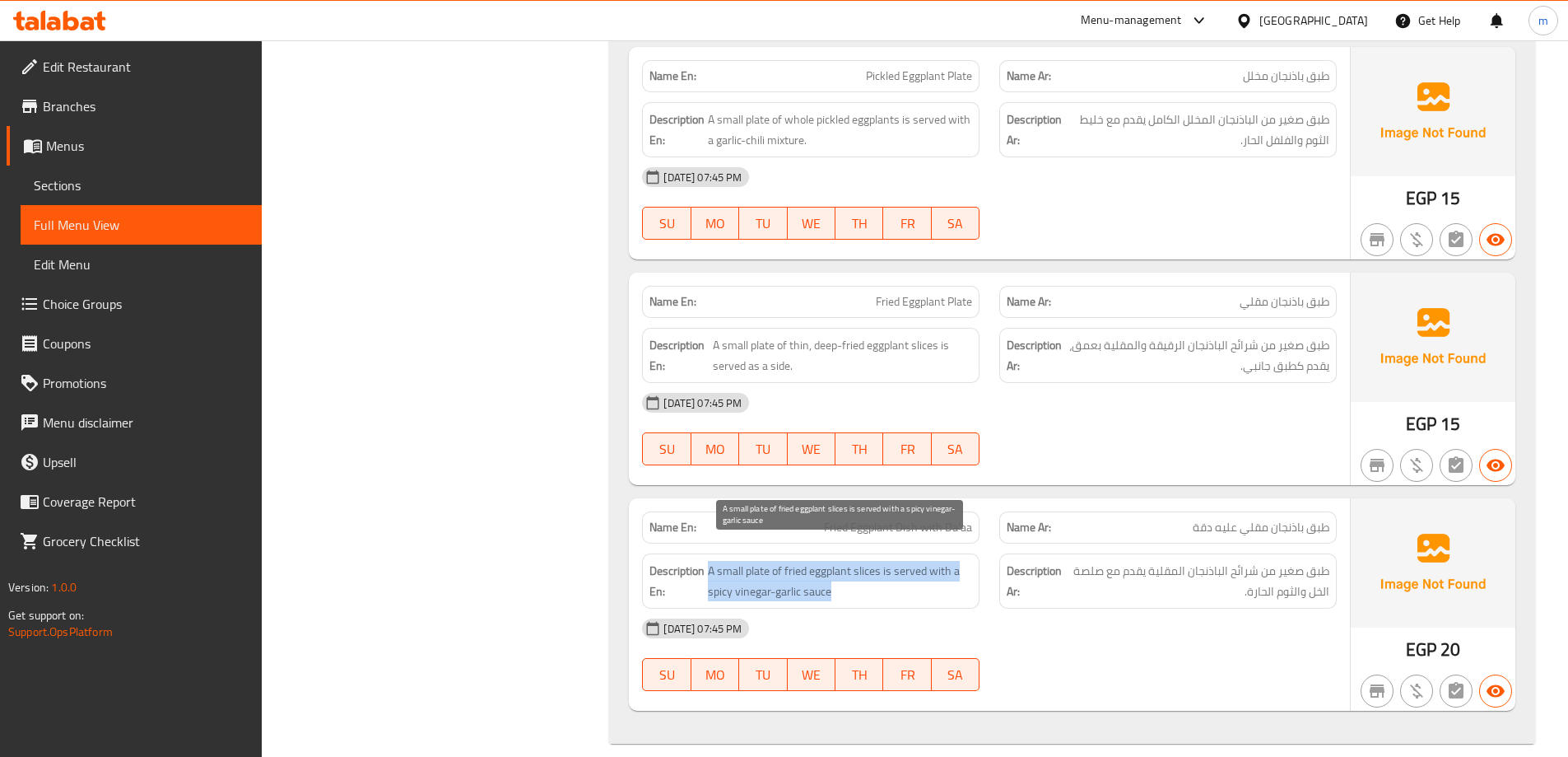
drag, startPoint x: 709, startPoint y: 558, endPoint x: 885, endPoint y: 578, distance: 177.1
click at [885, 578] on span "A small plate of fried eggplant slices is served with a spicy vinegar-garlic sa…" at bounding box center [840, 581] width 264 height 41
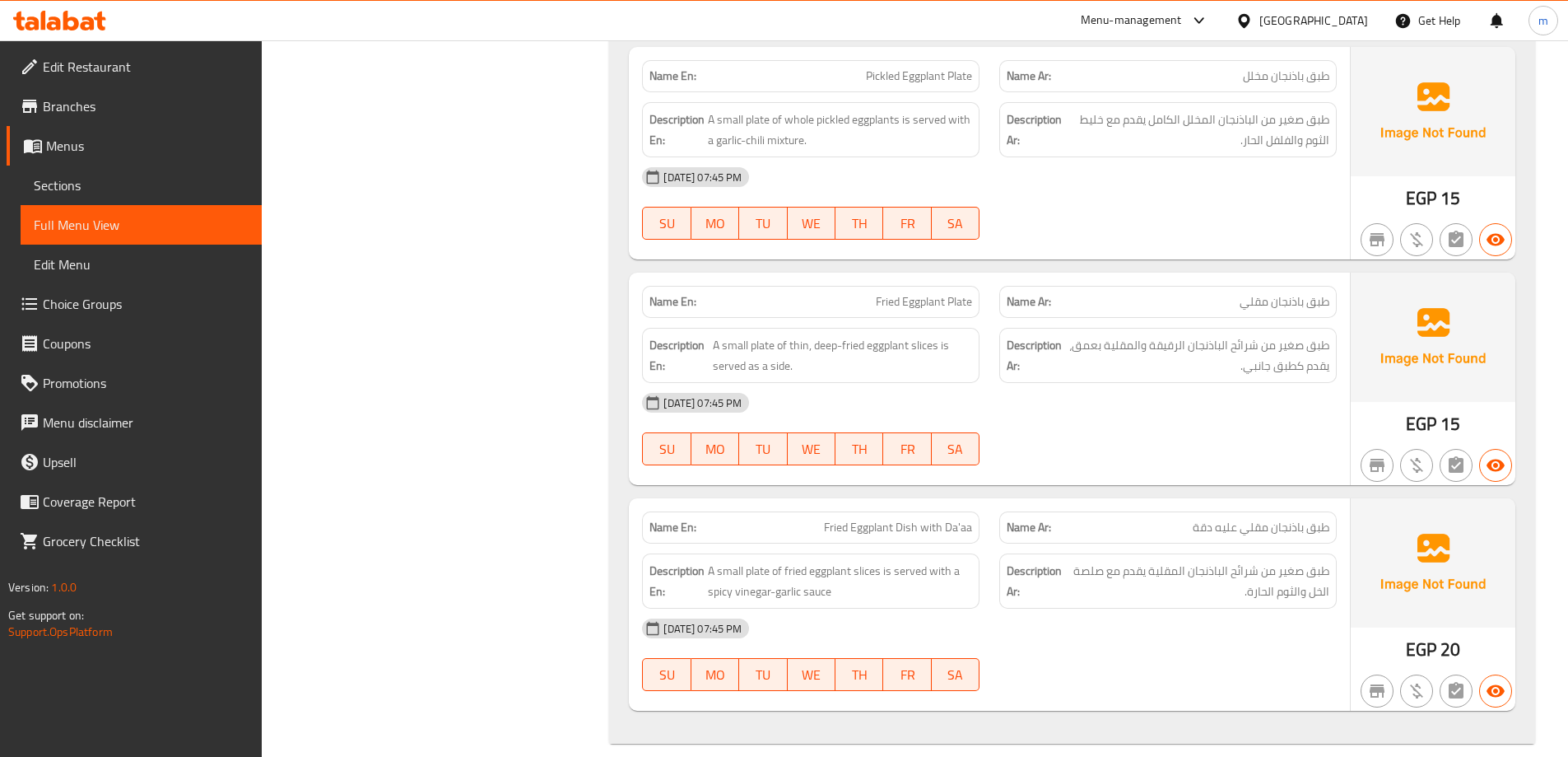
click at [898, 609] on div "[DATE] 07:45 PM" at bounding box center [989, 629] width 715 height 40
drag, startPoint x: 835, startPoint y: 575, endPoint x: 705, endPoint y: 580, distance: 130.1
click at [705, 580] on h6 "Description En: A small plate of fried eggplant slices is served with a spicy v…" at bounding box center [811, 581] width 323 height 41
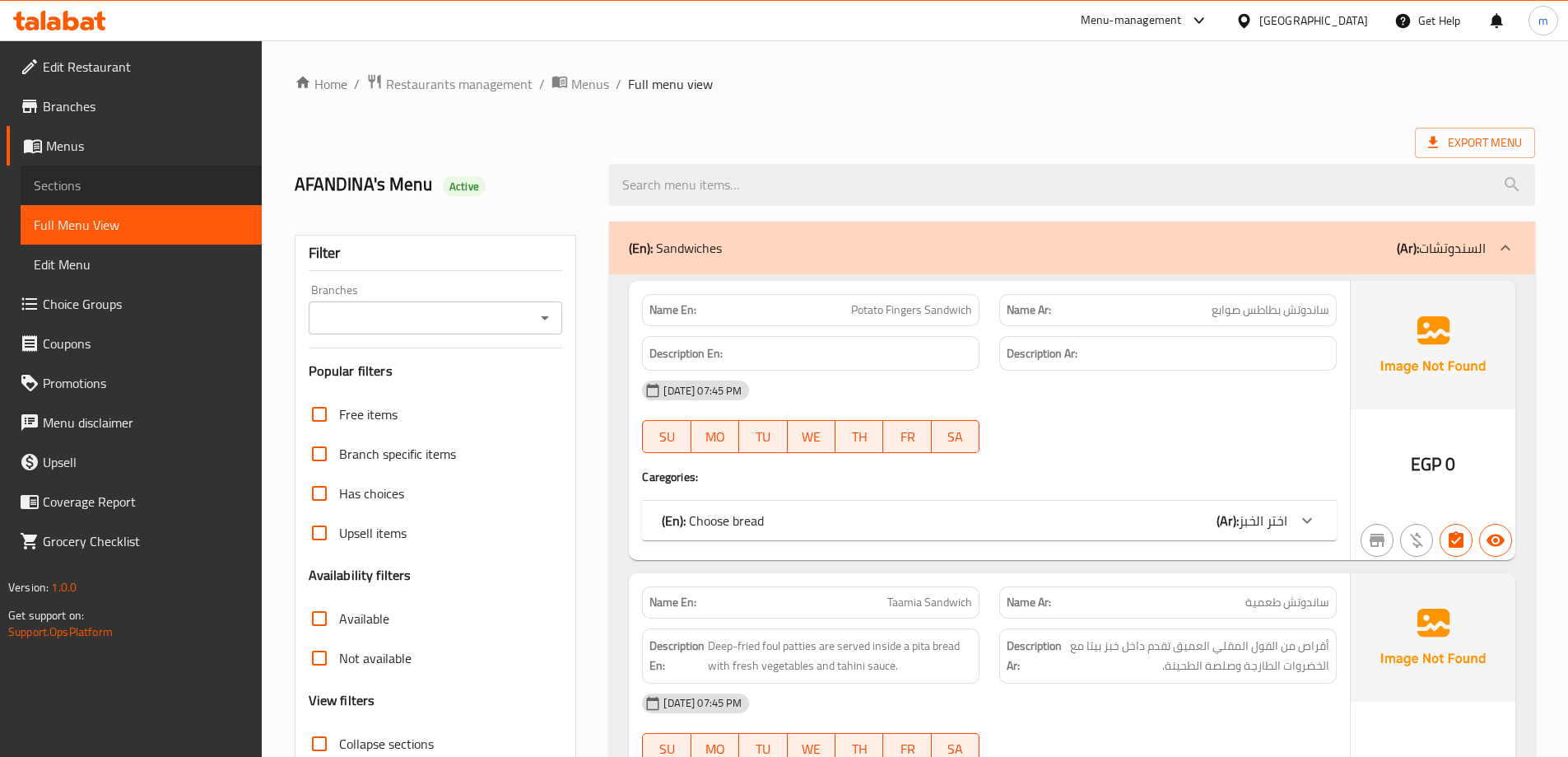
click at [138, 188] on span "Sections" at bounding box center [141, 185] width 215 height 20
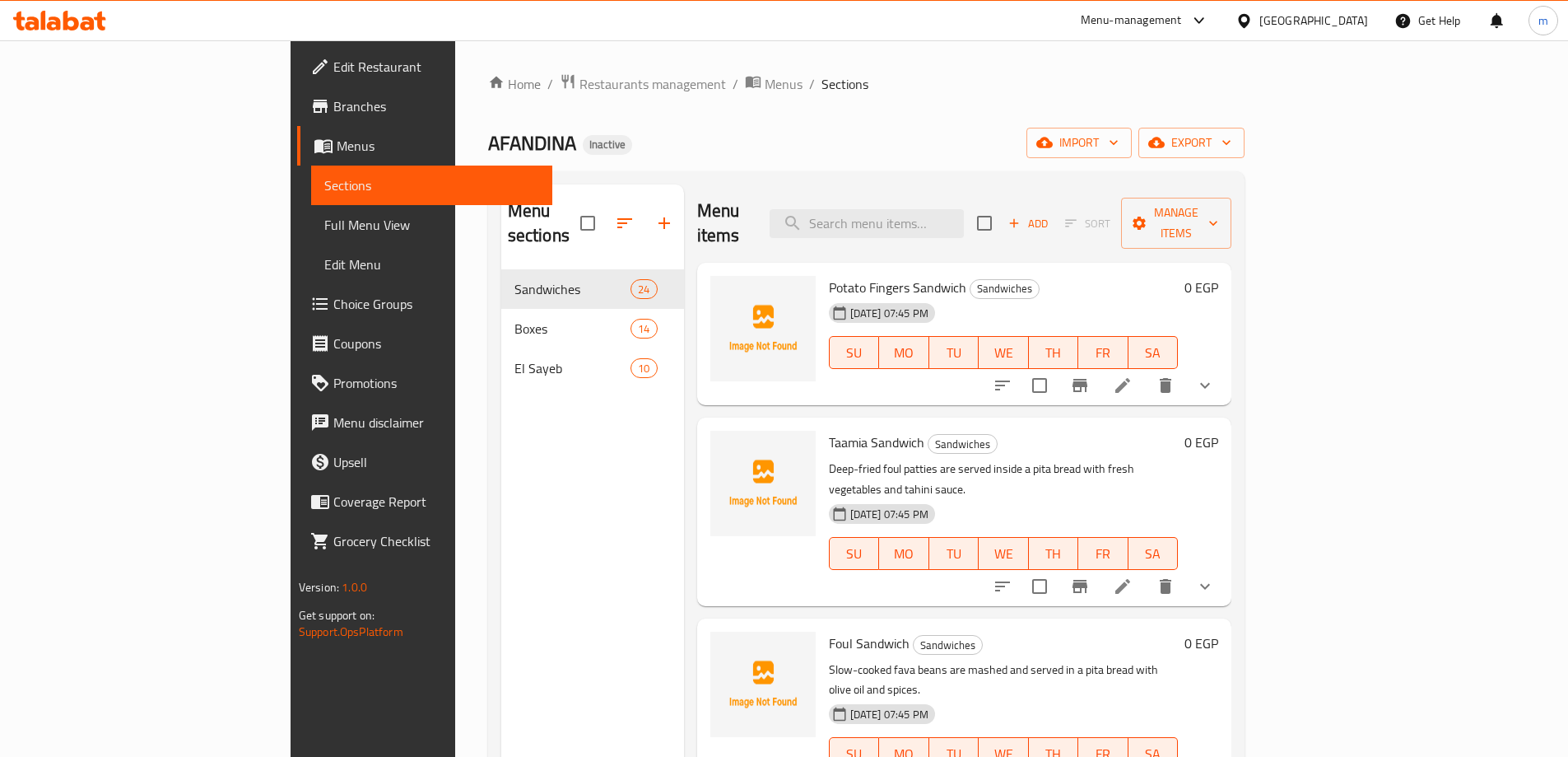
click at [713, 112] on div "Home / Restaurants management / Menus / Sections AFANDINA Inactive import expor…" at bounding box center [866, 514] width 757 height 881
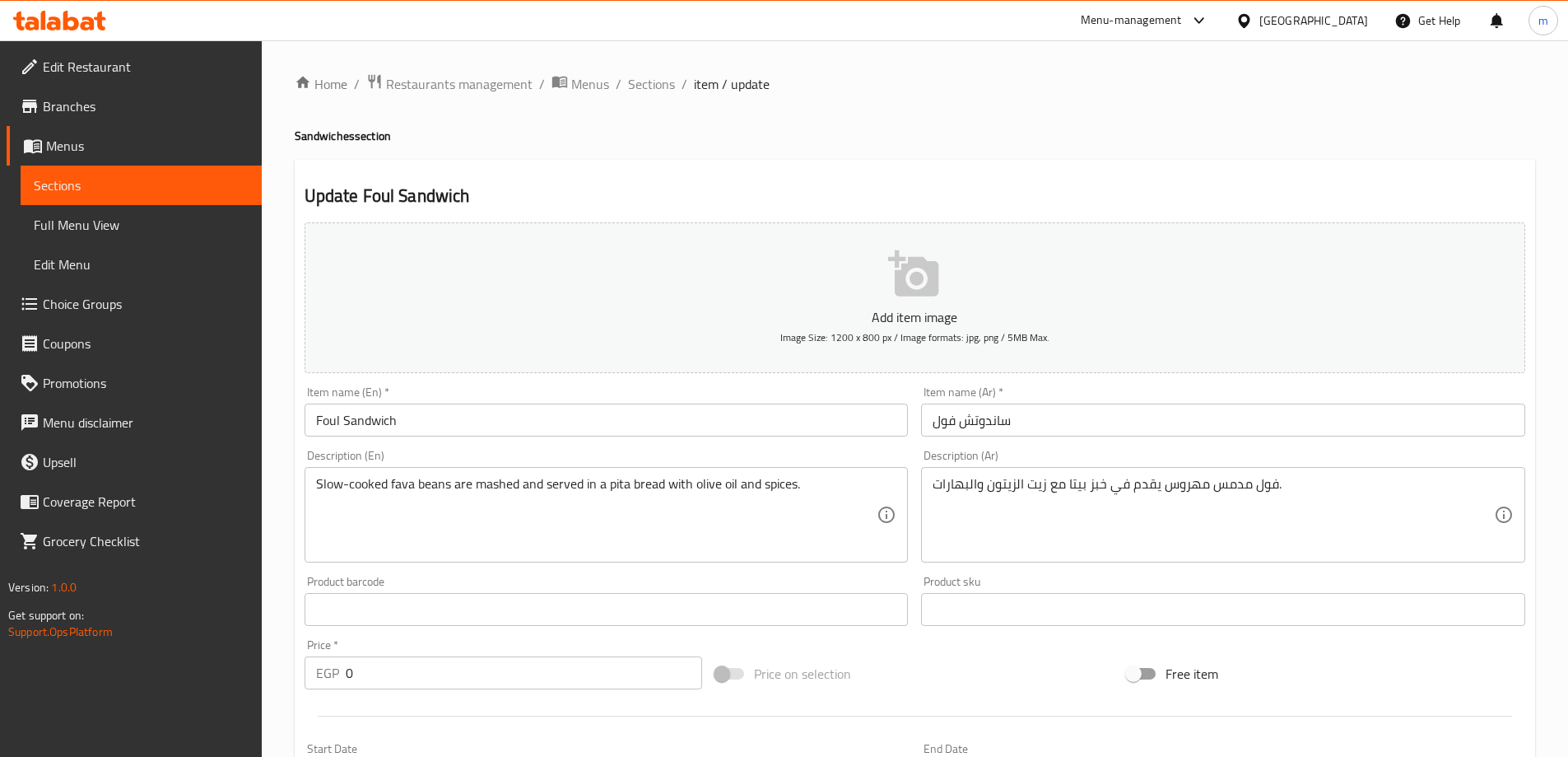
click at [1041, 555] on div "فول مدمس مهروس يقدم في خبز بيتا مع زيت الزيتون والبهارات. Description (Ar)" at bounding box center [1223, 514] width 604 height 96
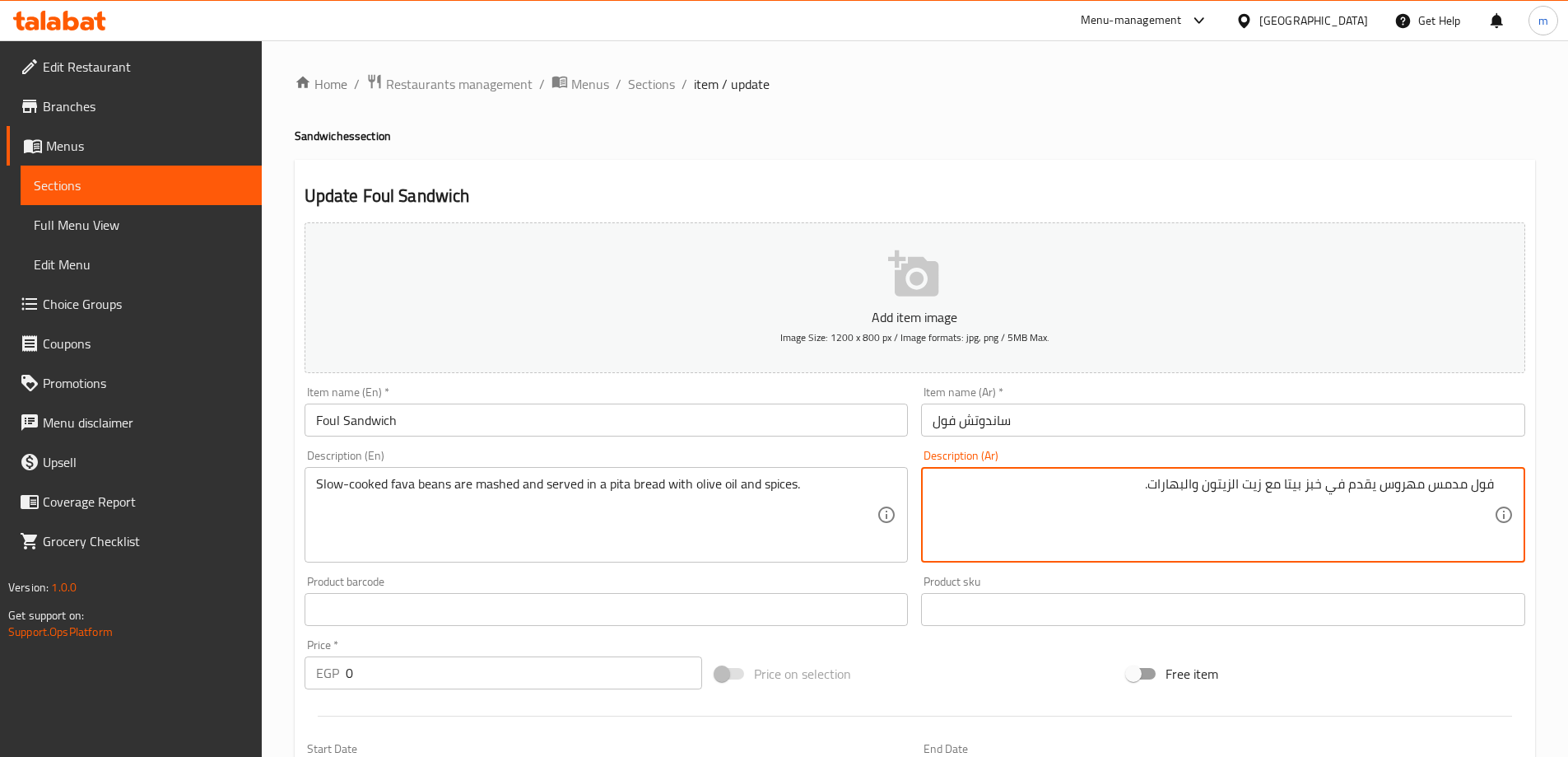
click at [1052, 431] on input "ساندوتش فول" at bounding box center [1223, 420] width 604 height 33
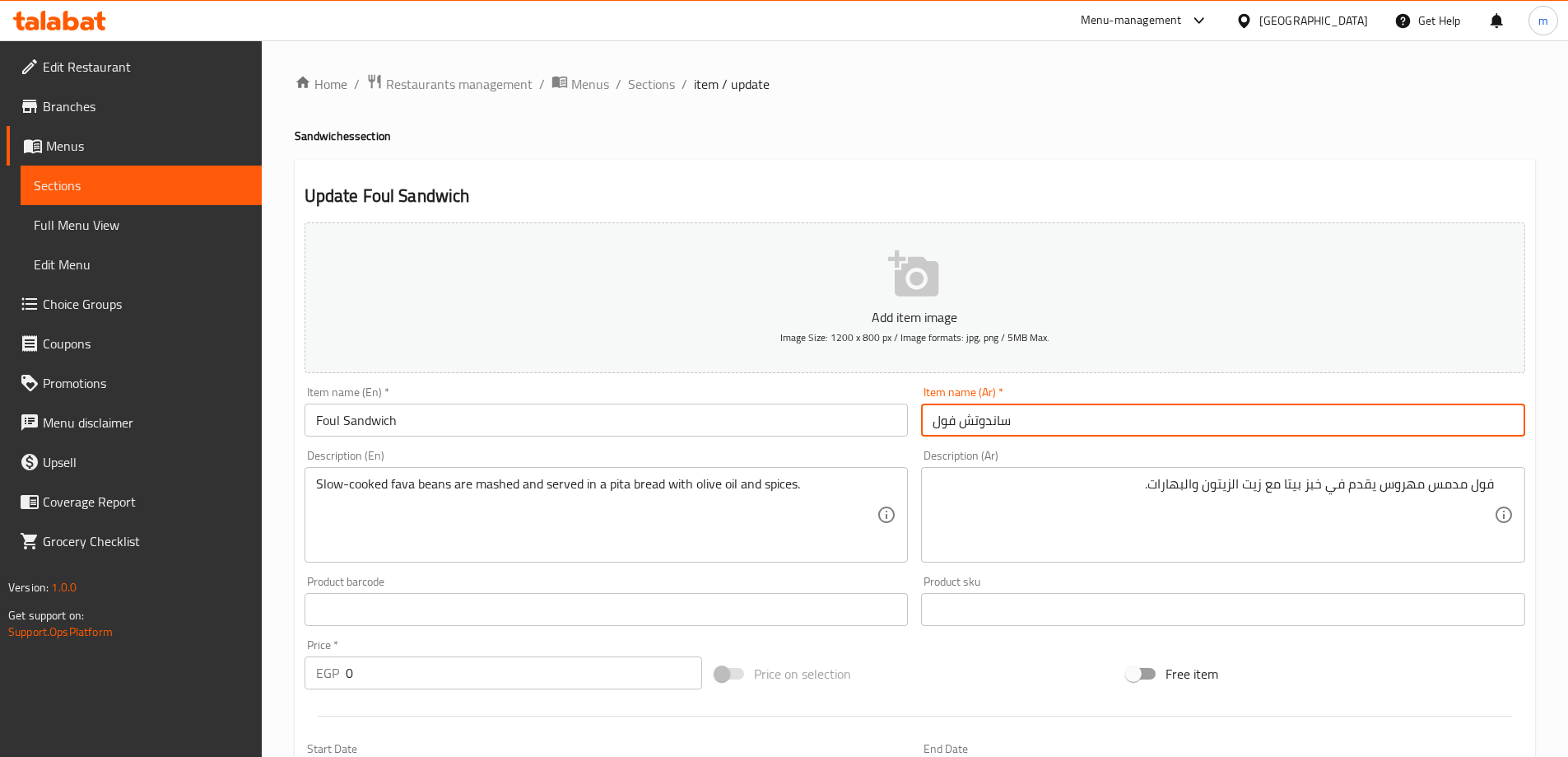
click at [1055, 425] on input "ساندوتش فول" at bounding box center [1223, 420] width 604 height 33
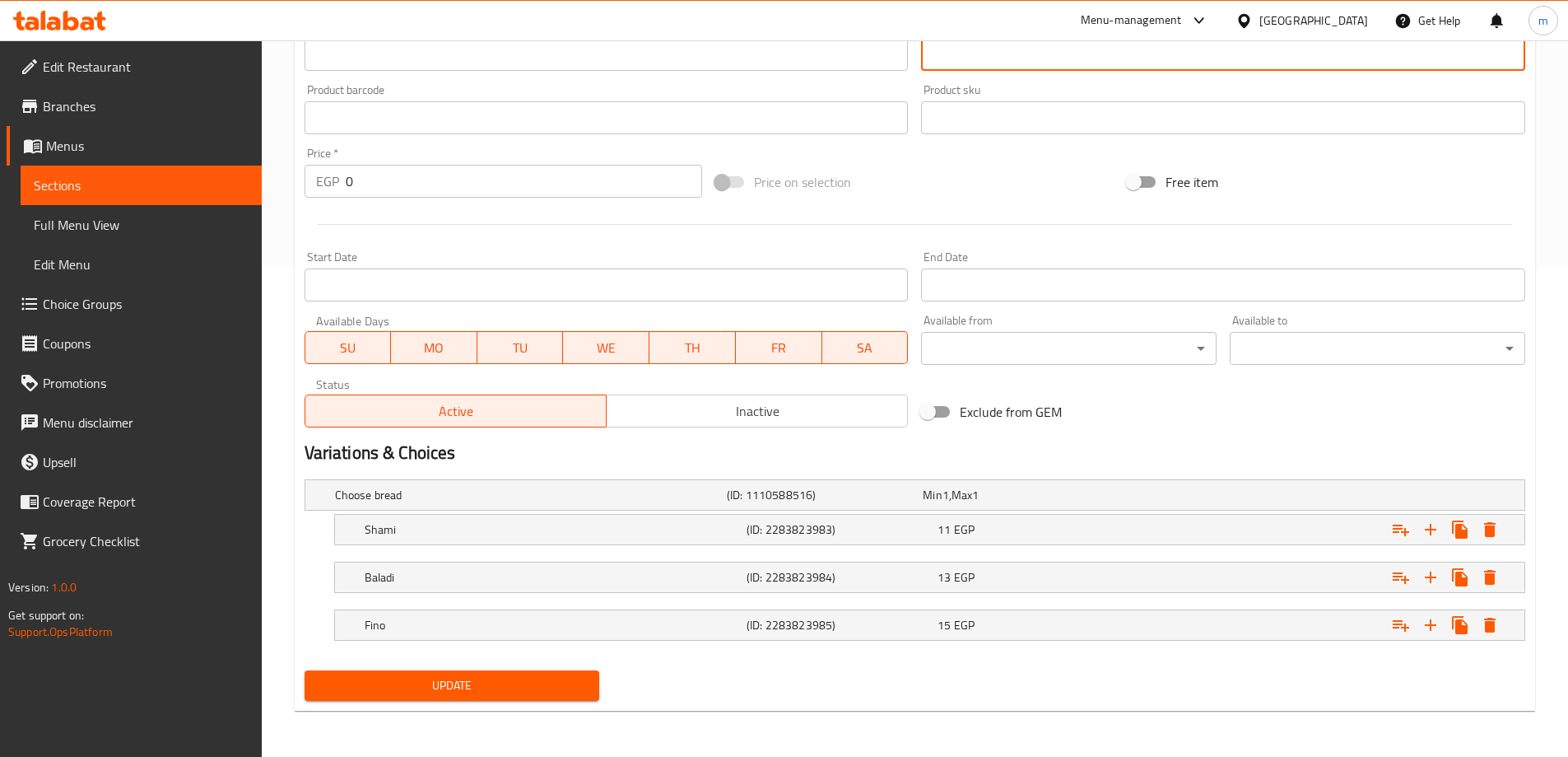
type textarea "فول مدمس مهروس مطهو ببطئ يقدم في خبز بيتا مع زيت الزيتون والبهارات."
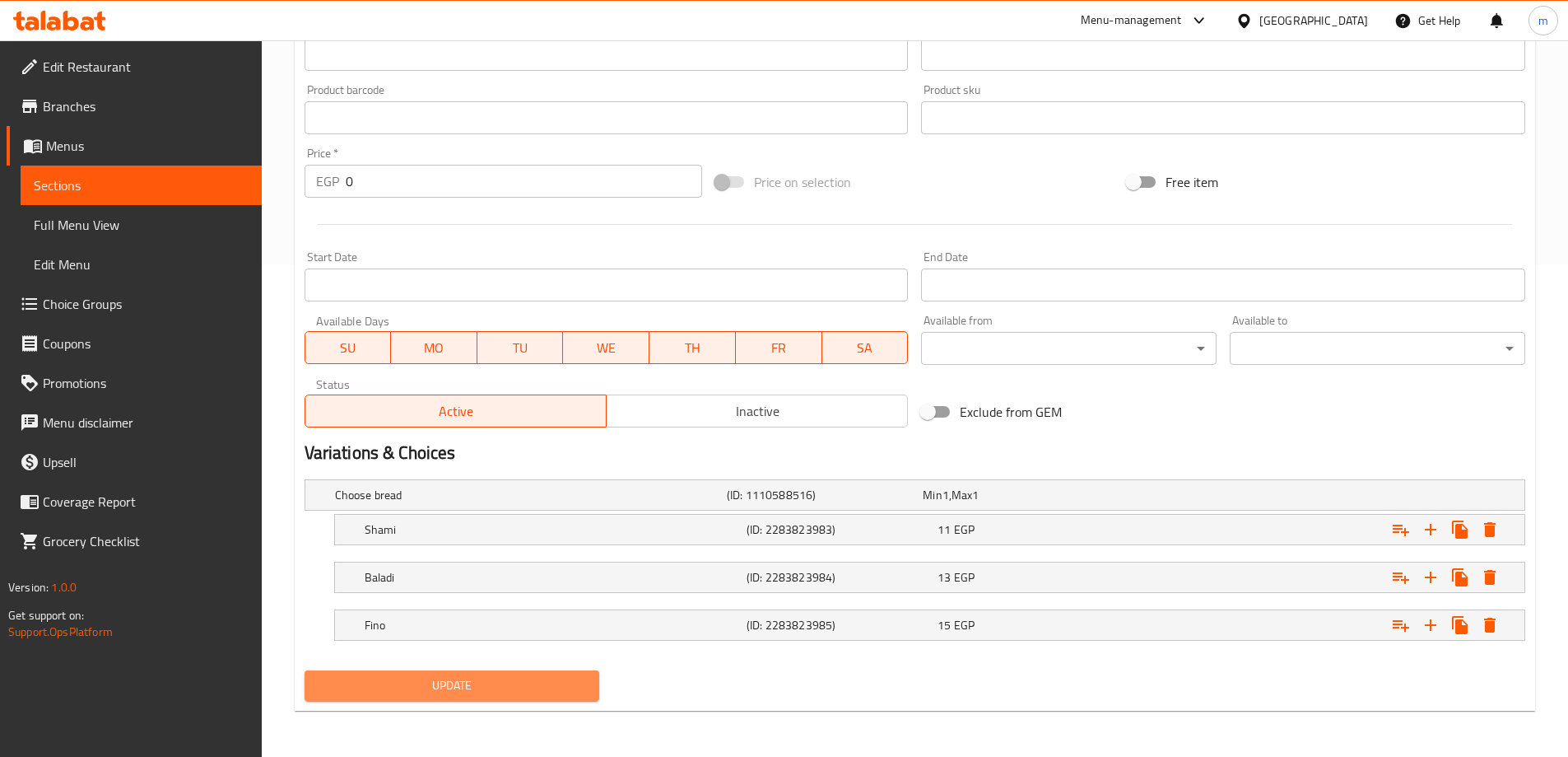
click at [505, 693] on span "Update" at bounding box center [453, 686] width 269 height 21
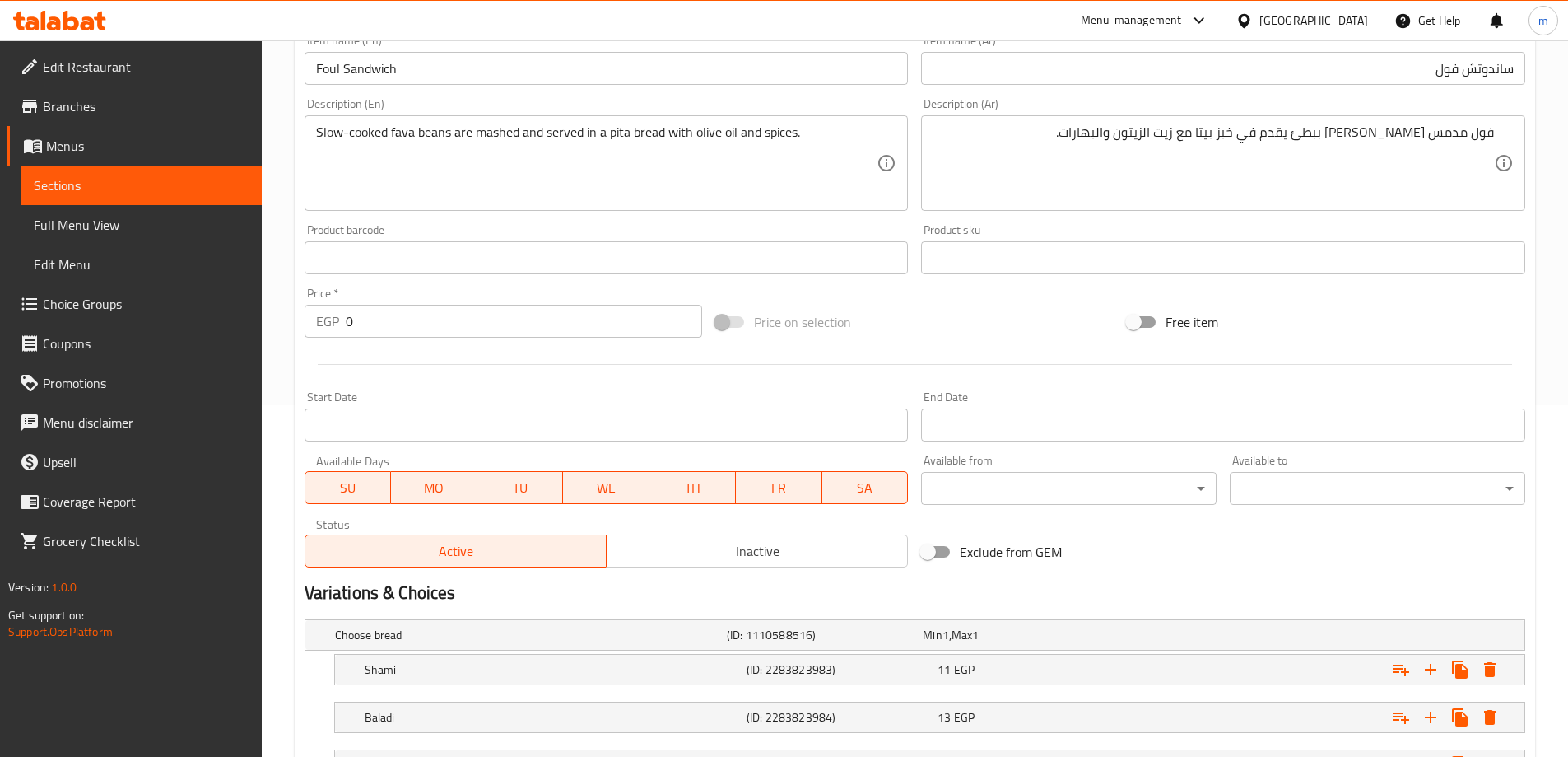
scroll to position [492, 0]
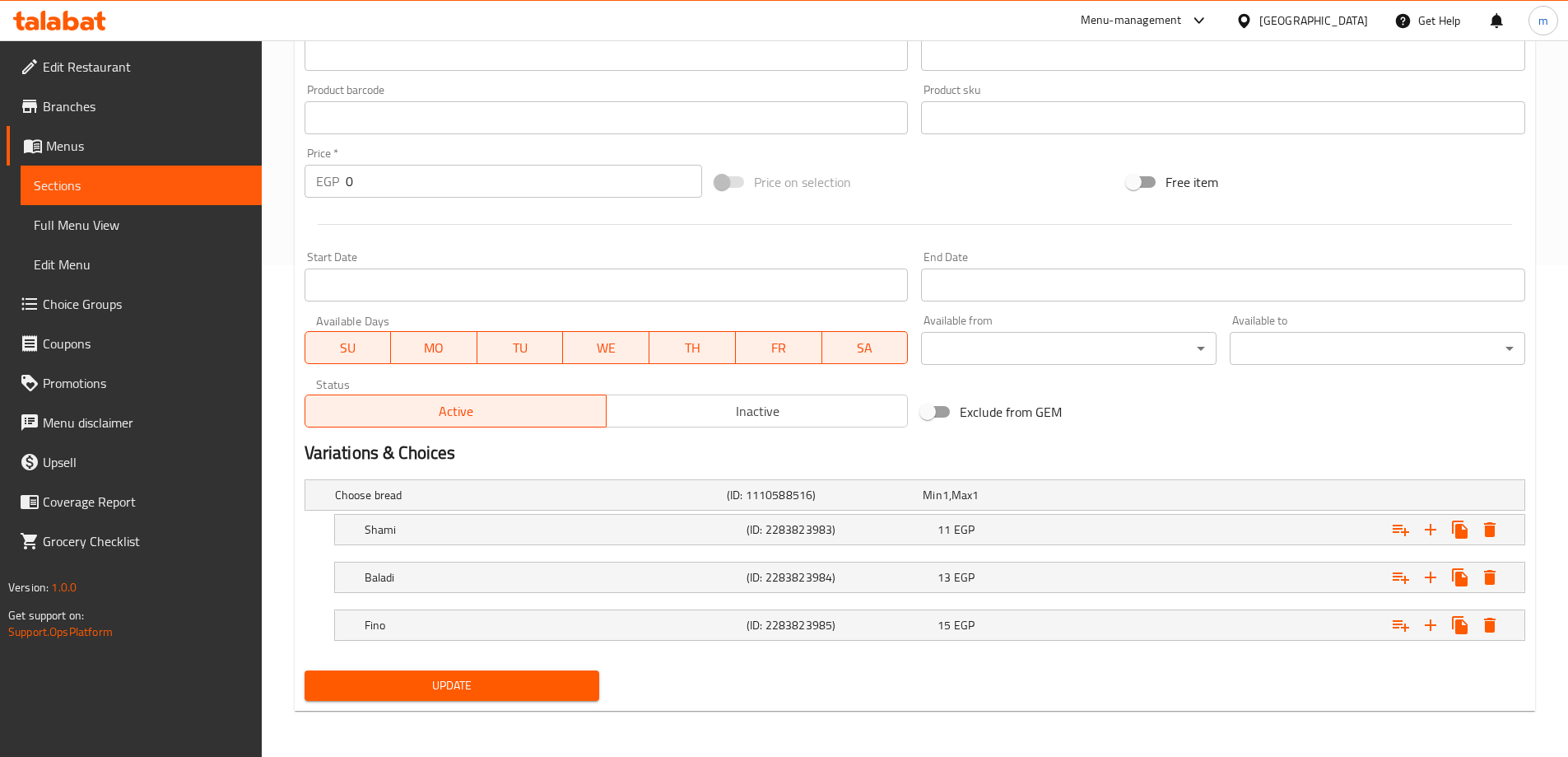
click at [434, 687] on span "Update" at bounding box center [453, 686] width 269 height 21
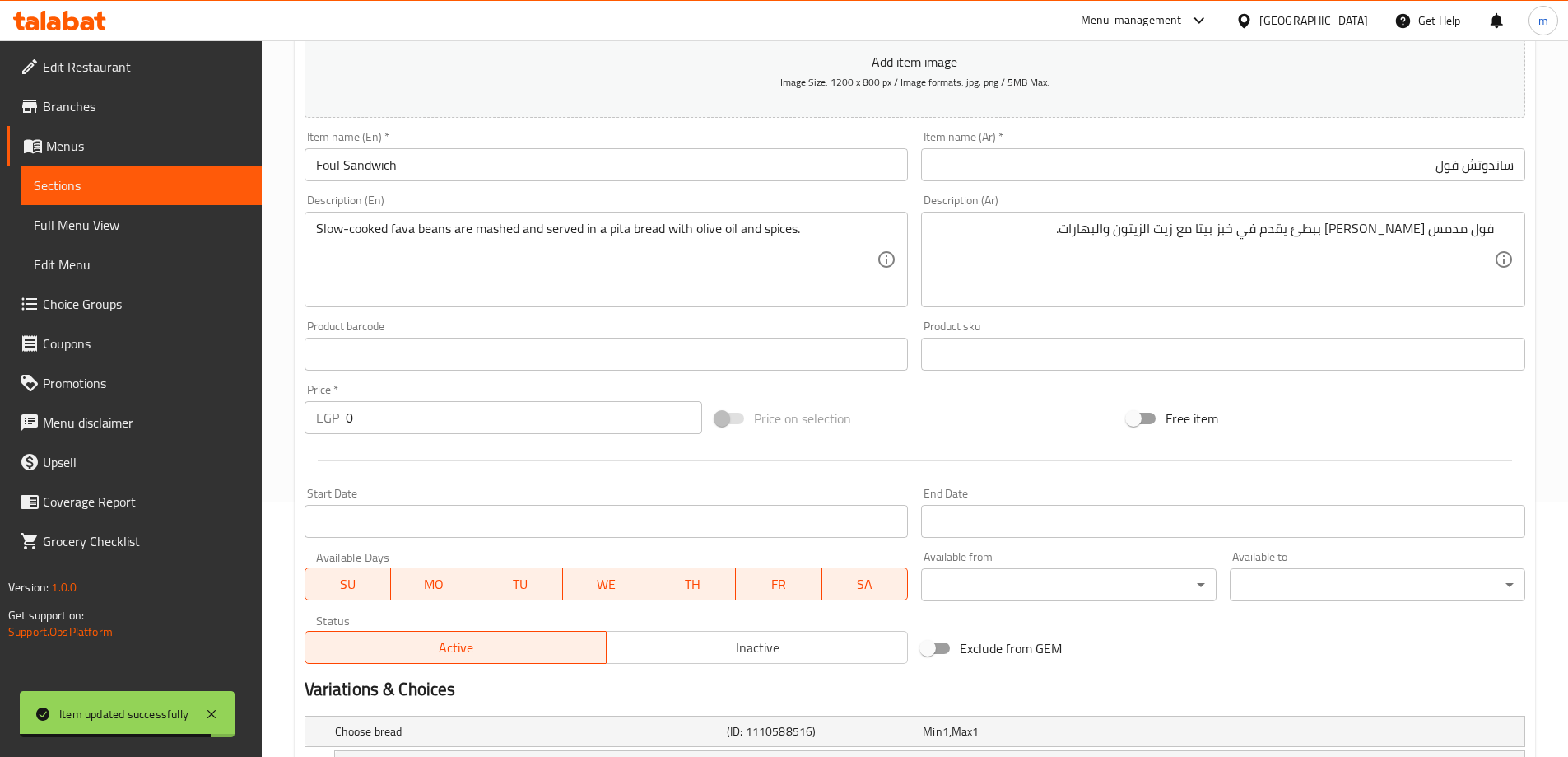
scroll to position [0, 0]
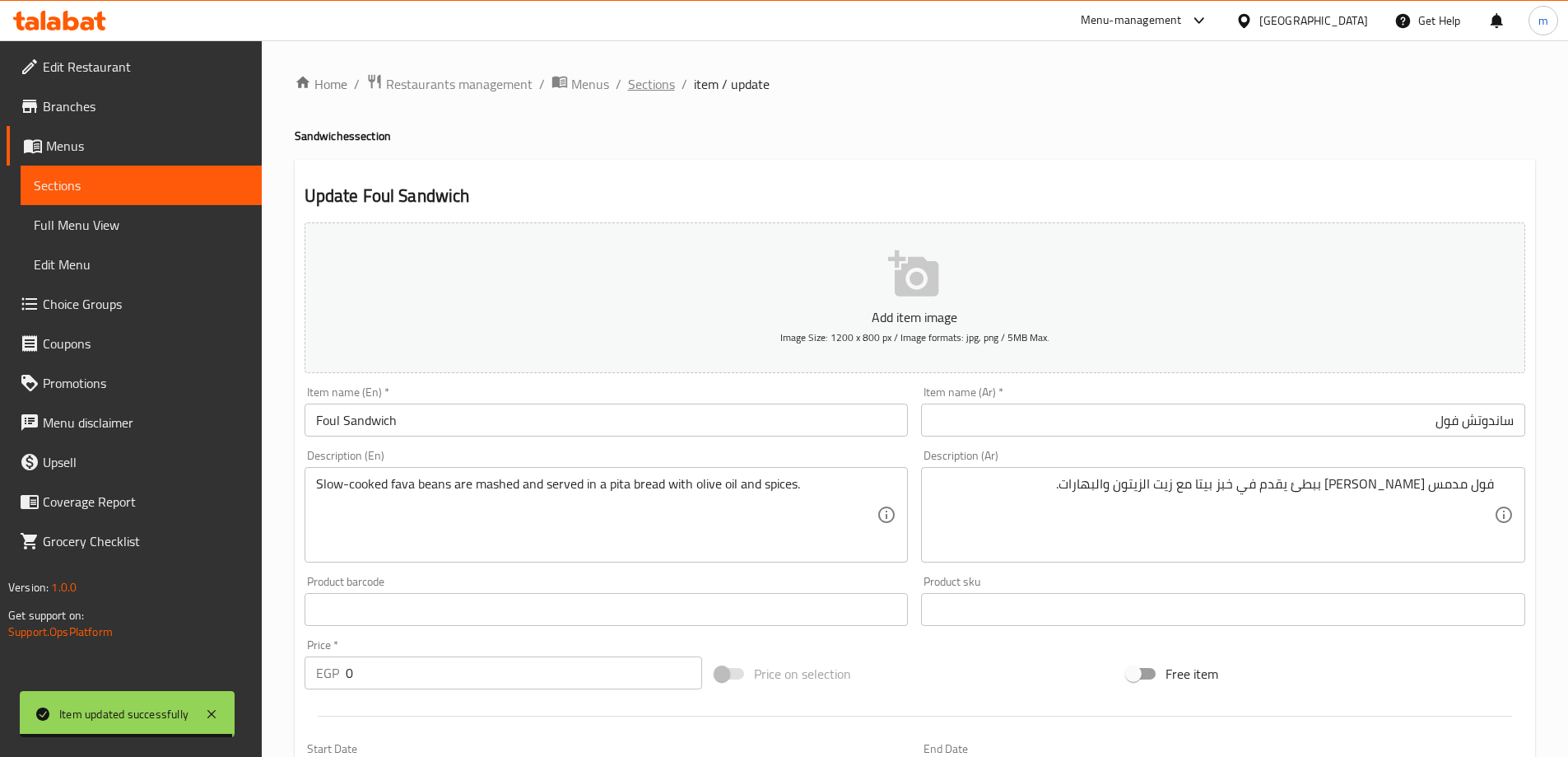
click at [650, 83] on span "Sections" at bounding box center [651, 83] width 47 height 20
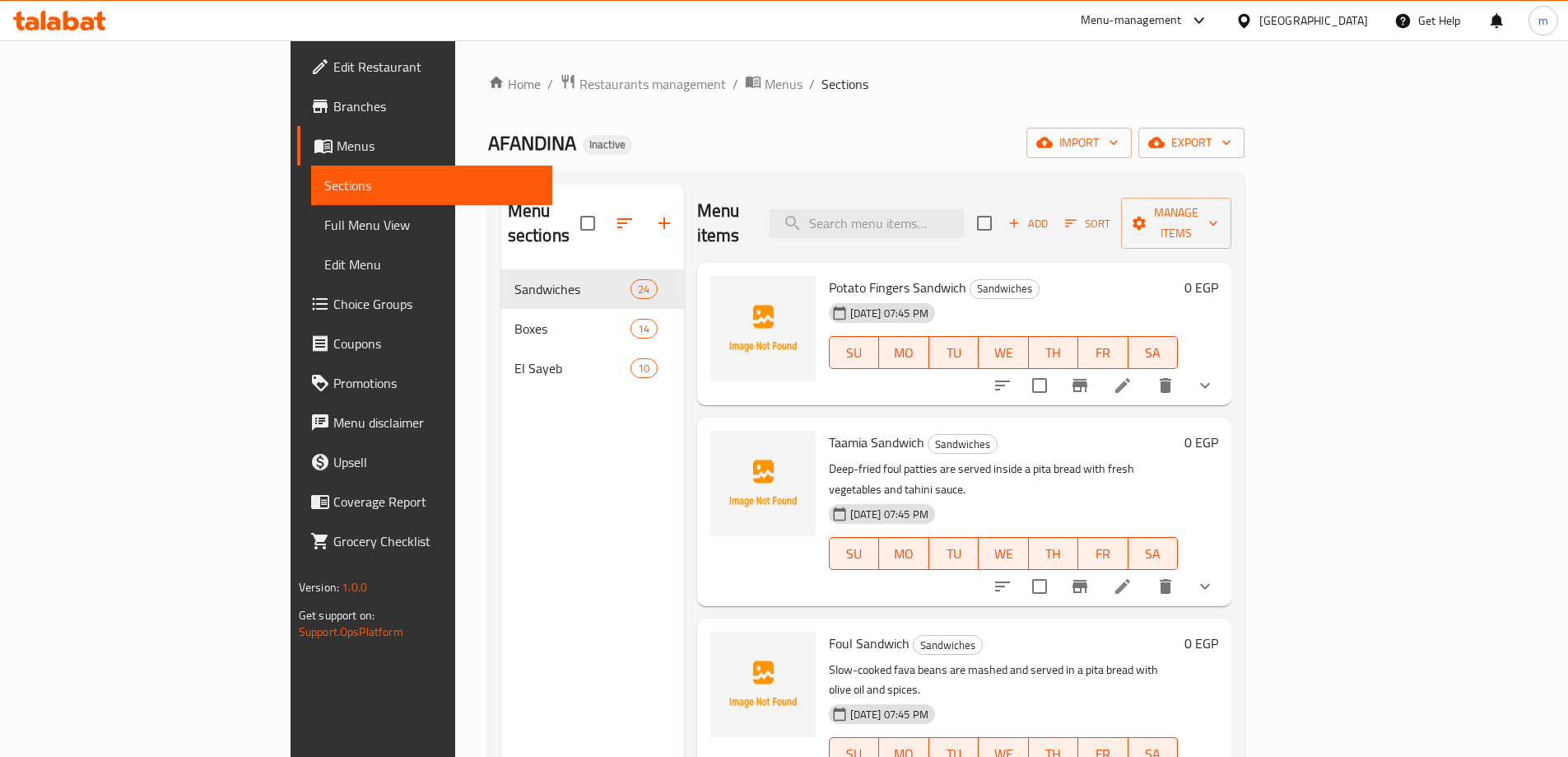
scroll to position [230, 0]
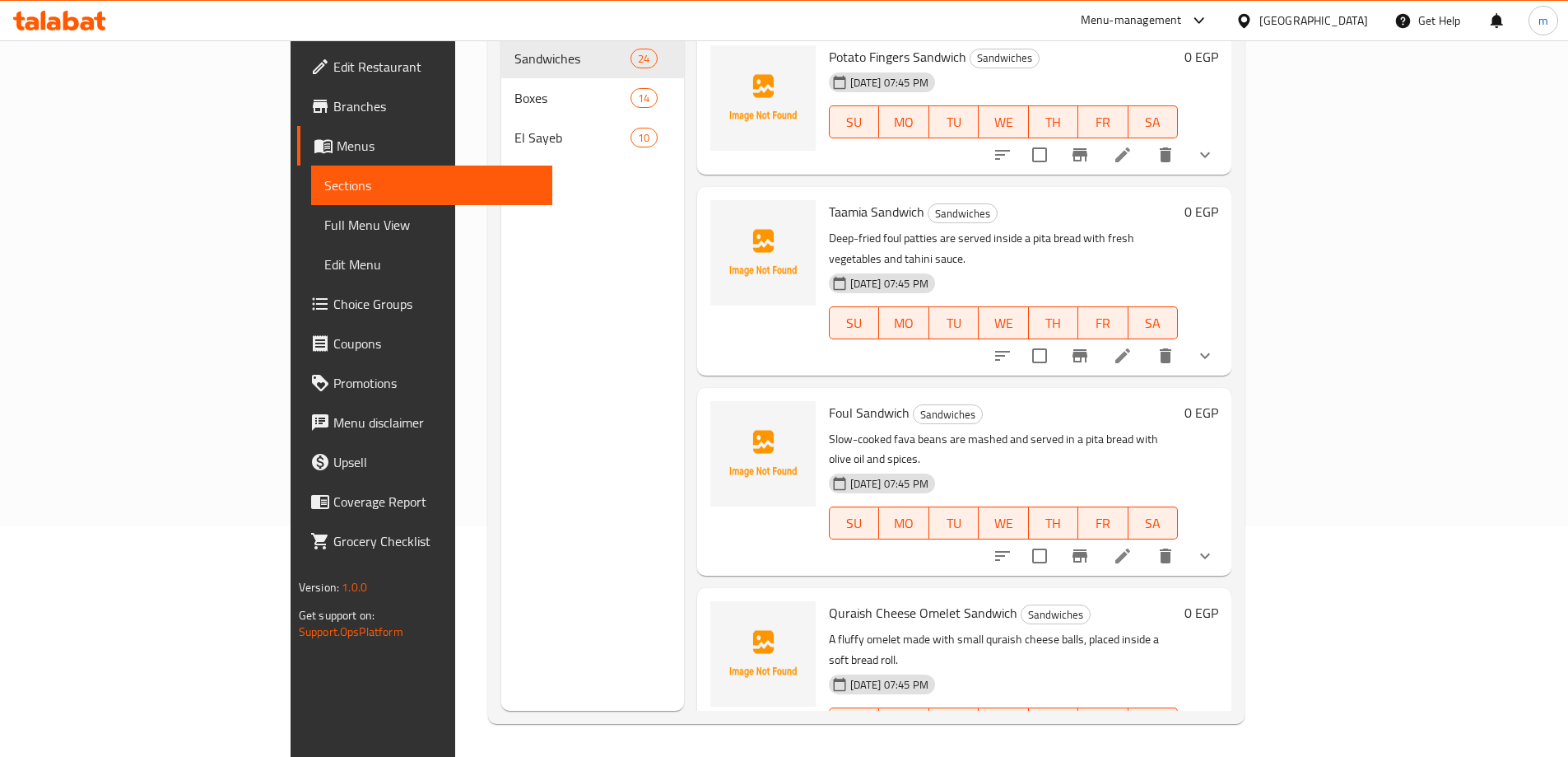
click at [1132, 748] on icon at bounding box center [1122, 757] width 20 height 20
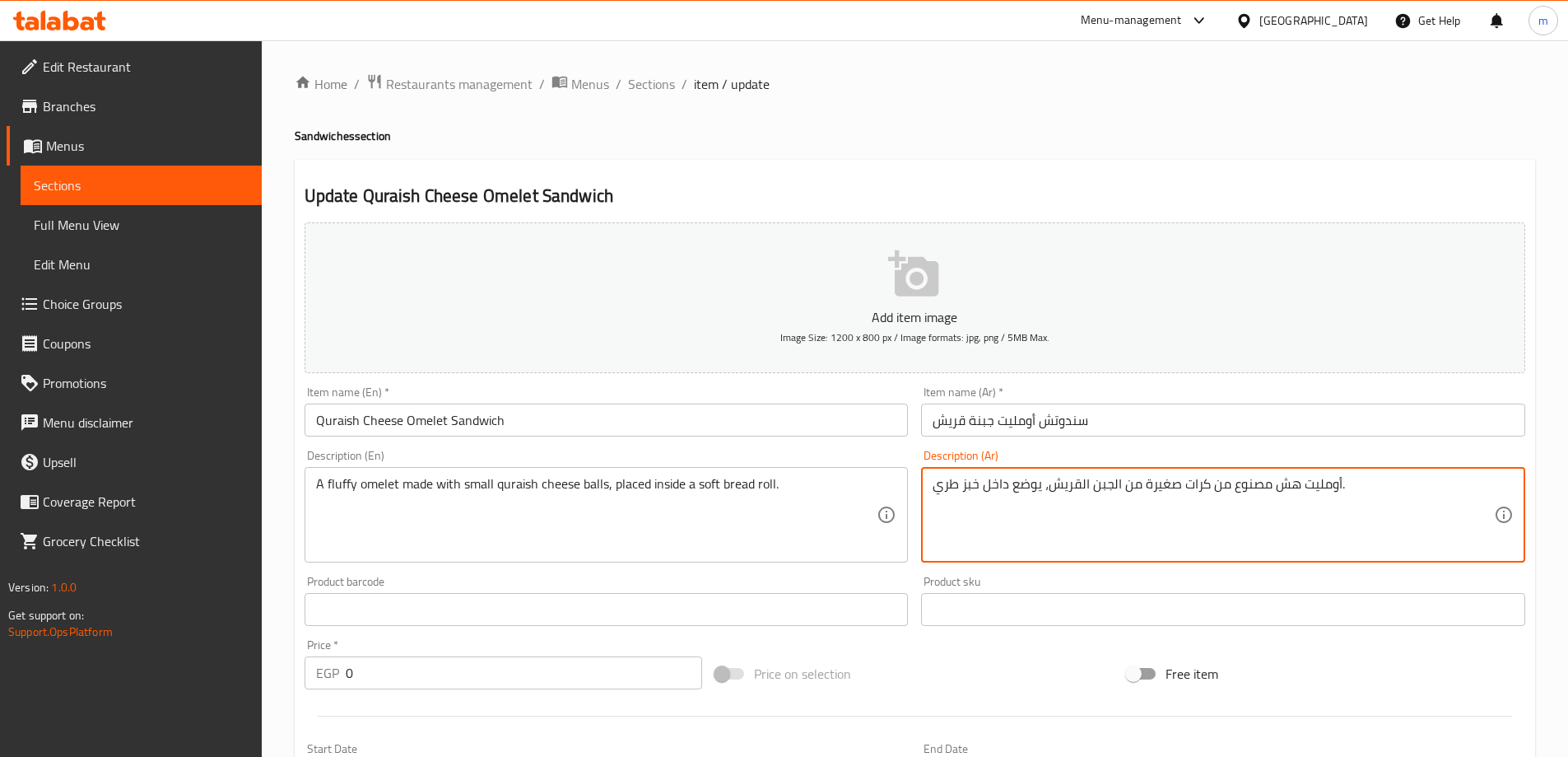
click at [1245, 439] on div "Item name (Ar)   * سندوتش أومليت جبنة قريش Item name (Ar) *" at bounding box center [1223, 411] width 617 height 63
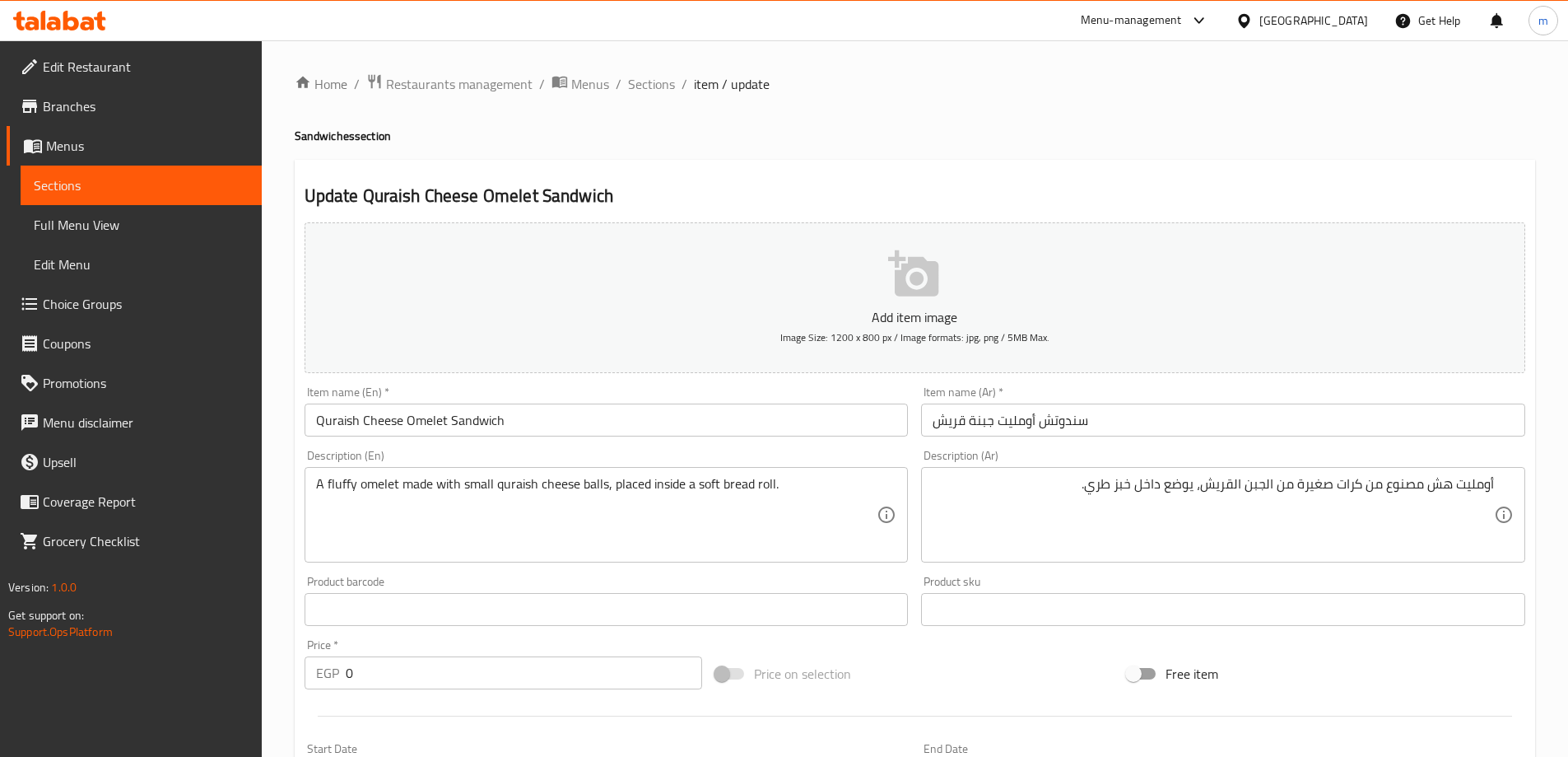
click at [1252, 436] on input "سندوتش أومليت جبنة قريش" at bounding box center [1223, 420] width 604 height 33
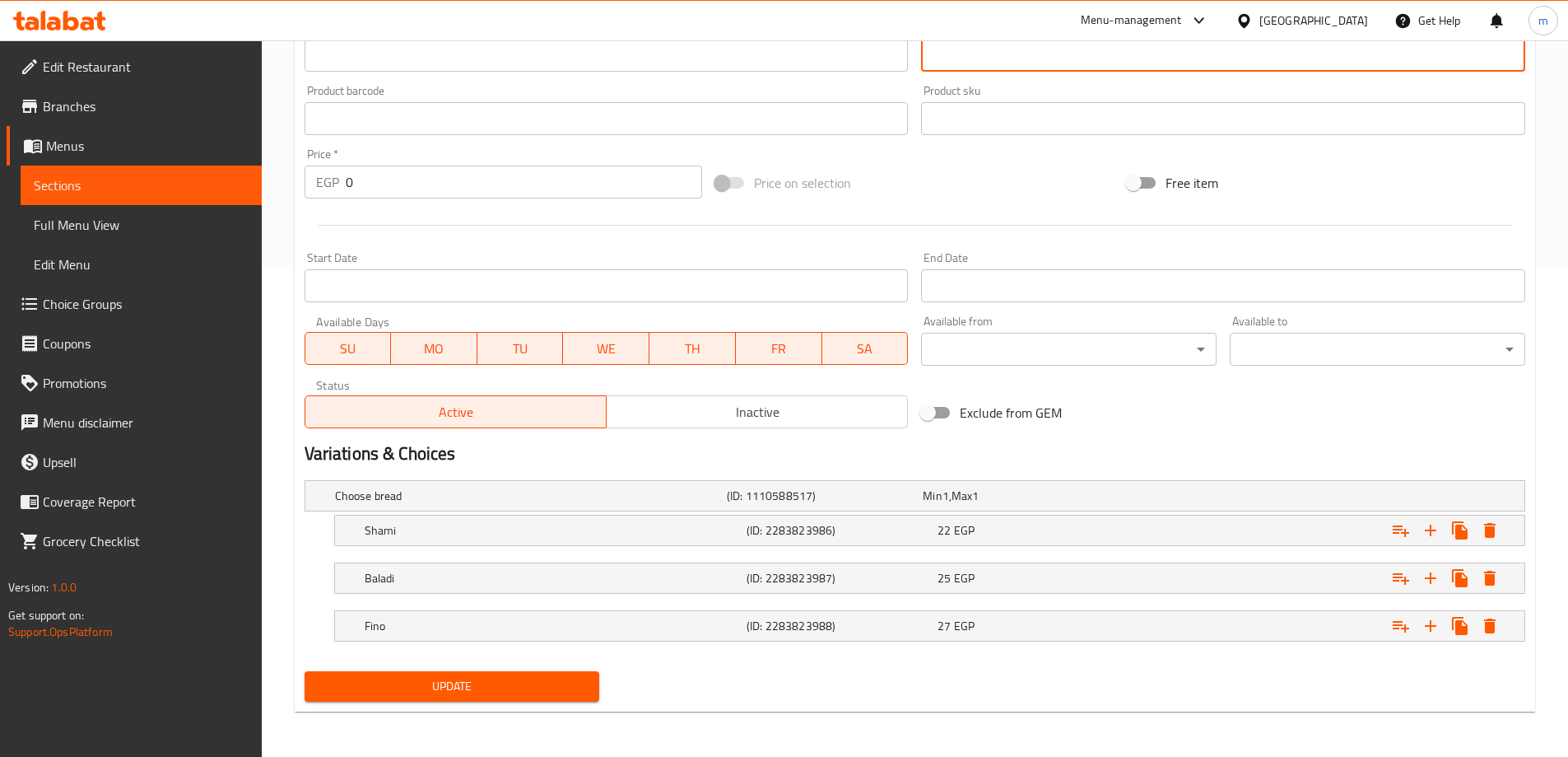
scroll to position [492, 0]
type textarea "أومليت هش مصنوع من كرات صغيرة من الجبن القريش، يوضع داخل خبز رول طري."
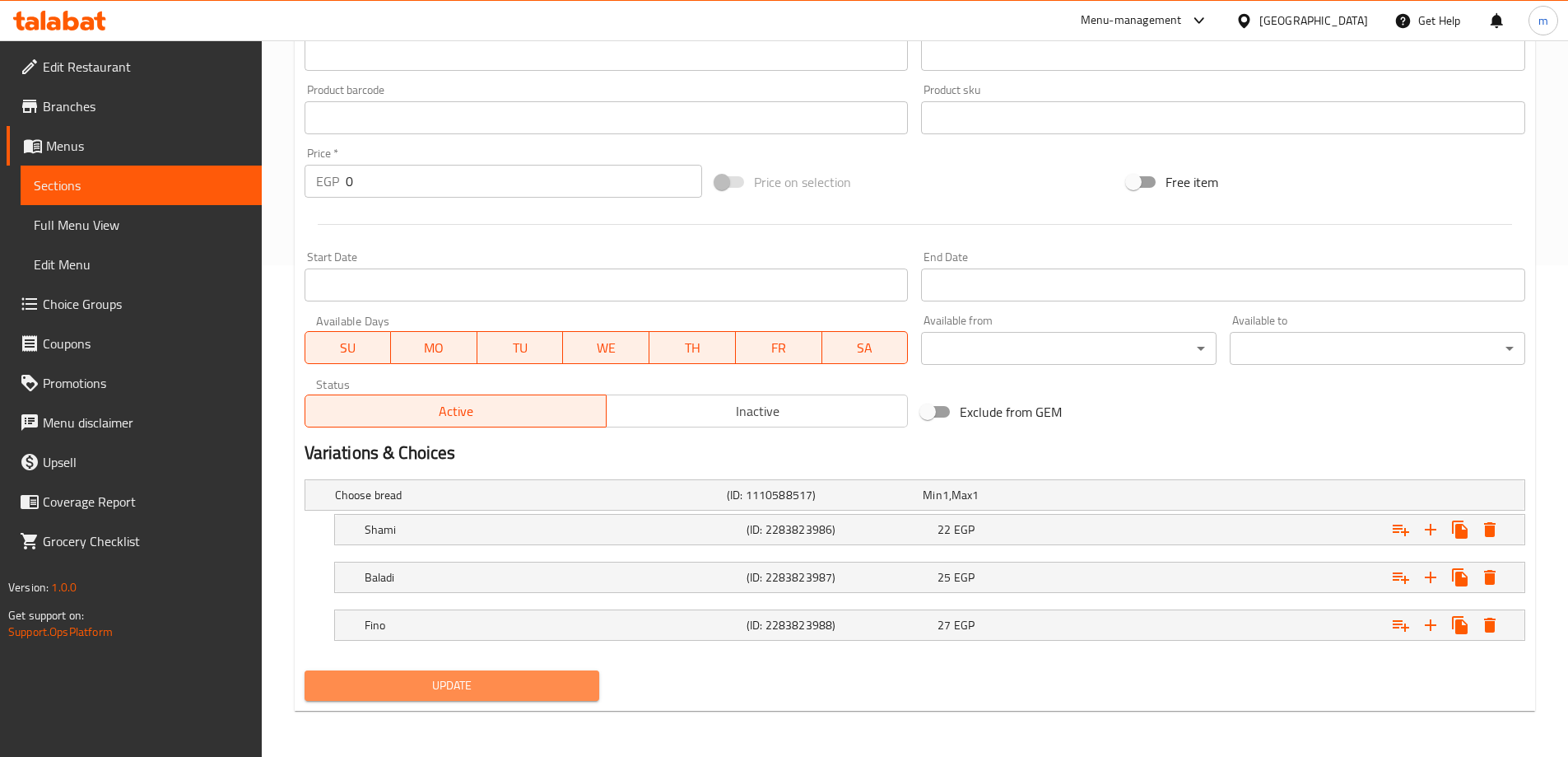
click at [471, 685] on span "Update" at bounding box center [453, 686] width 269 height 21
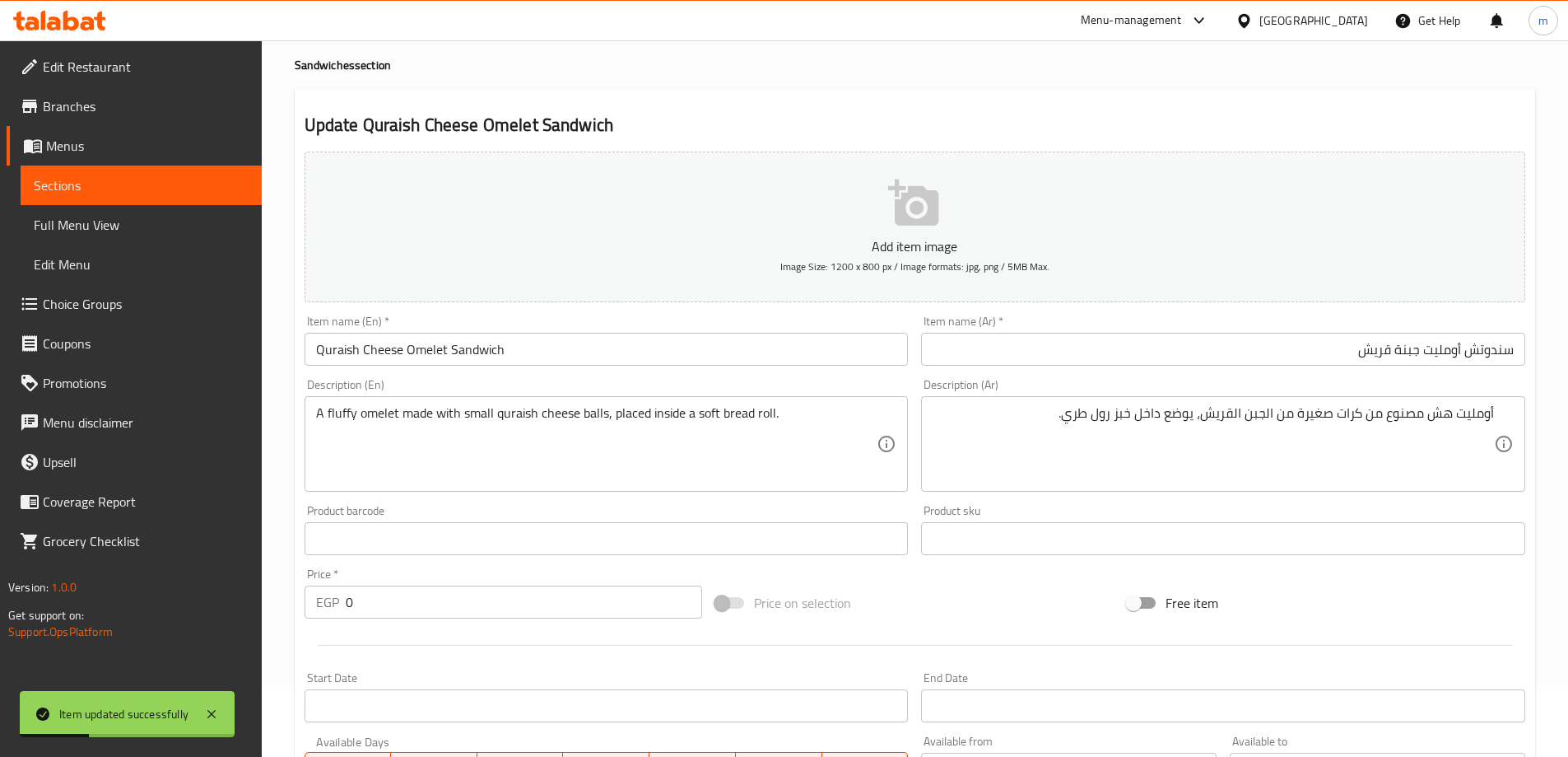
scroll to position [0, 0]
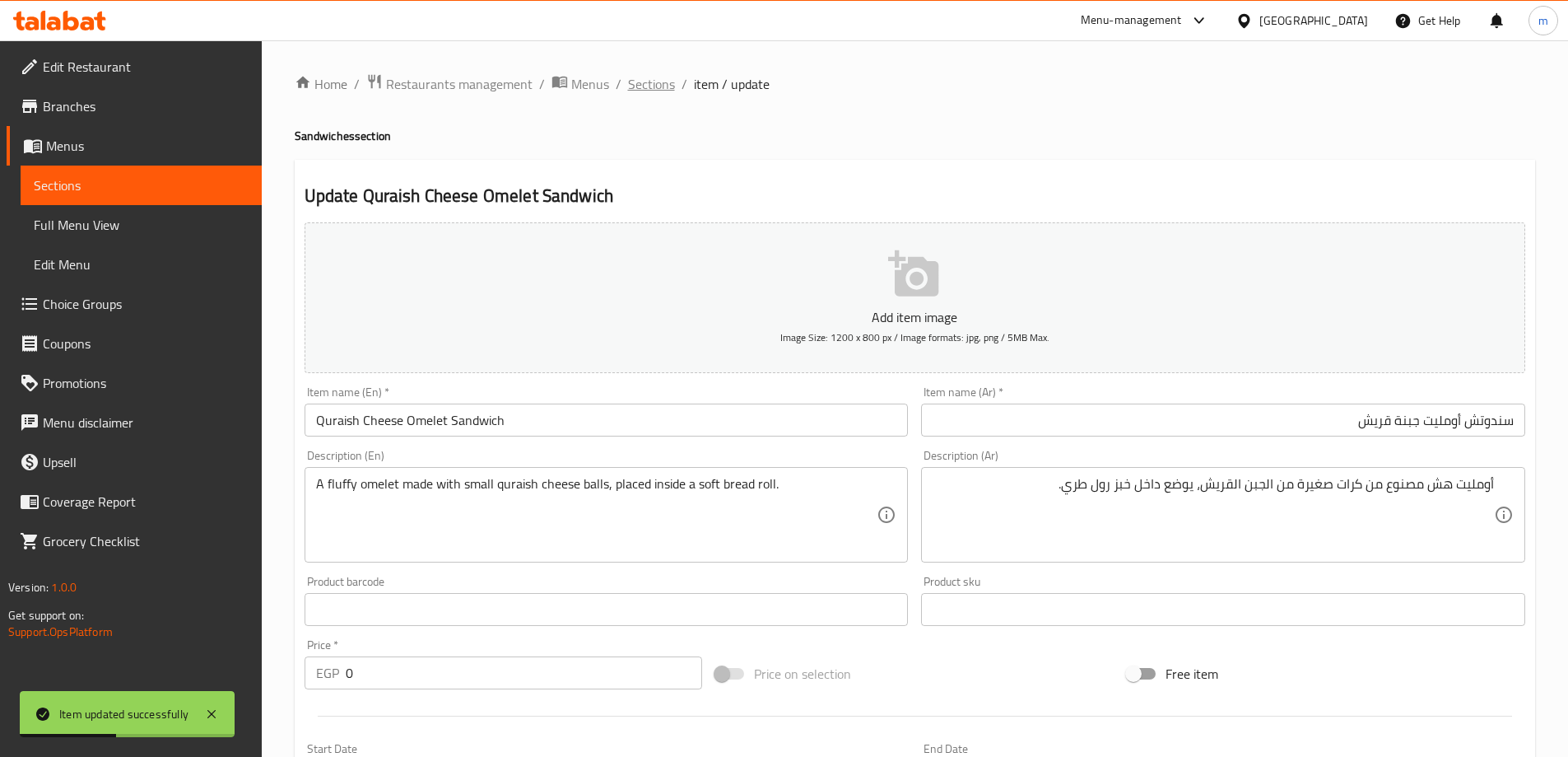
click at [635, 89] on span "Sections" at bounding box center [651, 83] width 47 height 20
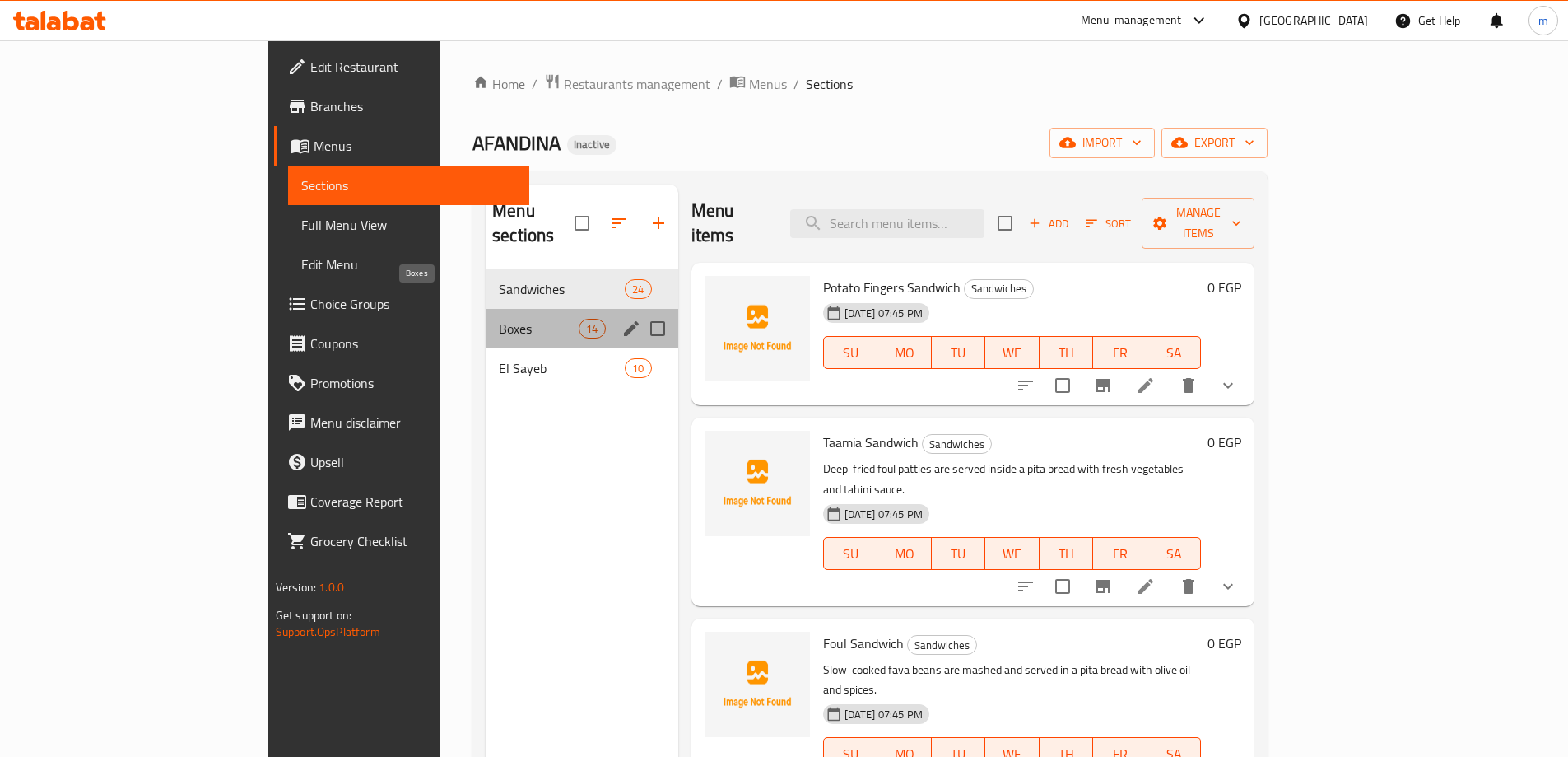
click at [499, 318] on span "Boxes" at bounding box center [539, 328] width 80 height 20
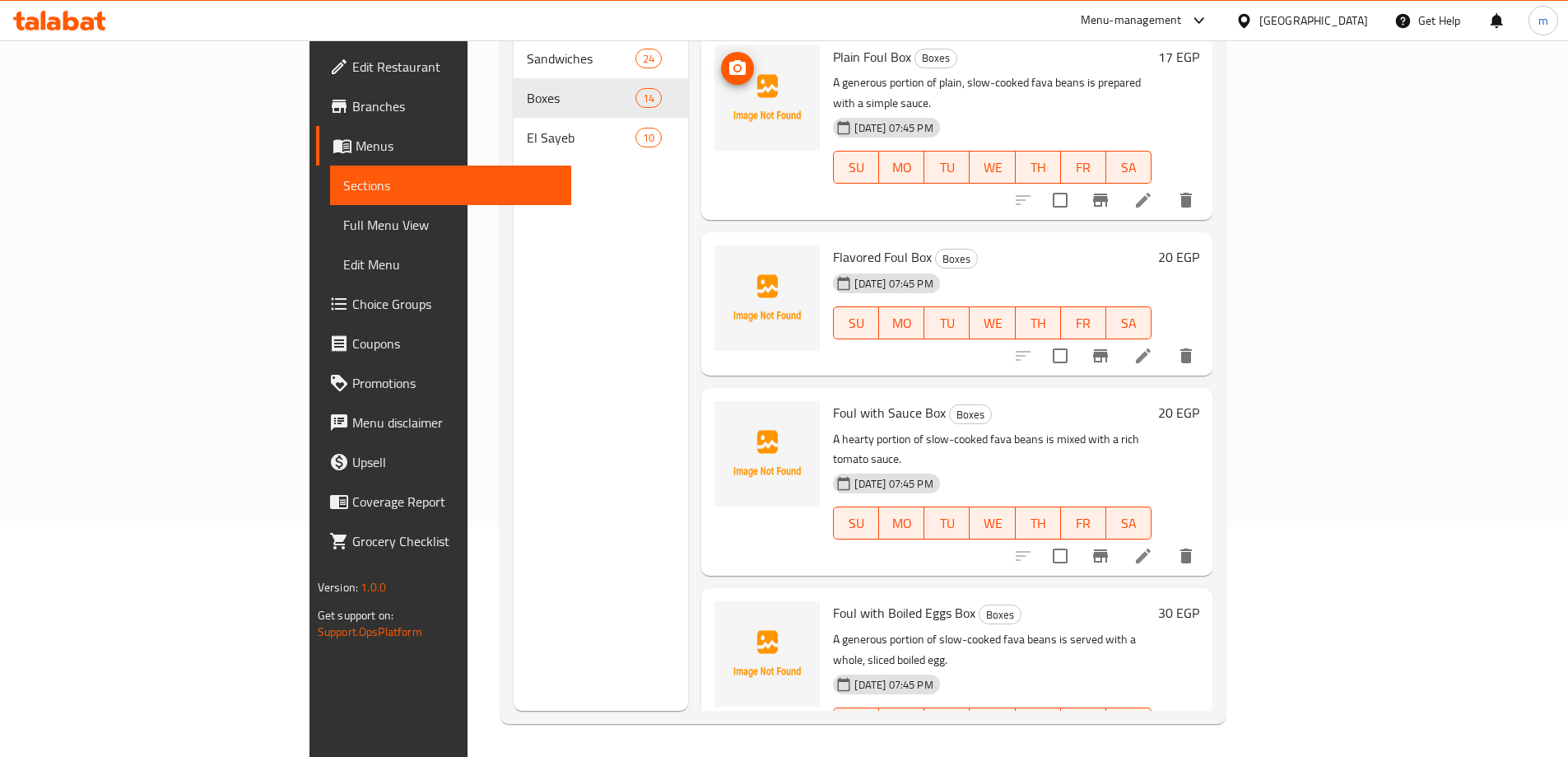
scroll to position [1779, 0]
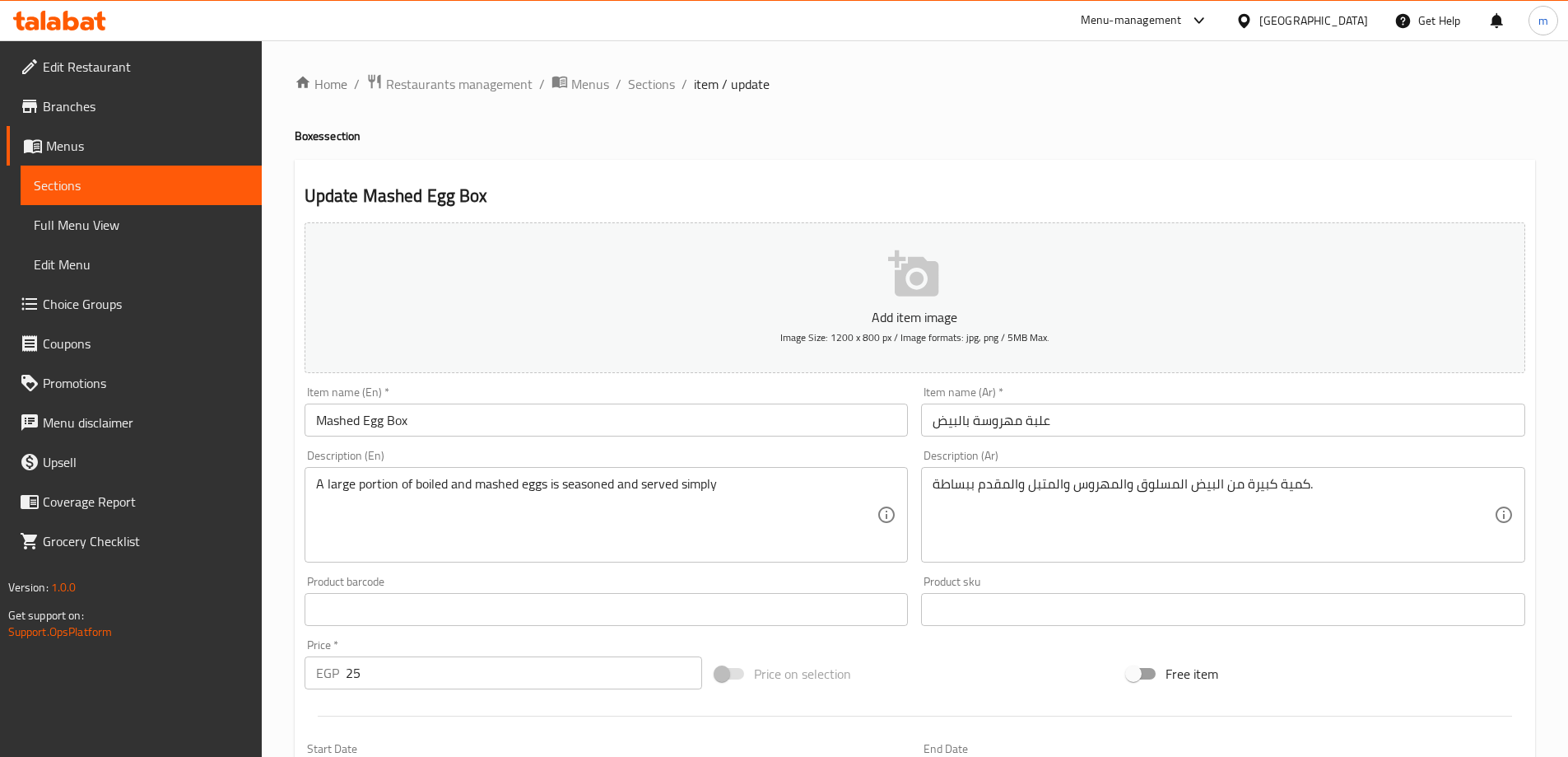
click at [1066, 499] on div "Home / Restaurants management / Menus / Sections / item / update Boxes section …" at bounding box center [915, 602] width 1240 height 1057
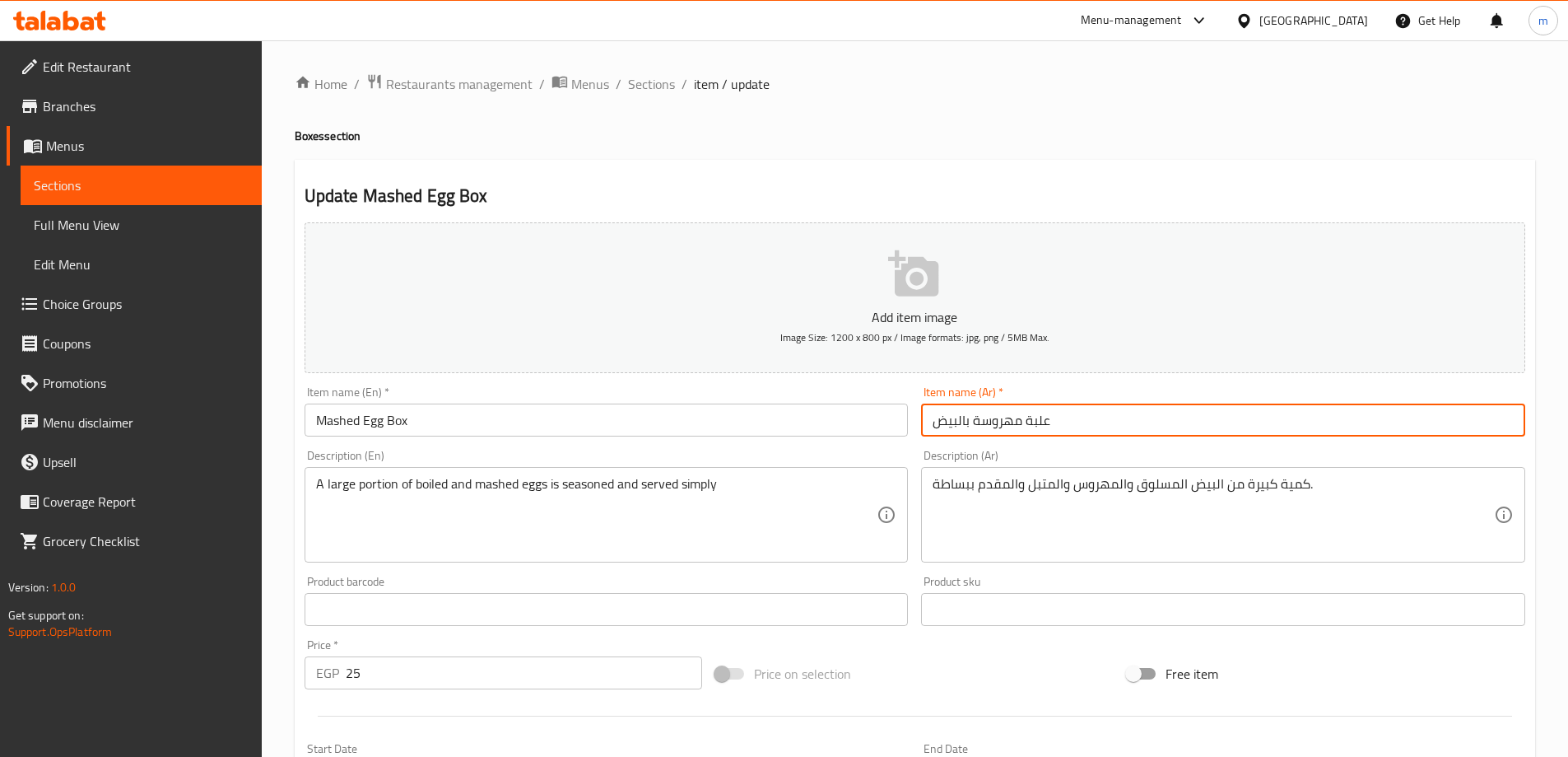
click at [1065, 420] on input "علبة مهروسة بالبيض" at bounding box center [1223, 420] width 604 height 33
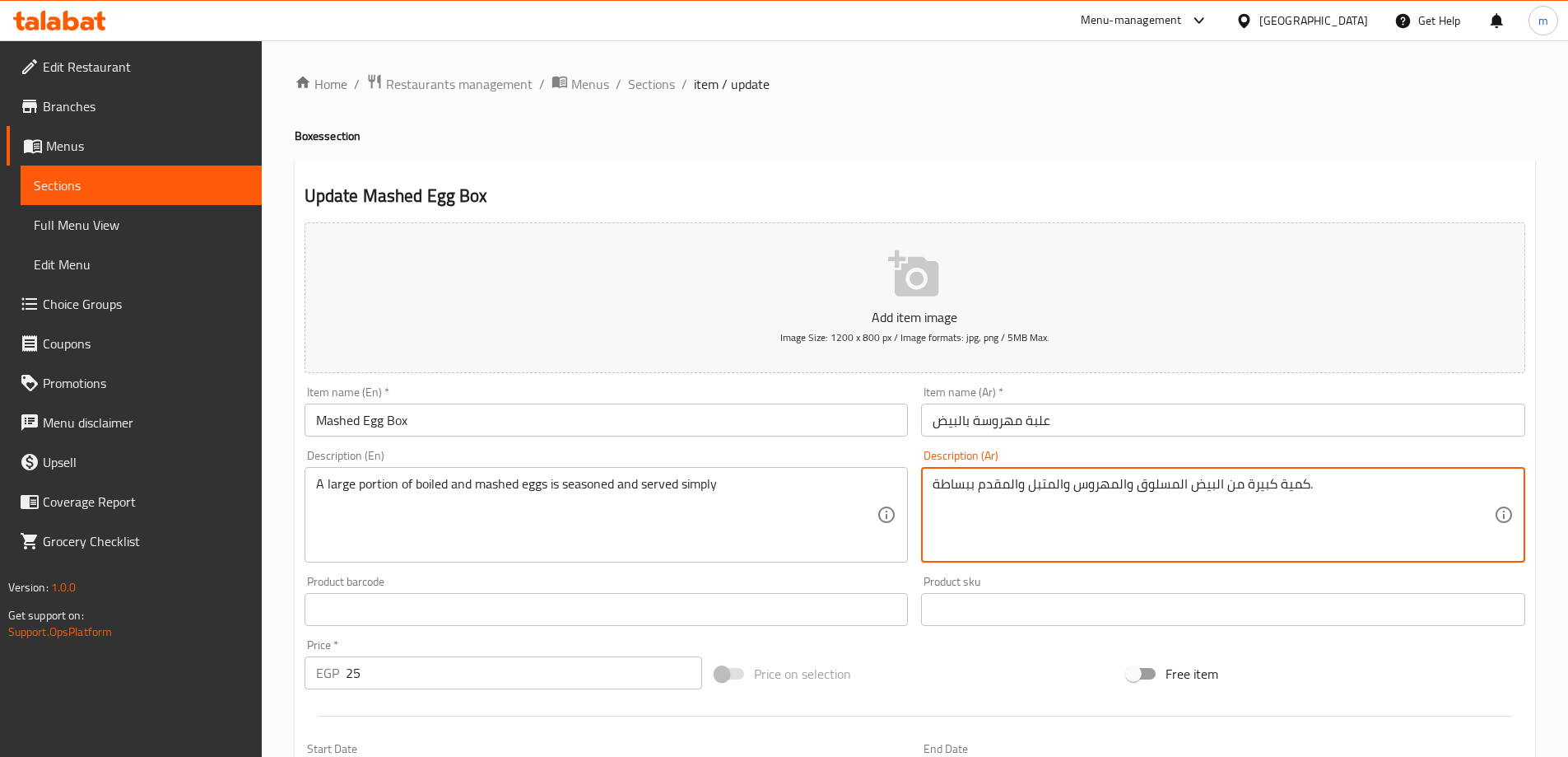
drag, startPoint x: 1072, startPoint y: 525, endPoint x: 1081, endPoint y: 514, distance: 14.2
click at [1069, 415] on input "علبة مهروسة بالبيض" at bounding box center [1223, 420] width 604 height 33
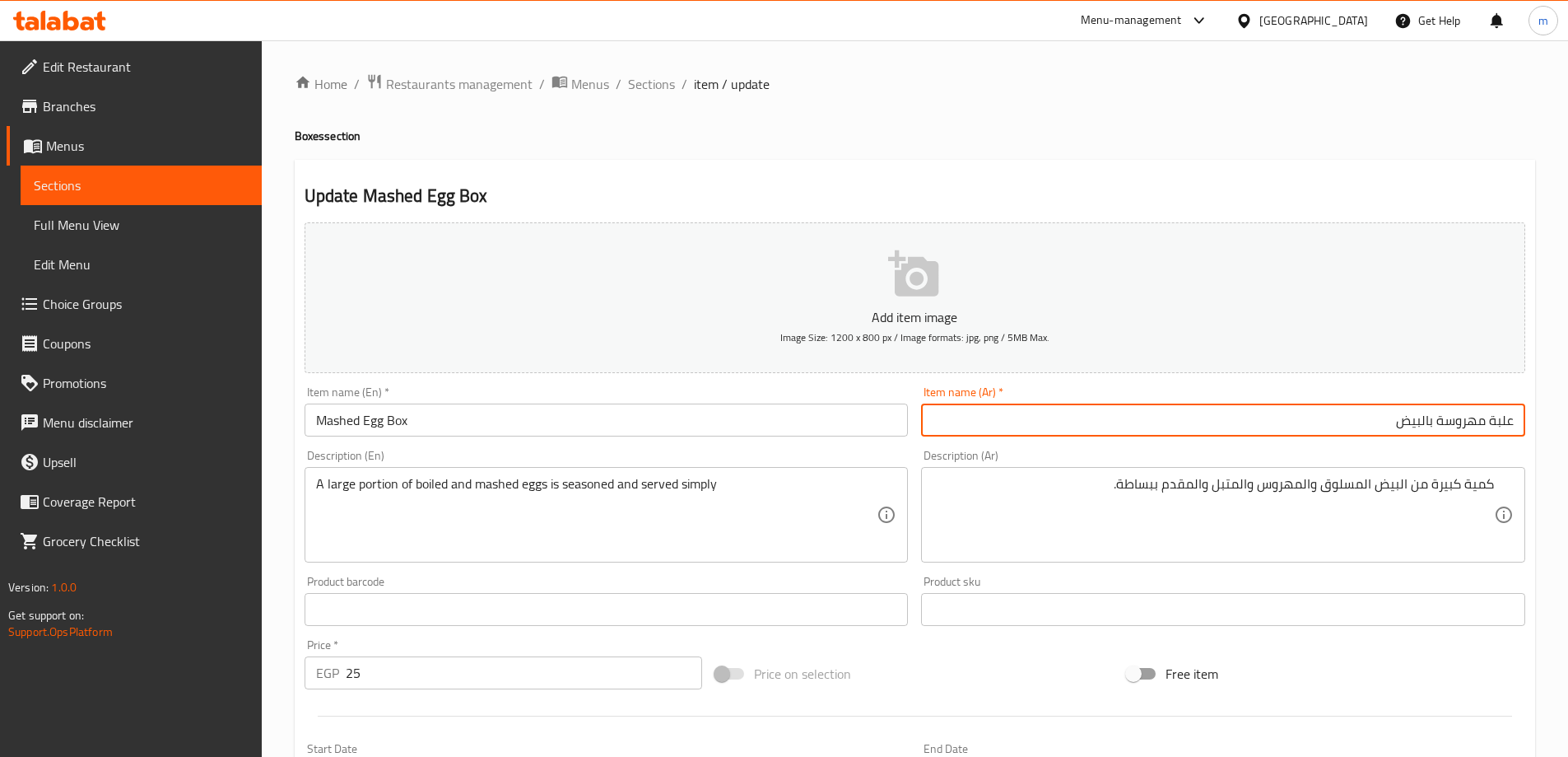
click at [360, 413] on input "Mashed Egg Box" at bounding box center [607, 420] width 604 height 33
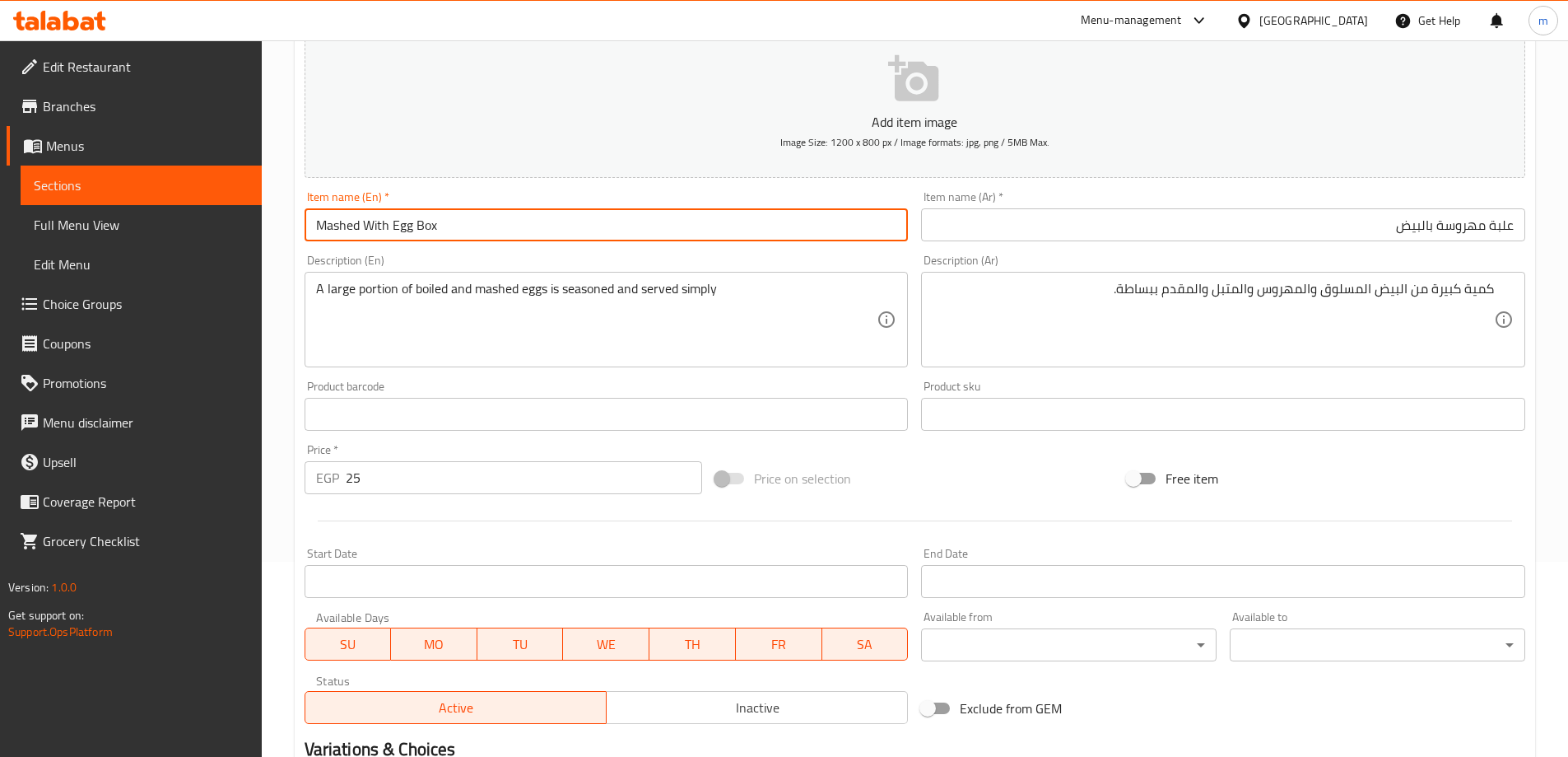
scroll to position [406, 0]
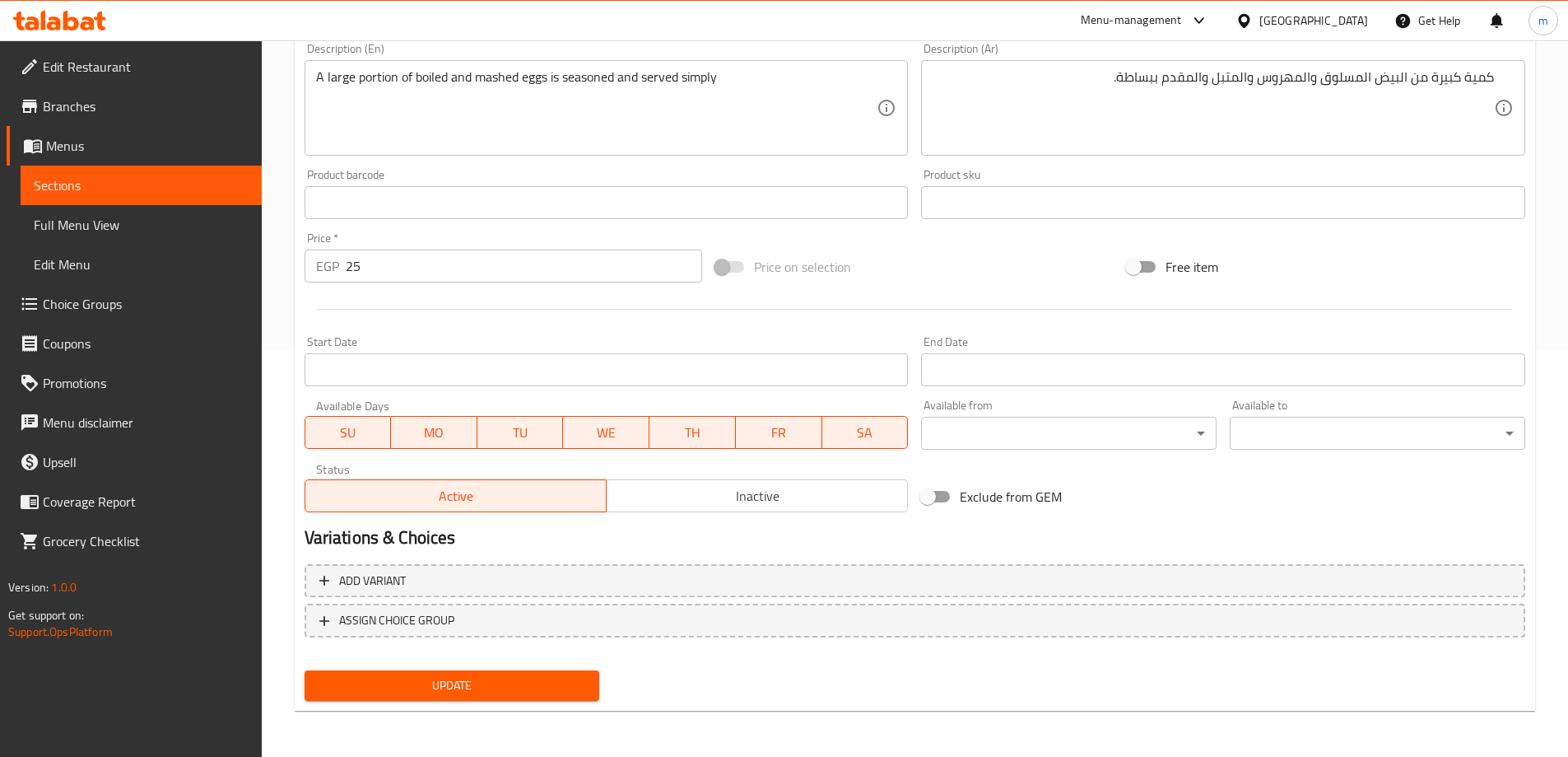
type input "Mashed With Egg Box"
click at [419, 676] on span "Update" at bounding box center [453, 686] width 269 height 21
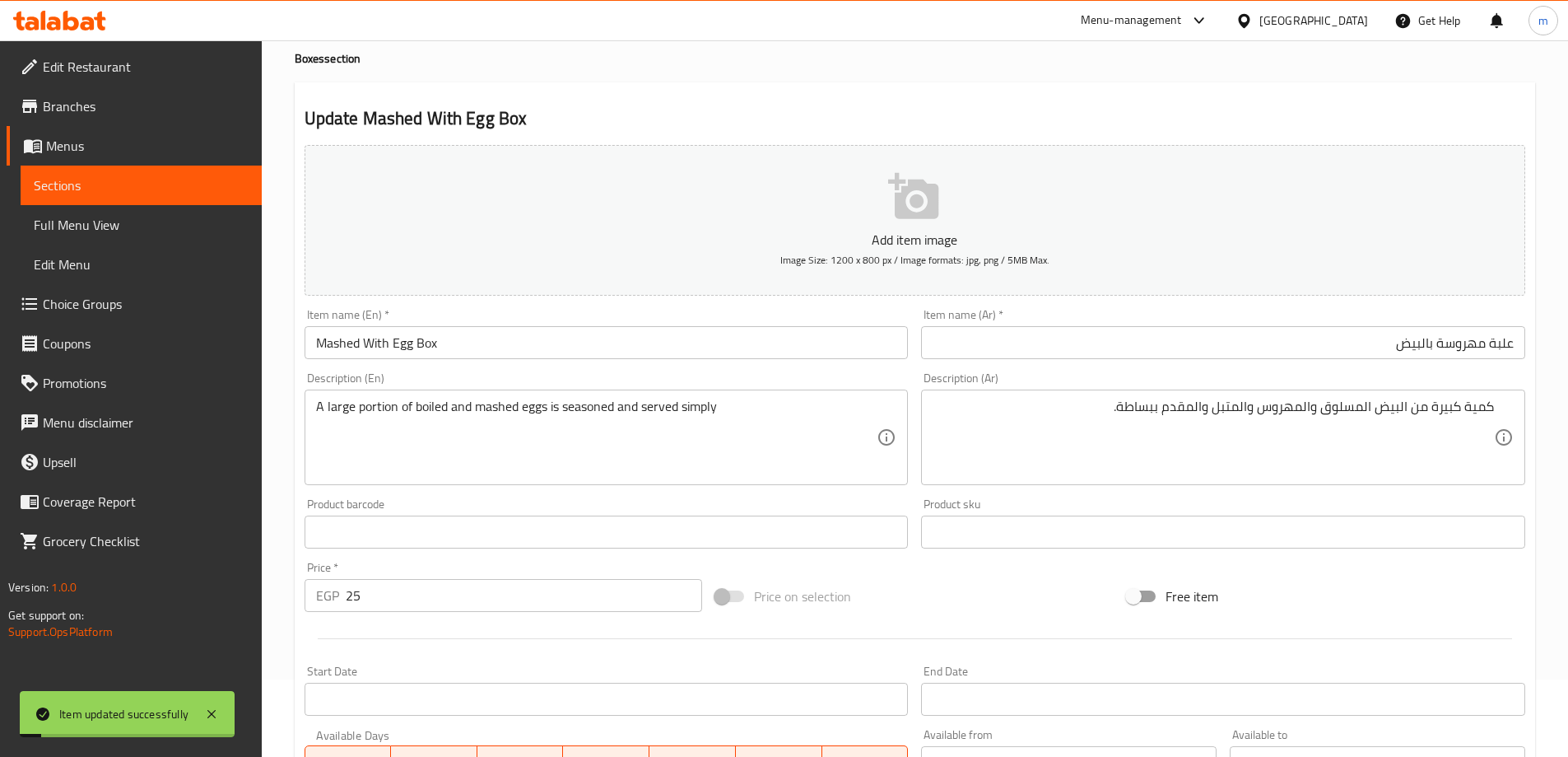
scroll to position [0, 0]
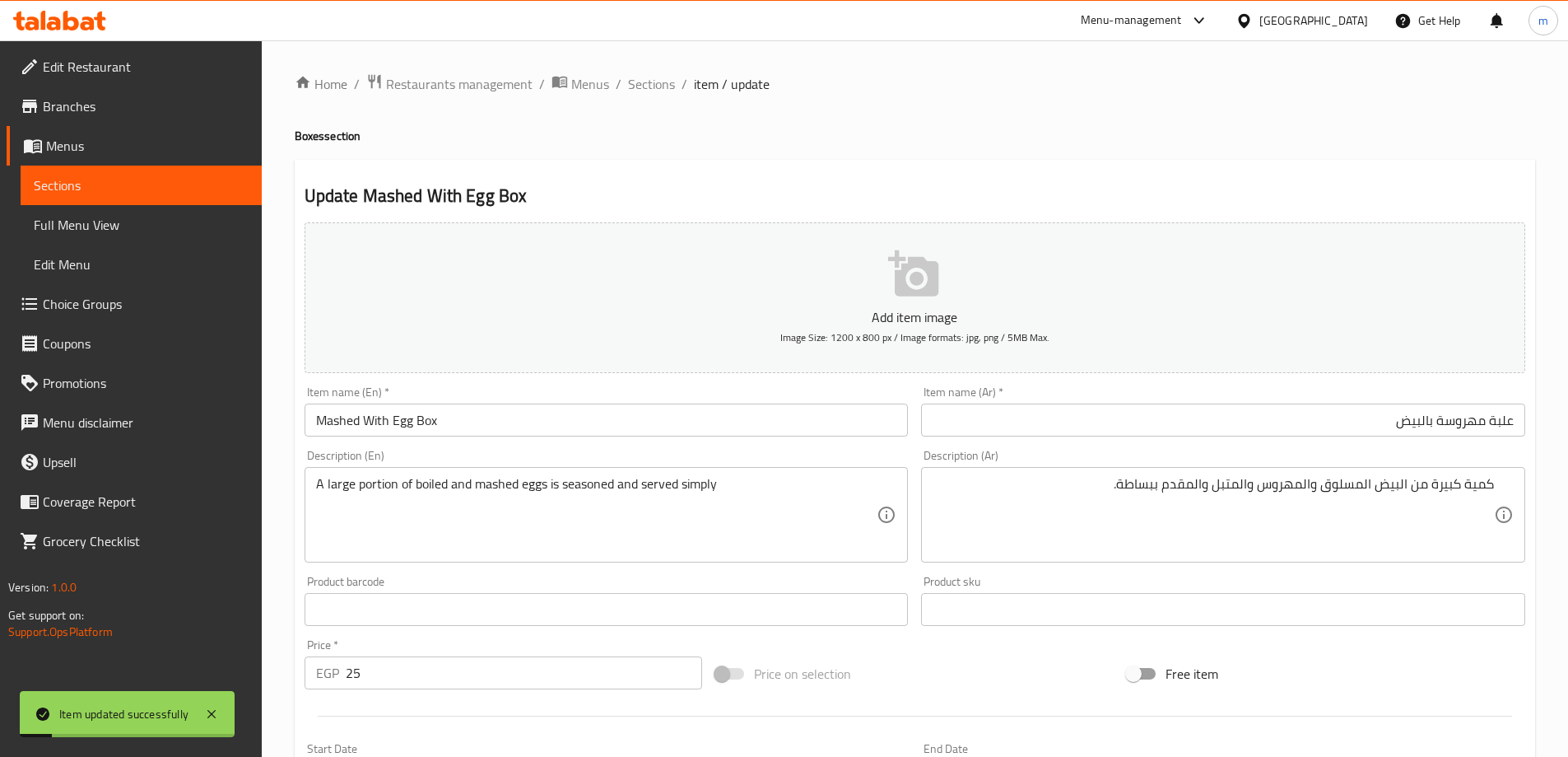
click at [633, 88] on span "Sections" at bounding box center [651, 83] width 47 height 20
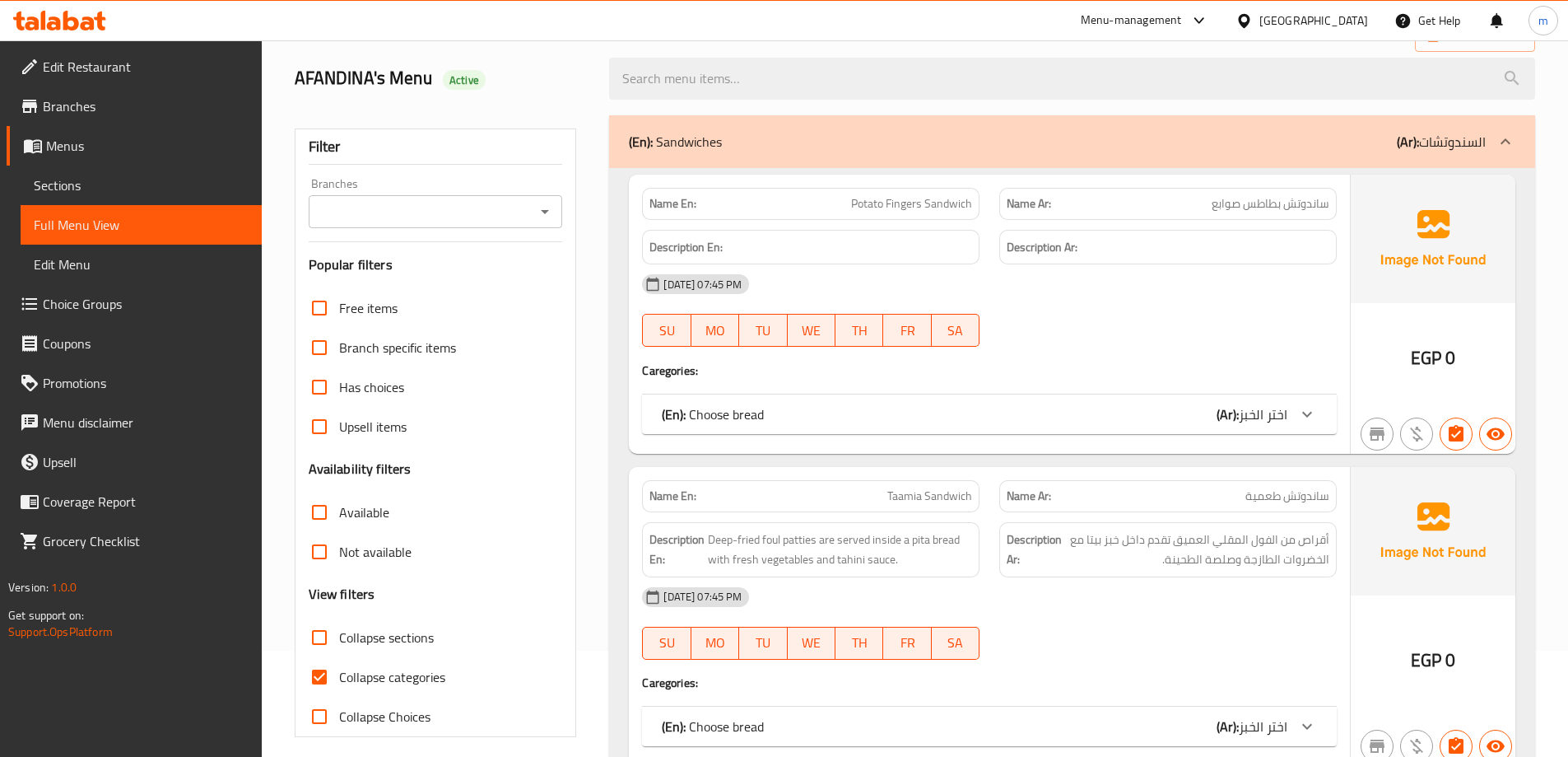
scroll to position [247, 0]
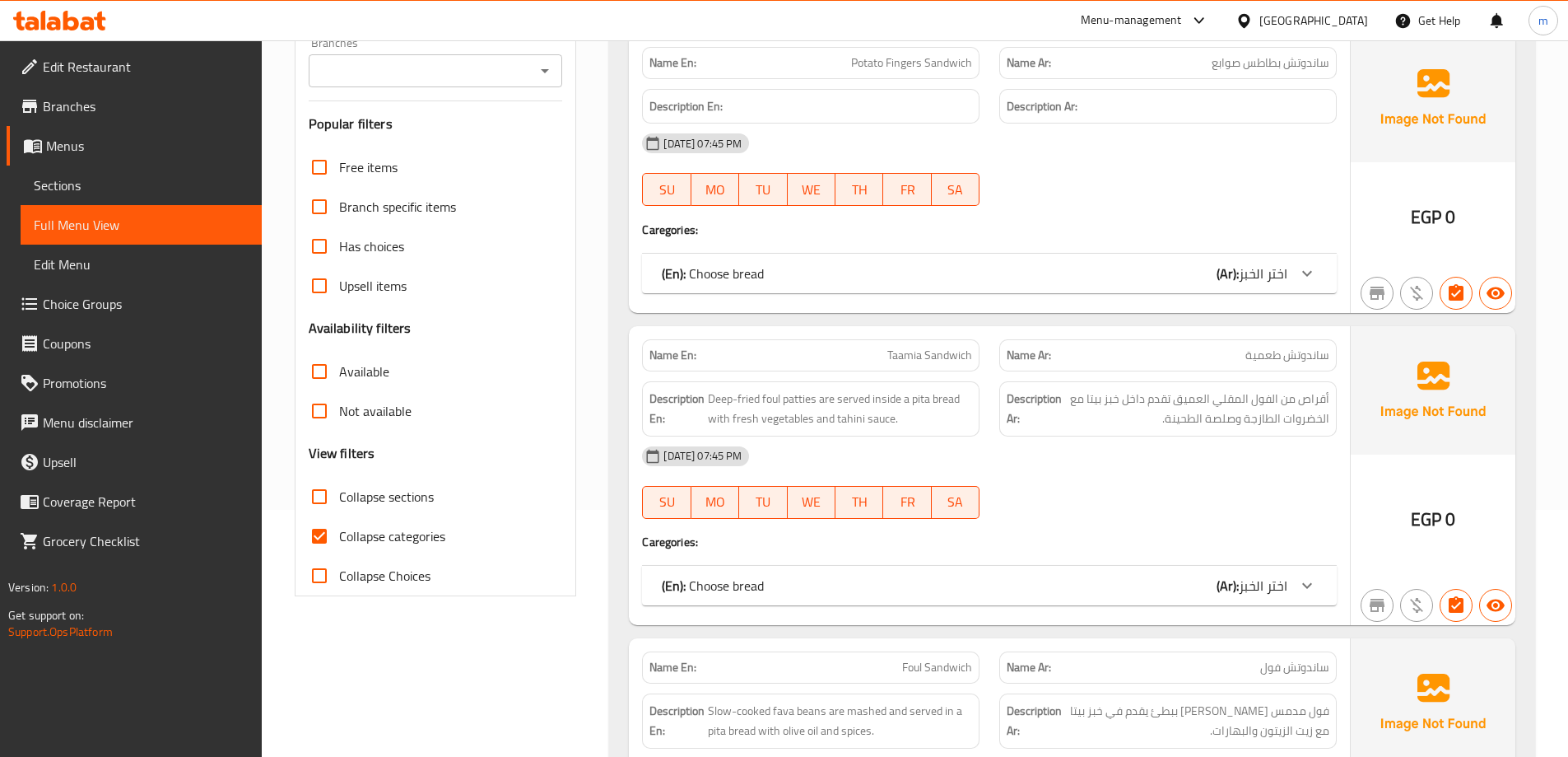
click at [371, 534] on span "Collapse categories" at bounding box center [392, 536] width 106 height 20
click at [339, 534] on input "Collapse categories" at bounding box center [319, 536] width 40 height 40
checkbox input "false"
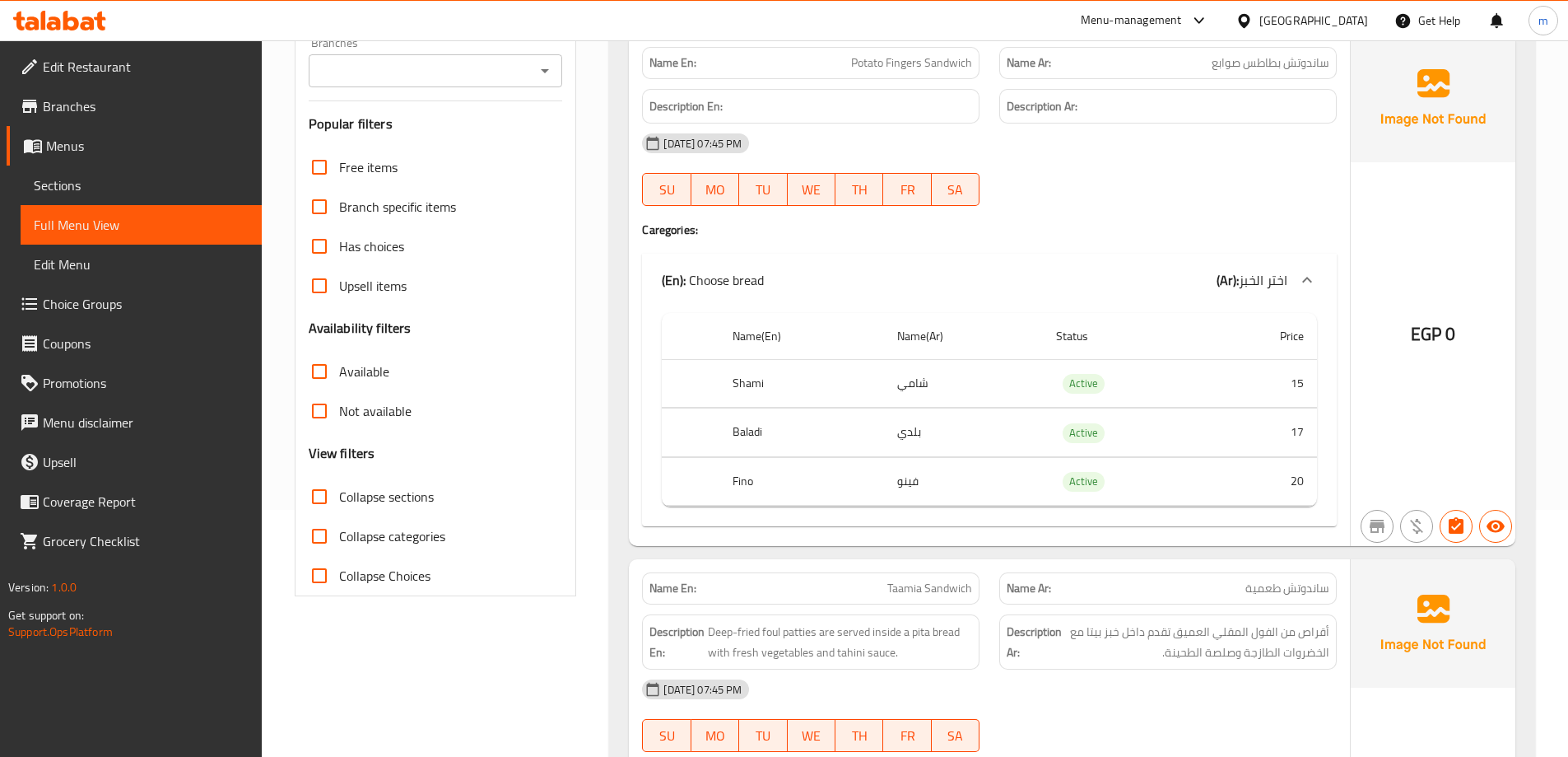
scroll to position [0, 0]
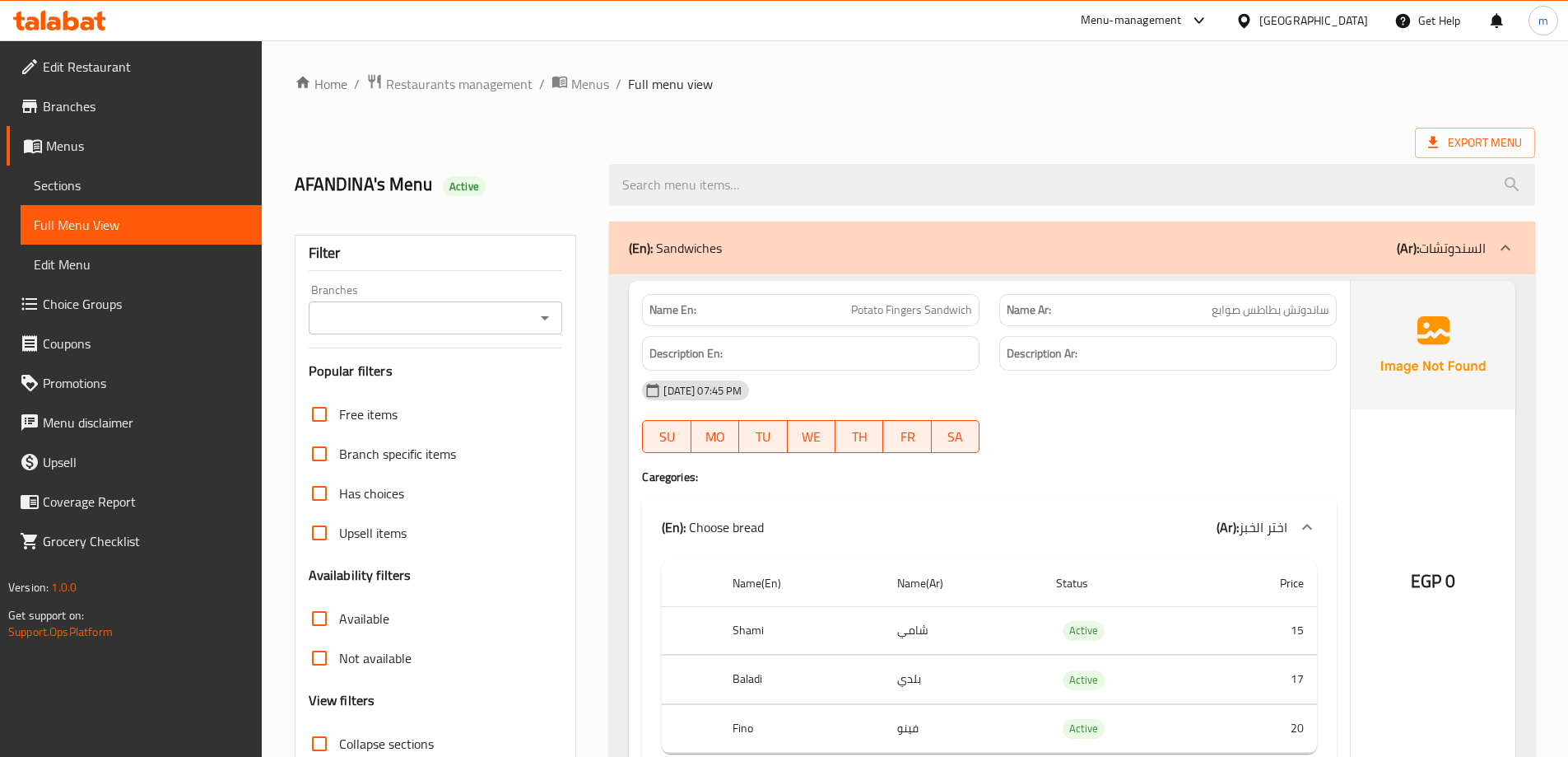
drag, startPoint x: 882, startPoint y: 565, endPoint x: 818, endPoint y: 53, distance: 516.0
drag, startPoint x: 730, startPoint y: 545, endPoint x: 908, endPoint y: 27, distance: 547.7
click at [1426, 136] on icon at bounding box center [1433, 142] width 16 height 16
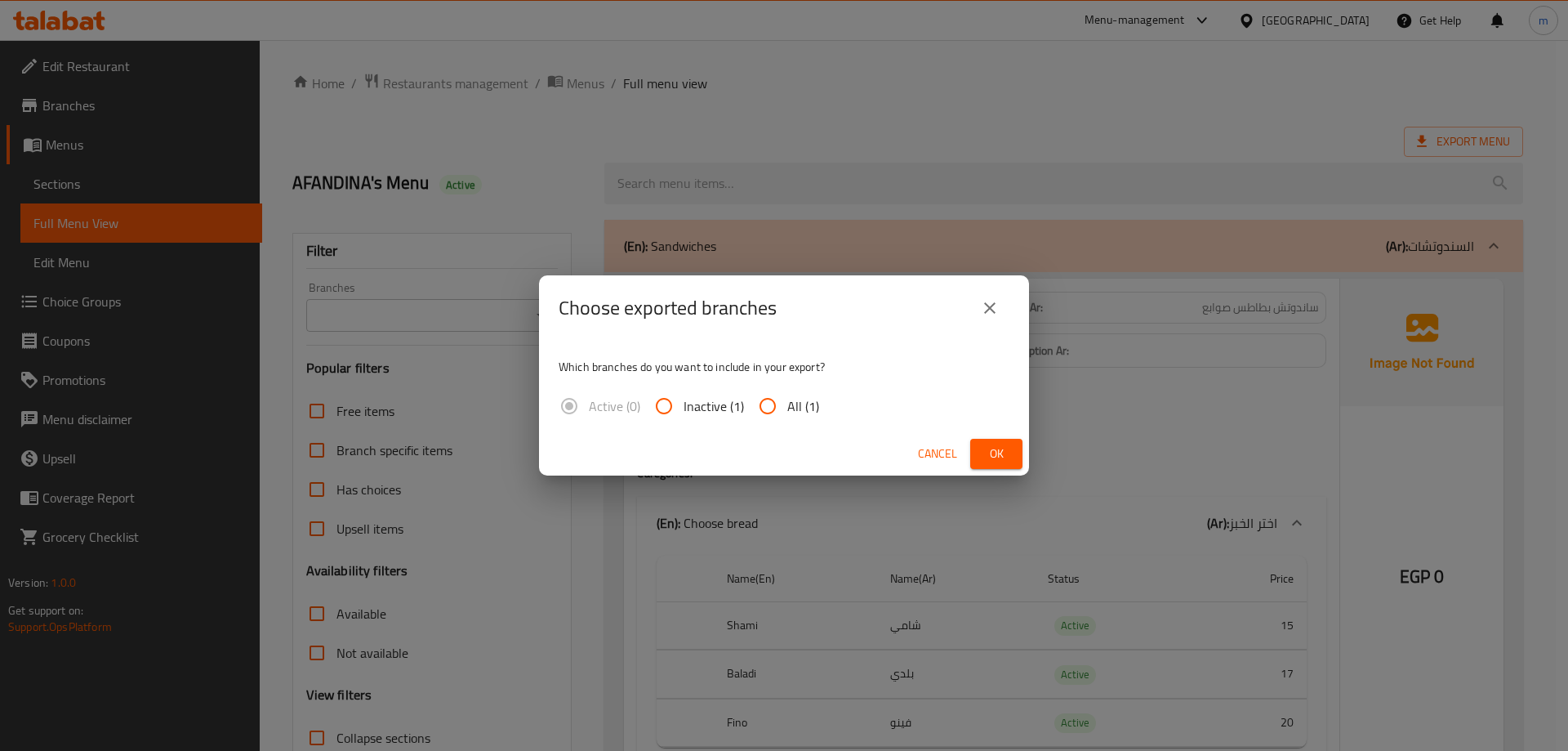
click at [820, 398] on div "Active (0) Inactive (1) All (1)" at bounding box center [695, 406] width 273 height 39
click at [809, 400] on span "All (1)" at bounding box center [803, 406] width 32 height 20
click at [787, 400] on input "All (1)" at bounding box center [768, 406] width 39 height 39
radio input "true"
click at [974, 457] on button "Ok" at bounding box center [997, 454] width 53 height 30
